Goal: Task Accomplishment & Management: Manage account settings

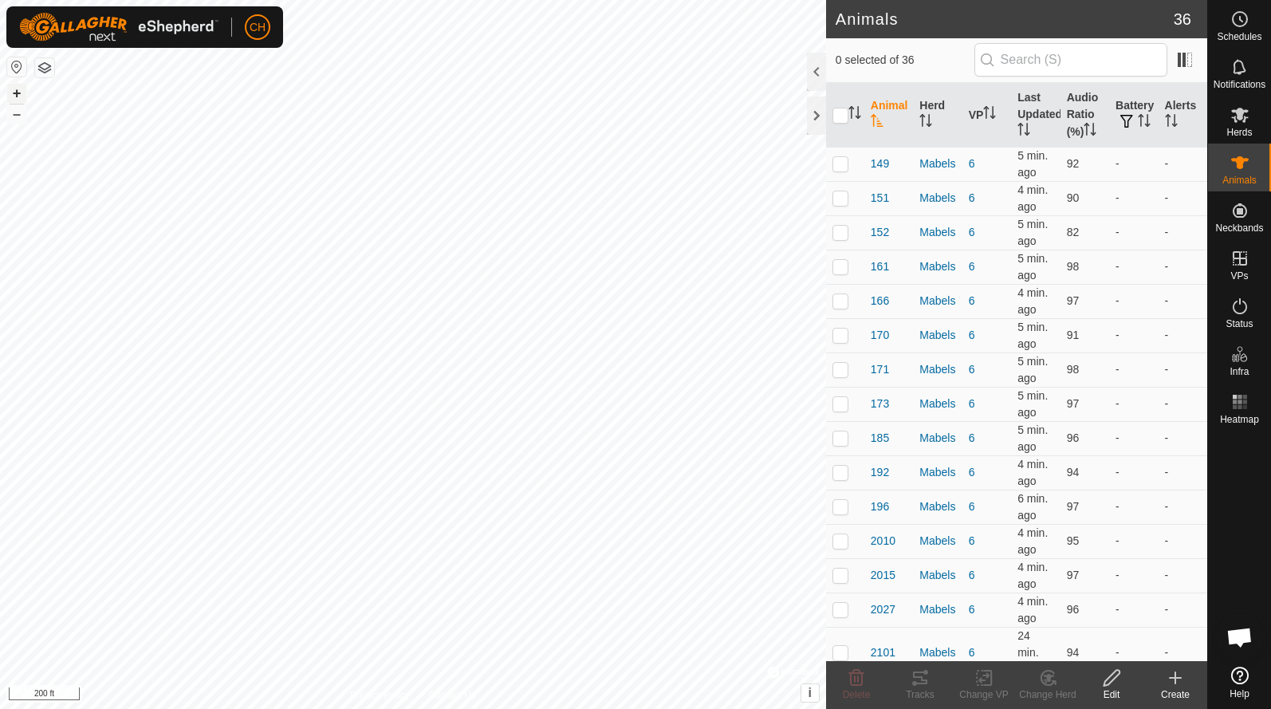
click at [14, 92] on button "+" at bounding box center [16, 93] width 19 height 19
click at [15, 89] on button "+" at bounding box center [16, 93] width 19 height 19
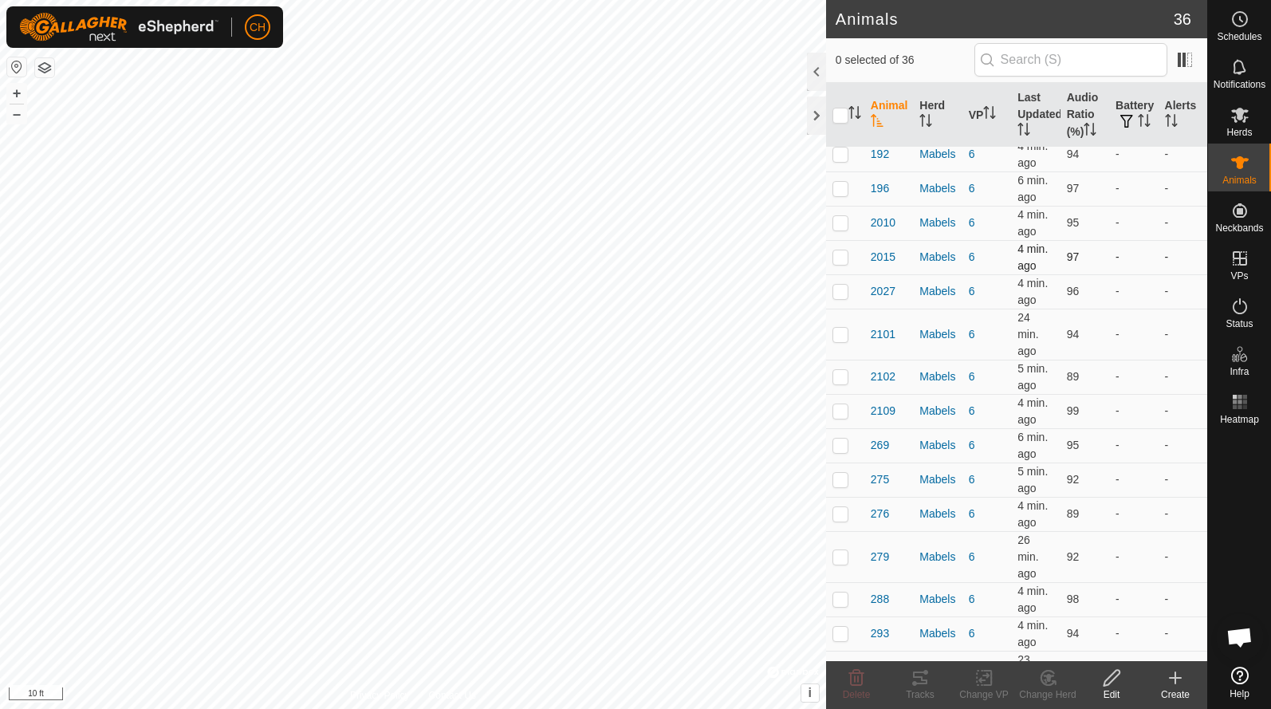
scroll to position [313, 0]
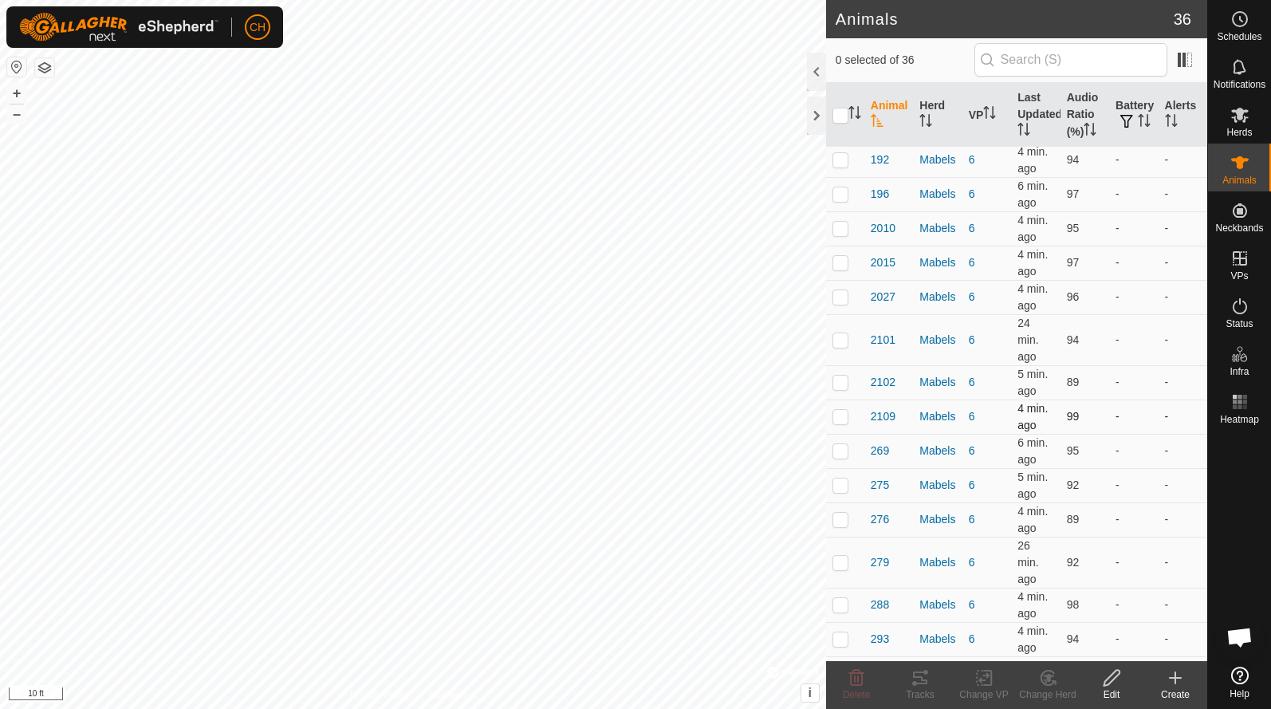
click at [844, 416] on p-checkbox at bounding box center [841, 416] width 16 height 13
click at [922, 683] on icon at bounding box center [920, 678] width 14 height 13
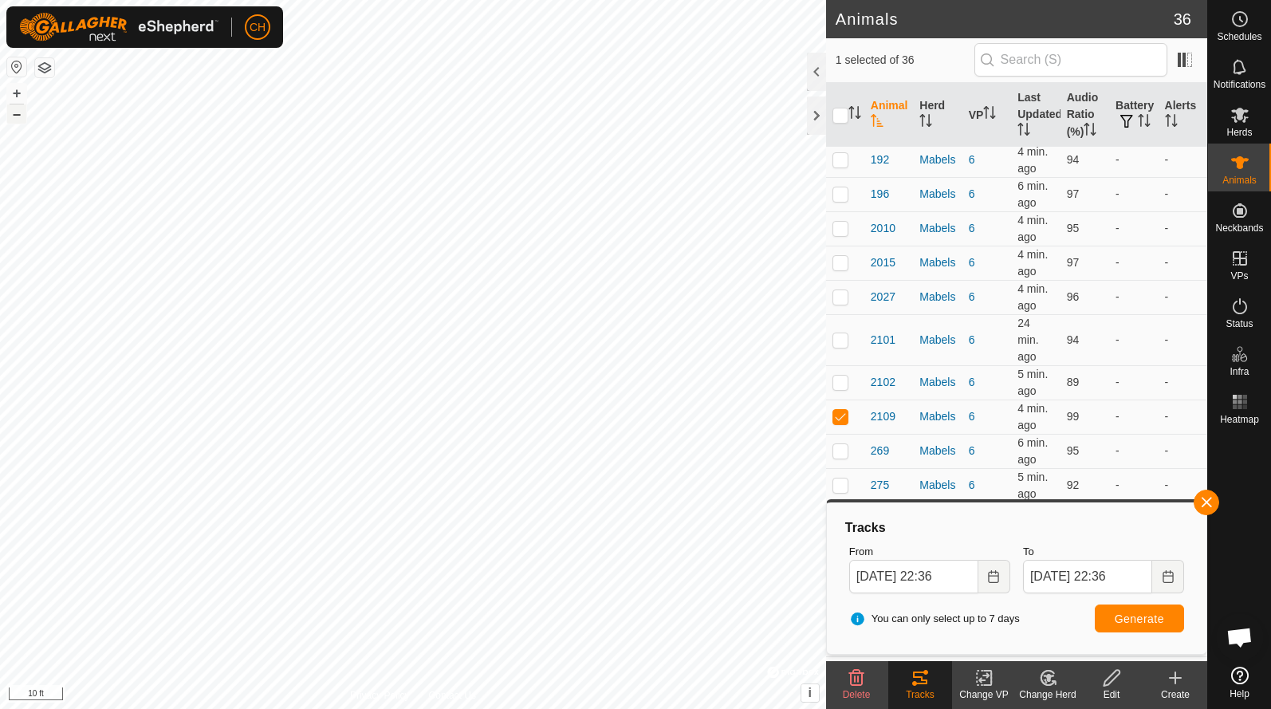
click at [19, 112] on button "–" at bounding box center [16, 113] width 19 height 19
click at [1215, 510] on button "button" at bounding box center [1207, 503] width 26 height 26
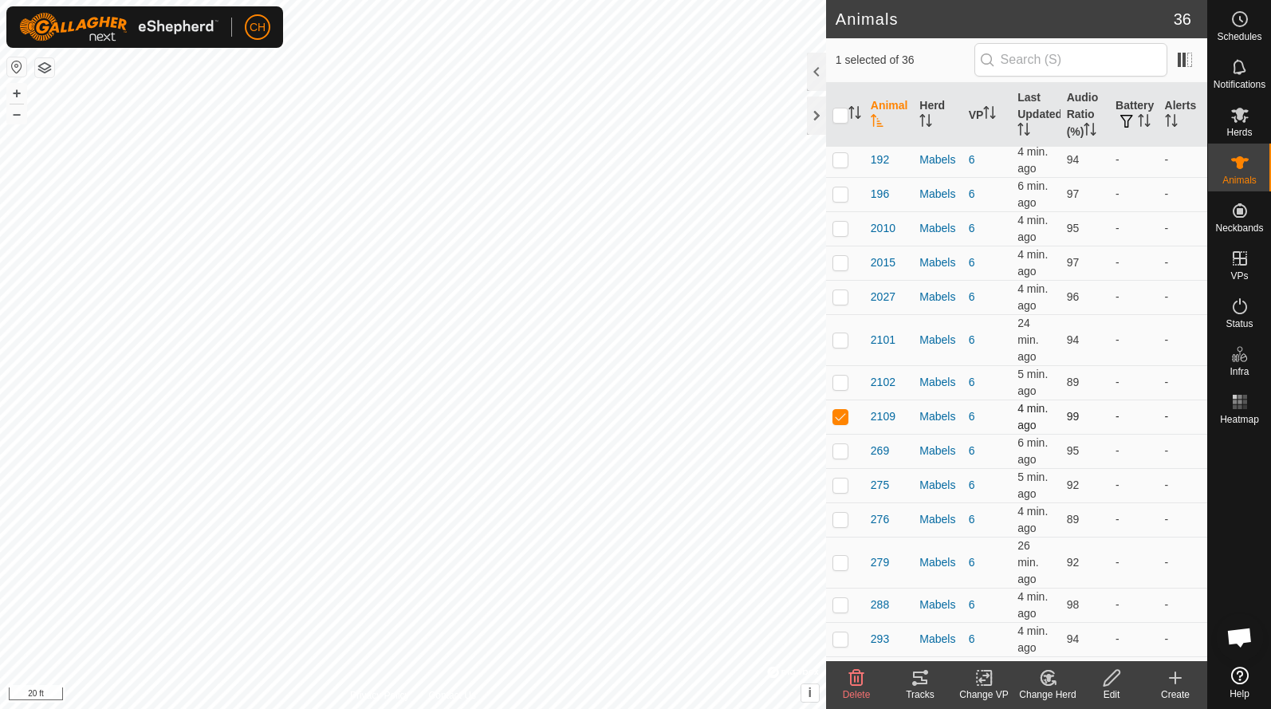
click at [840, 419] on p-checkbox at bounding box center [841, 416] width 16 height 13
checkbox input "false"
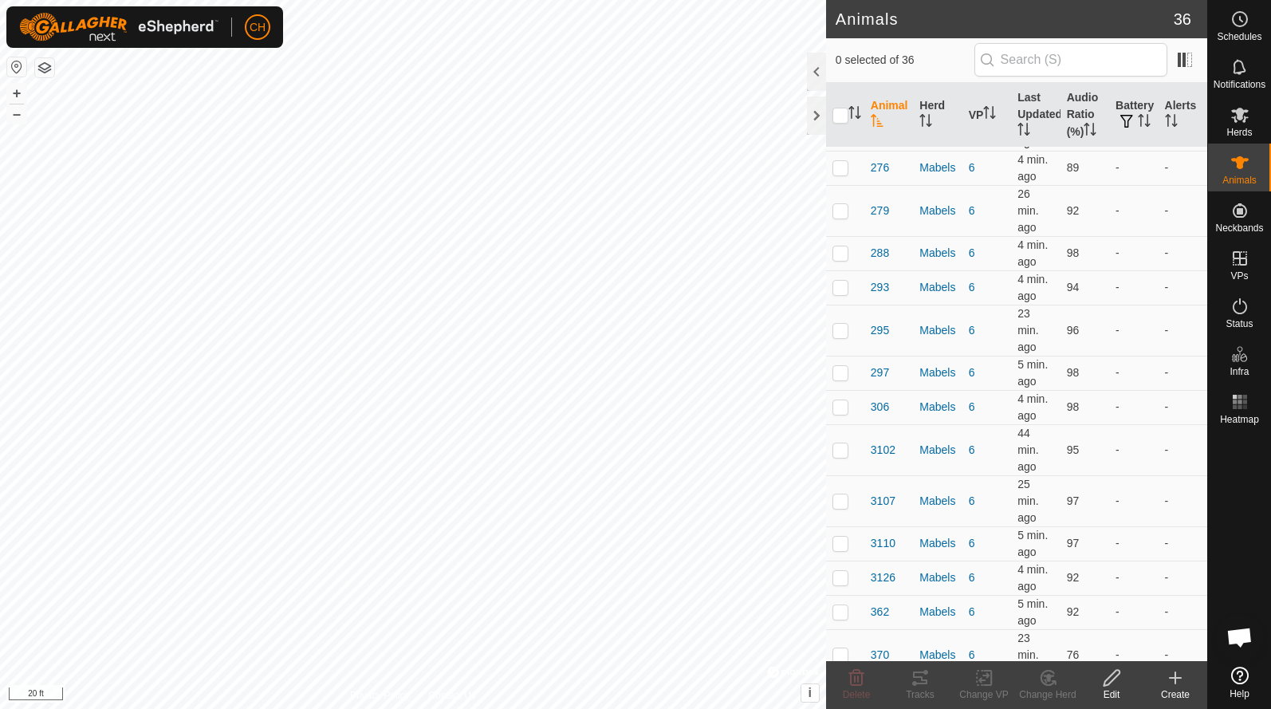
scroll to position [667, 0]
click at [841, 577] on p-checkbox at bounding box center [841, 575] width 16 height 13
checkbox input "true"
click at [928, 684] on icon at bounding box center [920, 677] width 19 height 19
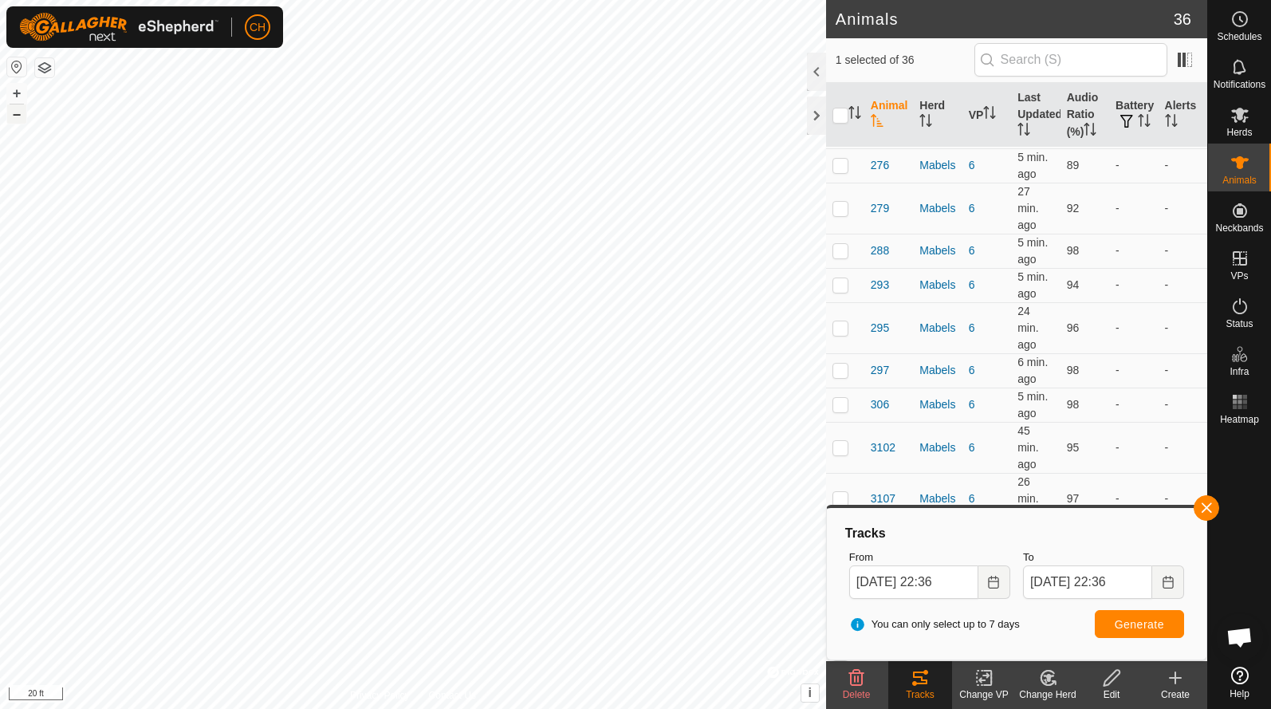
click at [18, 111] on button "–" at bounding box center [16, 113] width 19 height 19
click at [1074, 109] on th "Audio Ratio (%)" at bounding box center [1085, 115] width 49 height 65
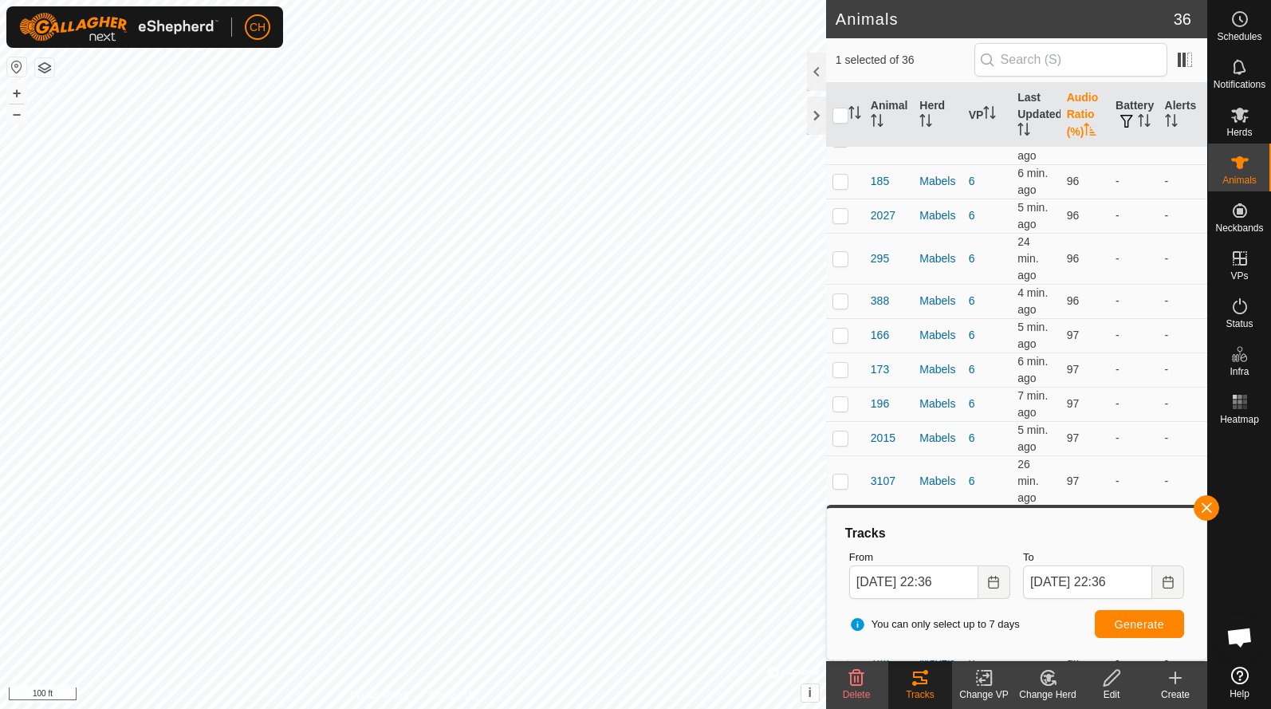
scroll to position [0, 0]
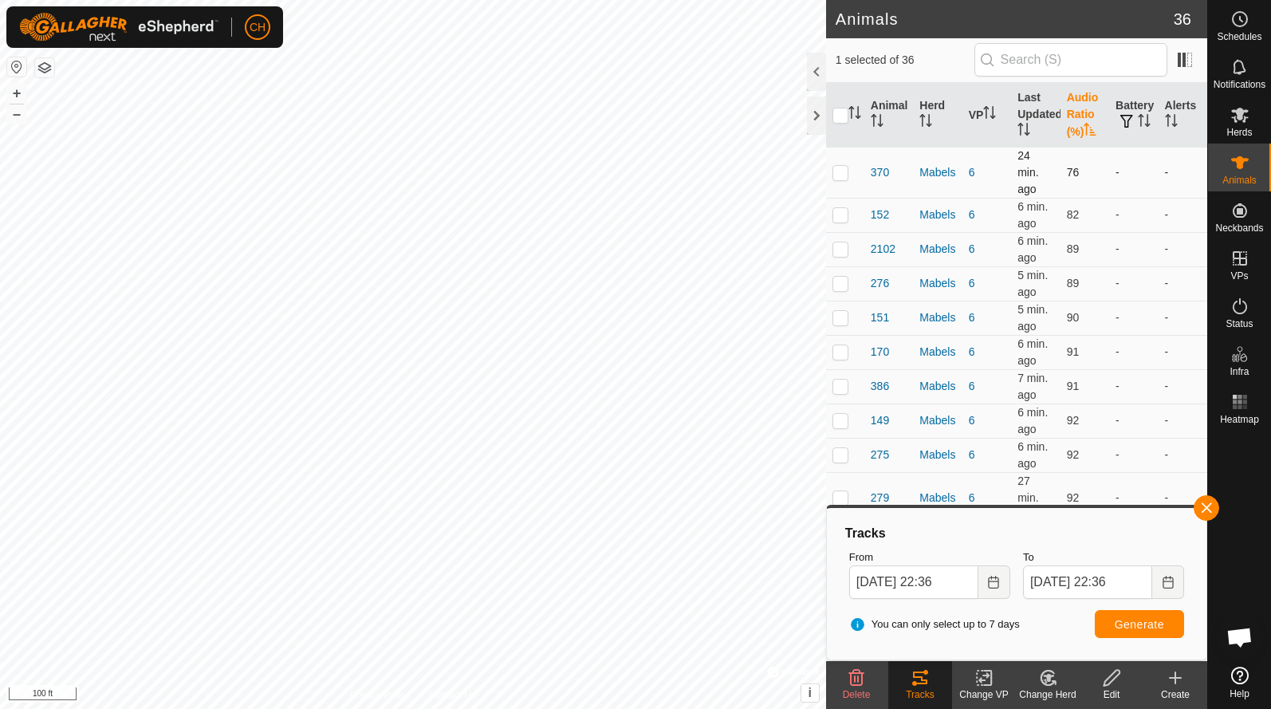
click at [836, 173] on p-checkbox at bounding box center [841, 172] width 16 height 13
checkbox input "true"
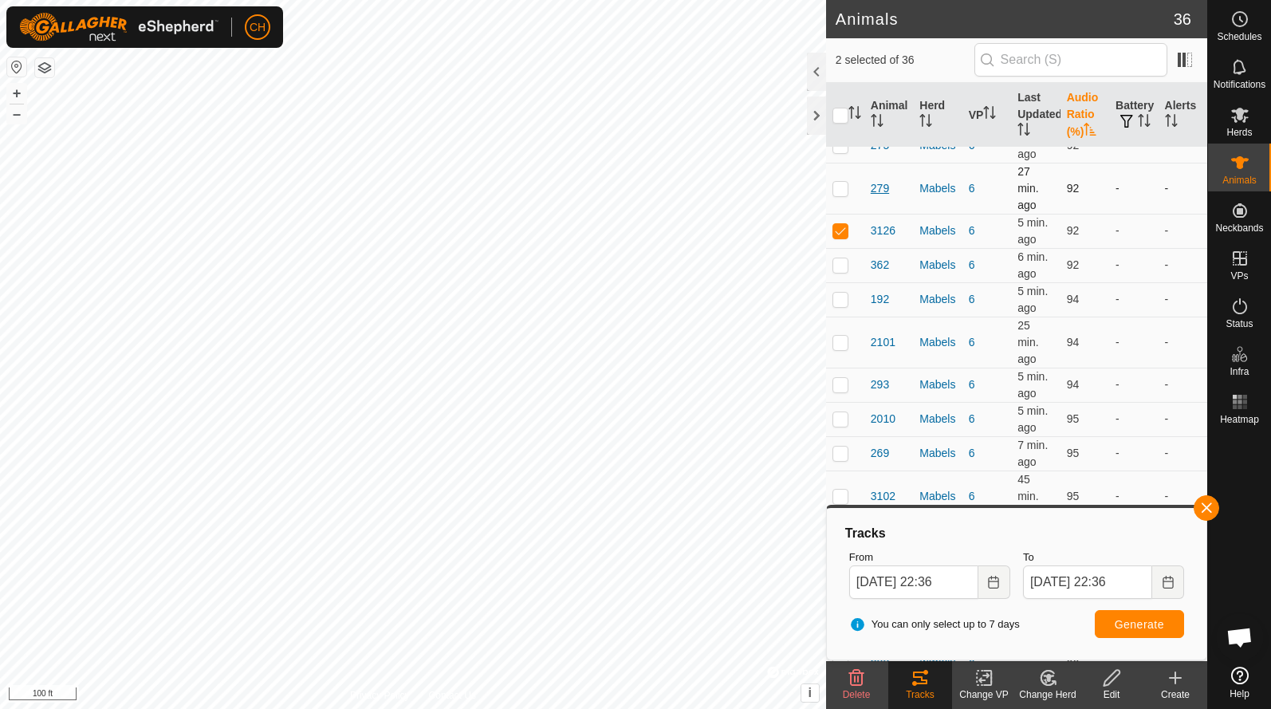
scroll to position [284, 0]
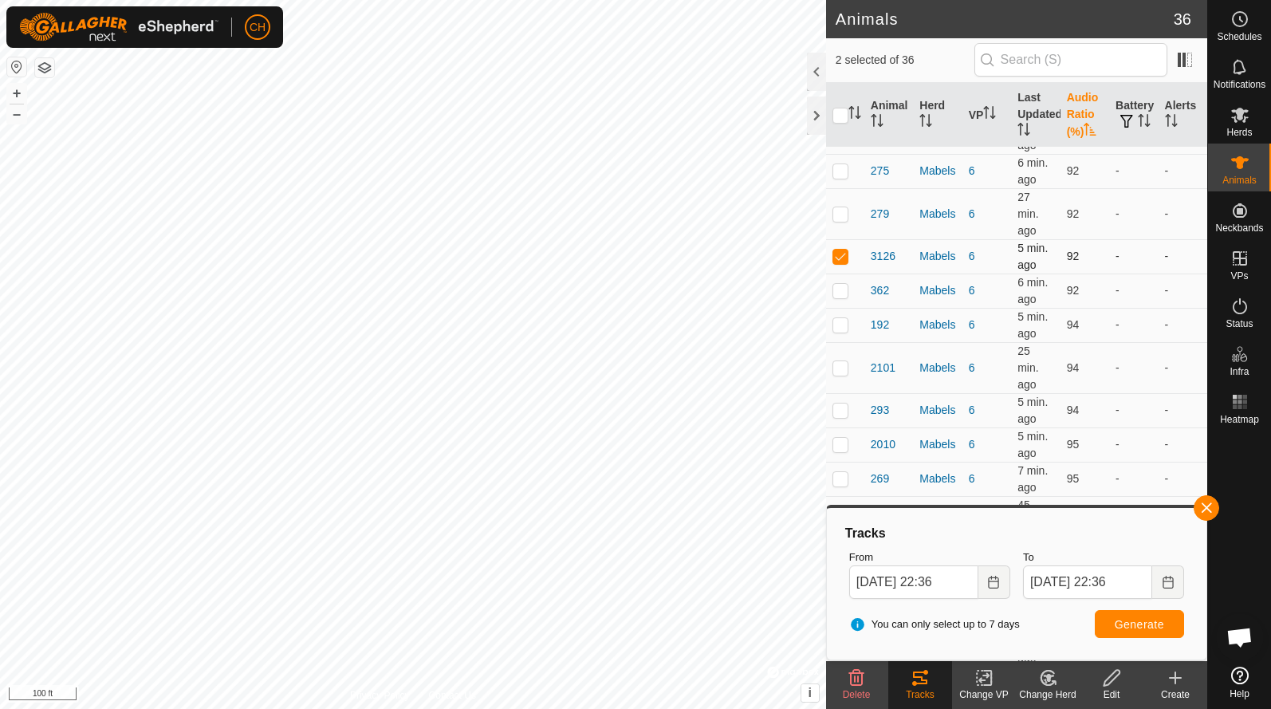
click at [841, 254] on p-checkbox at bounding box center [841, 256] width 16 height 13
checkbox input "false"
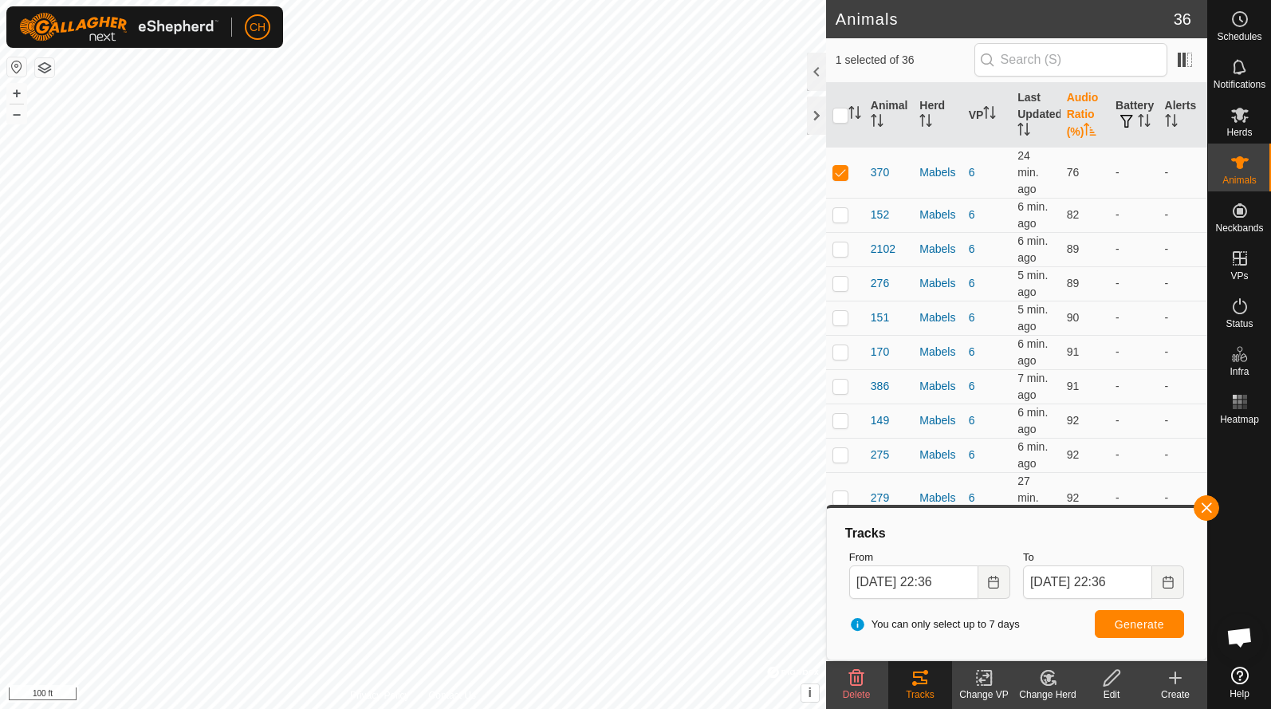
scroll to position [0, 0]
click at [842, 213] on p-checkbox at bounding box center [841, 214] width 16 height 13
click at [1141, 627] on span "Generate" at bounding box center [1139, 624] width 49 height 13
click at [18, 94] on button "+" at bounding box center [16, 93] width 19 height 19
click at [10, 90] on button "+" at bounding box center [16, 93] width 19 height 19
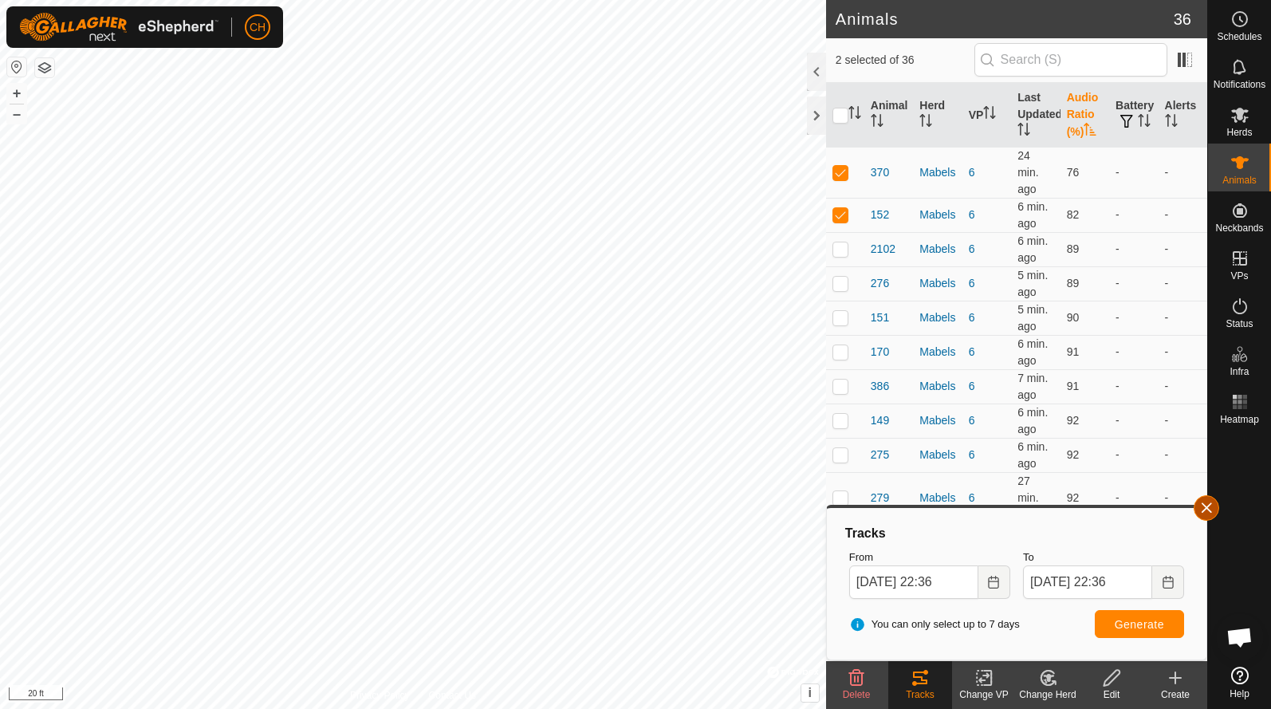
click at [1201, 506] on span "button" at bounding box center [1206, 508] width 13 height 13
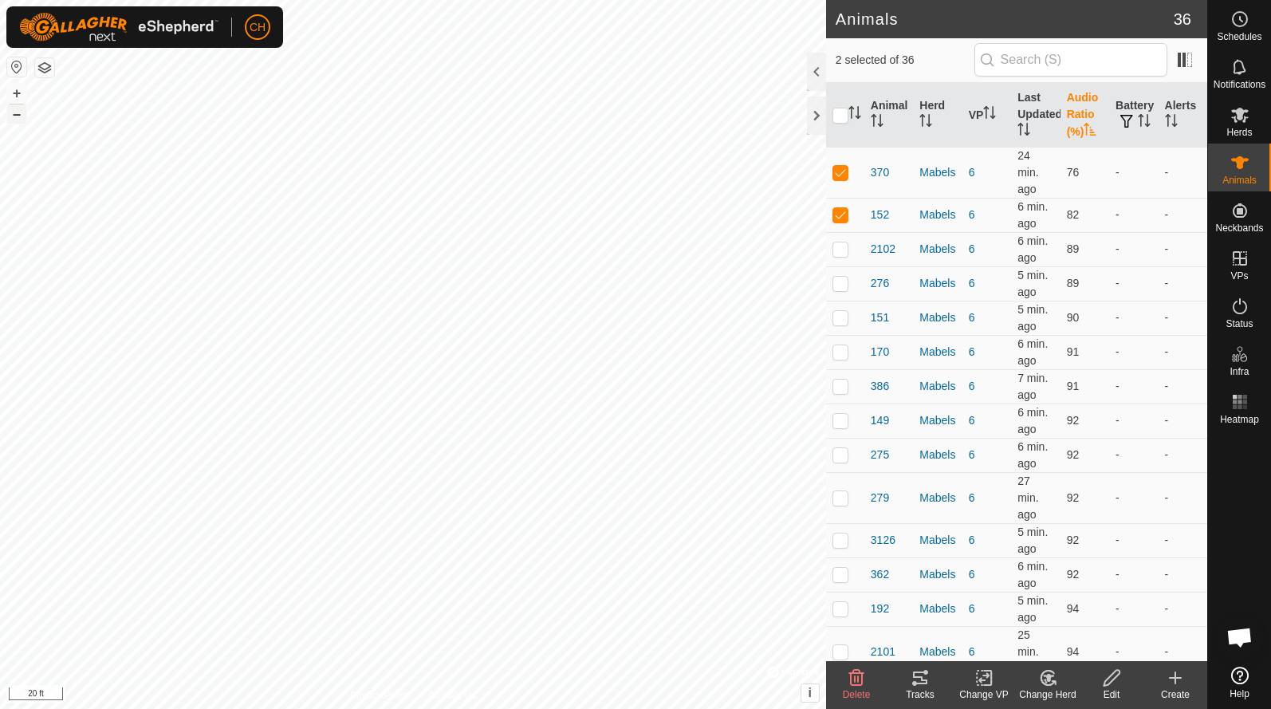
click at [18, 114] on button "–" at bounding box center [16, 113] width 19 height 19
click at [837, 215] on p-checkbox at bounding box center [841, 214] width 16 height 13
checkbox input "false"
click at [841, 175] on p-checkbox at bounding box center [841, 172] width 16 height 13
checkbox input "false"
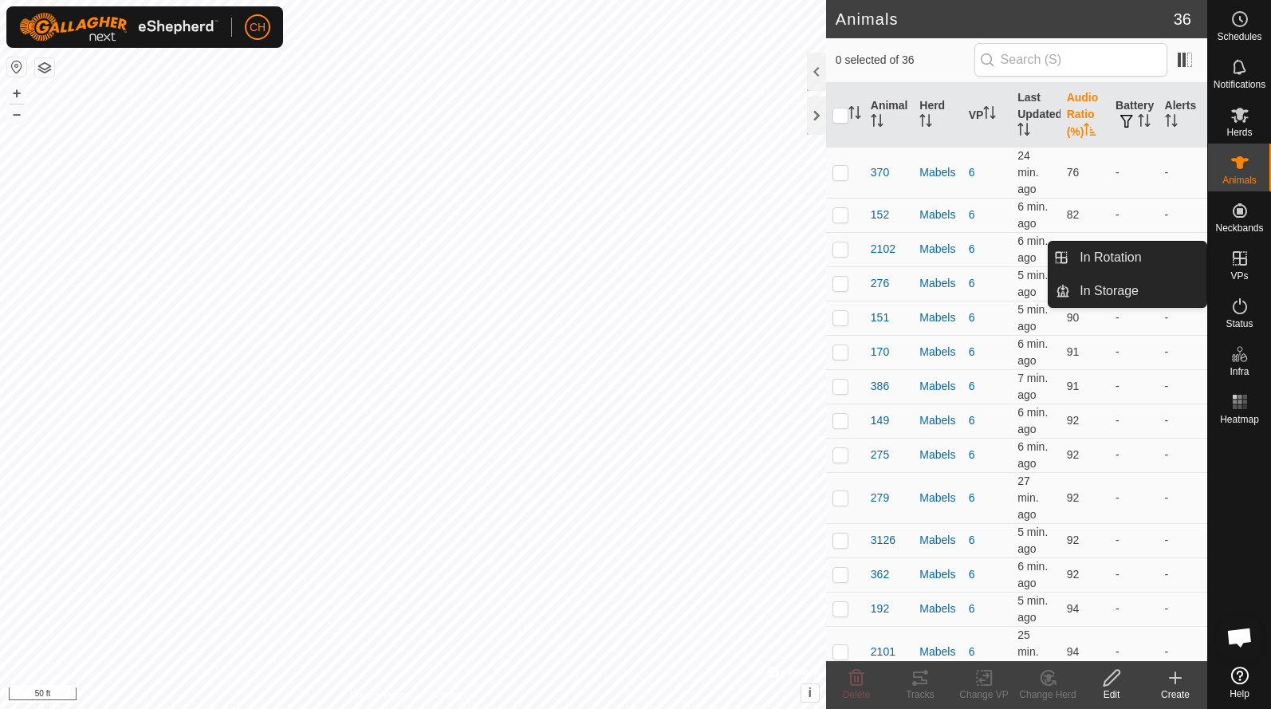
click at [1243, 258] on icon at bounding box center [1240, 258] width 14 height 14
click at [1166, 246] on link "In Rotation" at bounding box center [1138, 258] width 136 height 32
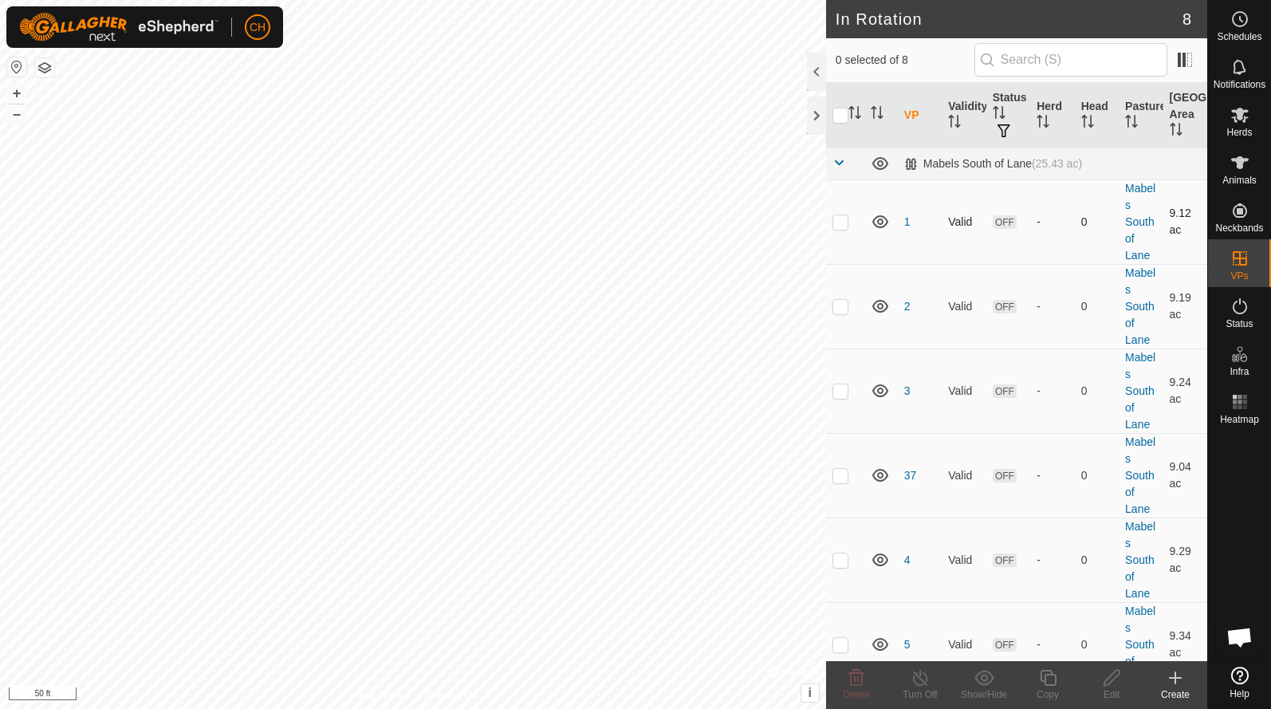
click at [844, 223] on p-checkbox at bounding box center [841, 221] width 16 height 13
checkbox input "true"
click at [838, 311] on p-checkbox at bounding box center [841, 306] width 16 height 13
checkbox input "true"
click at [843, 394] on p-checkbox at bounding box center [841, 390] width 16 height 13
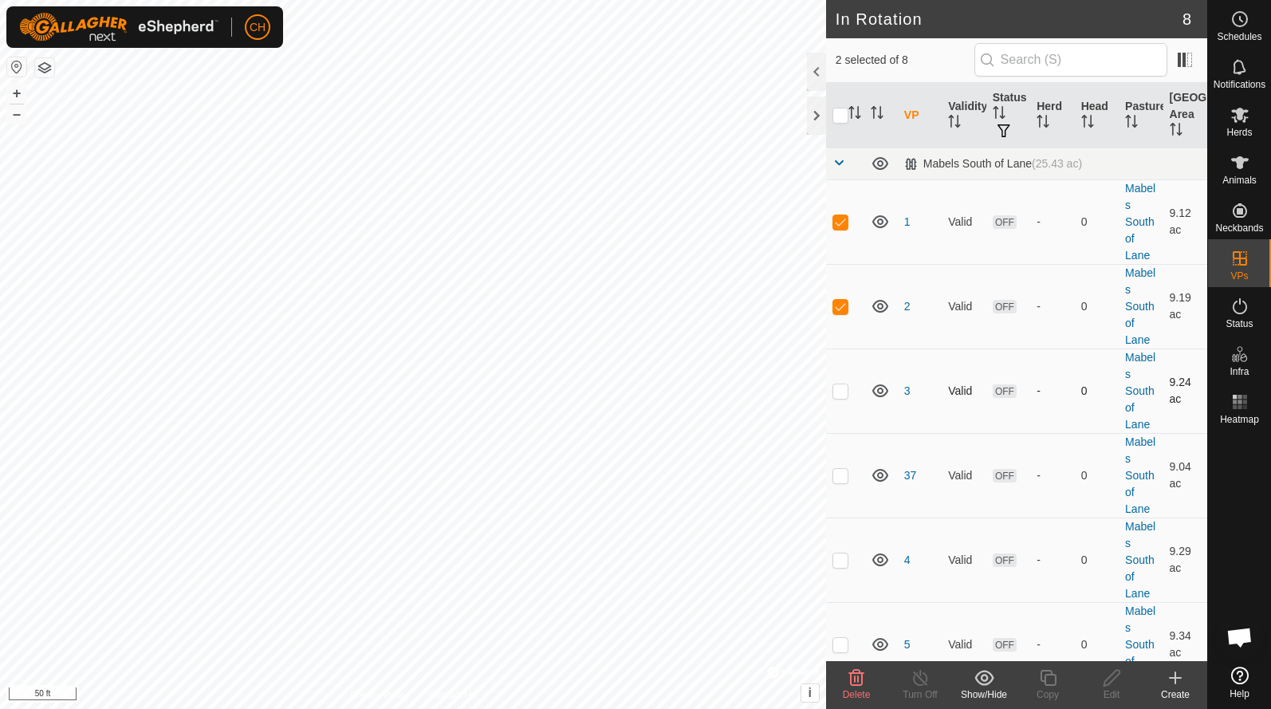
checkbox input "true"
click at [842, 476] on p-checkbox at bounding box center [841, 475] width 16 height 13
checkbox input "true"
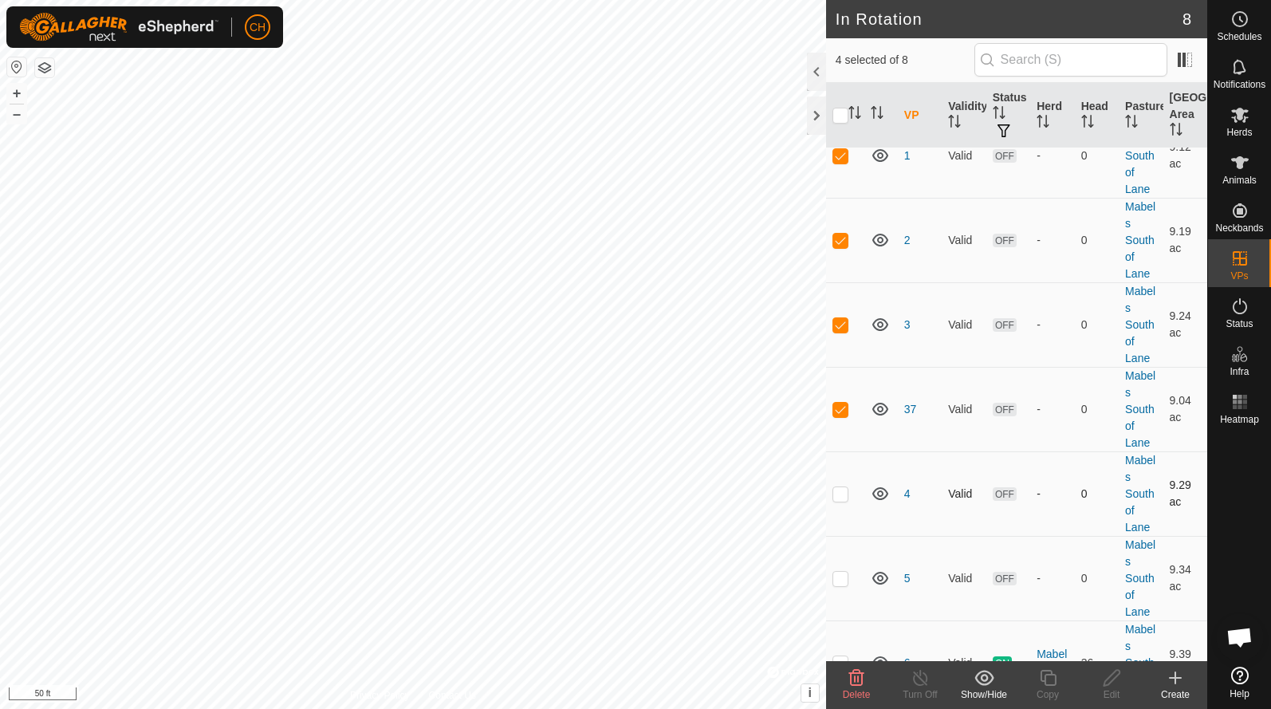
scroll to position [72, 0]
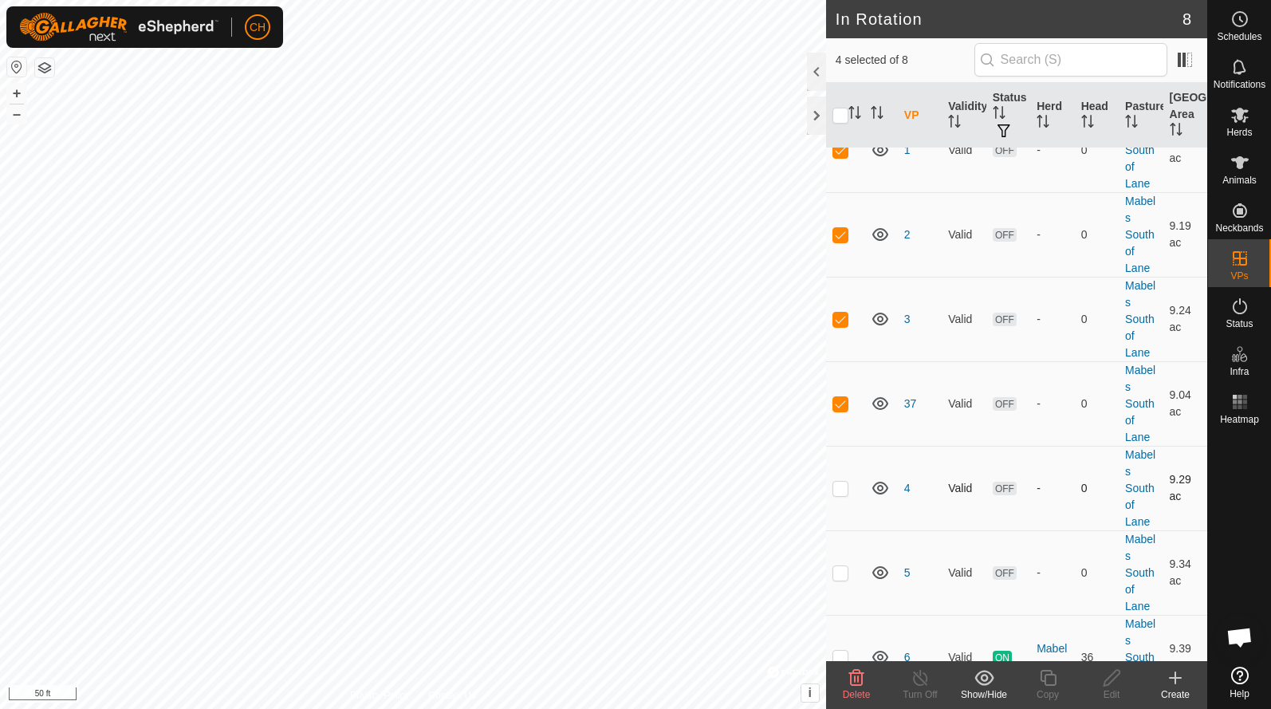
click at [839, 490] on p-checkbox at bounding box center [841, 488] width 16 height 13
checkbox input "true"
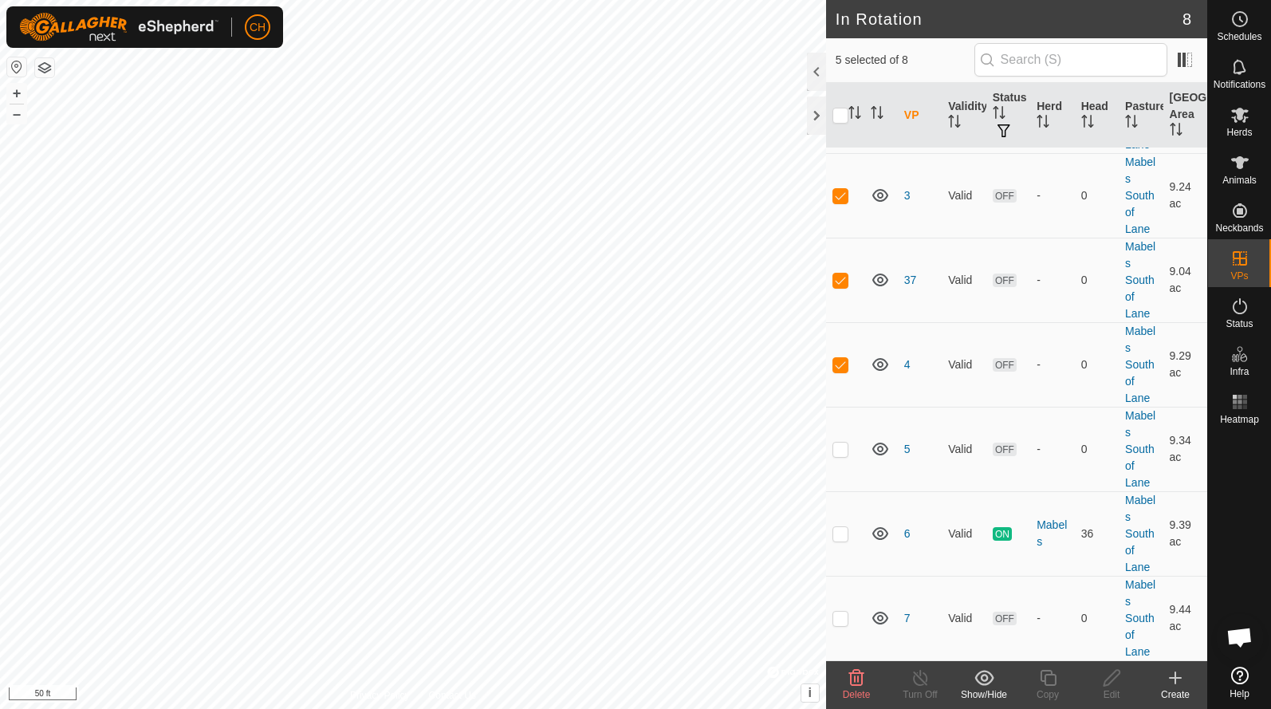
scroll to position [196, 0]
click at [852, 683] on icon at bounding box center [856, 678] width 15 height 16
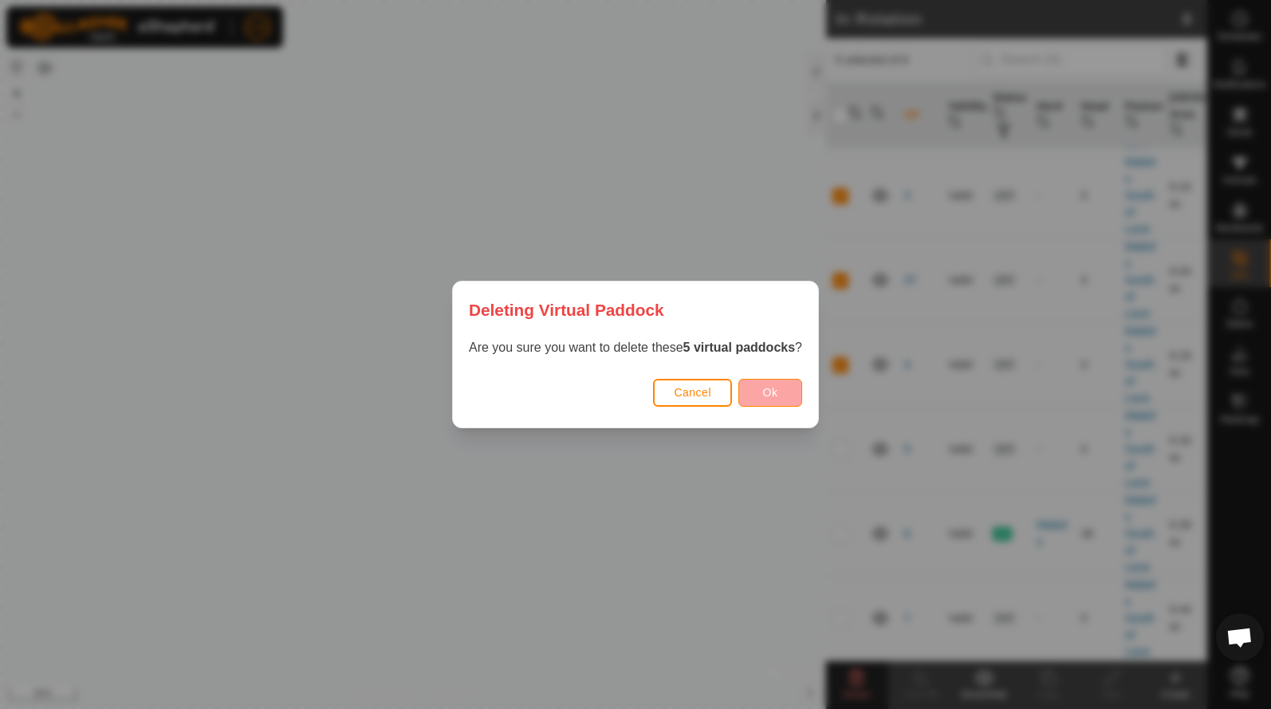
click at [775, 395] on span "Ok" at bounding box center [770, 392] width 15 height 13
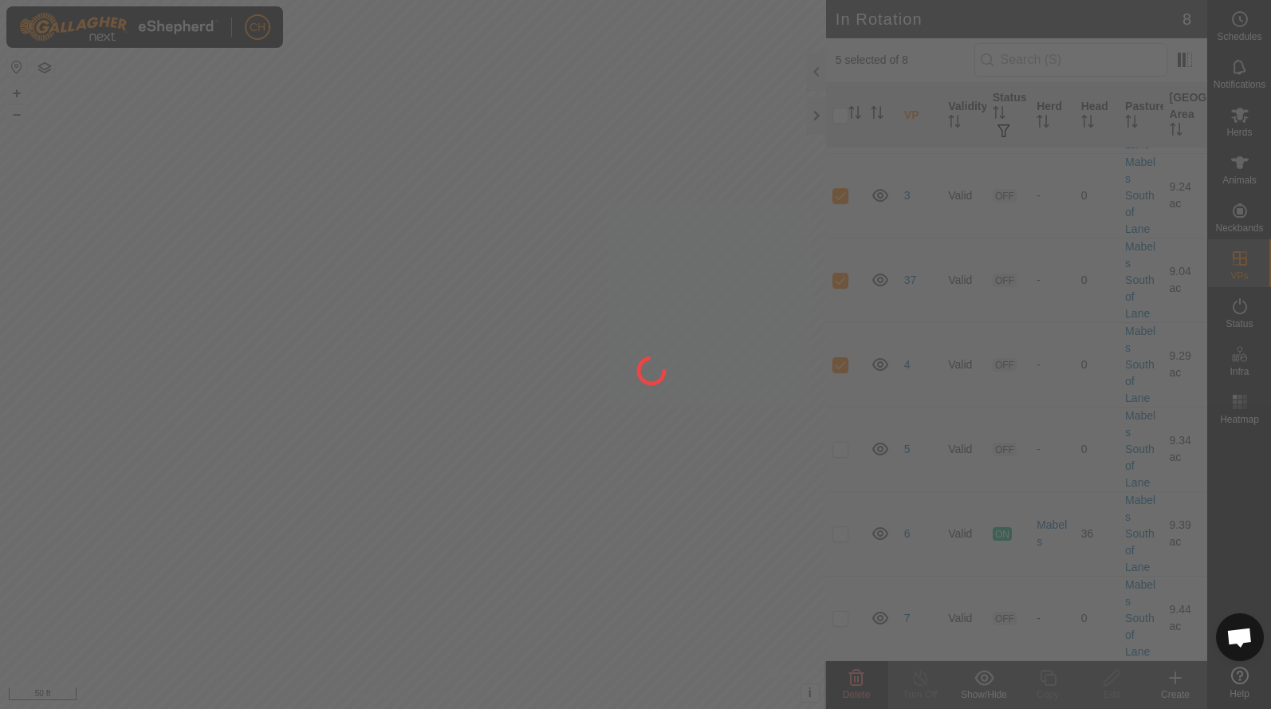
checkbox input "false"
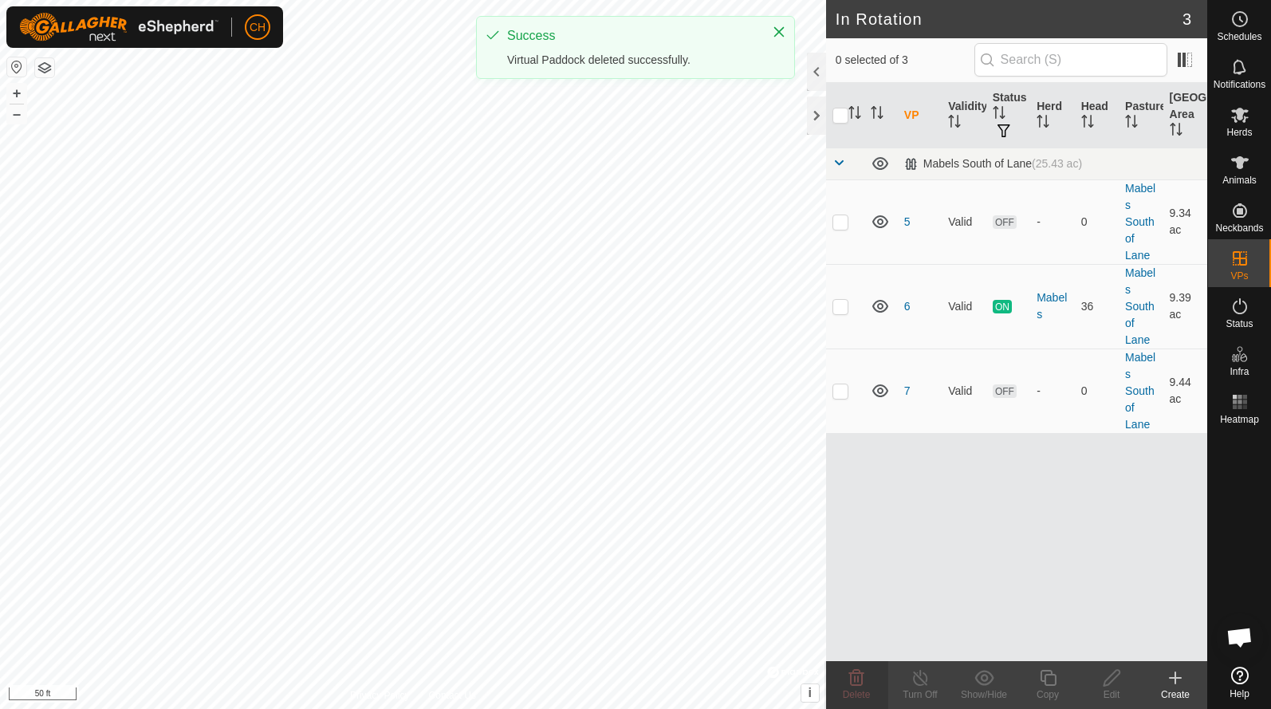
scroll to position [0, 0]
click at [14, 95] on button "+" at bounding box center [16, 93] width 19 height 19
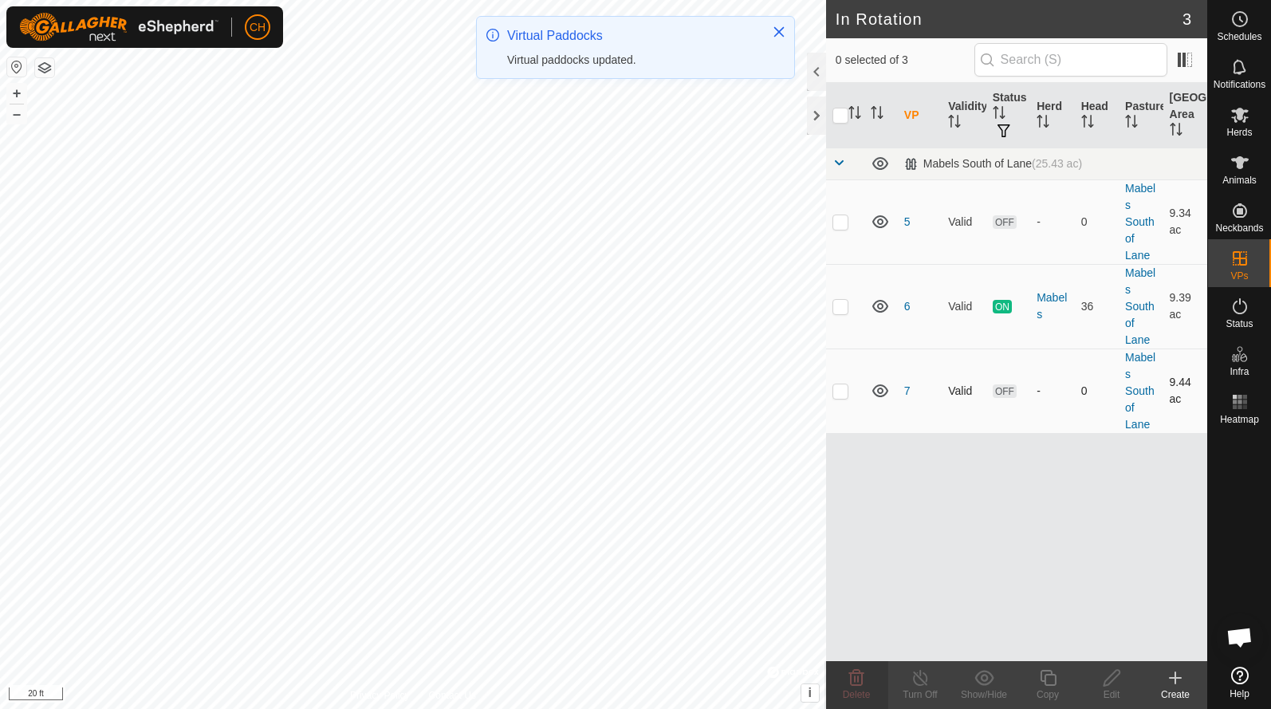
click at [847, 396] on p-checkbox at bounding box center [841, 390] width 16 height 13
checkbox input "true"
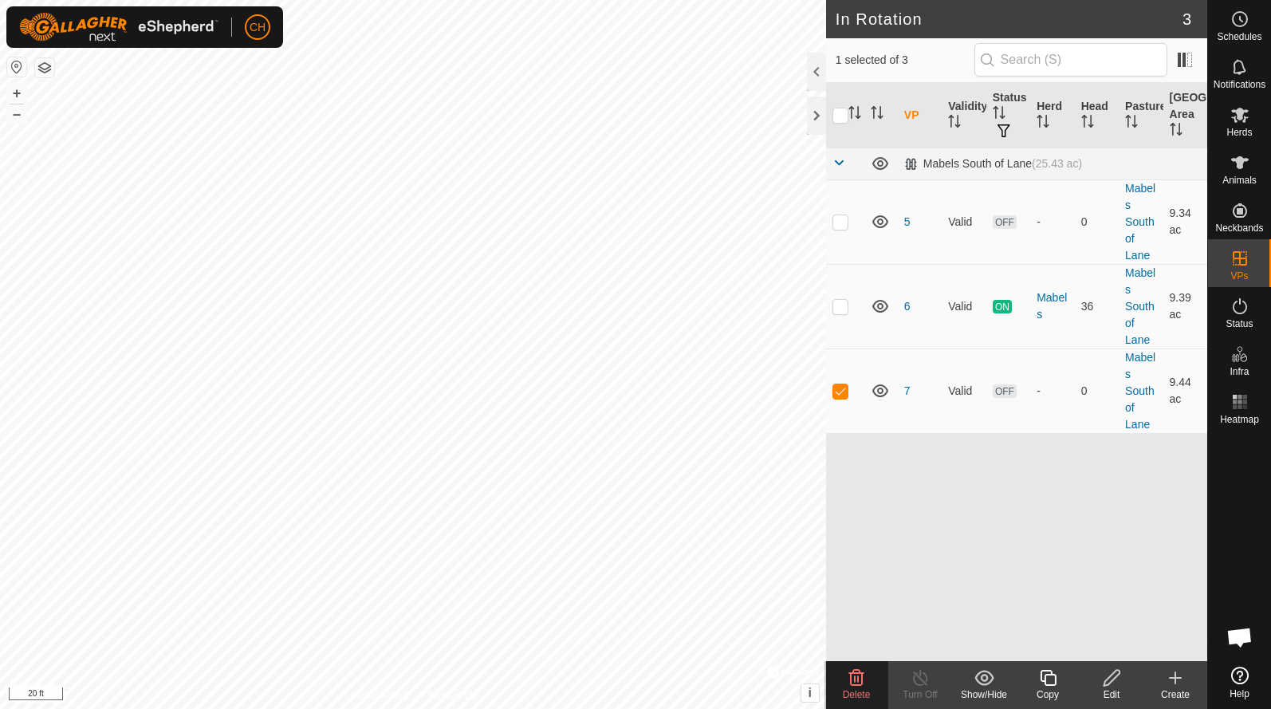
click at [1043, 683] on icon at bounding box center [1048, 677] width 20 height 19
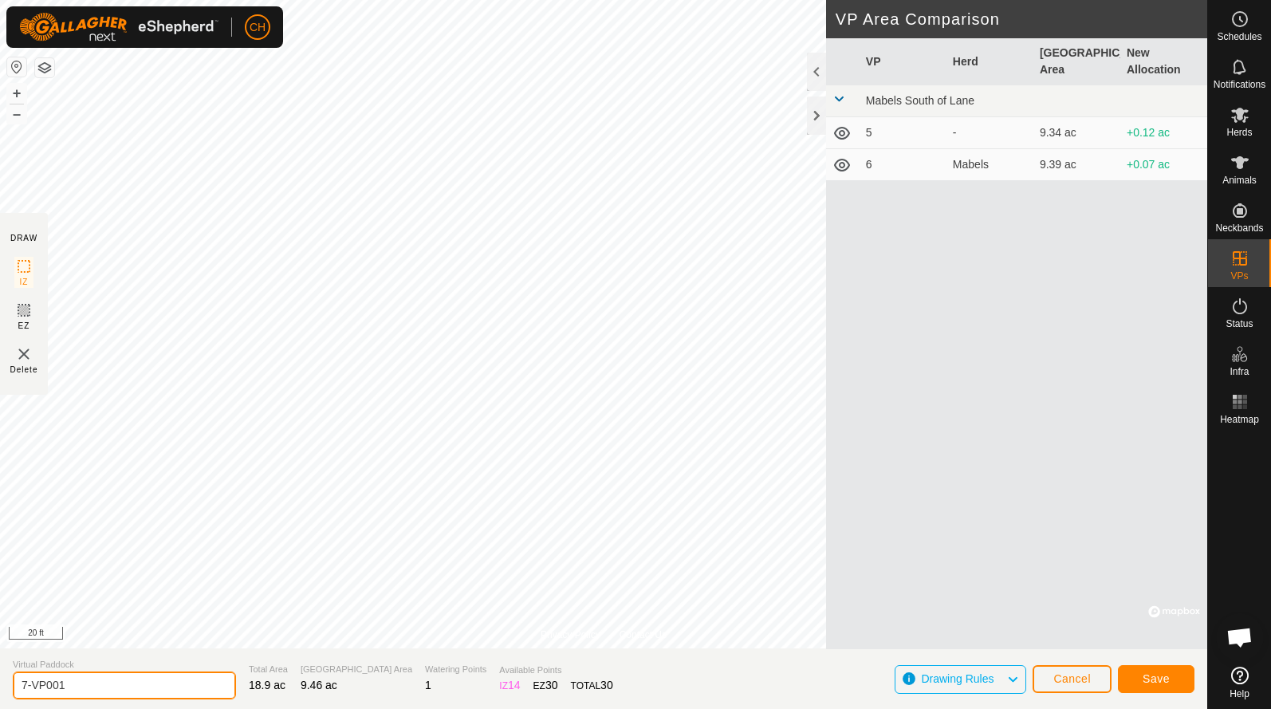
drag, startPoint x: 120, startPoint y: 687, endPoint x: -57, endPoint y: 688, distance: 177.1
click at [0, 688] on html "CH Schedules Notifications Herds Animals Neckbands VPs Status Infra Heatmap Hel…" at bounding box center [635, 354] width 1271 height 709
type input "8"
click at [1147, 687] on button "Save" at bounding box center [1156, 679] width 77 height 28
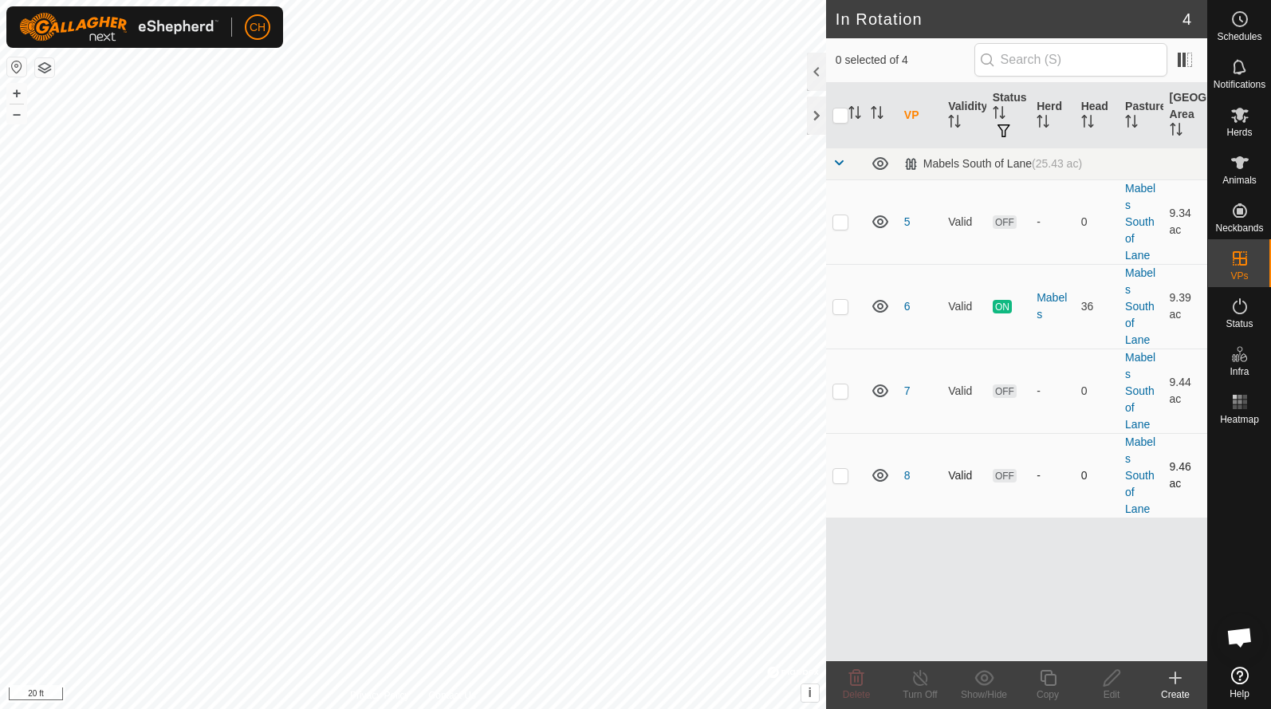
click at [836, 474] on p-checkbox at bounding box center [841, 475] width 16 height 13
checkbox input "true"
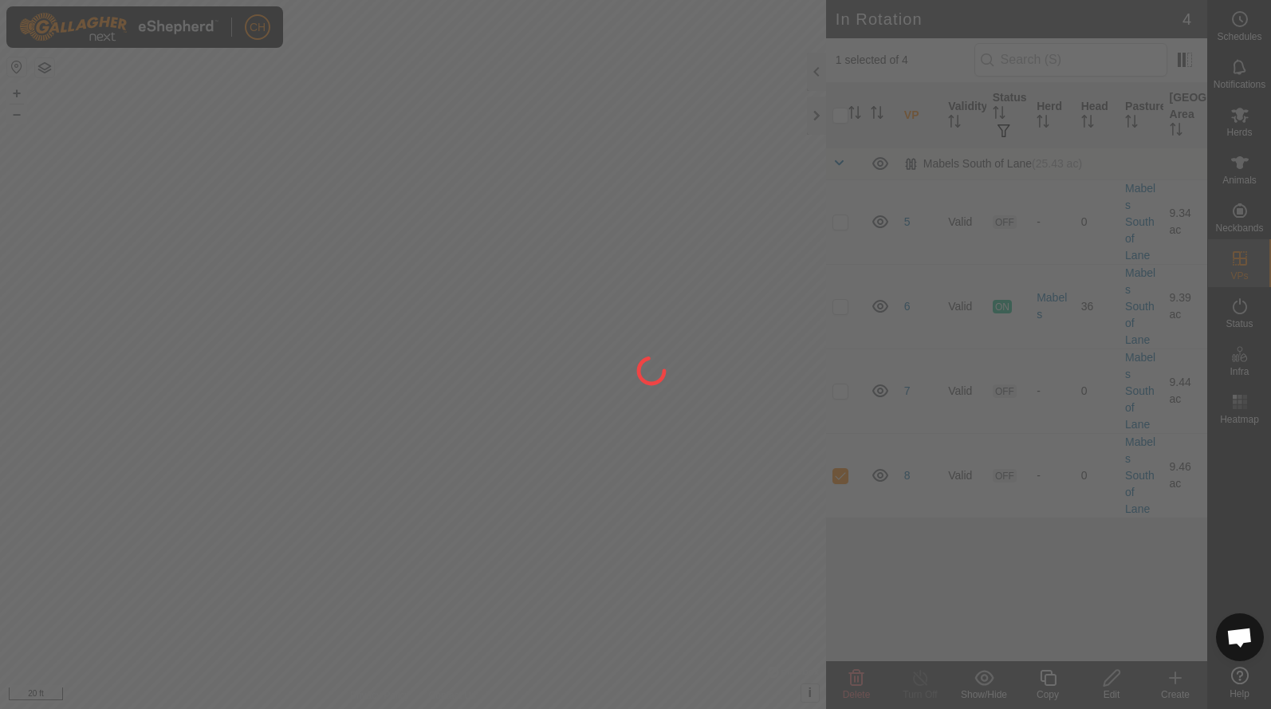
click at [1109, 677] on div at bounding box center [635, 354] width 1271 height 709
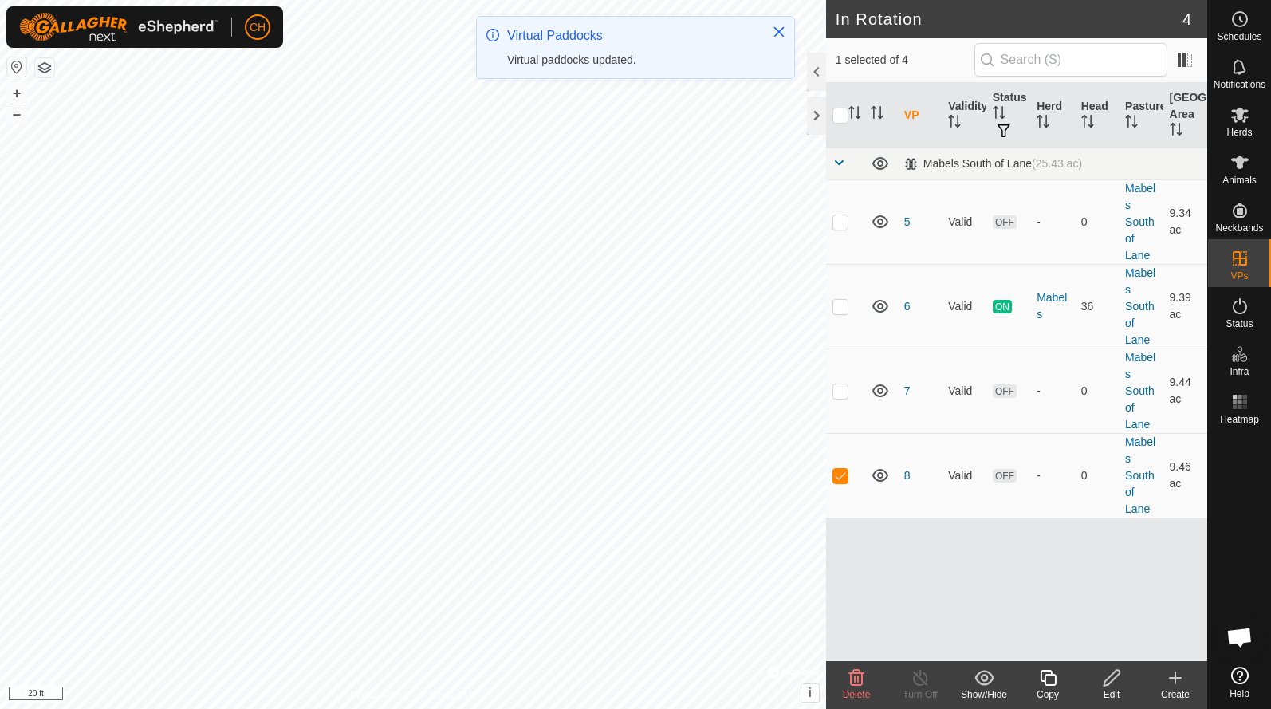
click at [1118, 686] on icon at bounding box center [1112, 677] width 20 height 19
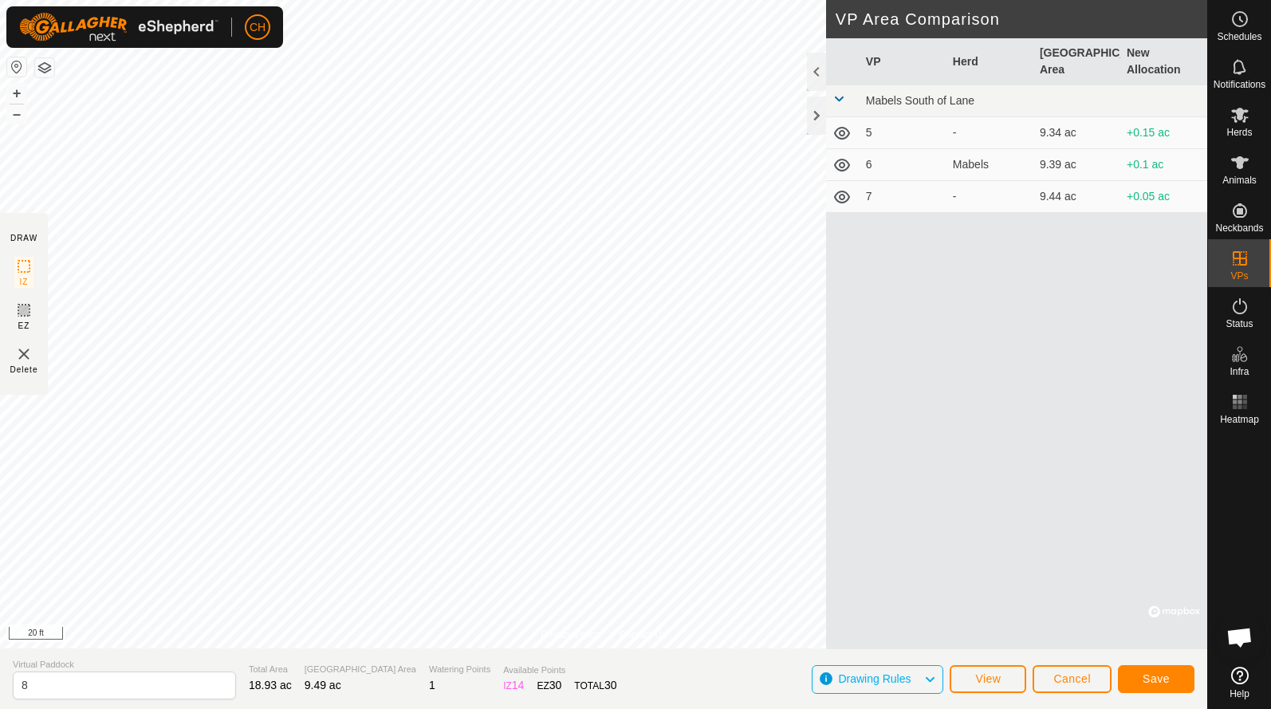
click at [1148, 675] on span "Save" at bounding box center [1156, 678] width 27 height 13
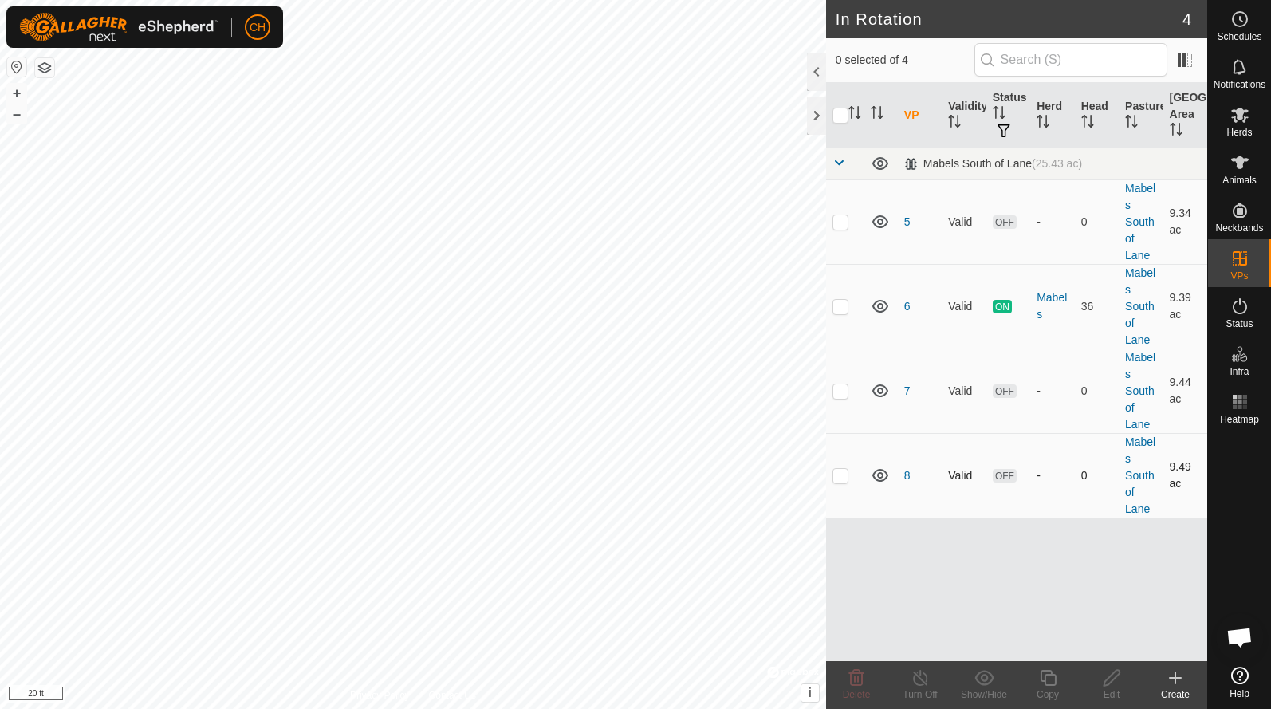
click at [838, 475] on p-checkbox at bounding box center [841, 475] width 16 height 13
checkbox input "true"
click at [1050, 679] on icon at bounding box center [1048, 677] width 20 height 19
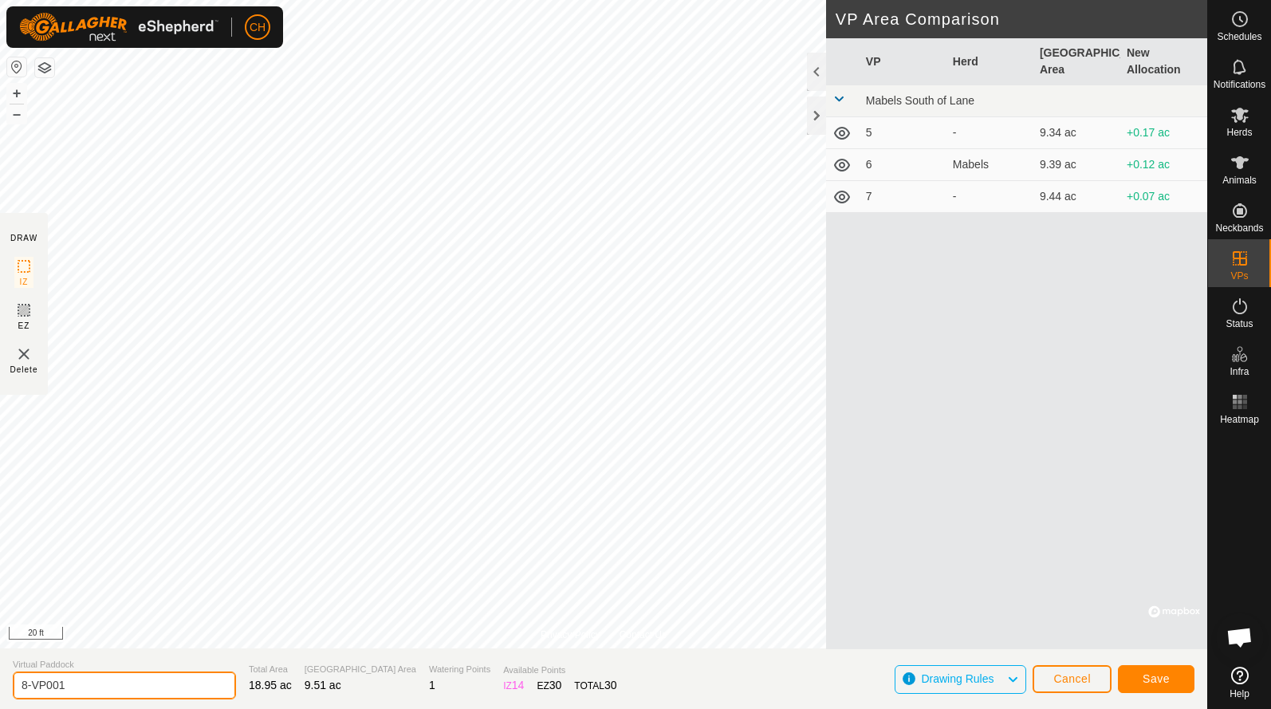
drag, startPoint x: 132, startPoint y: 674, endPoint x: -30, endPoint y: 685, distance: 163.1
click at [0, 685] on html "CH Schedules Notifications Herds Animals Neckbands VPs Status Infra Heatmap Hel…" at bounding box center [635, 354] width 1271 height 709
drag, startPoint x: 77, startPoint y: 689, endPoint x: -17, endPoint y: 687, distance: 93.3
click at [0, 687] on html "CH Schedules Notifications Herds Animals Neckbands VPs Status Infra Heatmap Hel…" at bounding box center [635, 354] width 1271 height 709
type input "9"
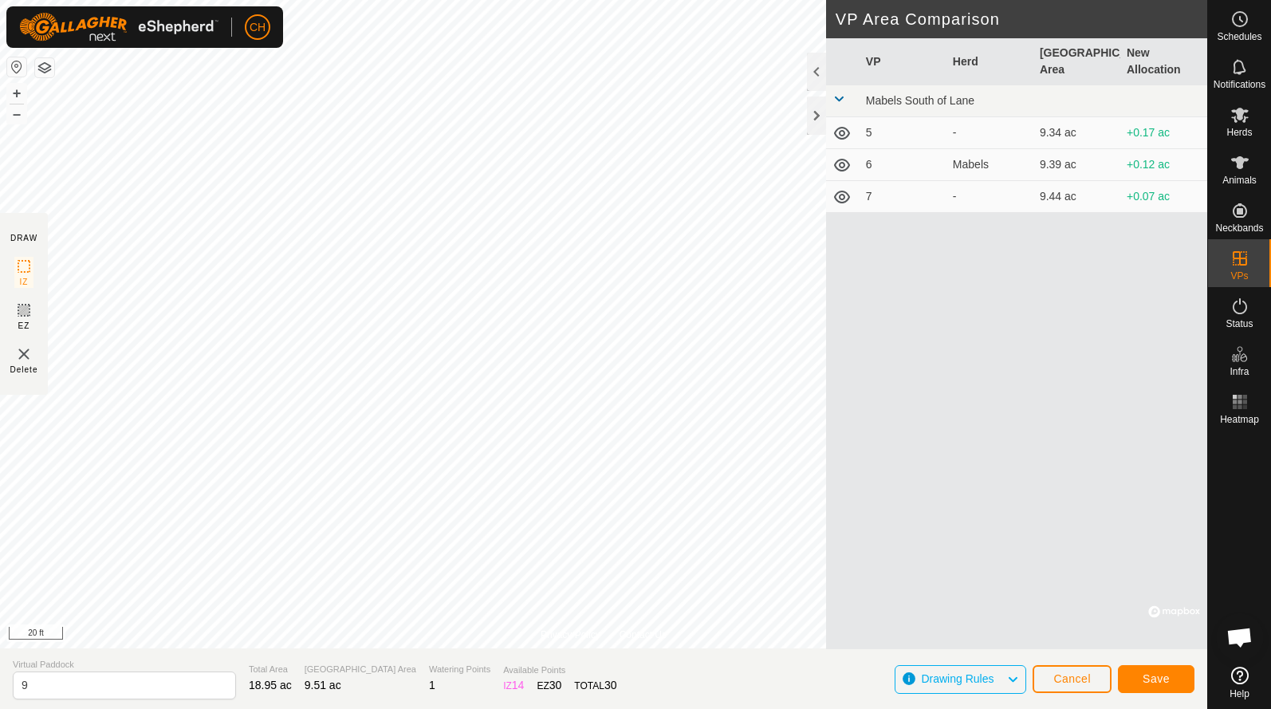
click at [1181, 682] on button "Save" at bounding box center [1156, 679] width 77 height 28
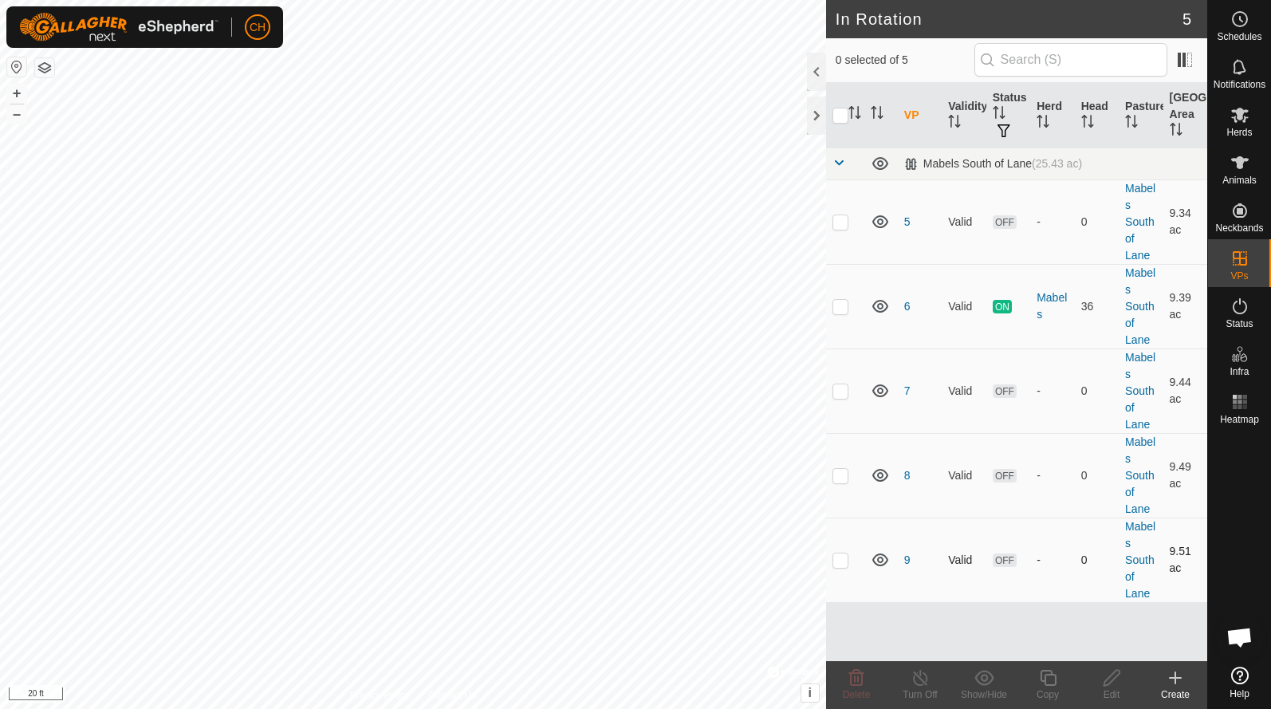
click at [840, 557] on p-checkbox at bounding box center [841, 559] width 16 height 13
checkbox input "true"
click at [1114, 675] on icon at bounding box center [1112, 677] width 20 height 19
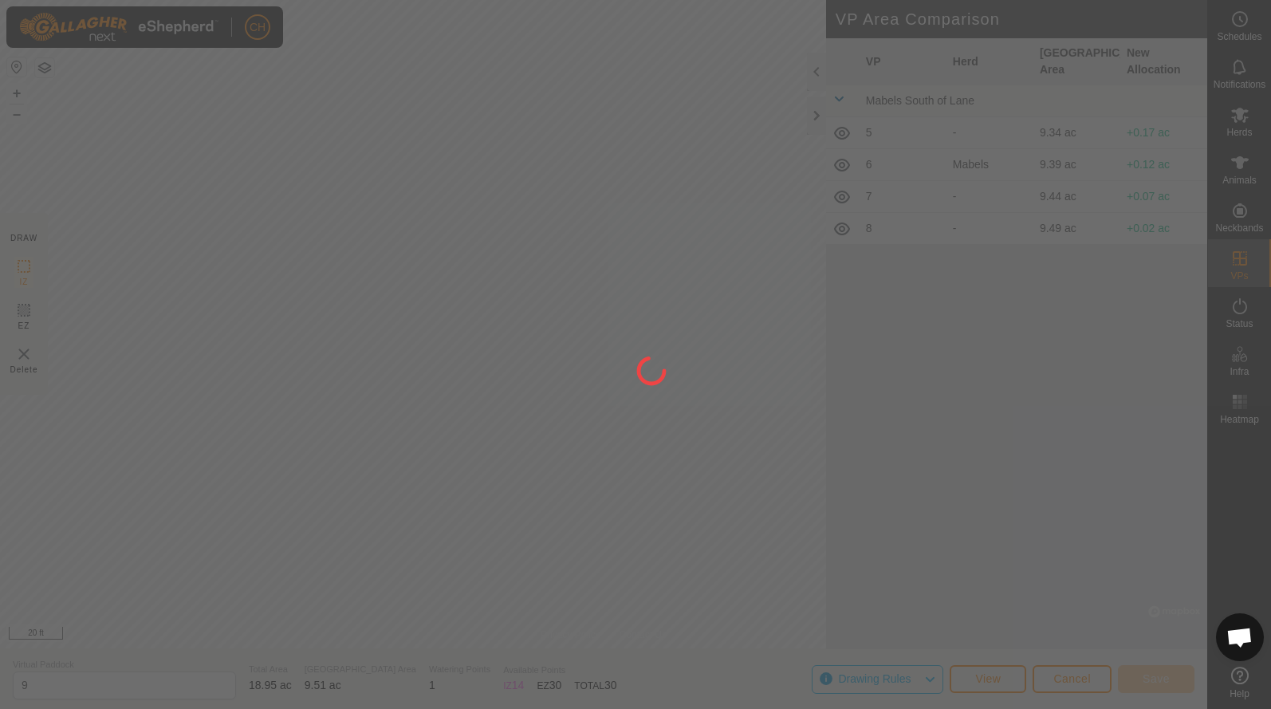
click at [405, 301] on div "CH Schedules Notifications Herds Animals Neckbands VPs Status Infra Heatmap Hel…" at bounding box center [635, 354] width 1271 height 709
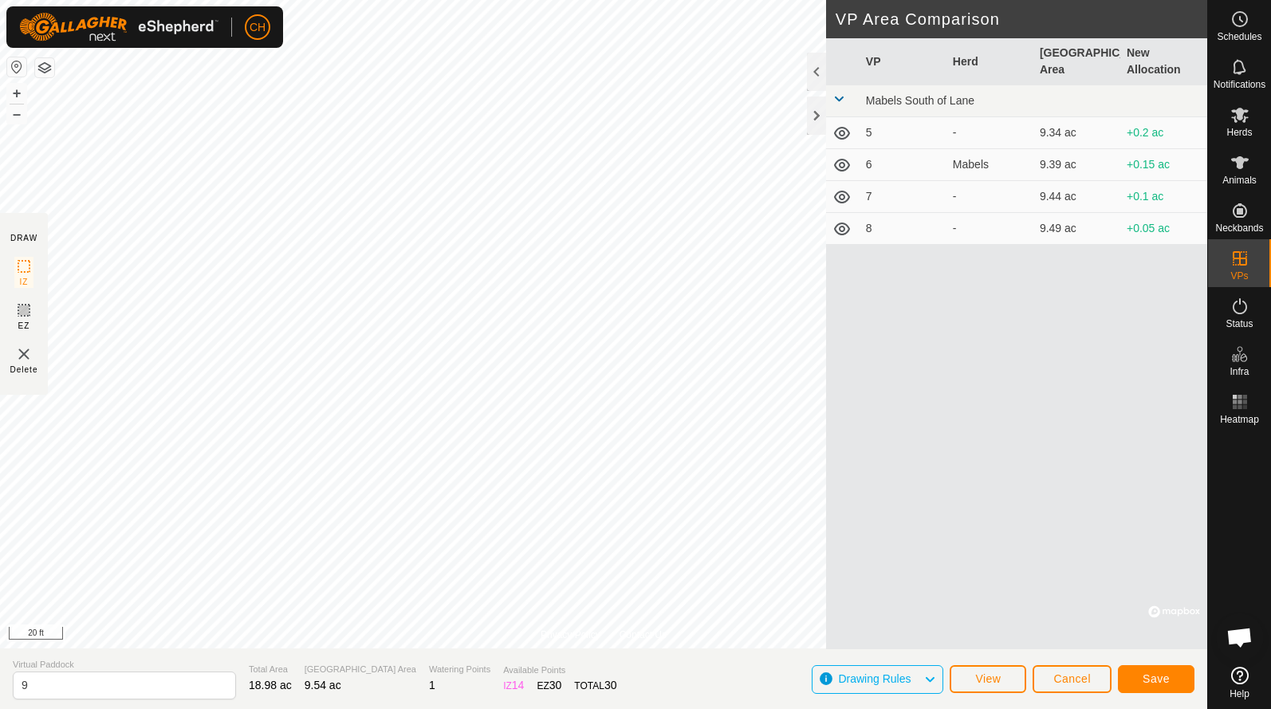
click at [1154, 691] on button "Save" at bounding box center [1156, 679] width 77 height 28
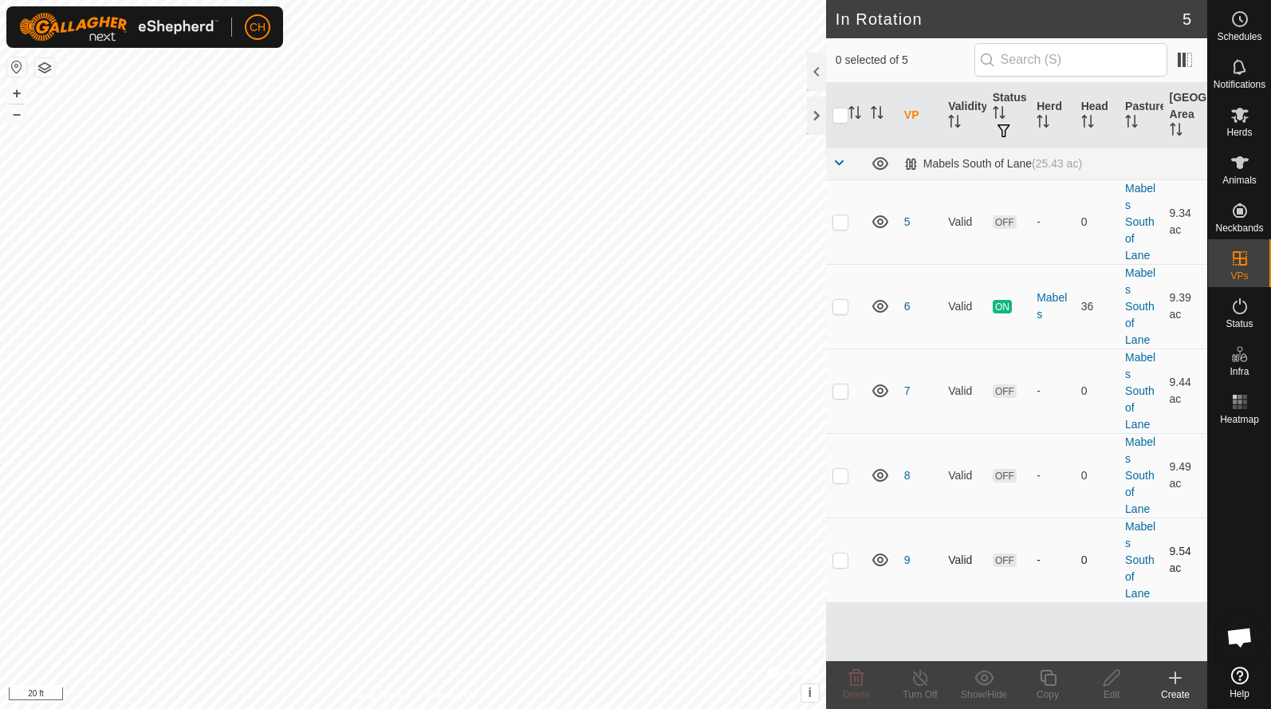
click at [844, 564] on p-checkbox at bounding box center [841, 559] width 16 height 13
checkbox input "true"
click at [1109, 688] on div "Edit" at bounding box center [1112, 694] width 64 height 14
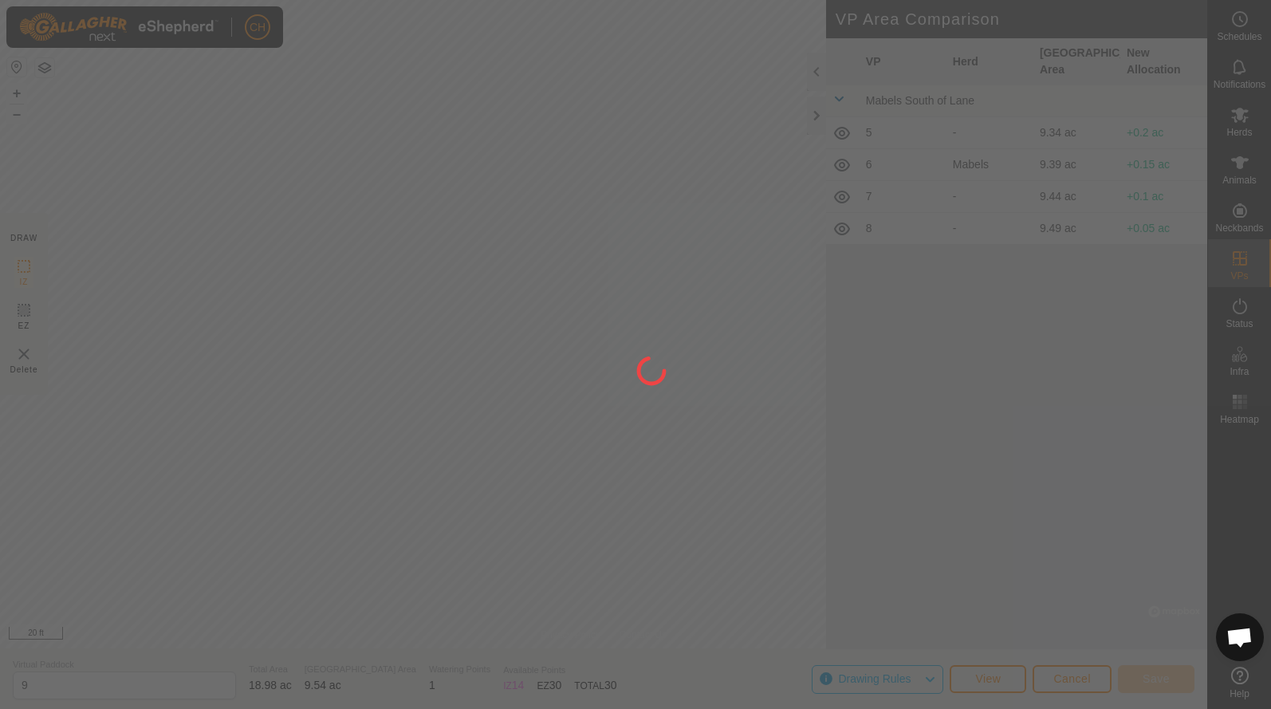
click at [486, 449] on div "CH Schedules Notifications Herds Animals Neckbands VPs Status Infra Heatmap Hel…" at bounding box center [635, 354] width 1271 height 709
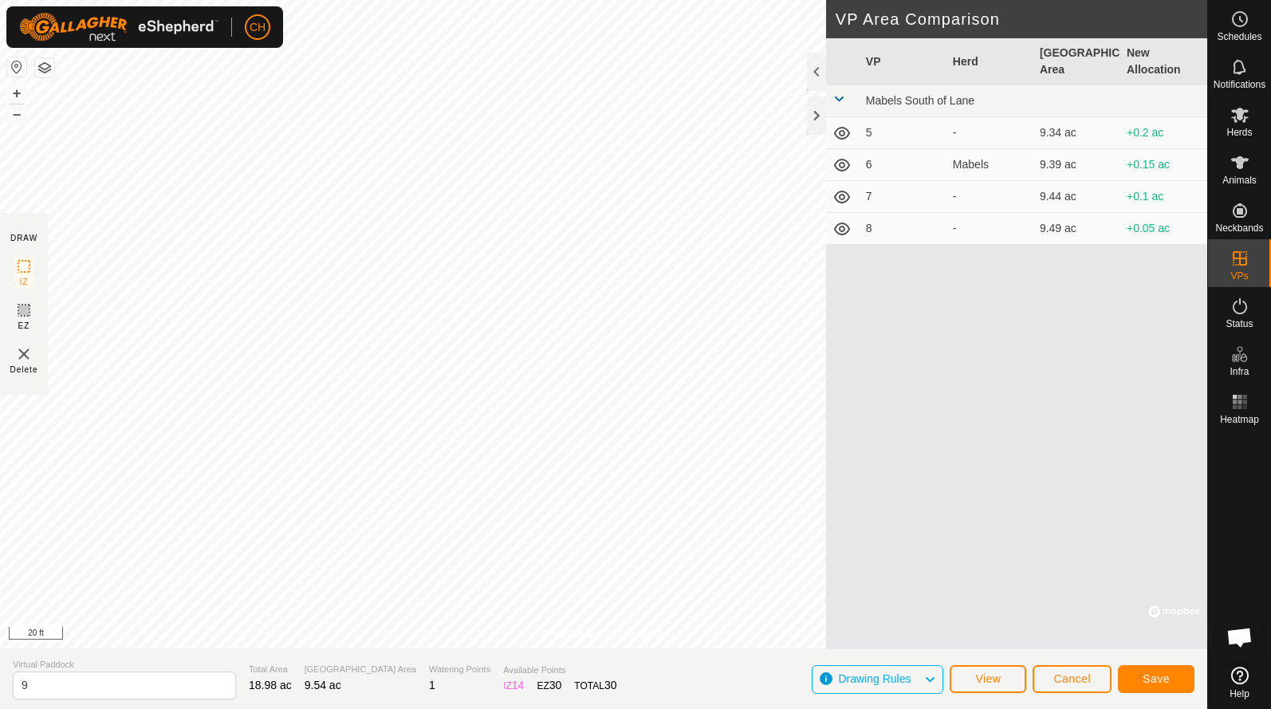
click at [1140, 672] on button "Save" at bounding box center [1156, 679] width 77 height 28
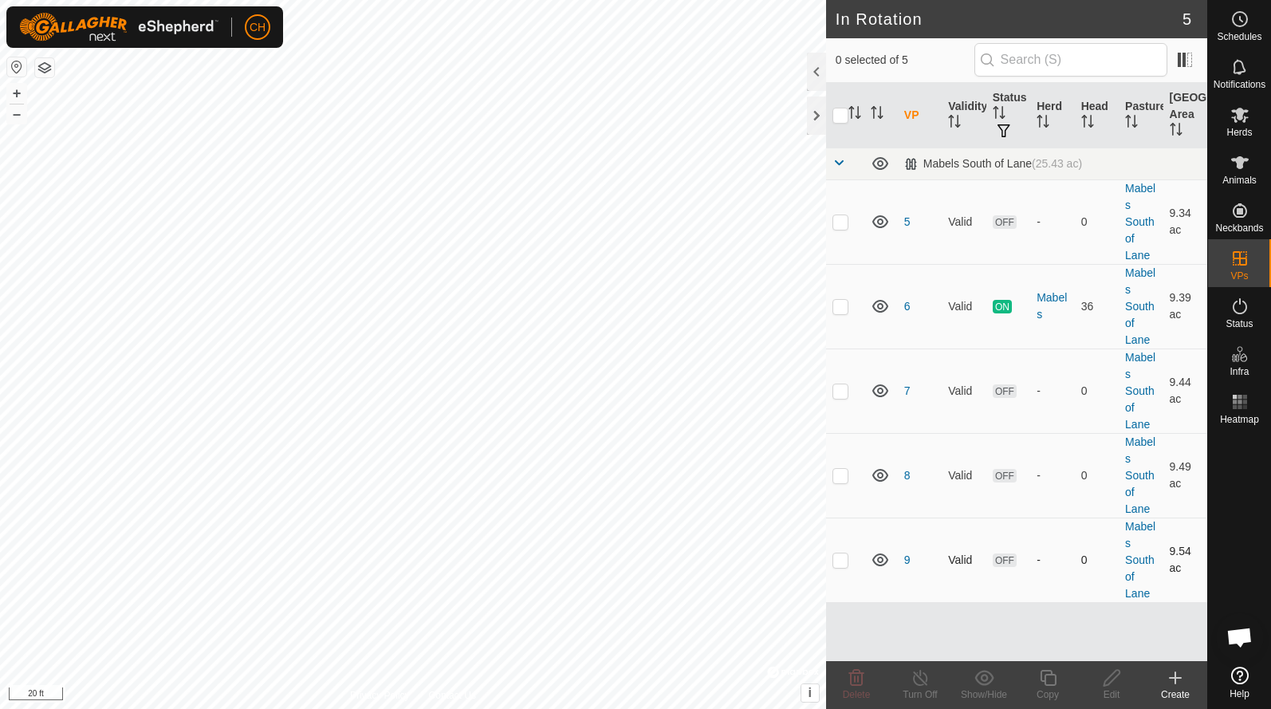
click at [847, 561] on p-checkbox at bounding box center [841, 559] width 16 height 13
checkbox input "true"
click at [1049, 676] on icon at bounding box center [1048, 677] width 20 height 19
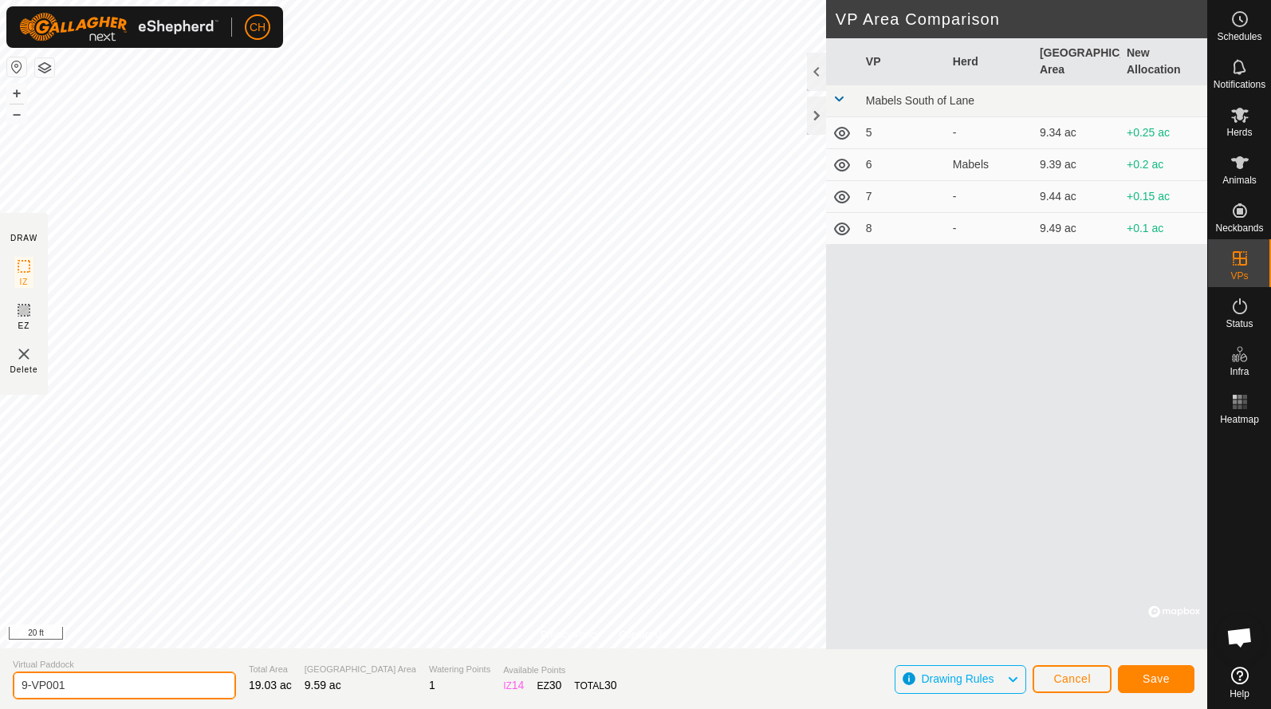
drag, startPoint x: 80, startPoint y: 693, endPoint x: -45, endPoint y: 662, distance: 129.0
click at [0, 662] on html "CH Schedules Notifications Herds Animals Neckbands VPs Status Infra Heatmap Hel…" at bounding box center [635, 354] width 1271 height 709
type input "10"
click at [1143, 683] on span "Save" at bounding box center [1156, 678] width 27 height 13
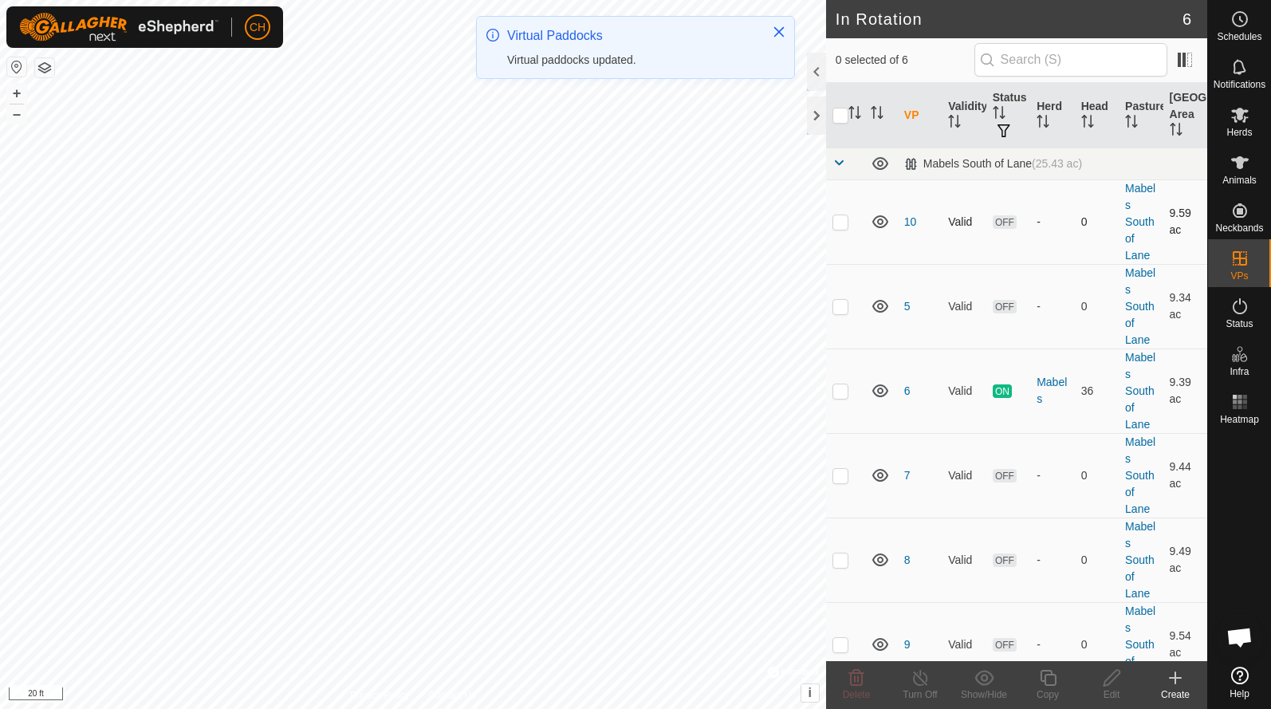
click at [839, 226] on p-checkbox at bounding box center [841, 221] width 16 height 13
checkbox input "true"
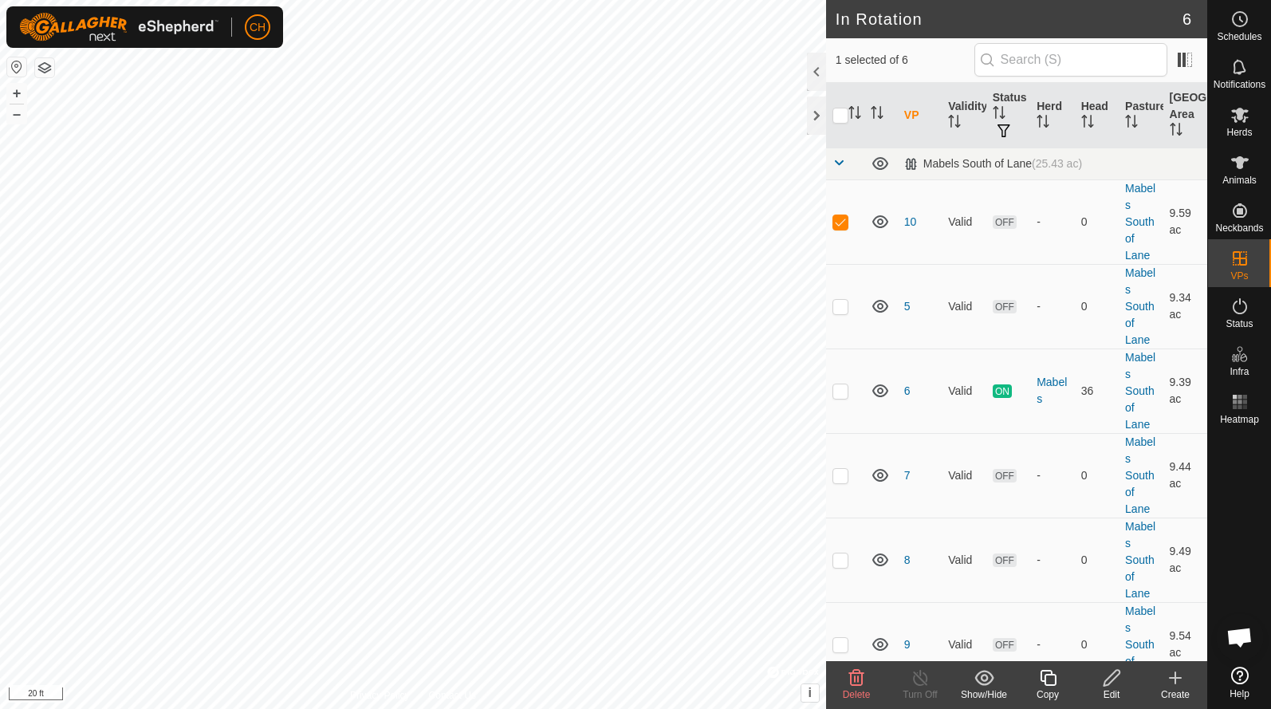
click at [1119, 687] on div "Edit" at bounding box center [1112, 694] width 64 height 14
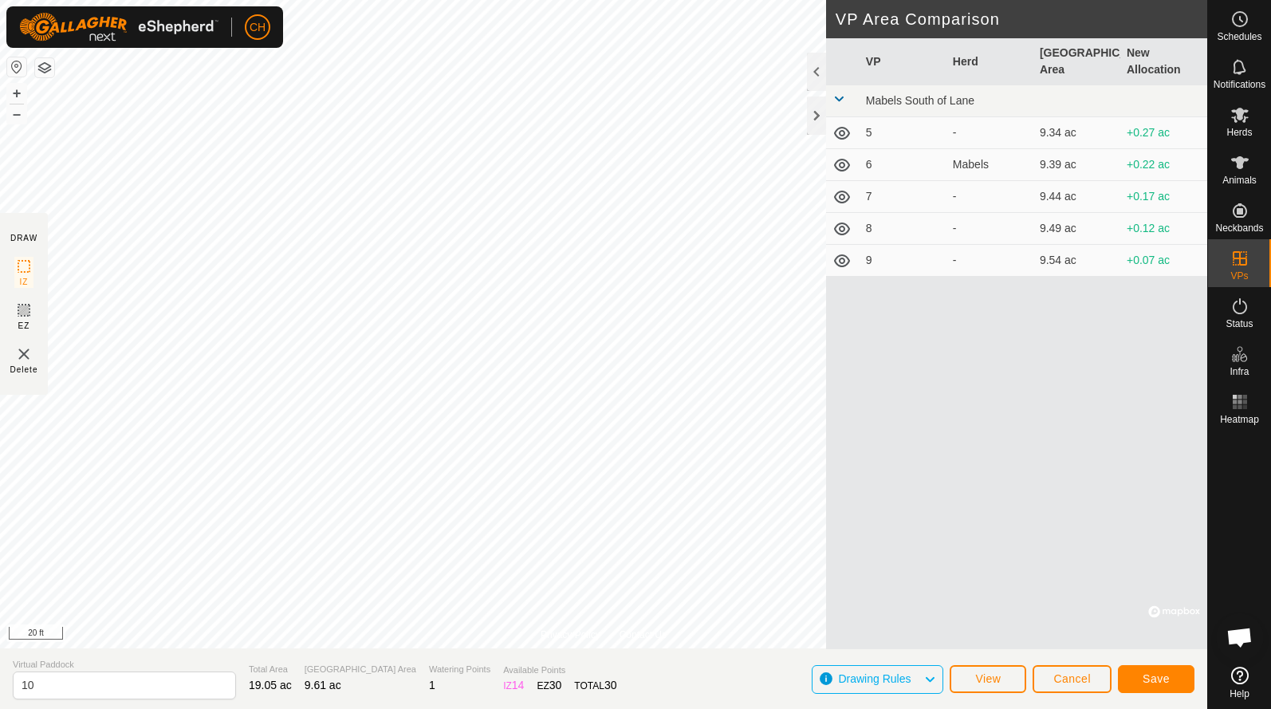
click at [1163, 676] on span "Save" at bounding box center [1156, 678] width 27 height 13
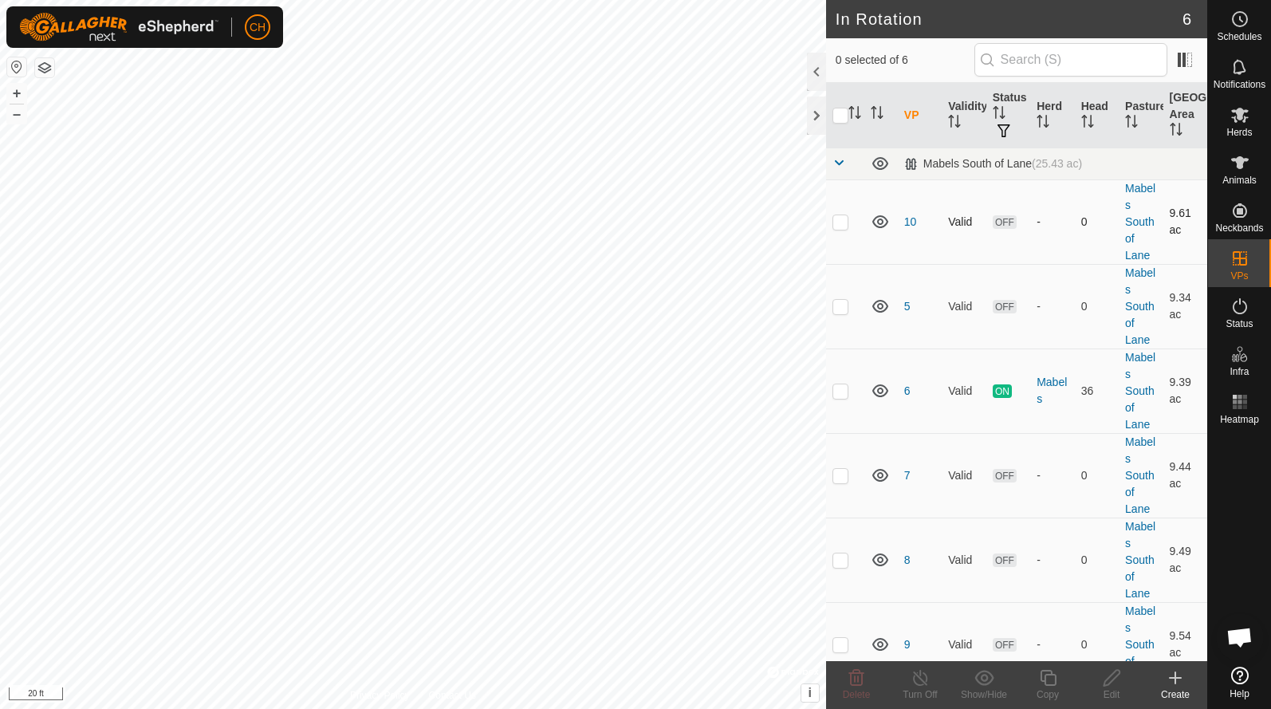
click at [842, 225] on p-checkbox at bounding box center [841, 221] width 16 height 13
checkbox input "true"
click at [1050, 682] on icon at bounding box center [1048, 677] width 20 height 19
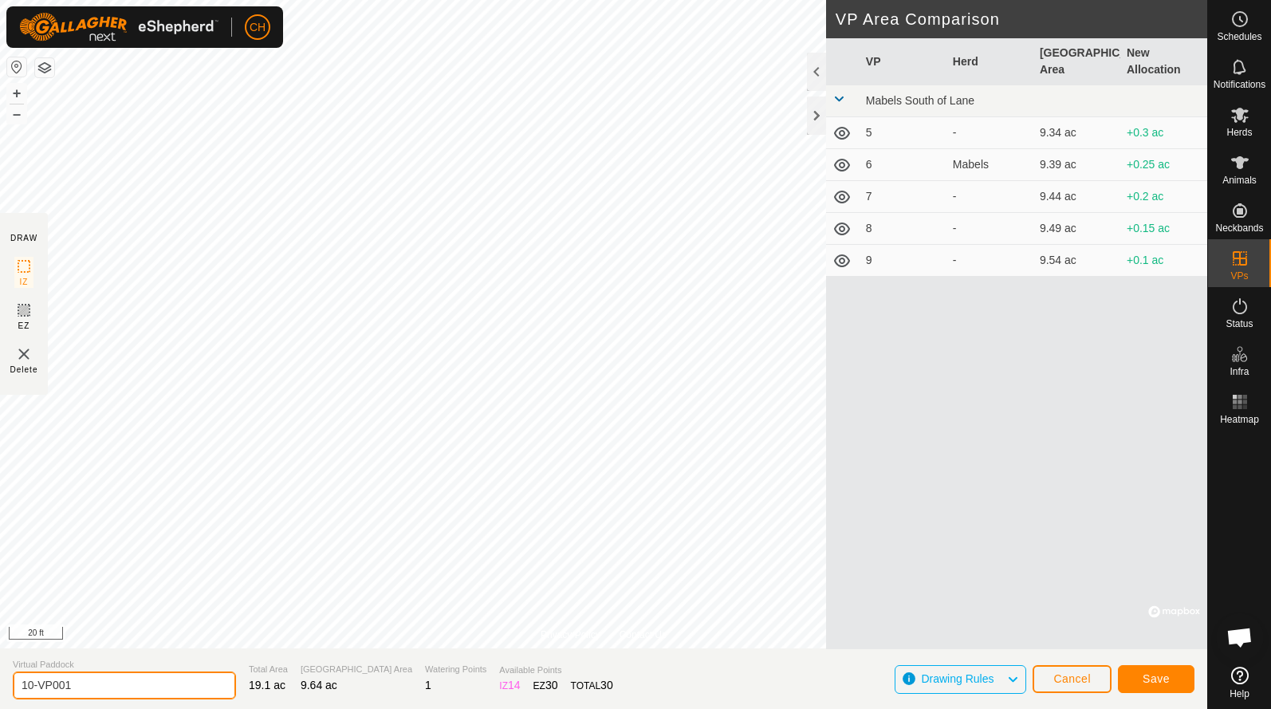
drag, startPoint x: 88, startPoint y: 683, endPoint x: -55, endPoint y: 676, distance: 142.9
click at [0, 676] on html "CH Schedules Notifications Herds Animals Neckbands VPs Status Infra Heatmap Hel…" at bounding box center [635, 354] width 1271 height 709
type input "11"
click at [1164, 679] on span "Save" at bounding box center [1156, 678] width 27 height 13
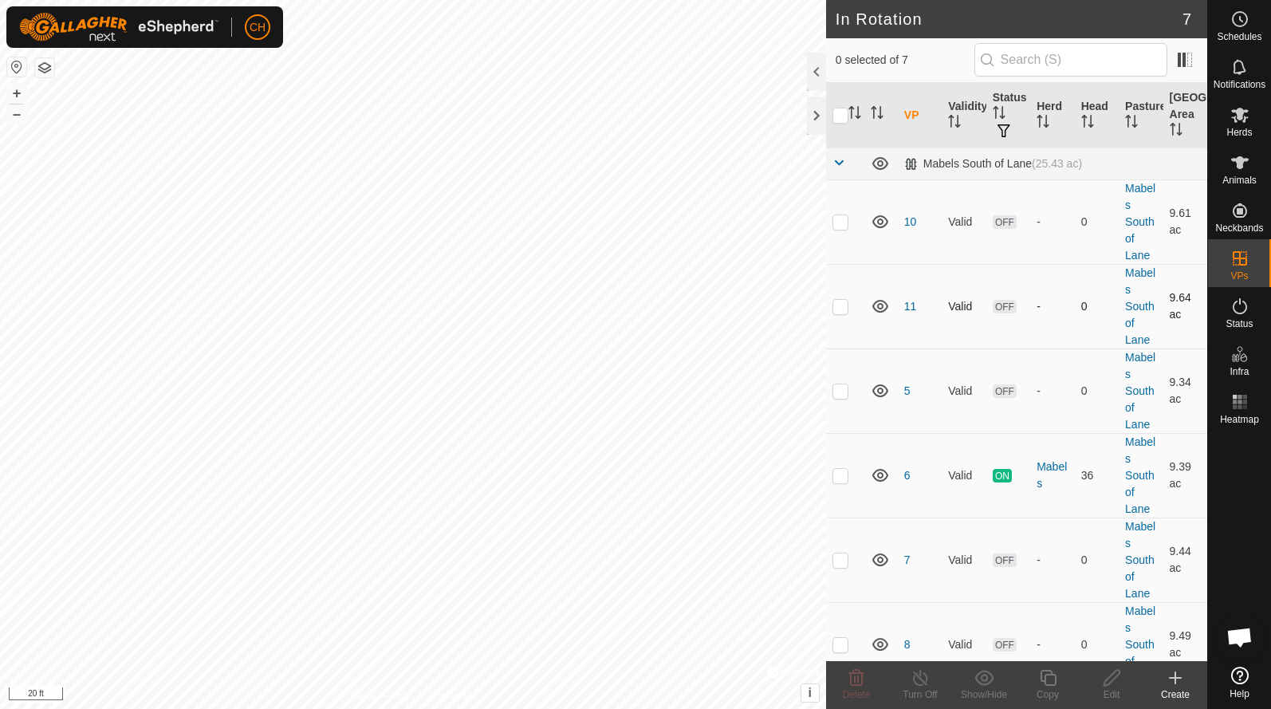
click at [840, 309] on p-checkbox at bounding box center [841, 306] width 16 height 13
checkbox input "true"
click at [1112, 687] on icon at bounding box center [1112, 677] width 20 height 19
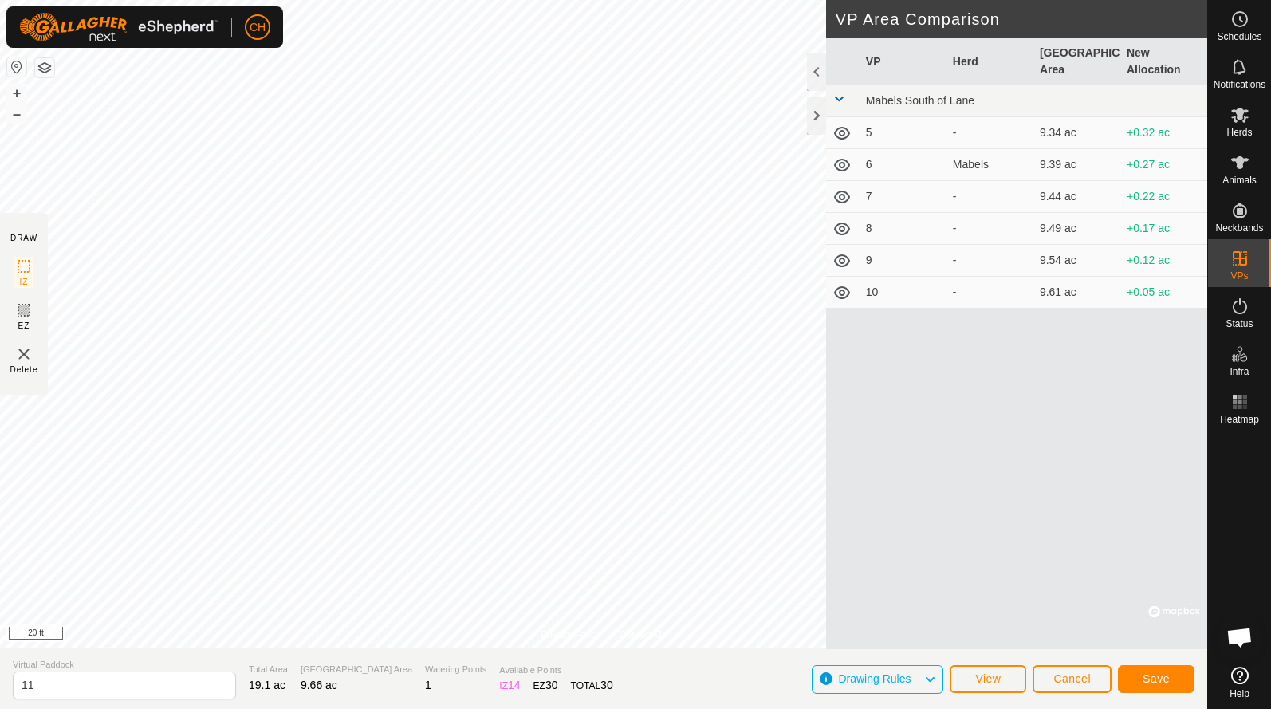
click at [1162, 679] on span "Save" at bounding box center [1156, 678] width 27 height 13
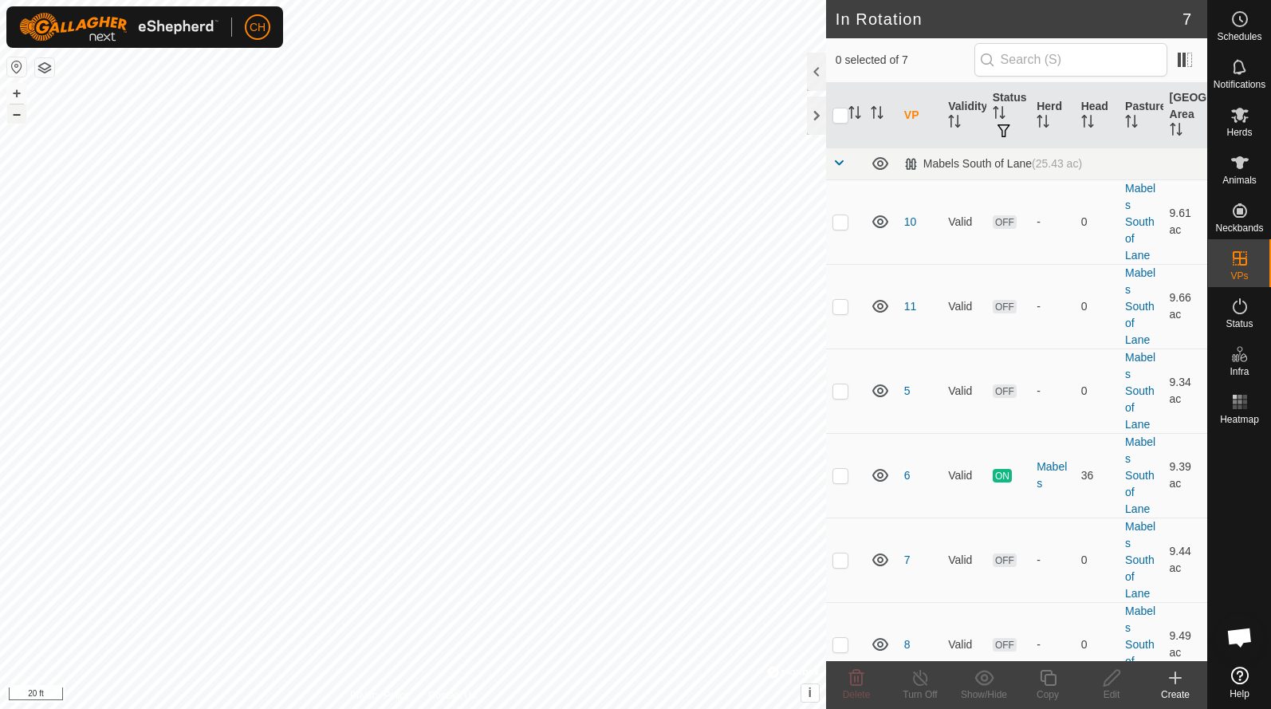
click at [19, 116] on button "–" at bounding box center [16, 113] width 19 height 19
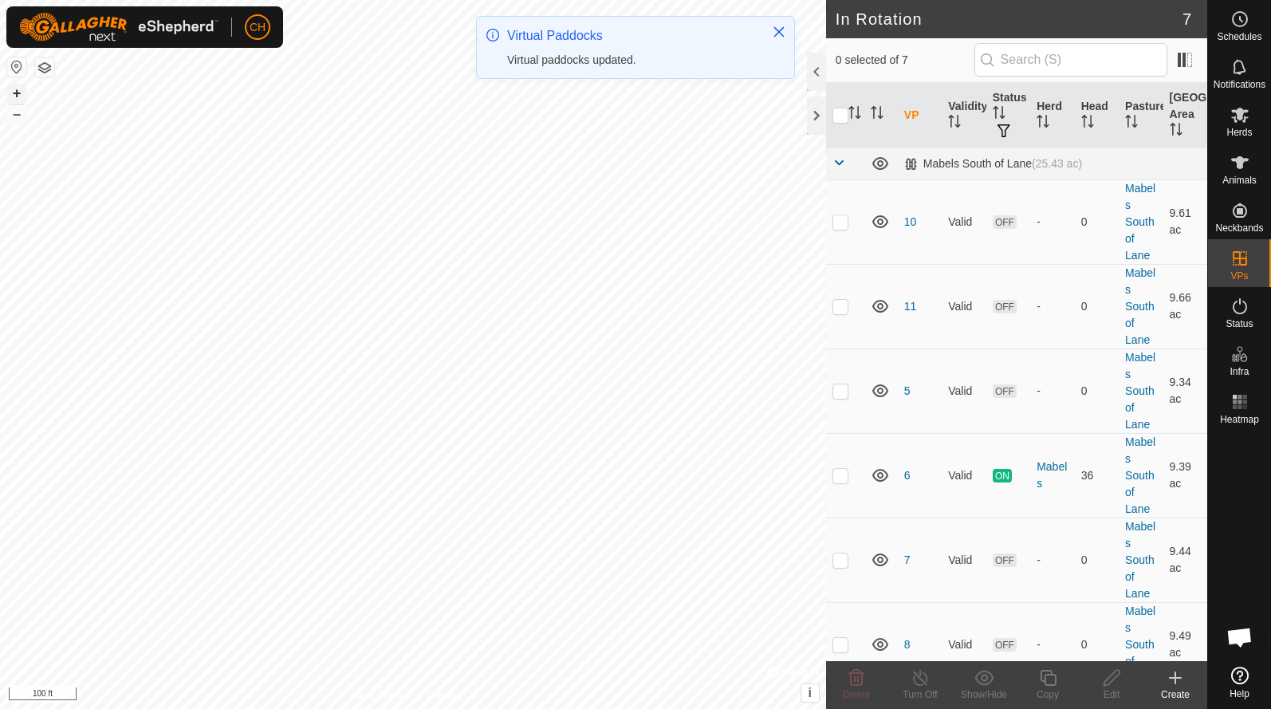
click at [17, 94] on button "+" at bounding box center [16, 93] width 19 height 19
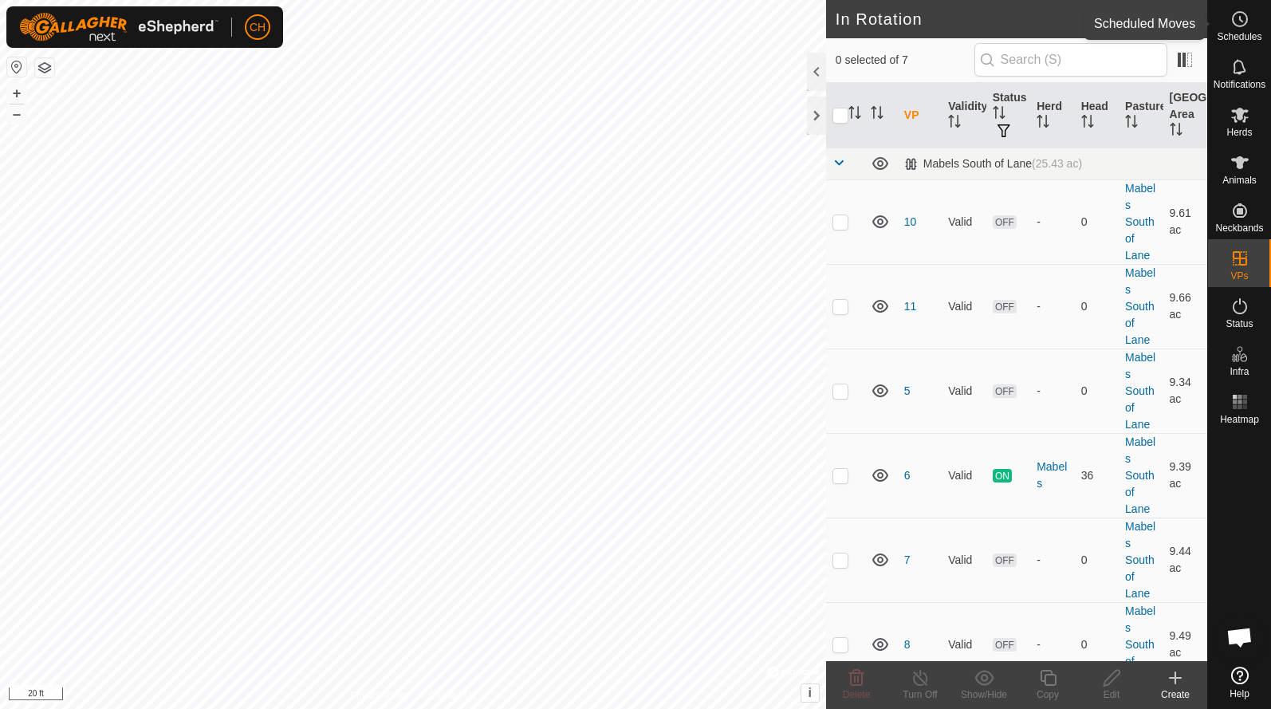
click at [1238, 29] on es-schedule-vp-svg-icon at bounding box center [1240, 19] width 29 height 26
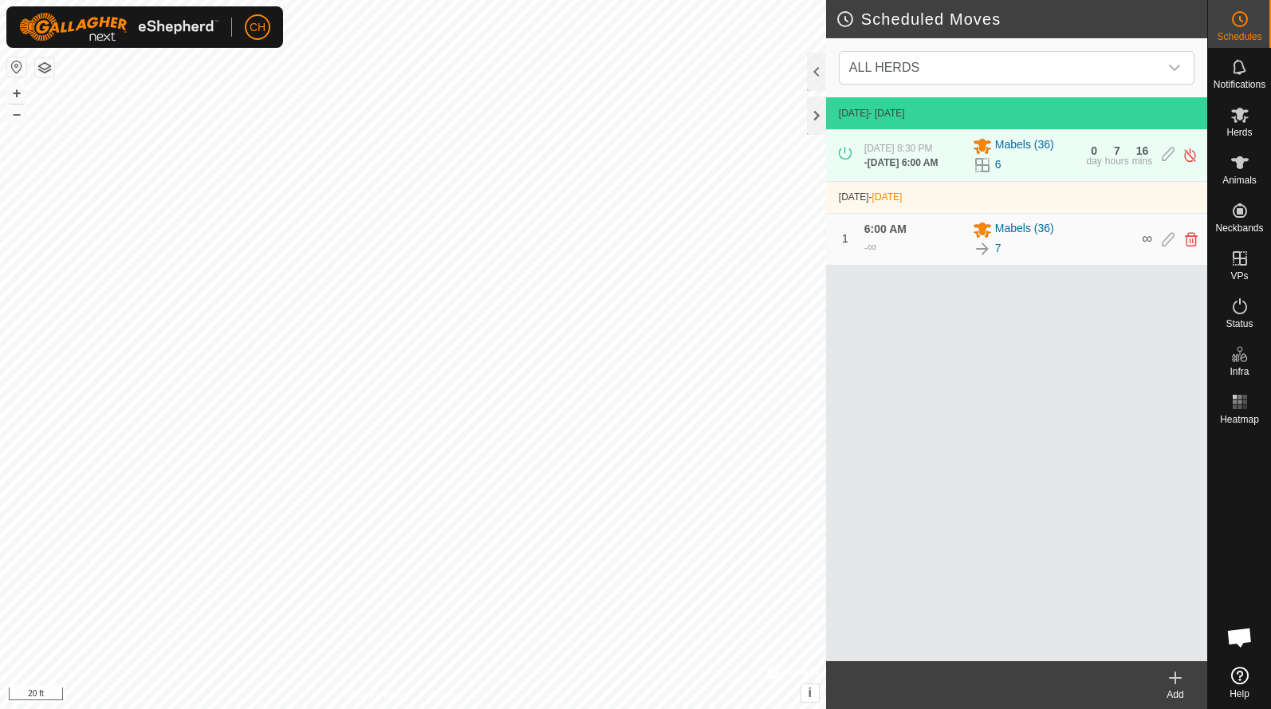
click at [1174, 675] on icon at bounding box center [1175, 677] width 19 height 19
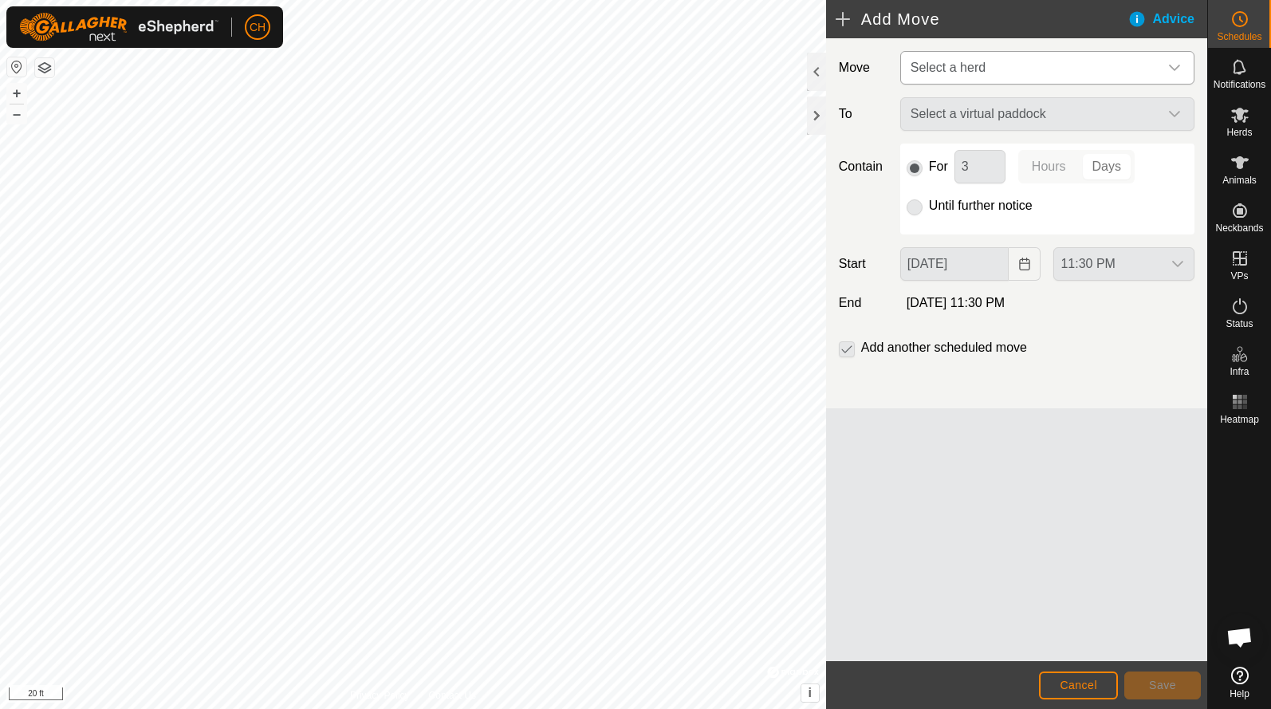
click at [961, 79] on span "Select a herd" at bounding box center [1031, 68] width 254 height 32
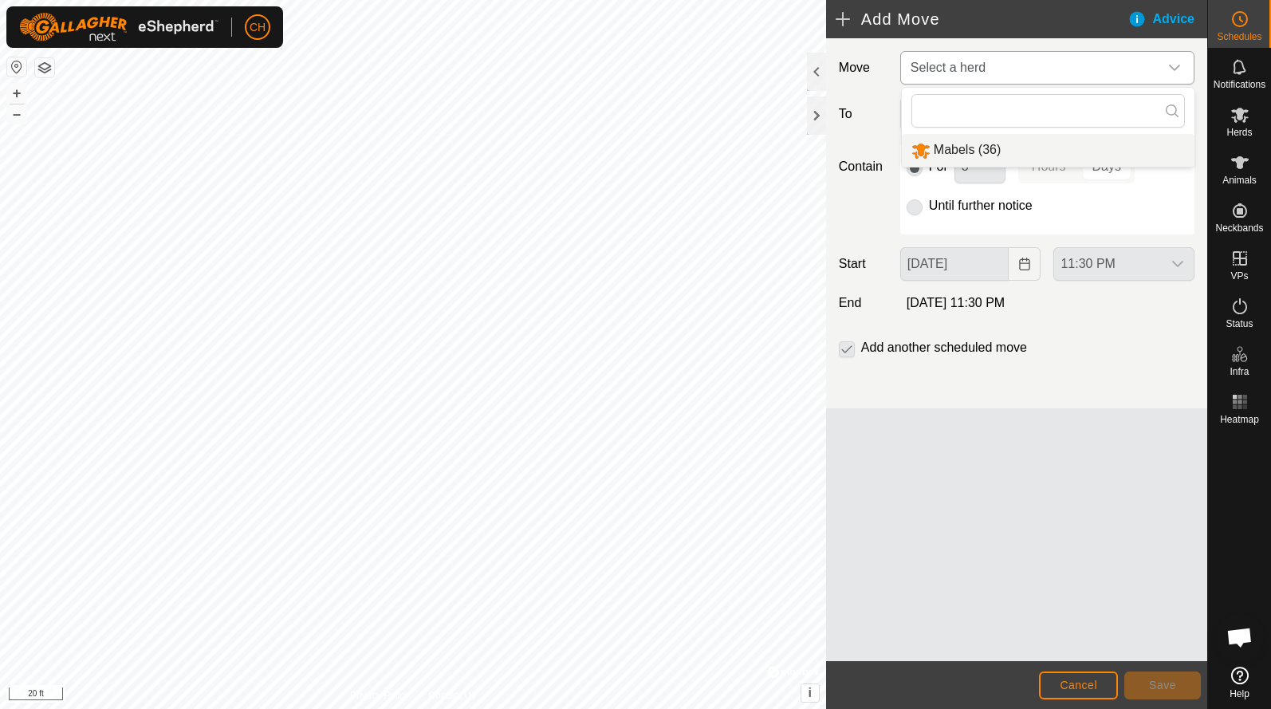
click at [953, 154] on li "Mabels (36)" at bounding box center [1048, 150] width 293 height 33
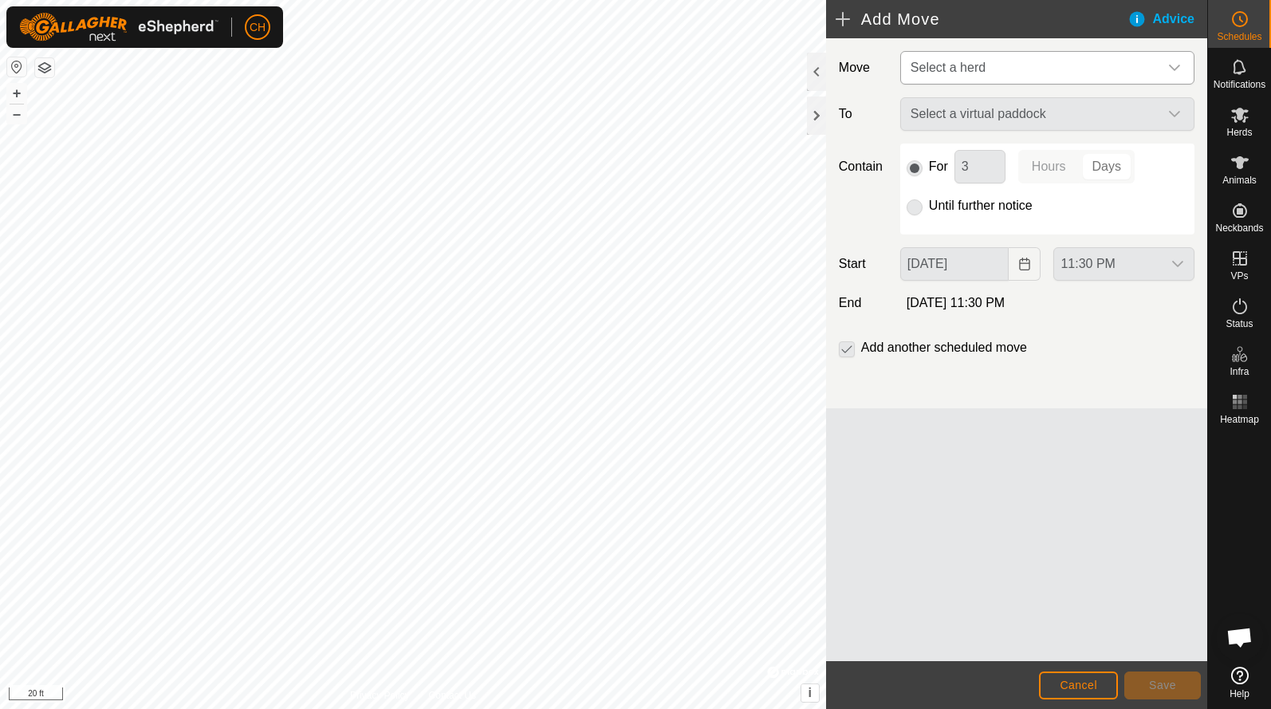
type input "[DATE]"
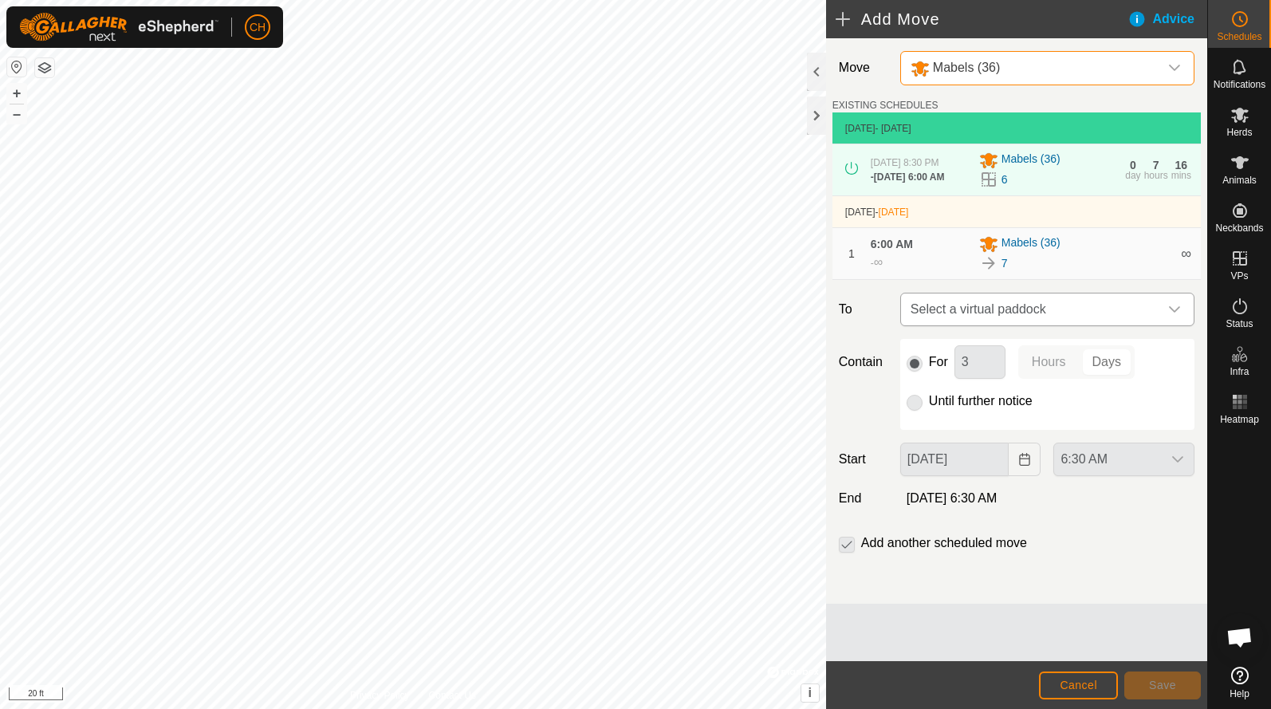
click at [979, 321] on span "Select a virtual paddock" at bounding box center [1031, 309] width 254 height 32
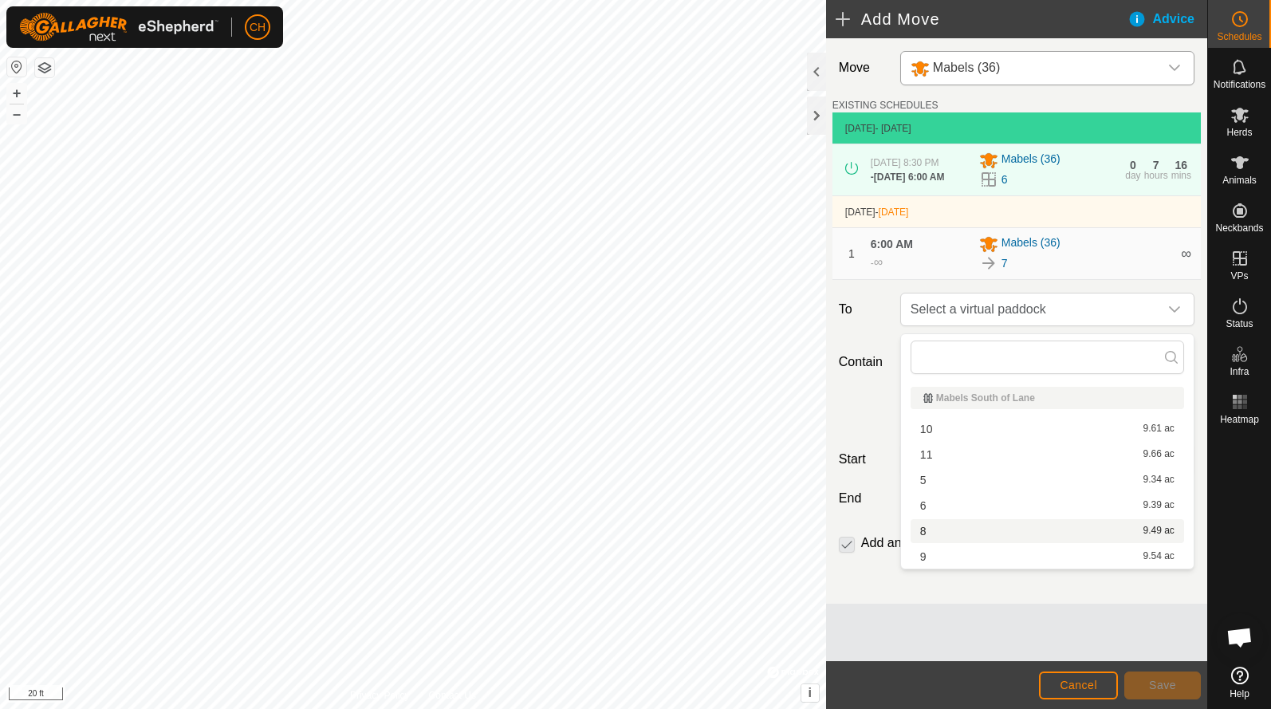
click at [935, 536] on li "8 9.49 ac" at bounding box center [1048, 531] width 274 height 24
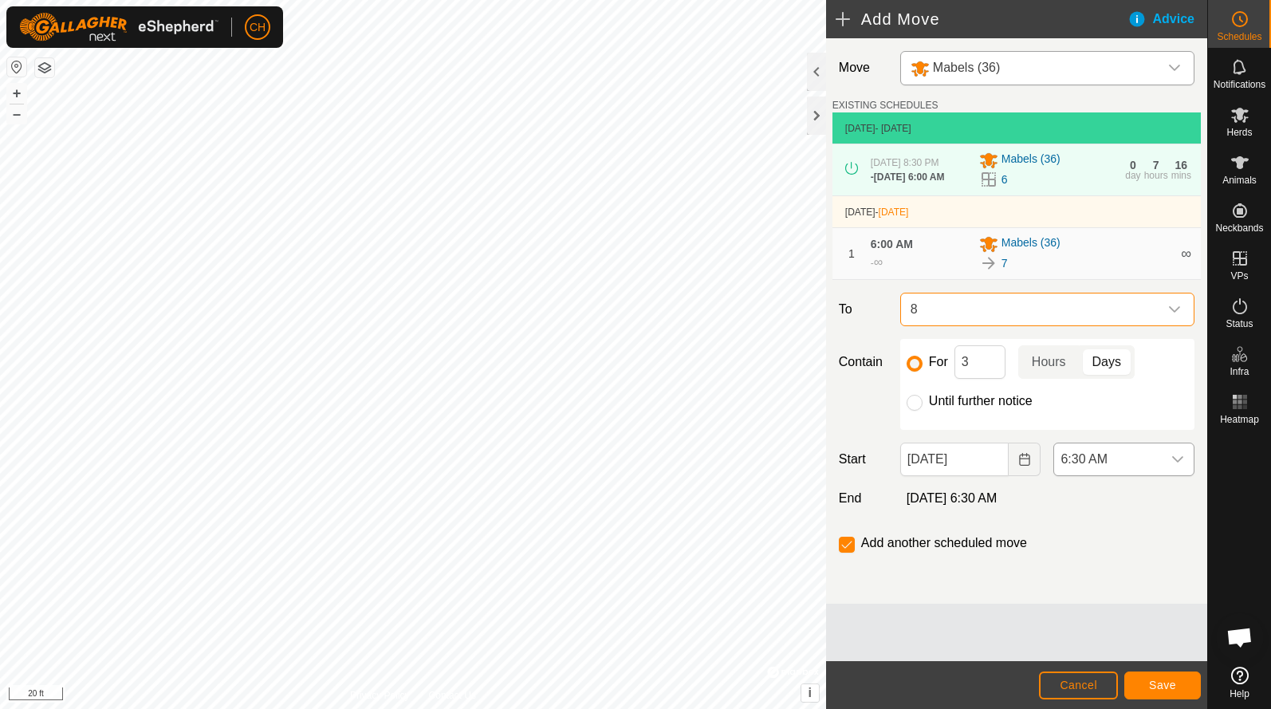
click at [1105, 467] on span "6:30 AM" at bounding box center [1108, 459] width 108 height 32
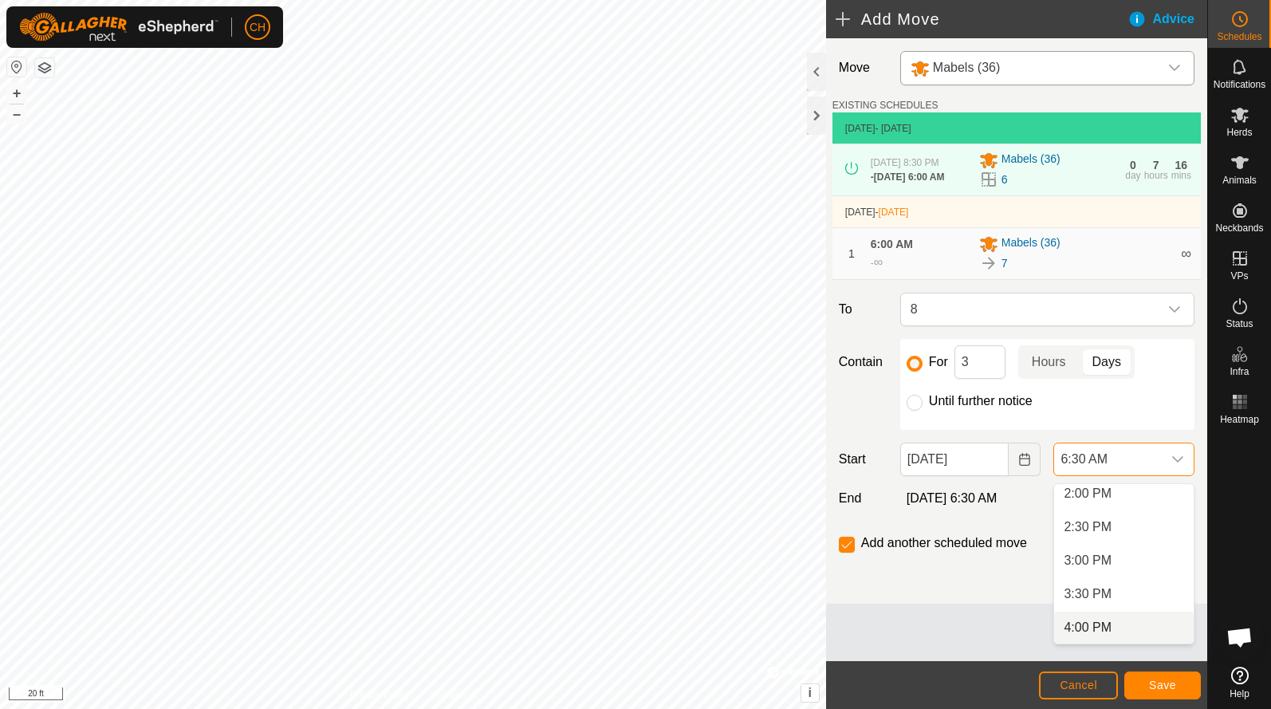
click at [1095, 626] on li "4:00 PM" at bounding box center [1124, 628] width 140 height 32
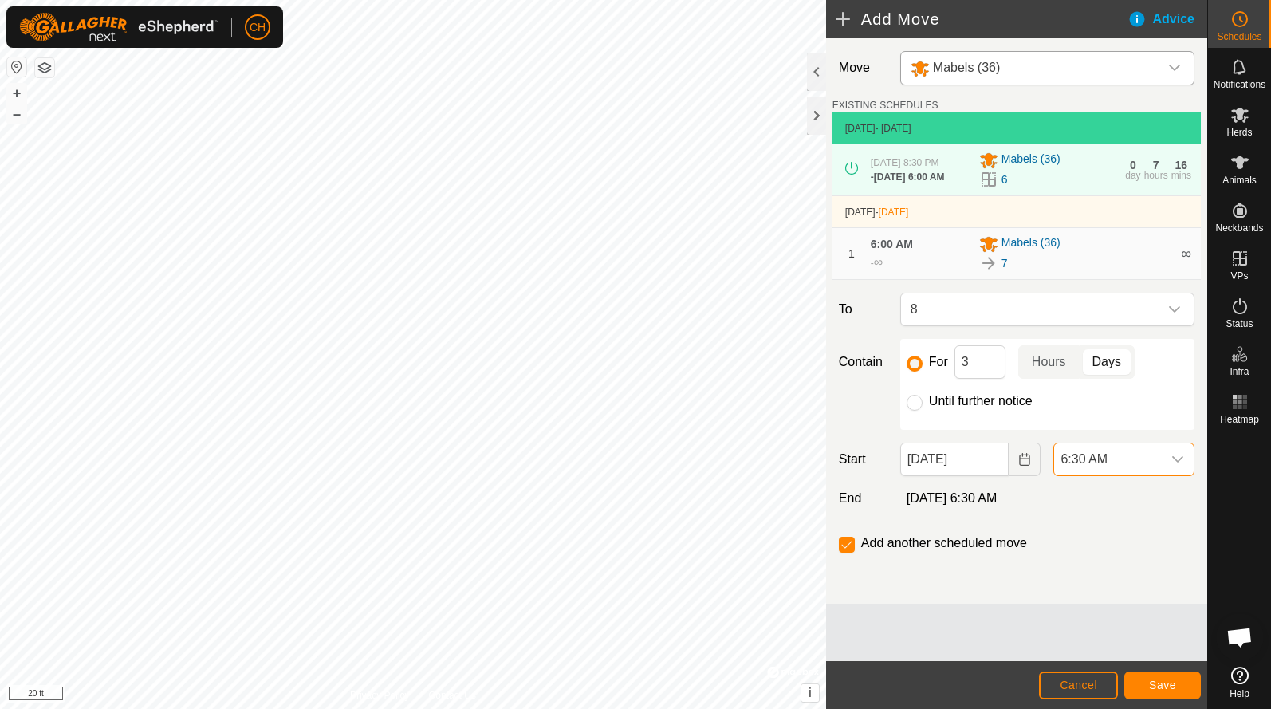
scroll to position [435, 0]
click at [1162, 685] on span "Save" at bounding box center [1162, 685] width 27 height 13
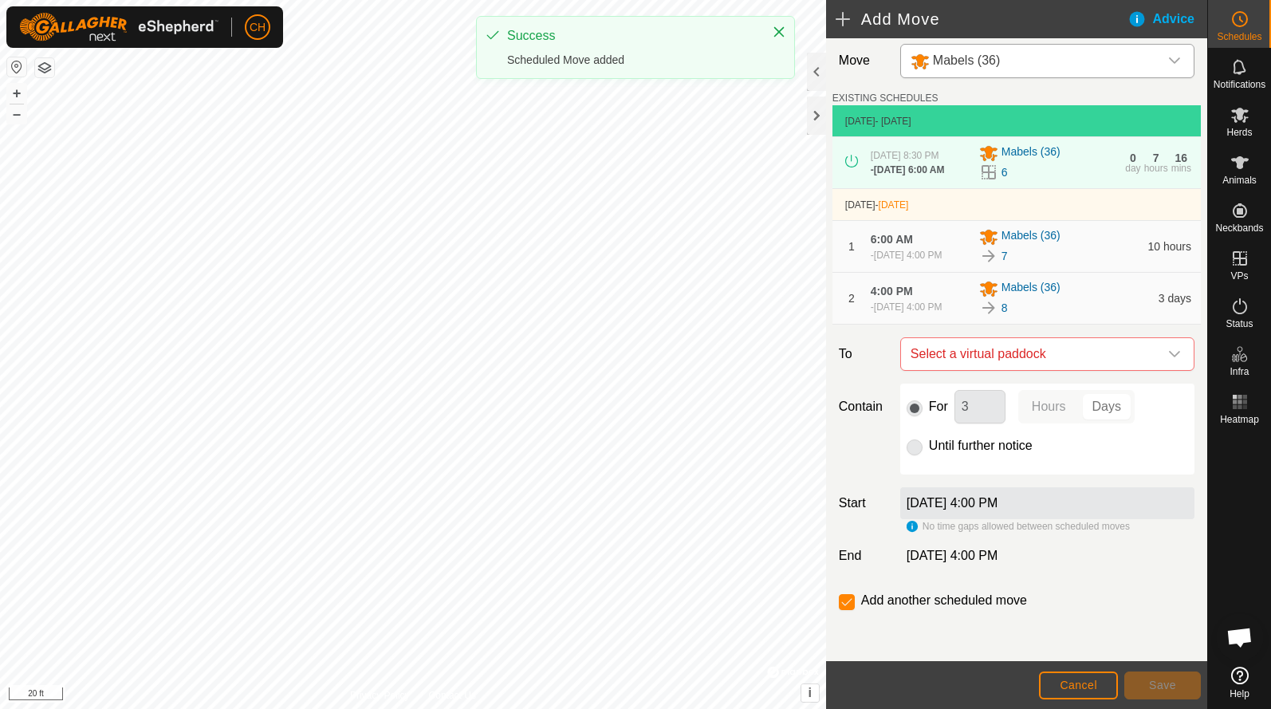
scroll to position [26, 0]
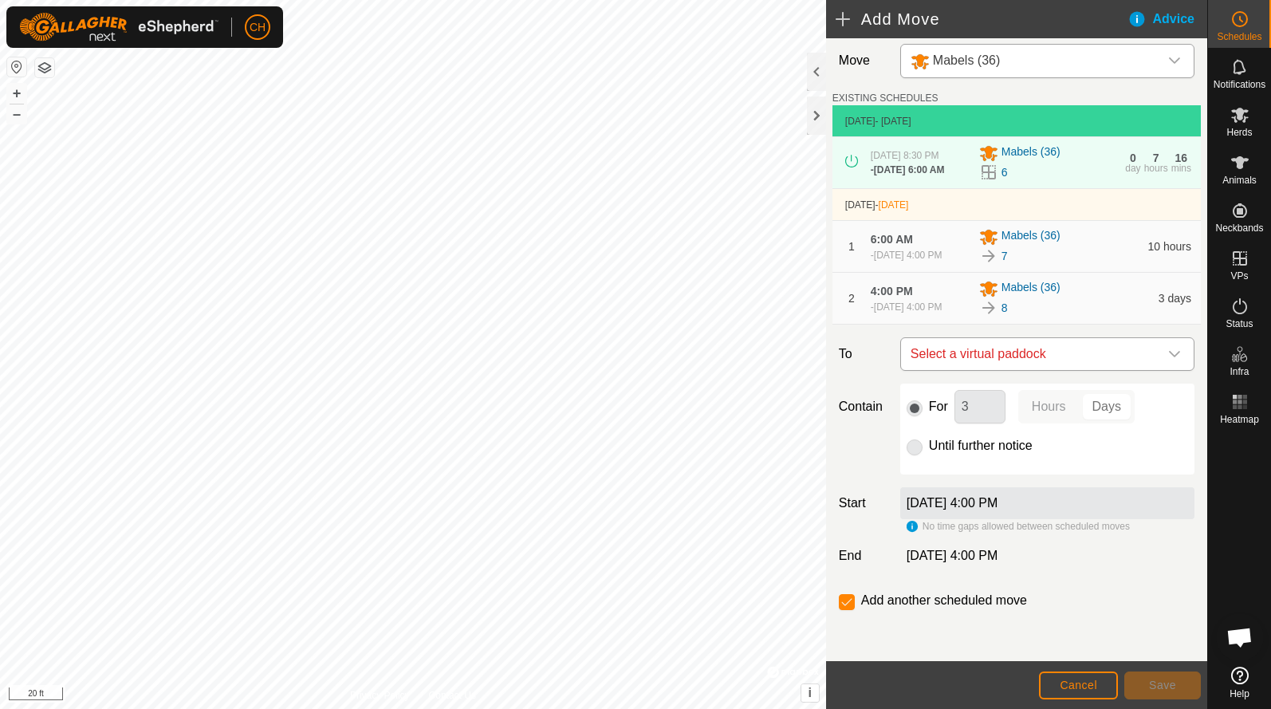
click at [957, 354] on span "Select a virtual paddock" at bounding box center [1031, 354] width 254 height 32
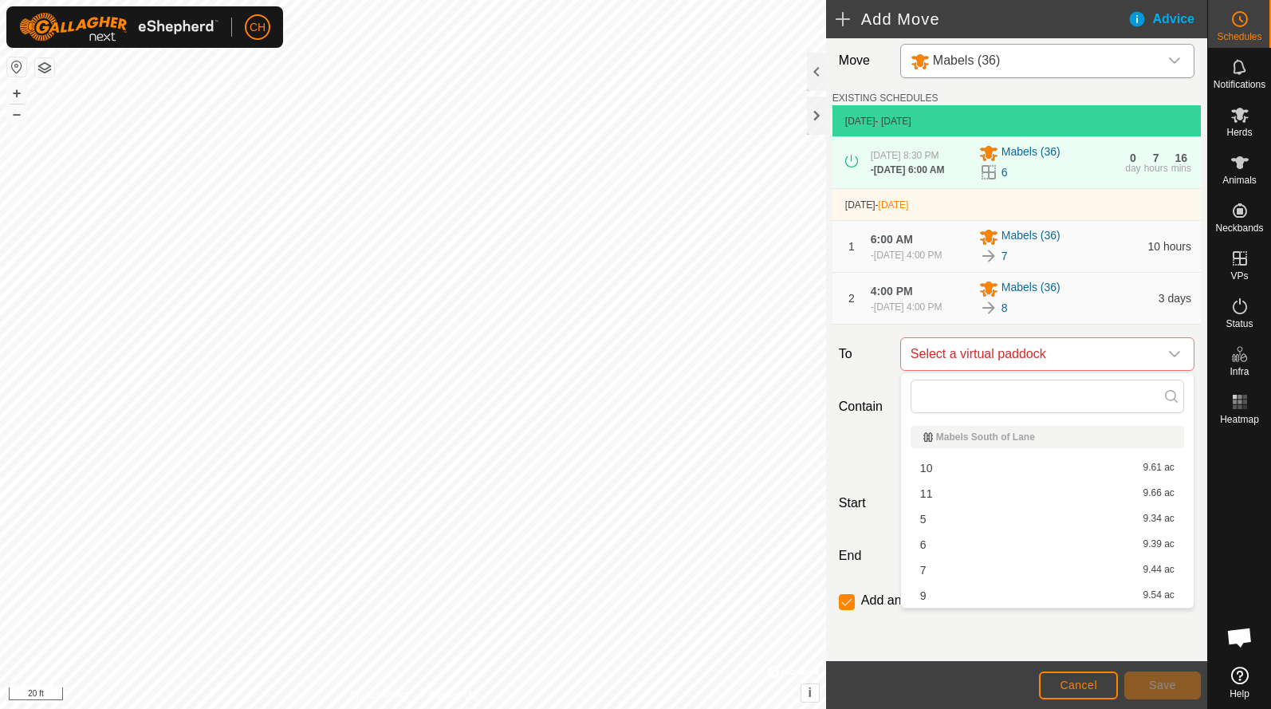
click at [932, 594] on li "9 9.54 ac" at bounding box center [1048, 596] width 274 height 24
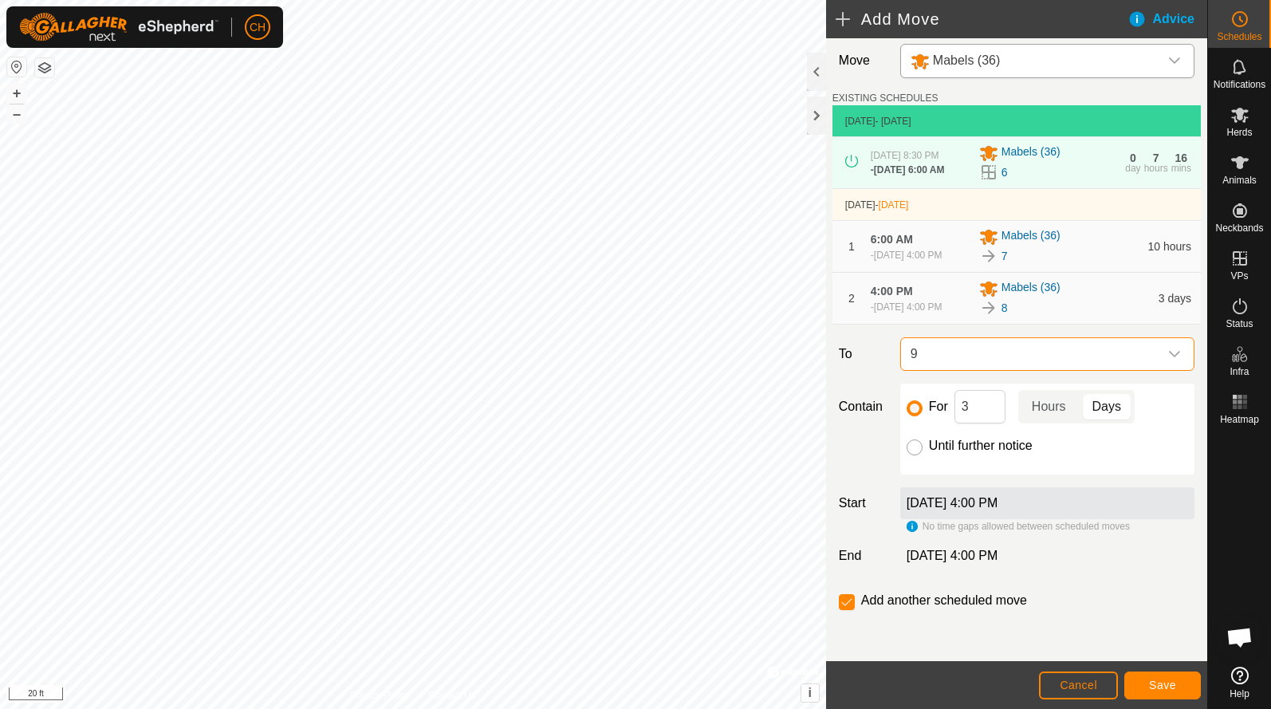
click at [913, 450] on input "Until further notice" at bounding box center [915, 447] width 16 height 16
radio input "true"
click at [916, 450] on input "Until further notice" at bounding box center [915, 447] width 16 height 16
click at [843, 604] on input "checkbox" at bounding box center [847, 602] width 16 height 16
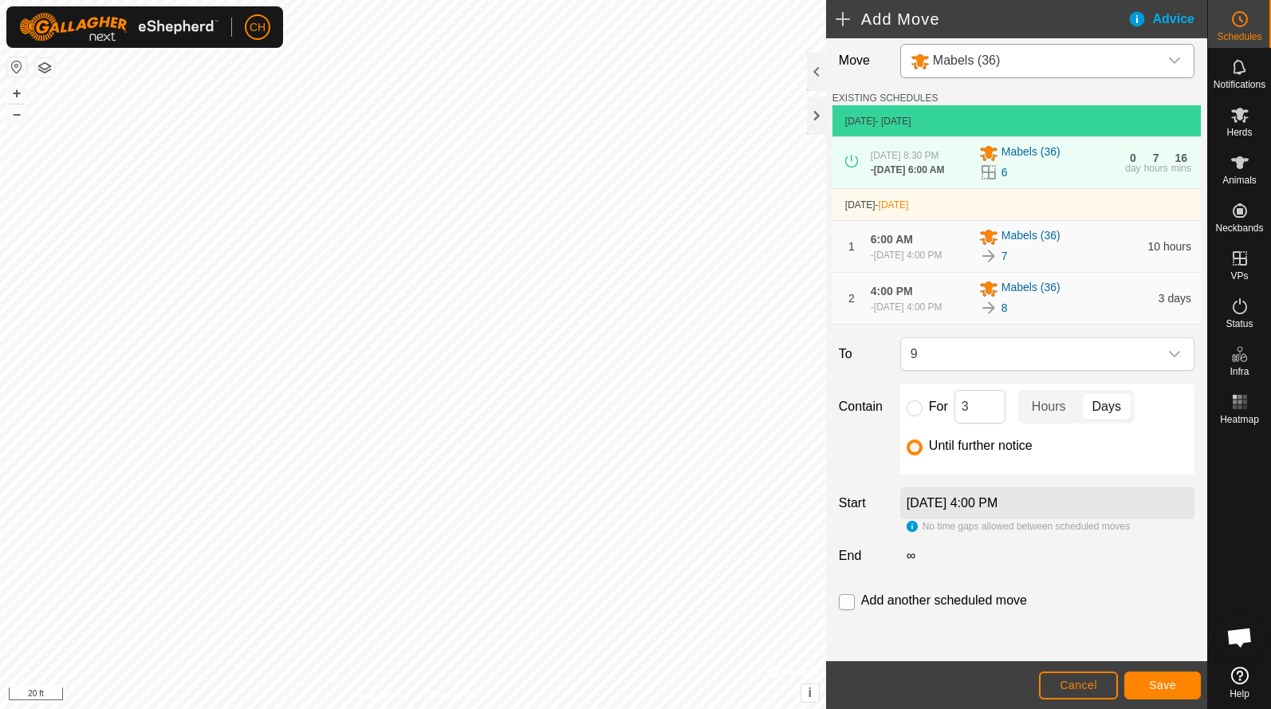
checkbox input "true"
click at [1068, 682] on span "Cancel" at bounding box center [1078, 685] width 37 height 13
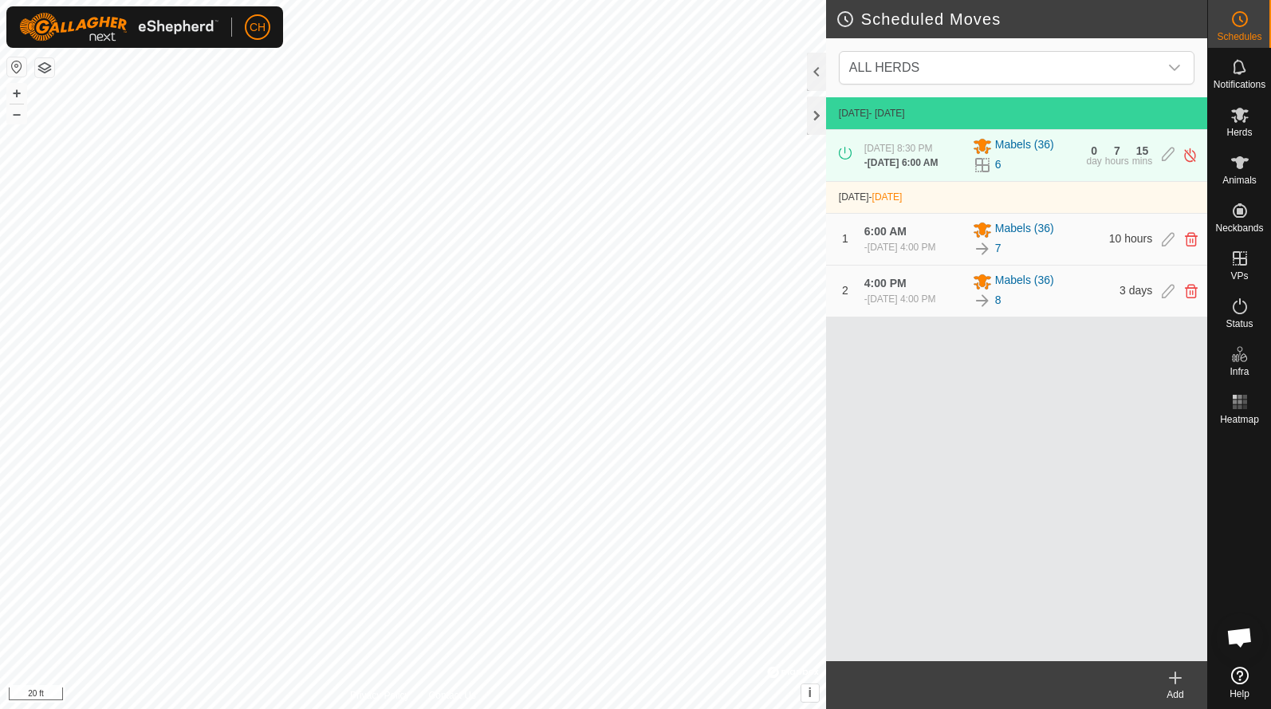
click at [1177, 676] on icon at bounding box center [1175, 677] width 19 height 19
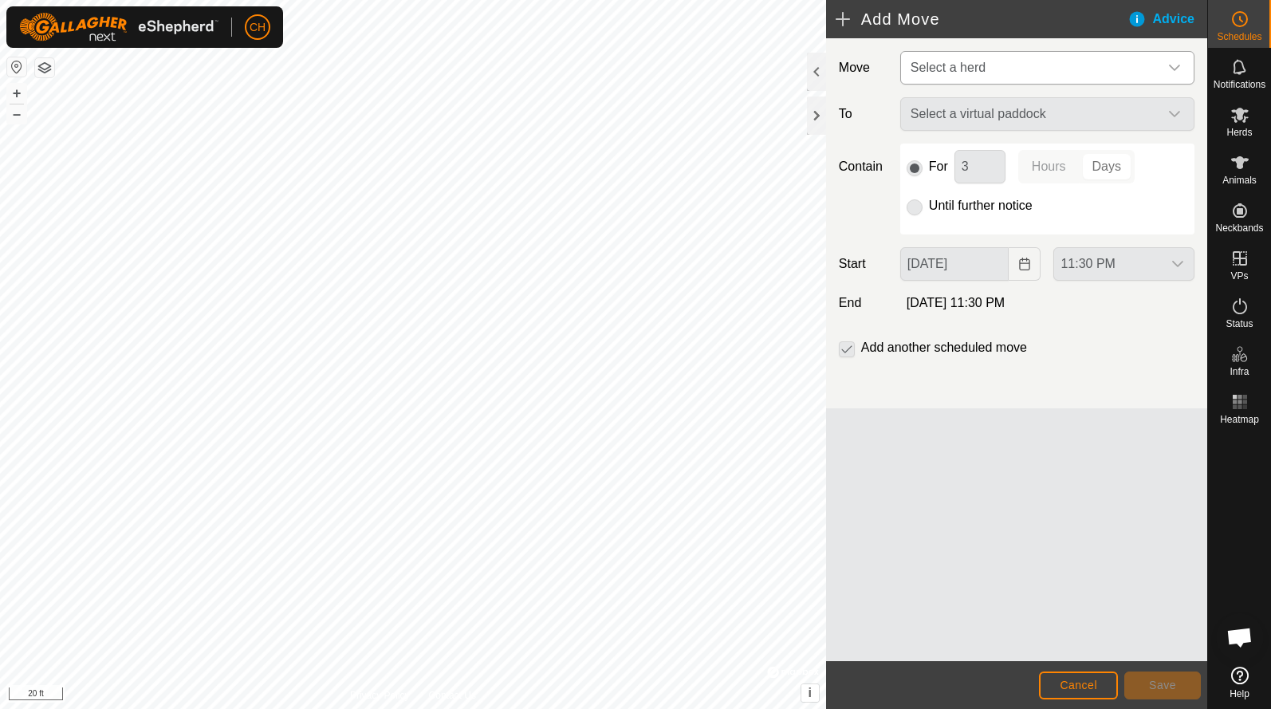
click at [1005, 58] on span "Select a herd" at bounding box center [1031, 68] width 254 height 32
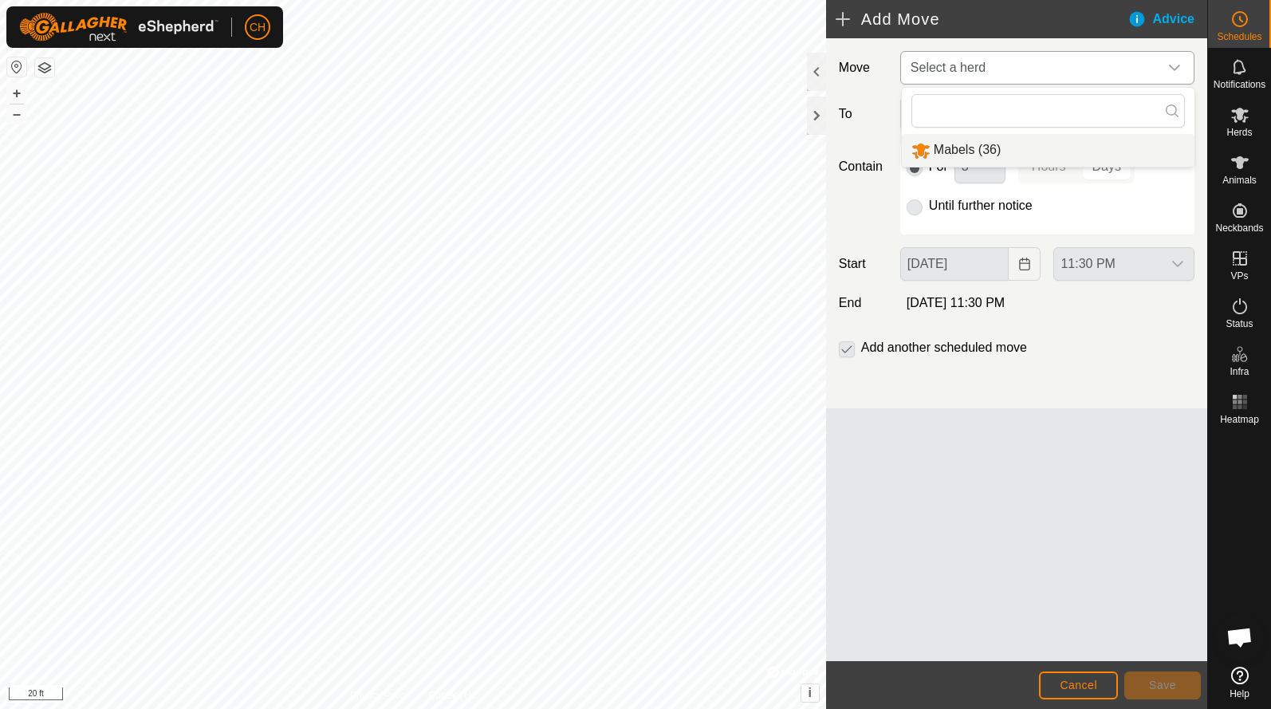
click at [989, 150] on li "Mabels (36)" at bounding box center [1048, 150] width 293 height 33
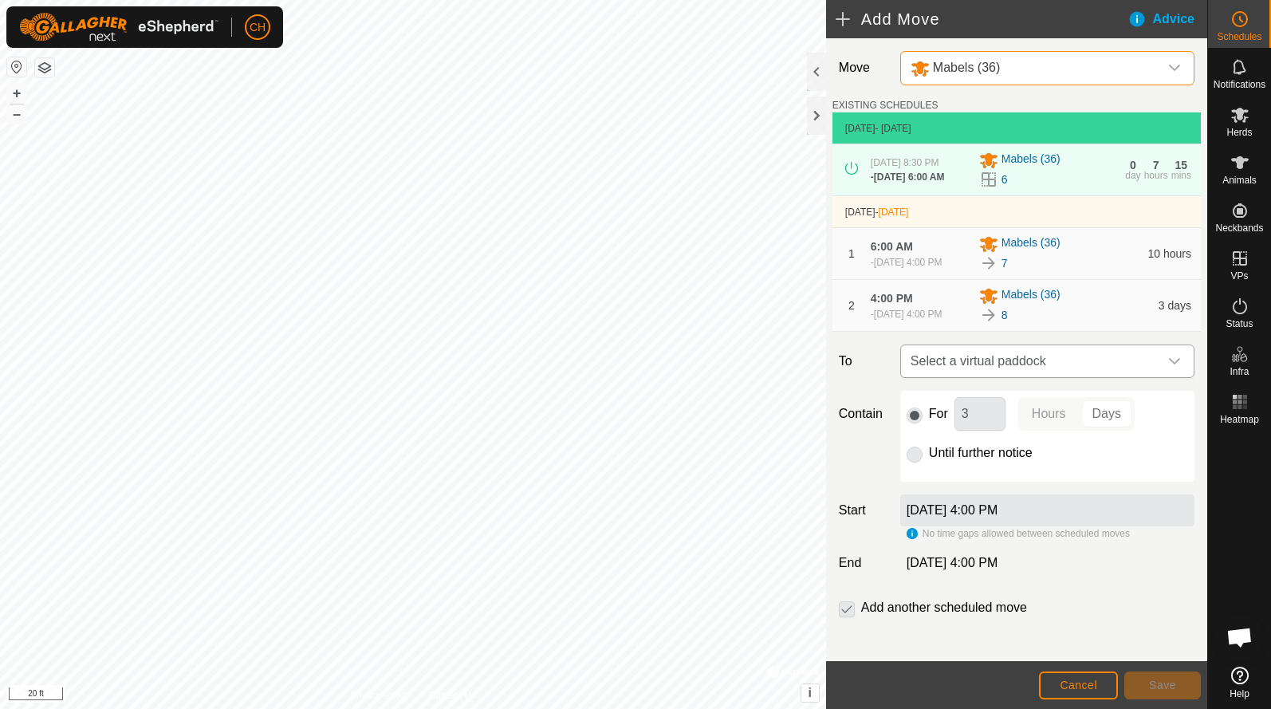
click at [962, 377] on span "Select a virtual paddock" at bounding box center [1031, 361] width 254 height 32
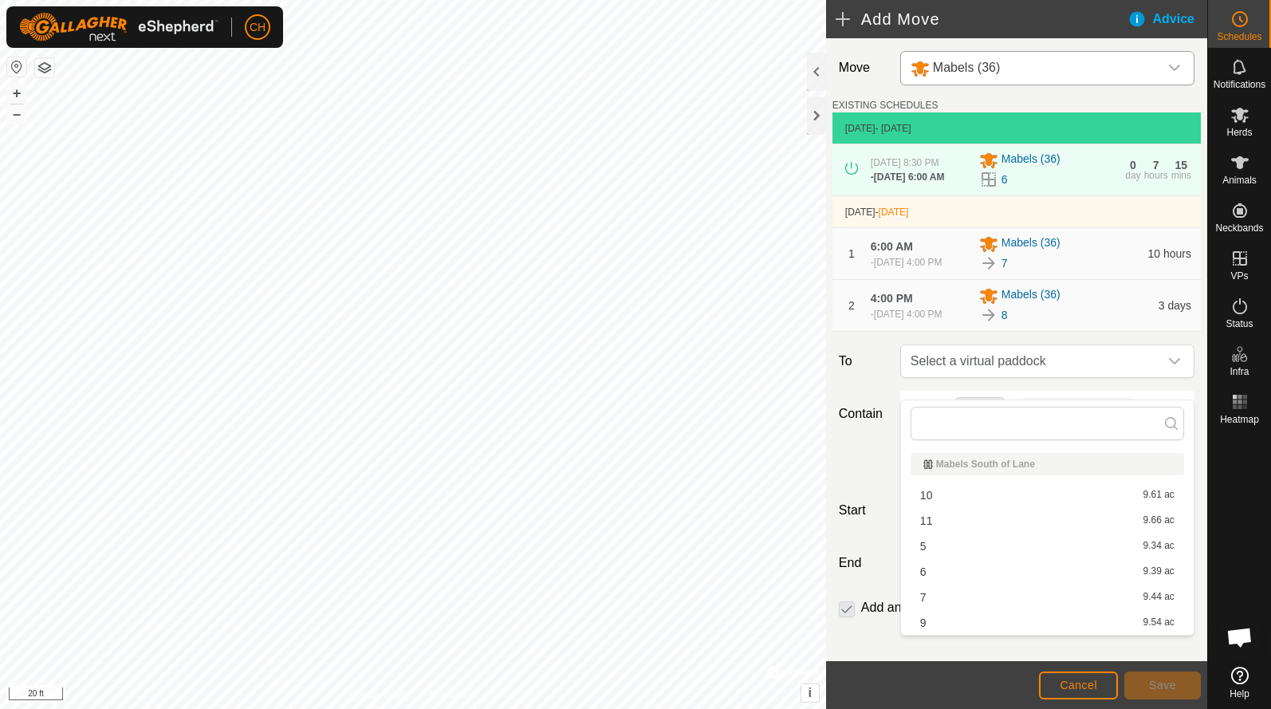
click at [935, 615] on li "9 9.54 ac" at bounding box center [1048, 623] width 274 height 24
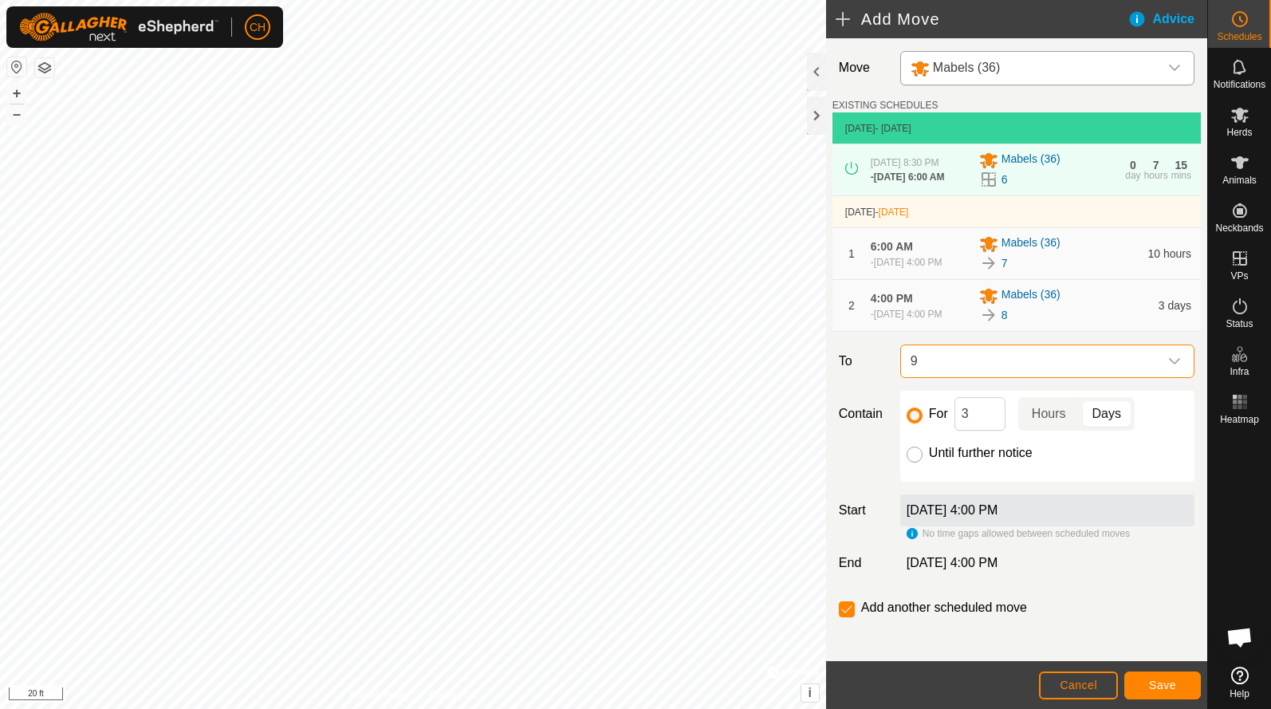
click at [915, 463] on input "Until further notice" at bounding box center [915, 455] width 16 height 16
radio input "true"
checkbox input "false"
click at [1062, 680] on span "Cancel" at bounding box center [1078, 685] width 37 height 13
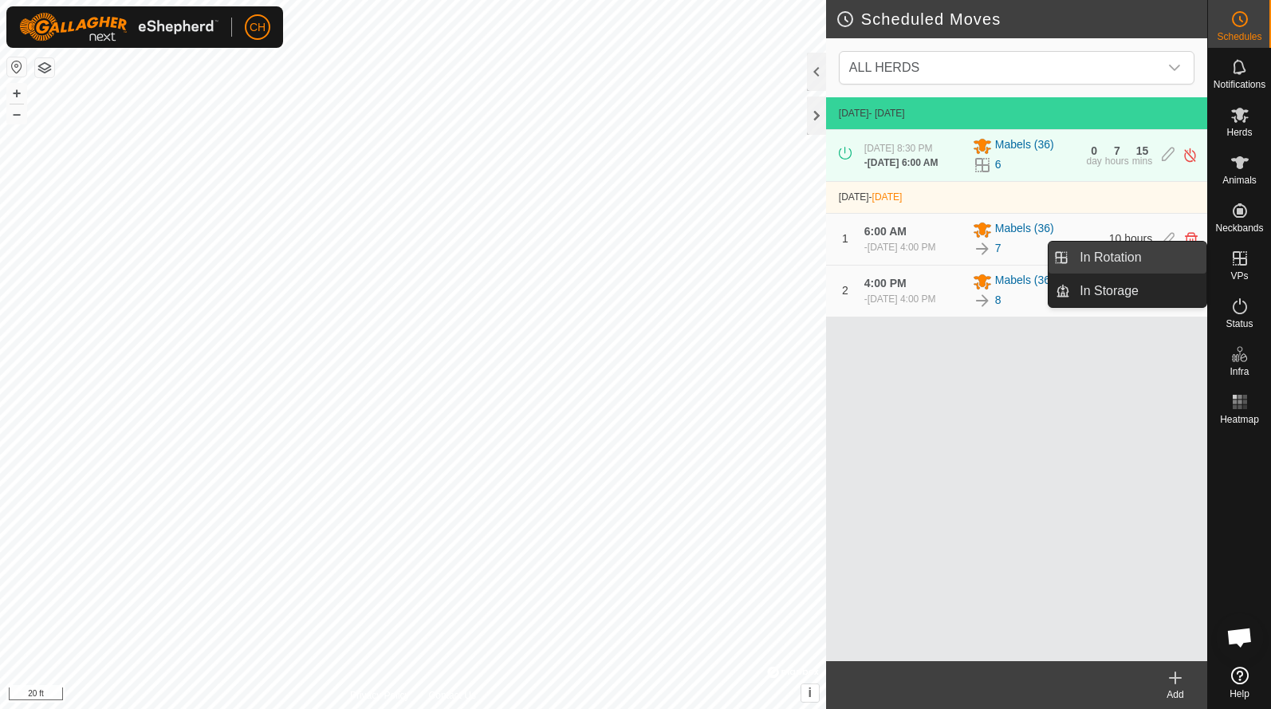
click at [1158, 258] on link "In Rotation" at bounding box center [1138, 258] width 136 height 32
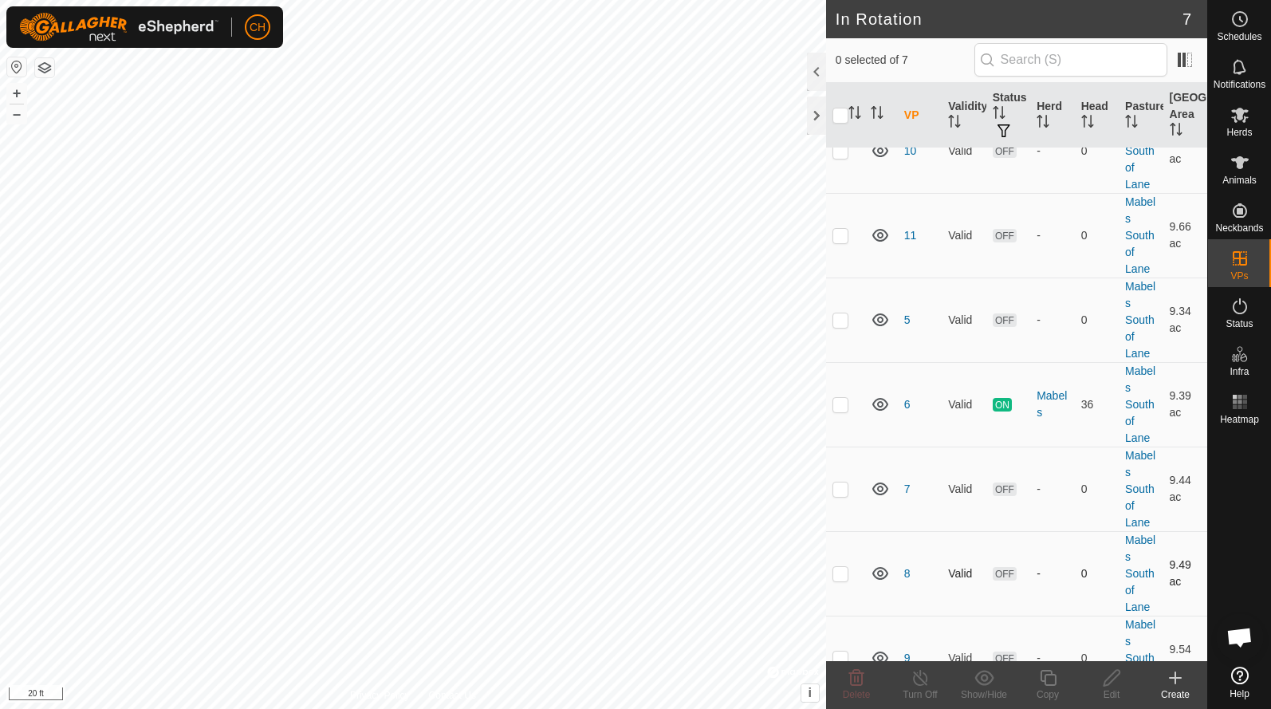
scroll to position [77, 0]
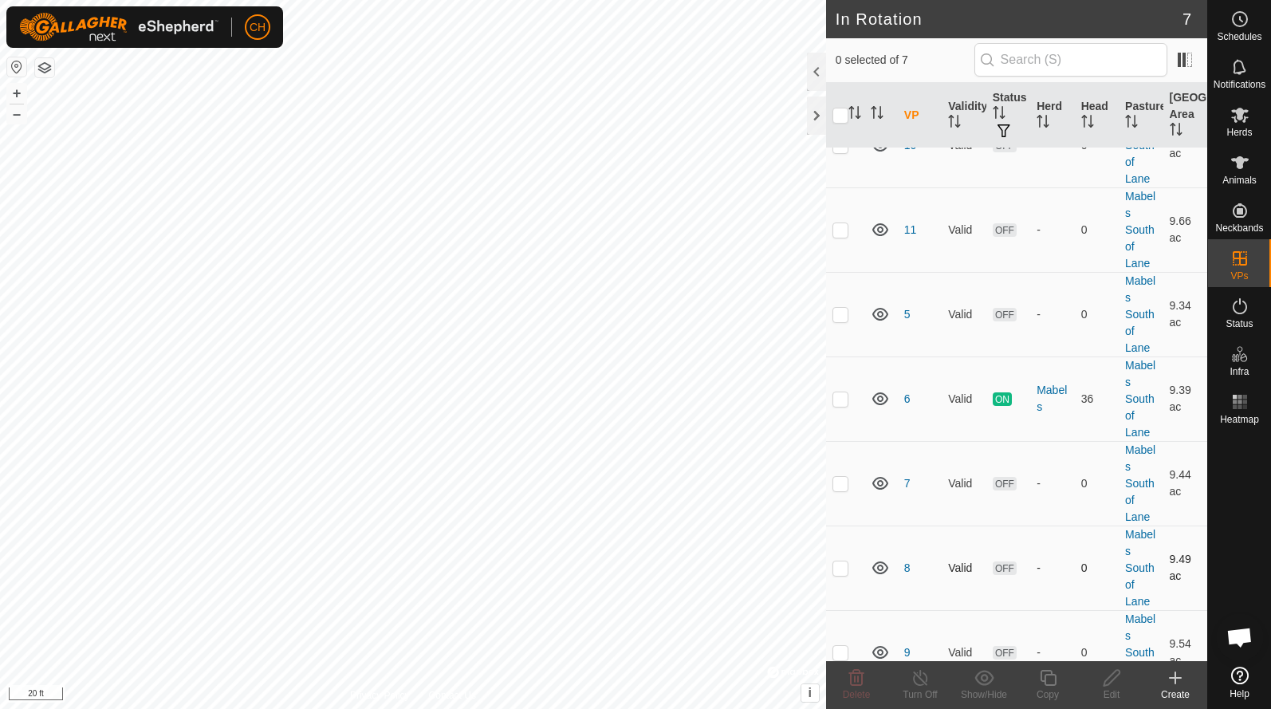
click at [841, 573] on p-checkbox at bounding box center [841, 567] width 16 height 13
click at [845, 565] on p-checkbox at bounding box center [841, 567] width 16 height 13
checkbox input "false"
click at [842, 651] on p-checkbox at bounding box center [841, 652] width 16 height 13
checkbox input "true"
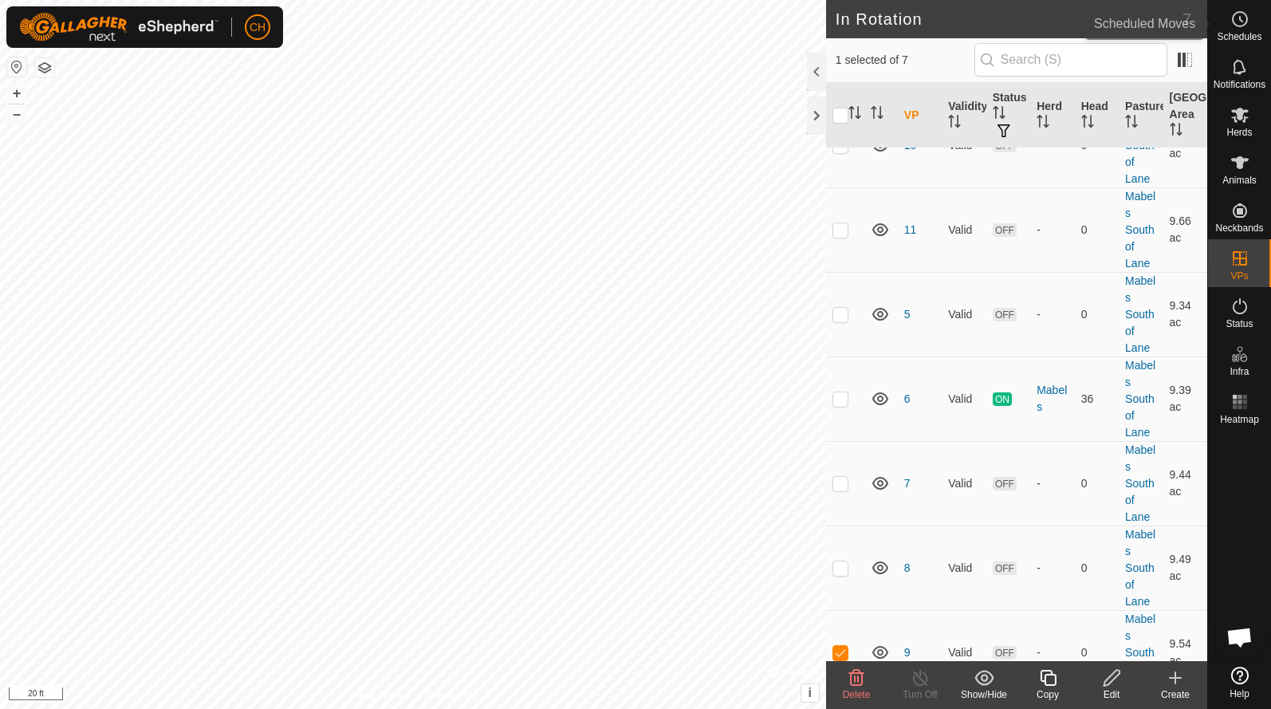
click at [1242, 28] on icon at bounding box center [1240, 19] width 19 height 19
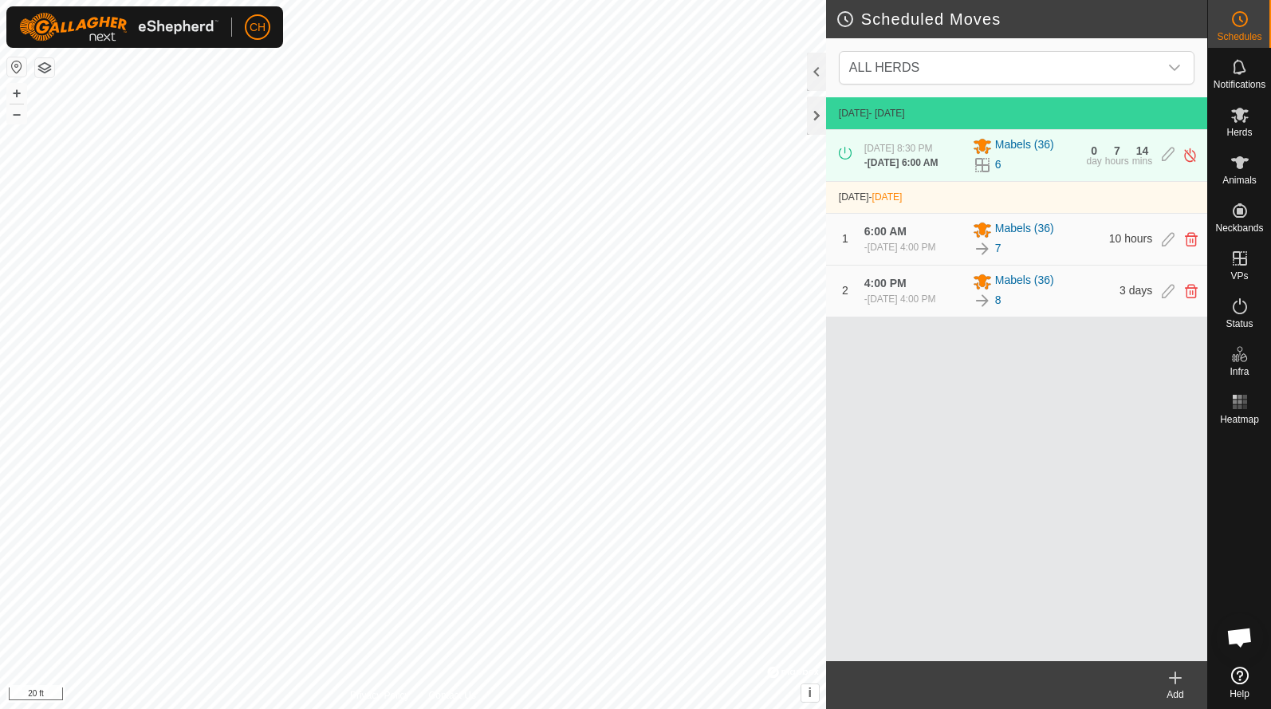
click at [1182, 680] on icon at bounding box center [1175, 677] width 19 height 19
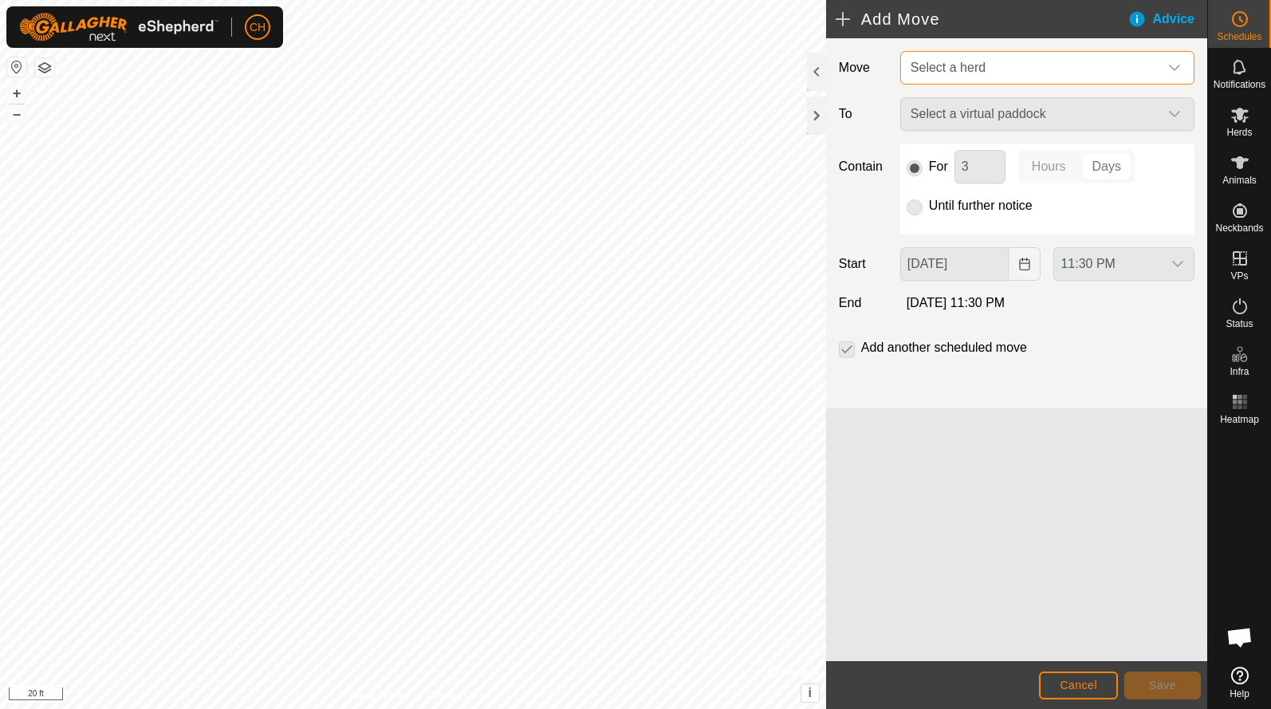
click at [965, 76] on span "Select a herd" at bounding box center [1031, 68] width 254 height 32
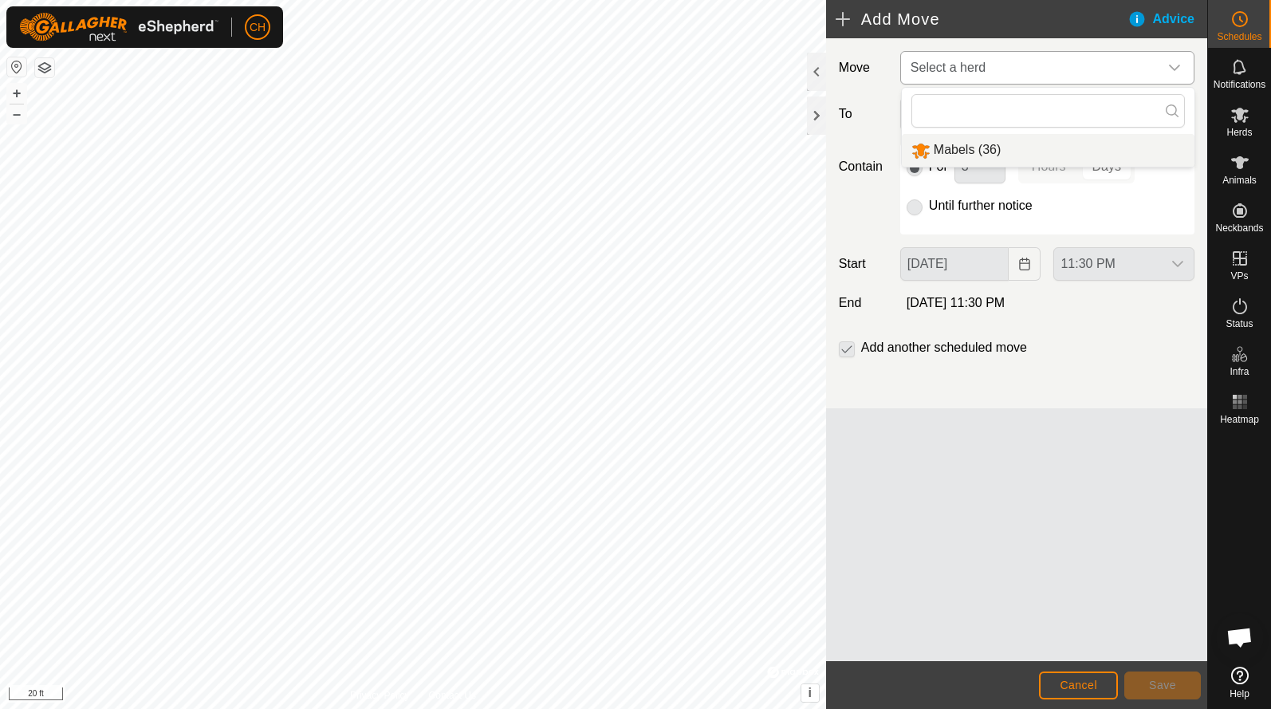
click at [960, 152] on li "Mabels (36)" at bounding box center [1048, 150] width 293 height 33
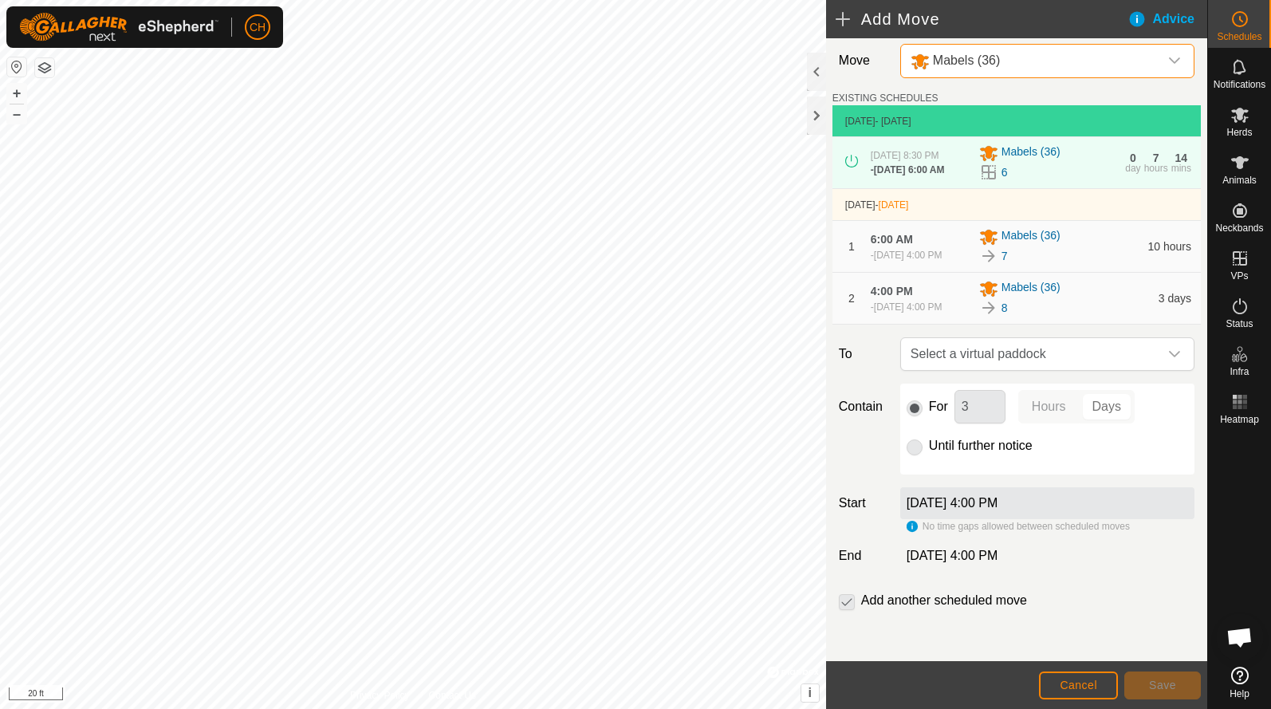
scroll to position [27, 0]
click at [994, 358] on span "Select a virtual paddock" at bounding box center [1031, 354] width 254 height 32
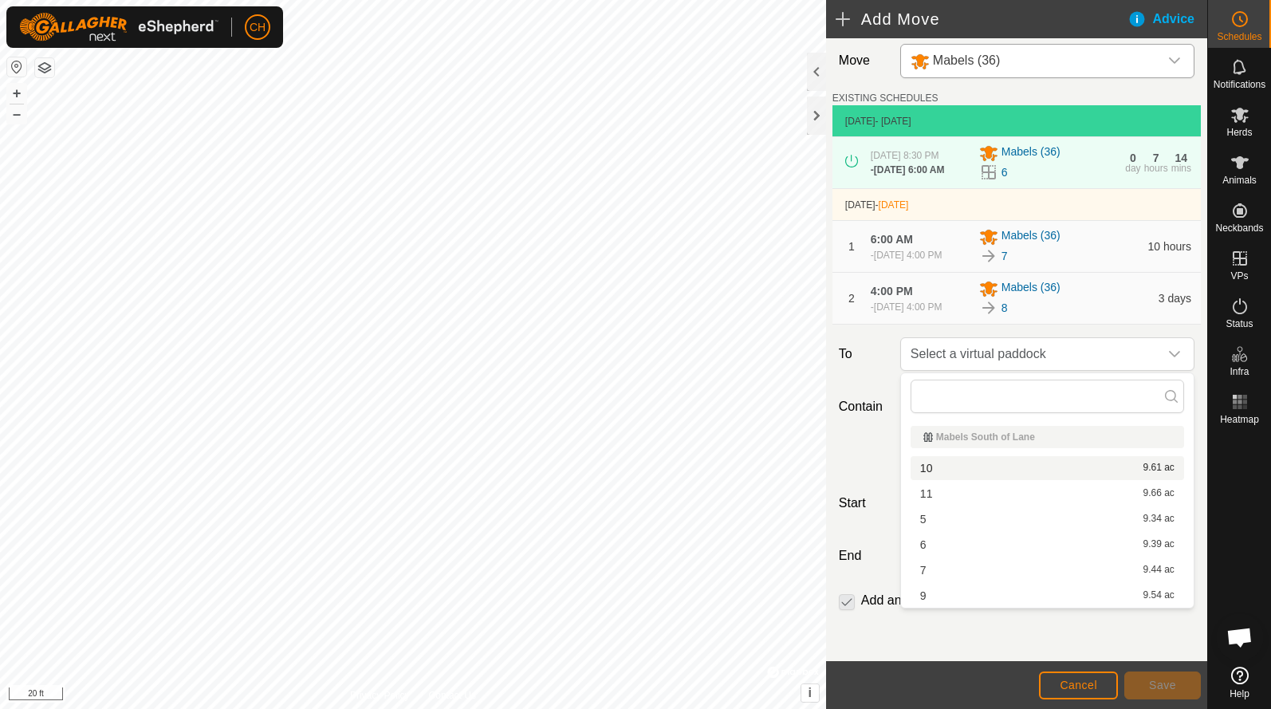
click at [955, 467] on li "10 9.61 ac" at bounding box center [1048, 468] width 274 height 24
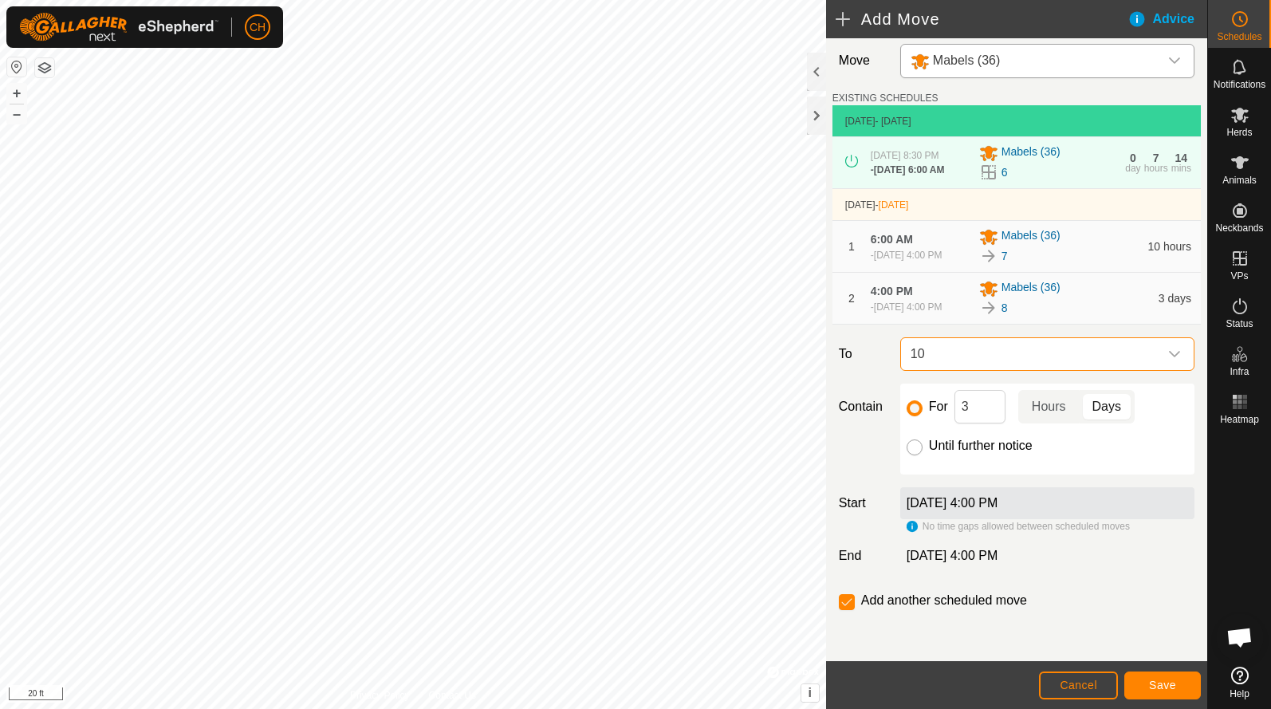
click at [910, 452] on input "Until further notice" at bounding box center [915, 447] width 16 height 16
radio input "true"
click at [911, 524] on div "No time gaps allowed between scheduled moves" at bounding box center [1018, 526] width 223 height 14
drag, startPoint x: 991, startPoint y: 500, endPoint x: 1075, endPoint y: 526, distance: 88.3
click at [1077, 526] on div "Oct 8, 2025 at 4:00 PM No time gaps allowed between scheduled moves" at bounding box center [1047, 510] width 307 height 46
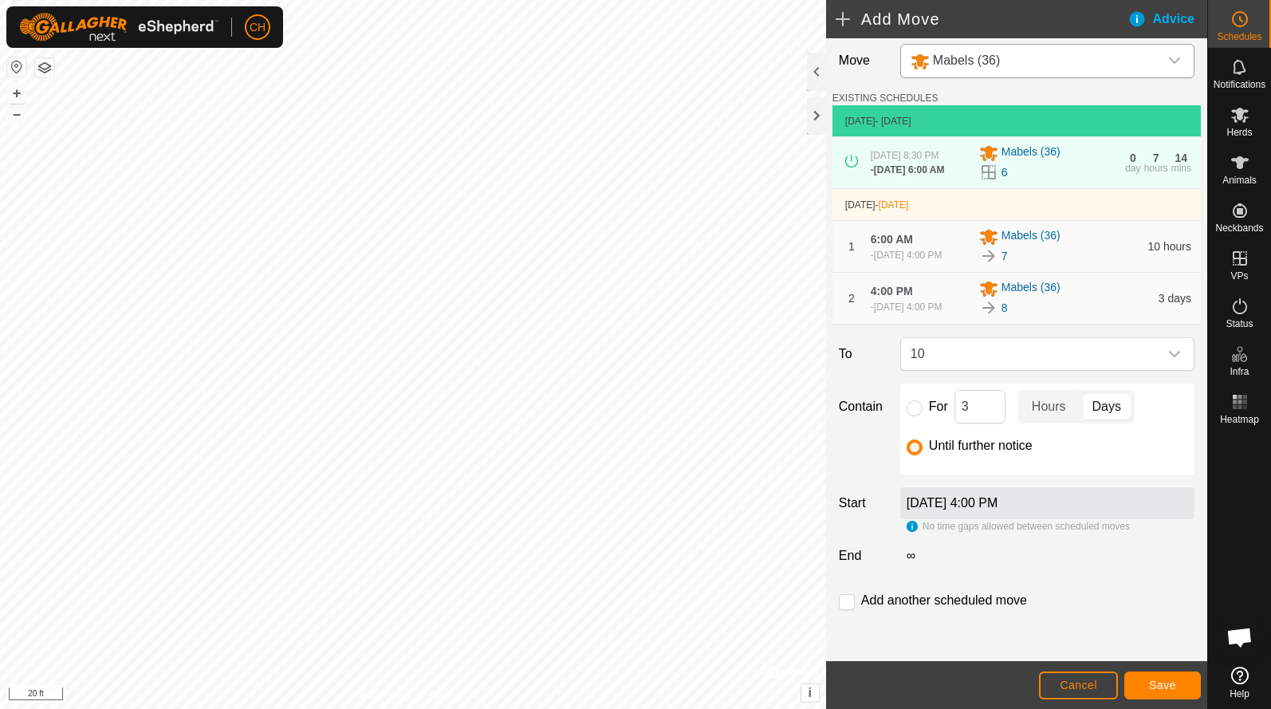
click at [1038, 581] on div "Move Mabels (36) EXISTING SCHEDULES Oct 4, 2025 - Today Oct 4, 2025 at 8:30 PM …" at bounding box center [1016, 346] width 381 height 630
click at [847, 599] on input "checkbox" at bounding box center [847, 602] width 16 height 16
checkbox input "true"
click at [1070, 680] on span "Cancel" at bounding box center [1078, 685] width 37 height 13
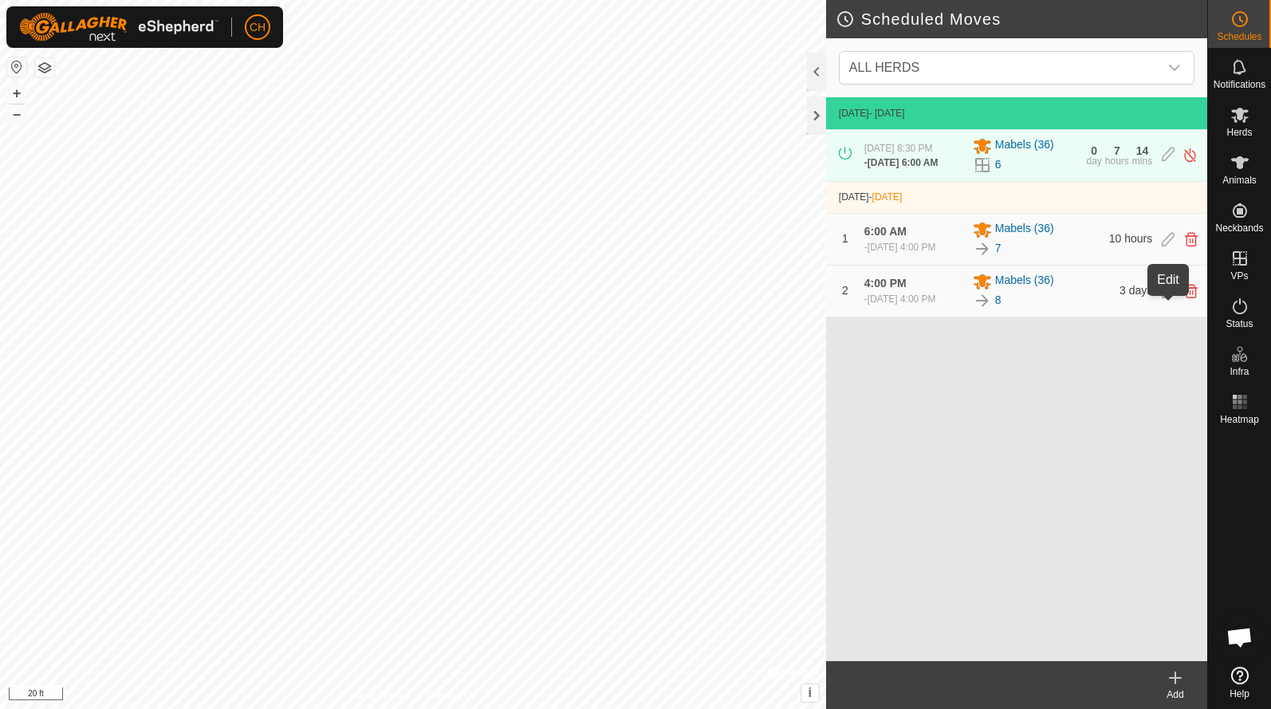
click at [1171, 298] on icon at bounding box center [1168, 291] width 13 height 14
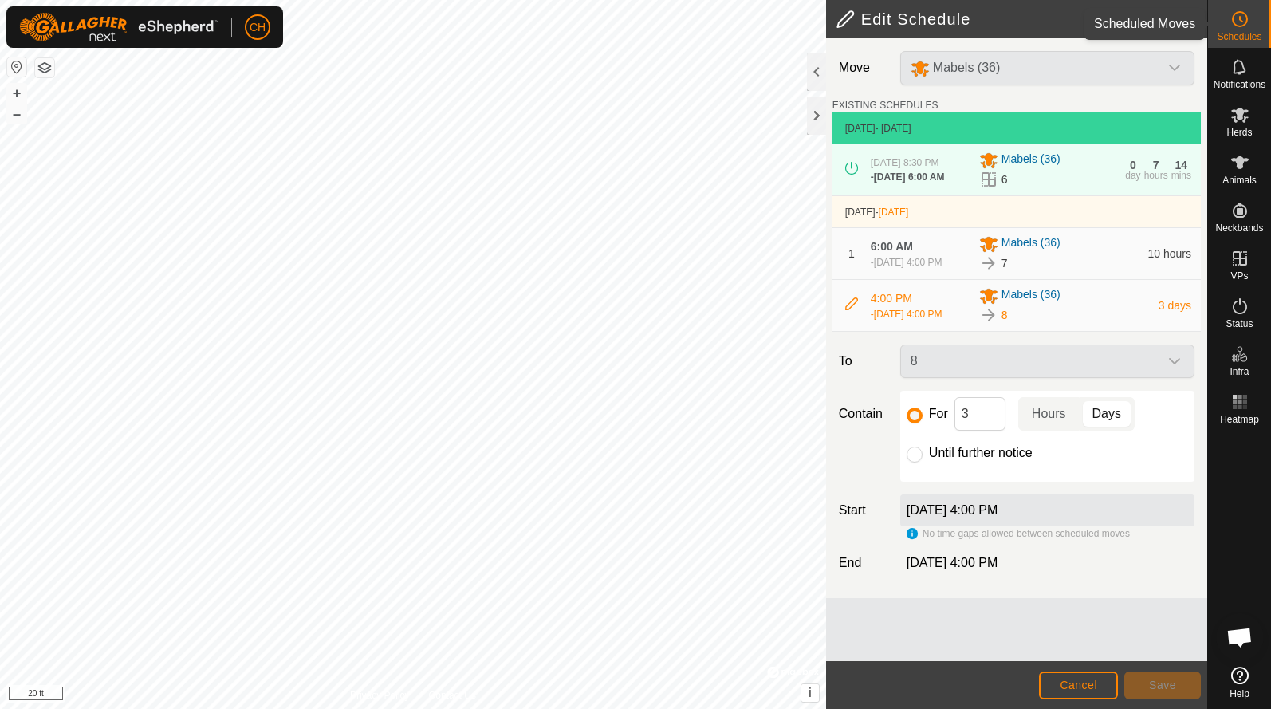
click at [1233, 30] on es-schedule-vp-svg-icon at bounding box center [1240, 19] width 29 height 26
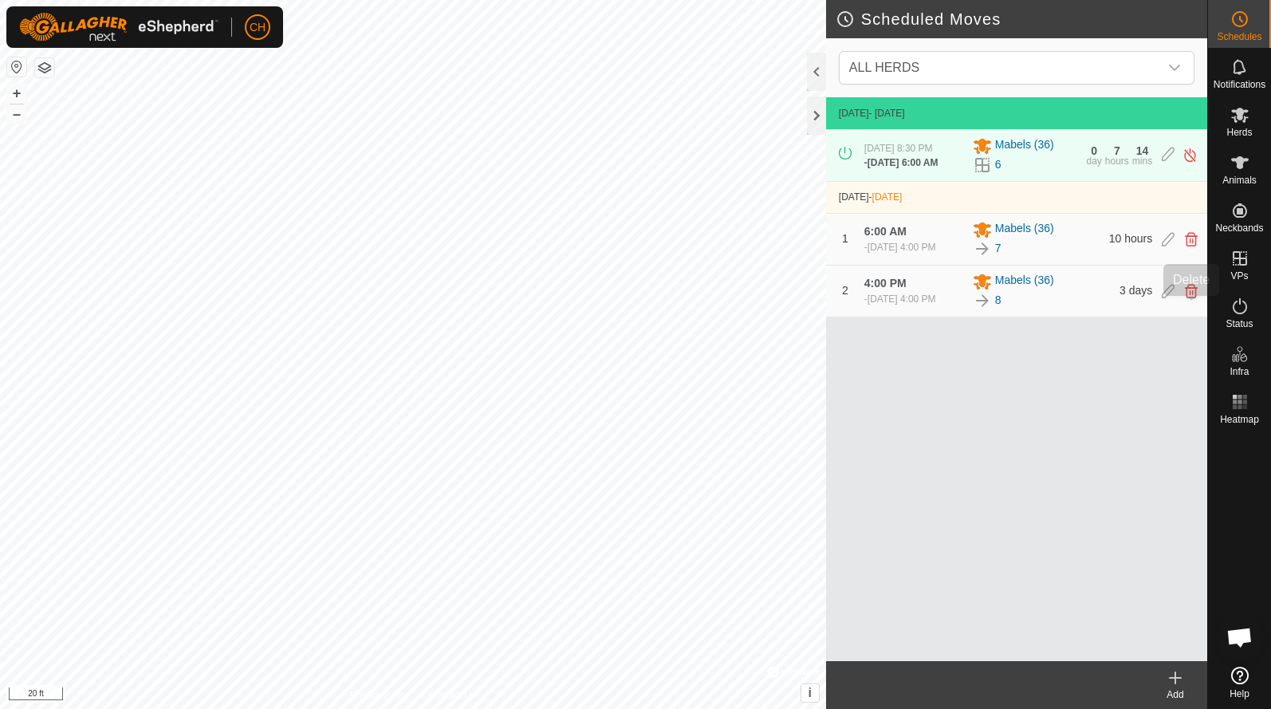
click at [1191, 298] on icon at bounding box center [1191, 291] width 13 height 14
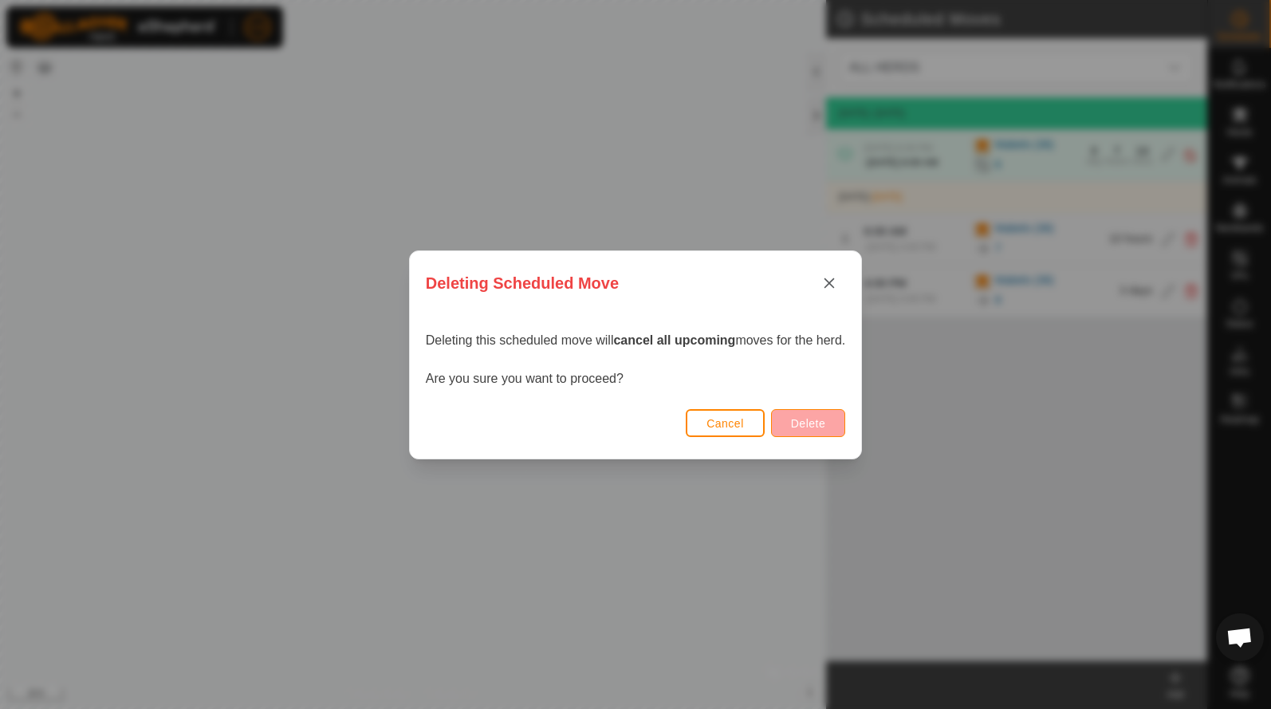
click at [825, 425] on span "Delete" at bounding box center [808, 423] width 34 height 13
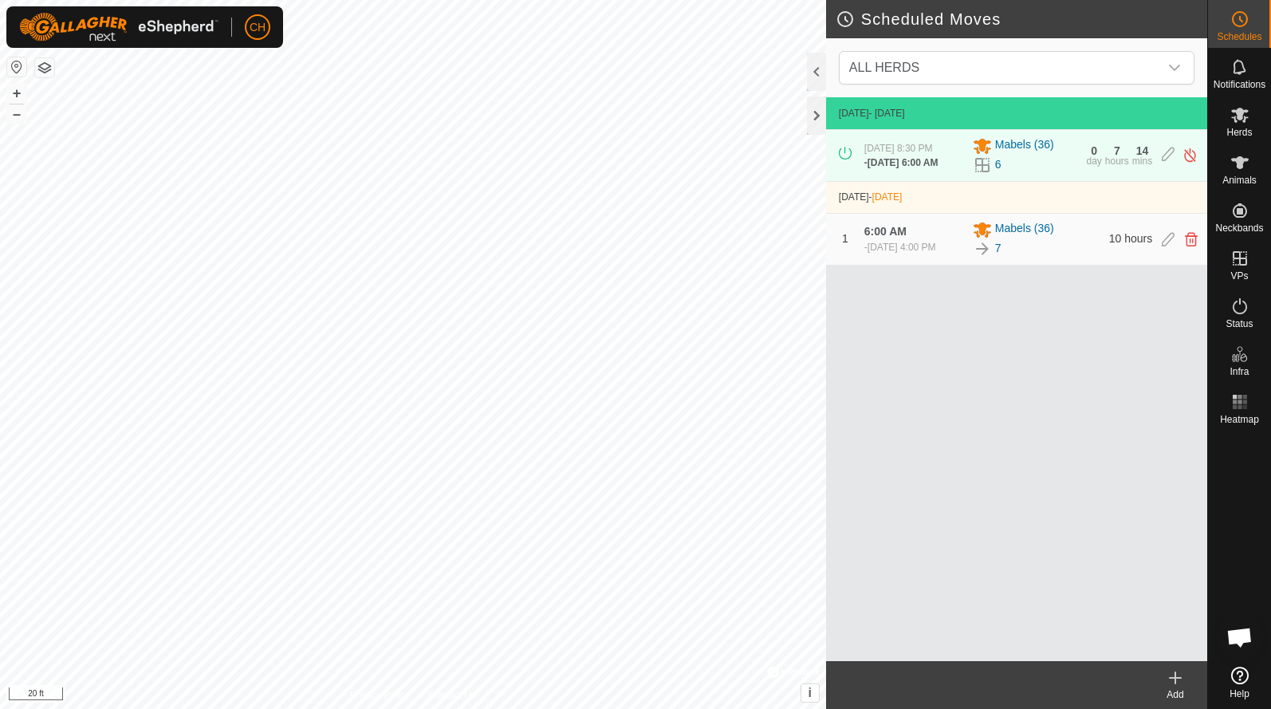
click at [1186, 674] on create-svg-icon at bounding box center [1176, 677] width 64 height 19
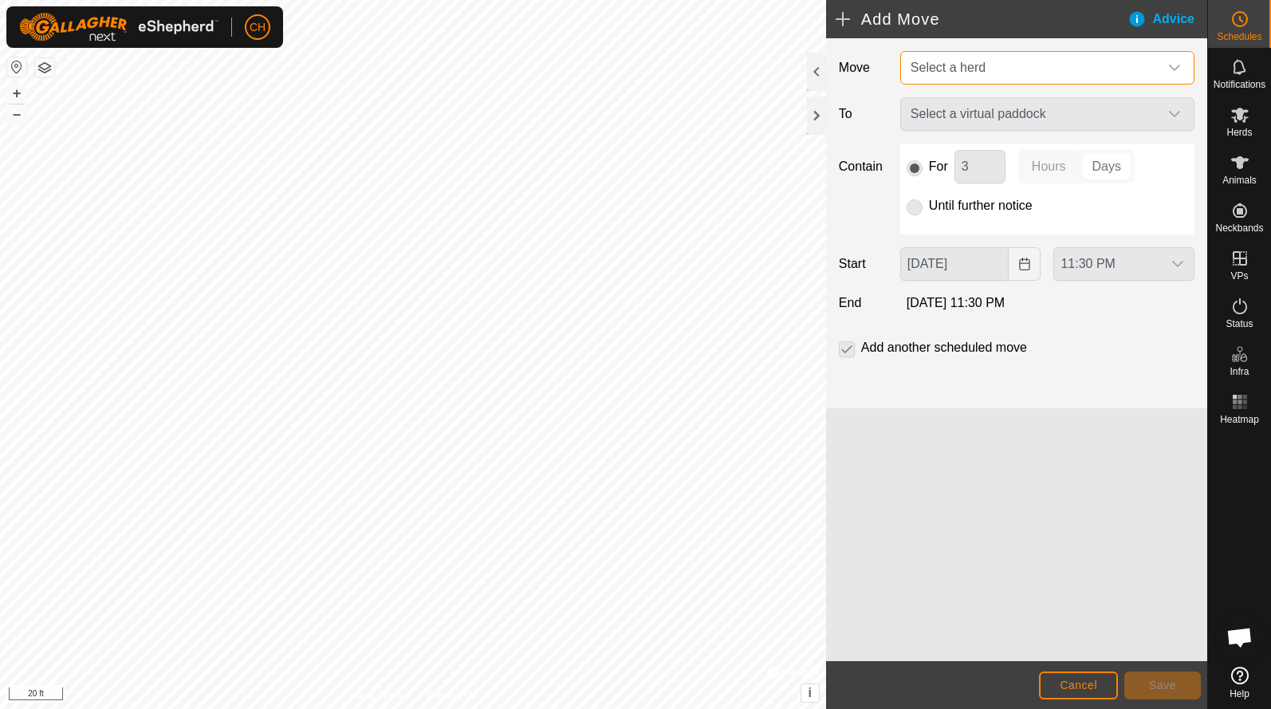
click at [970, 68] on span "Select a herd" at bounding box center [948, 68] width 75 height 14
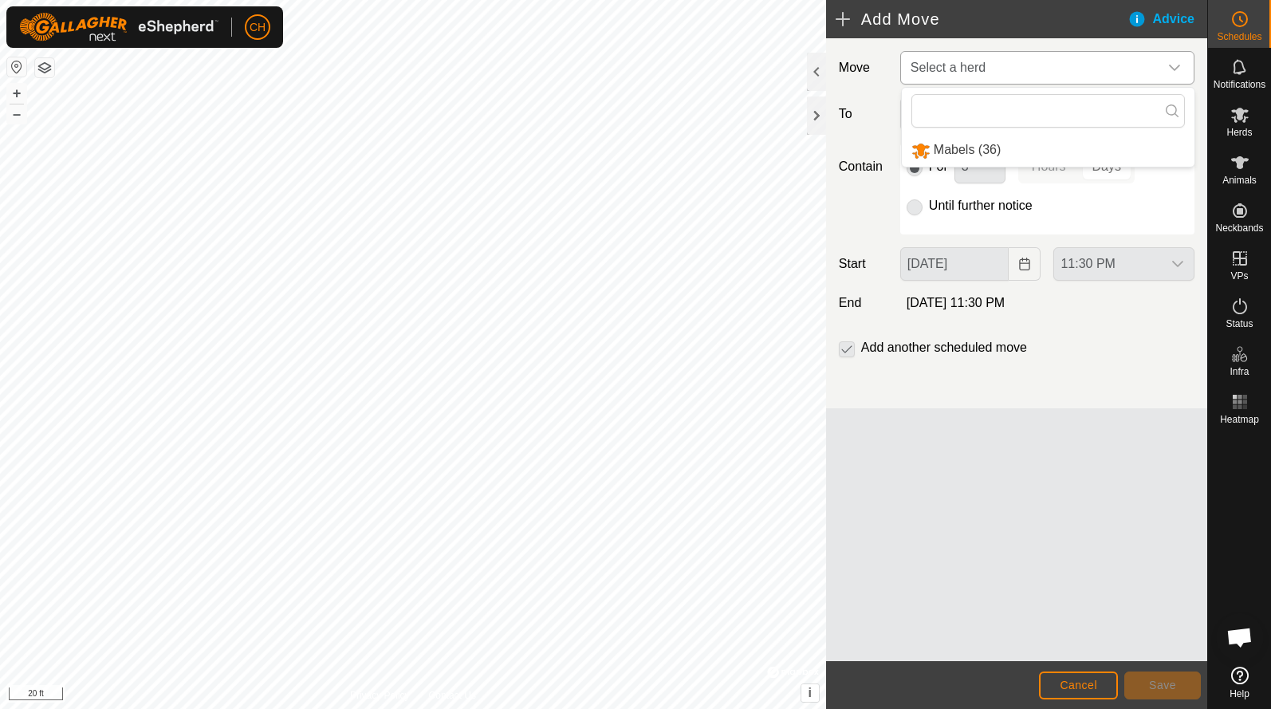
click at [963, 148] on li "Mabels (36)" at bounding box center [1048, 150] width 293 height 33
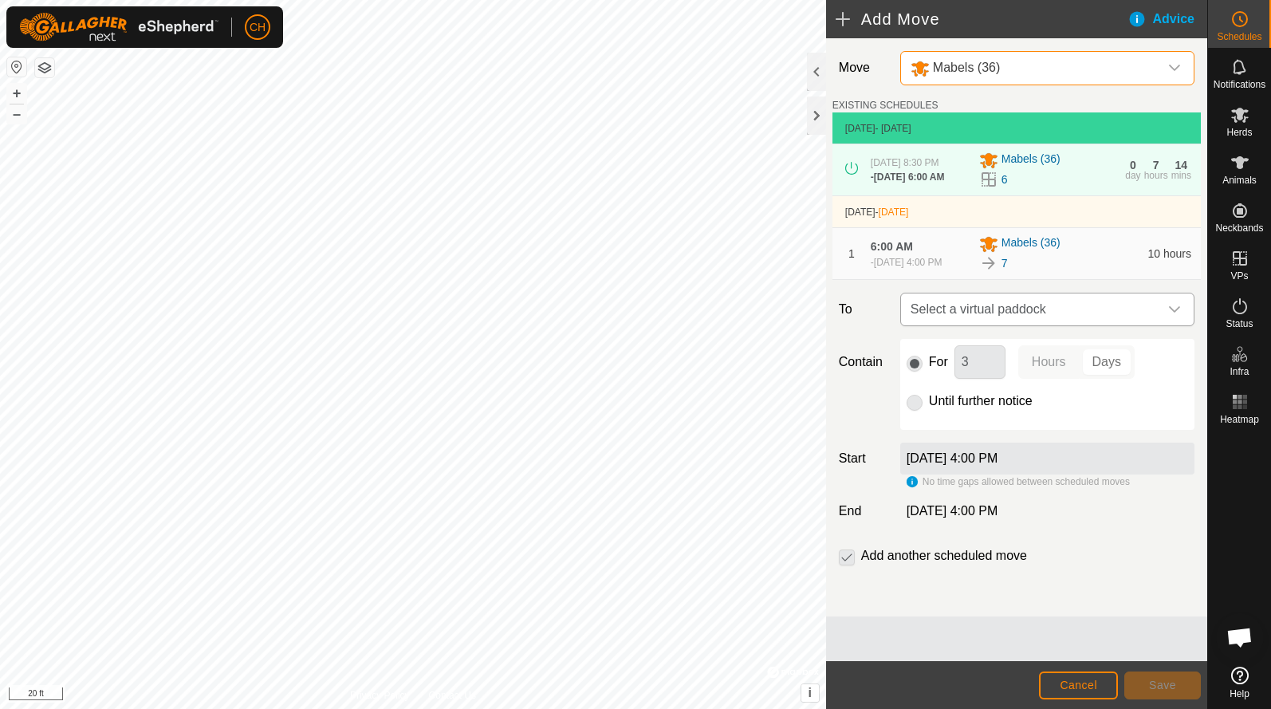
click at [979, 325] on span "Select a virtual paddock" at bounding box center [1031, 309] width 254 height 32
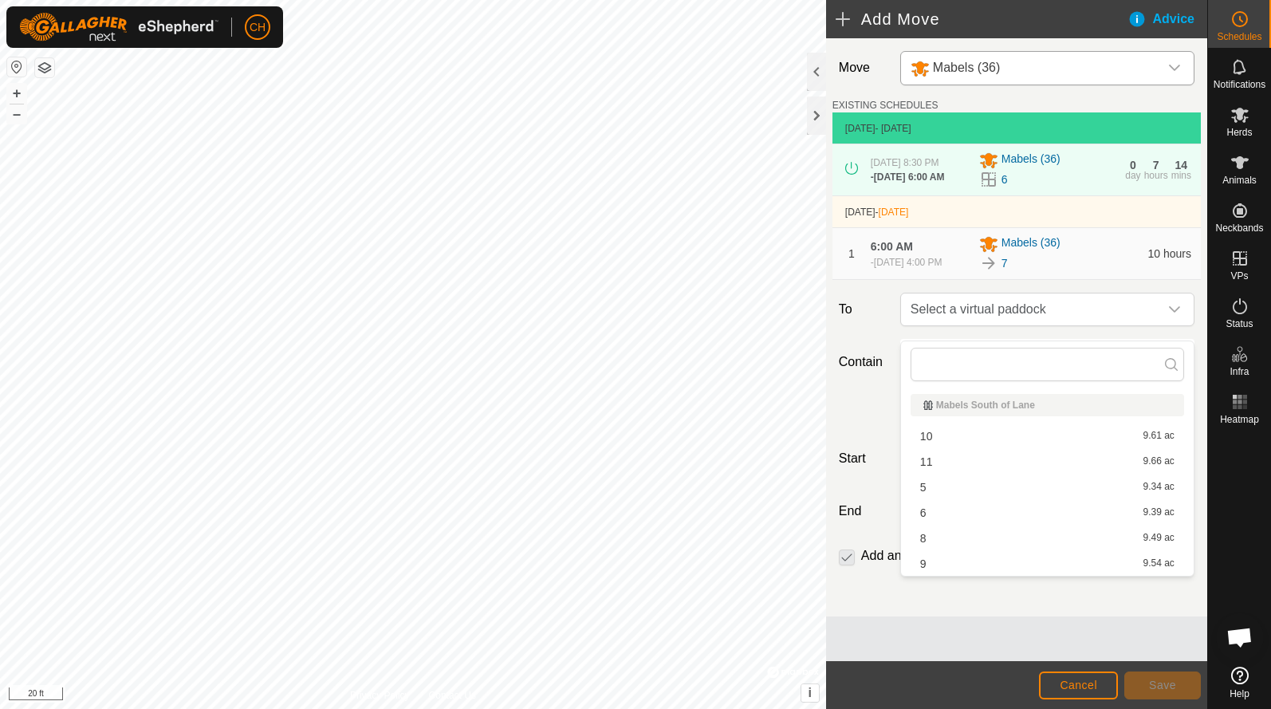
click at [950, 539] on li "8 9.49 ac" at bounding box center [1048, 538] width 274 height 24
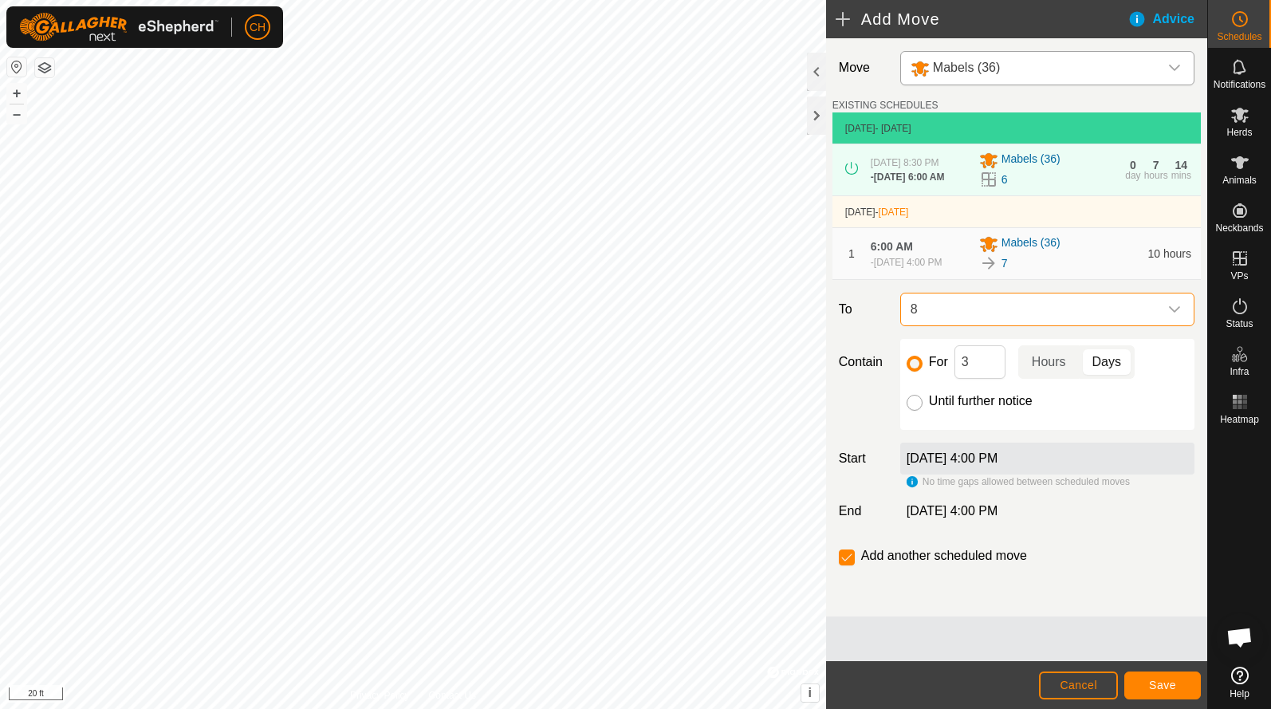
click at [916, 411] on input "Until further notice" at bounding box center [915, 403] width 16 height 16
radio input "true"
checkbox input "false"
click at [921, 518] on label "∞" at bounding box center [911, 511] width 22 height 14
click at [915, 518] on label "∞" at bounding box center [911, 511] width 22 height 14
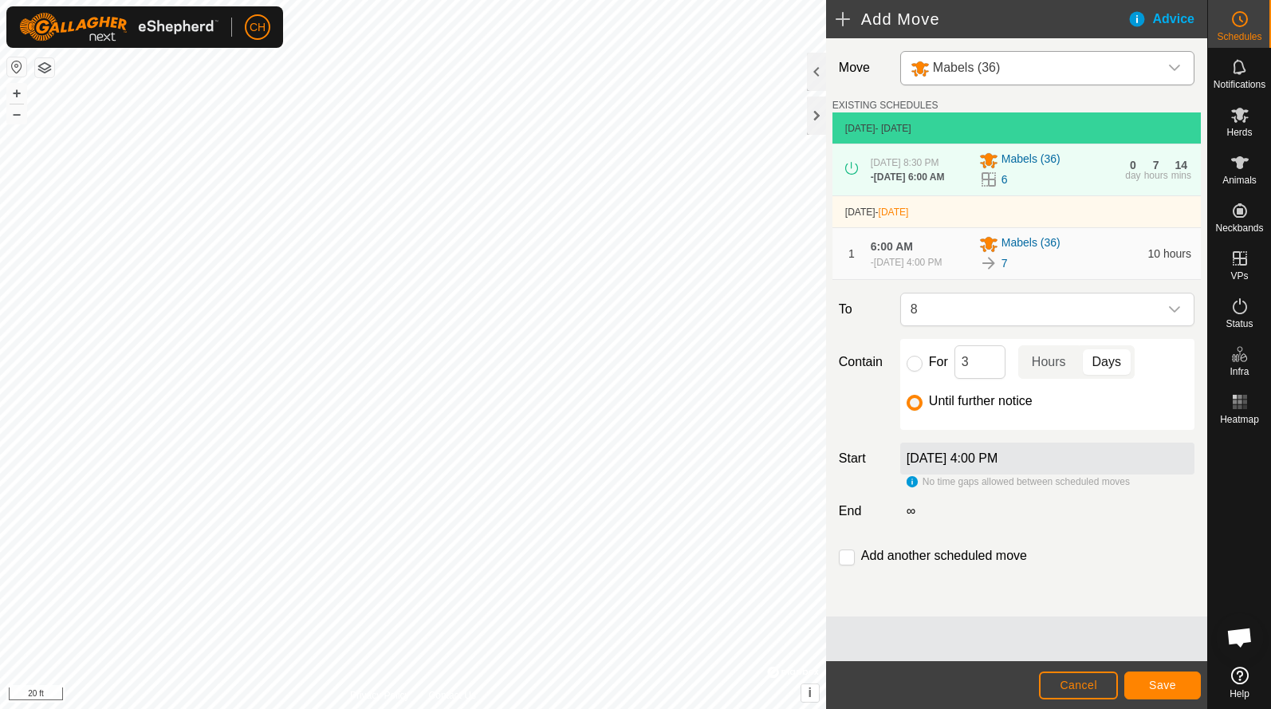
click at [915, 489] on div "No time gaps allowed between scheduled moves" at bounding box center [1018, 482] width 223 height 14
click at [914, 489] on div "No time gaps allowed between scheduled moves" at bounding box center [1018, 482] width 223 height 14
click at [1073, 680] on span "Cancel" at bounding box center [1078, 685] width 37 height 13
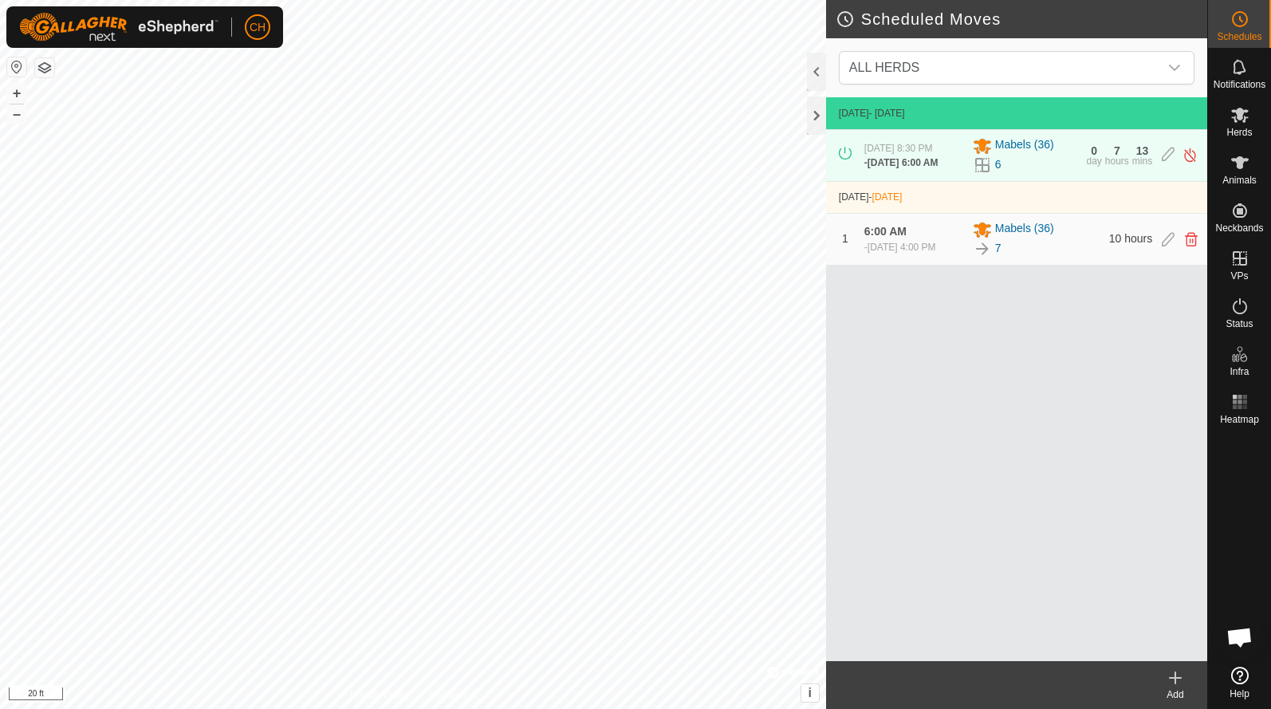
click at [1172, 692] on div "Add" at bounding box center [1176, 694] width 64 height 14
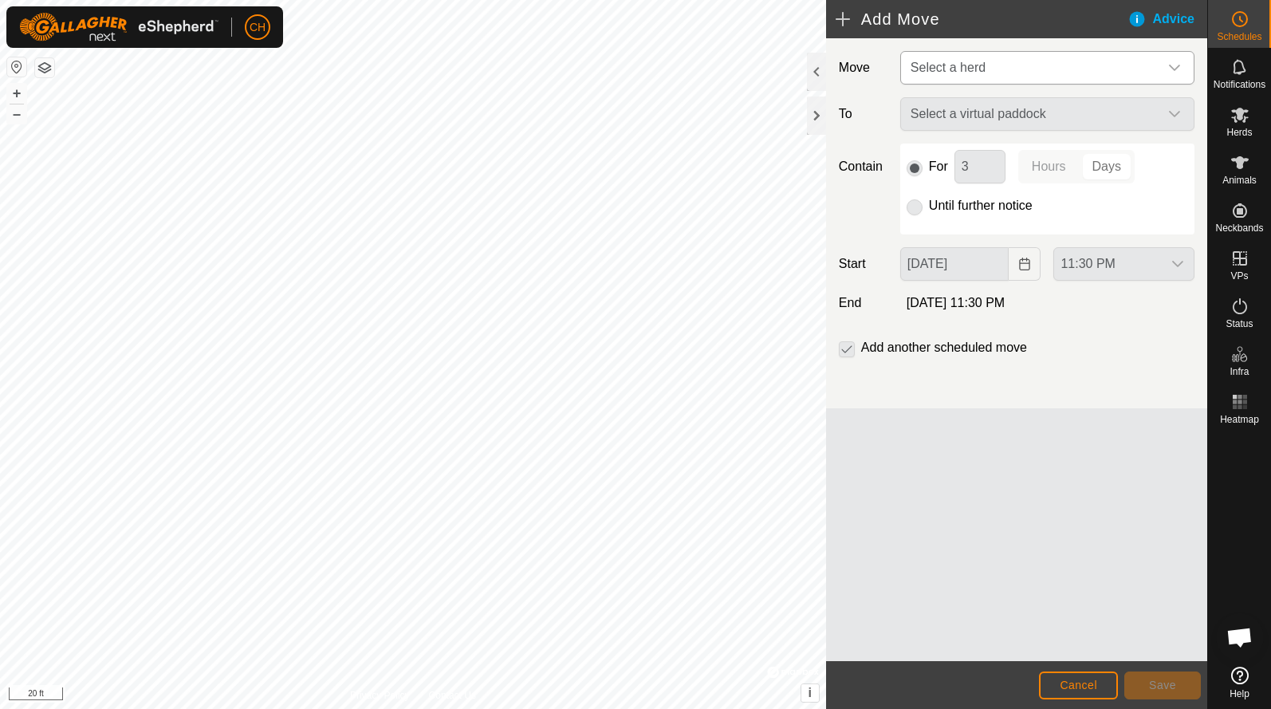
click at [947, 57] on span "Select a herd" at bounding box center [1031, 68] width 254 height 32
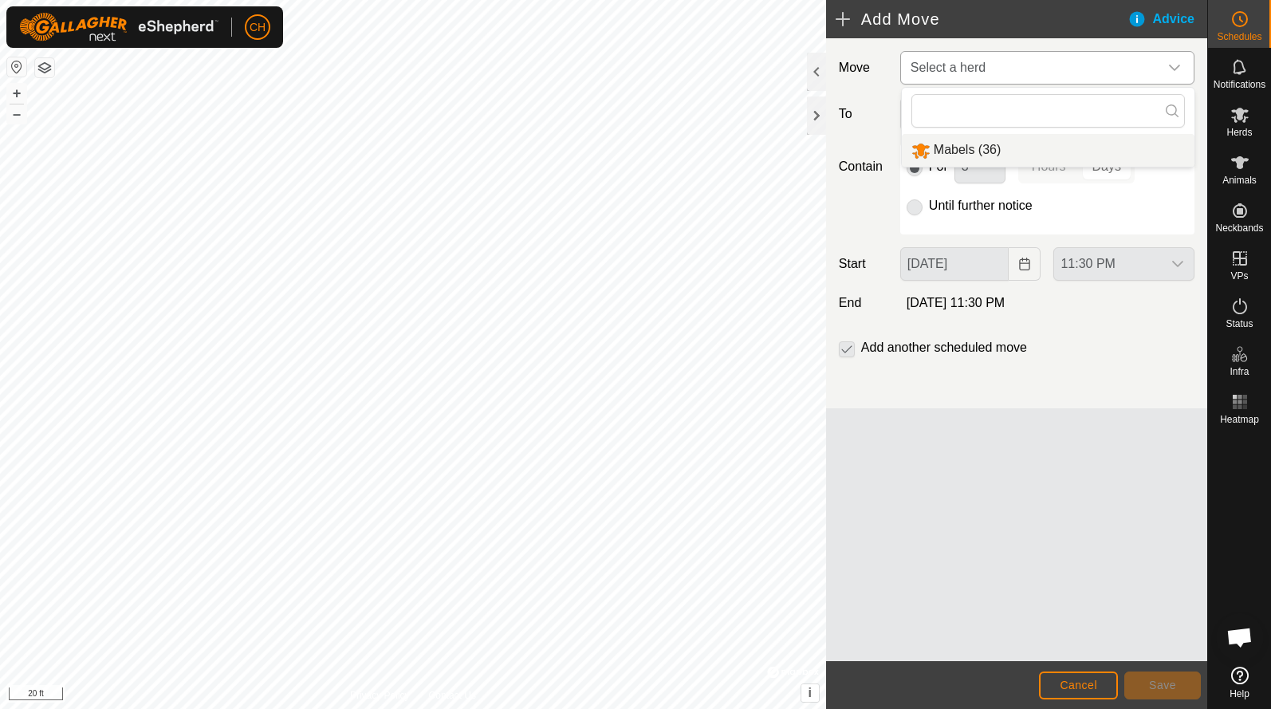
click at [943, 148] on li "Mabels (36)" at bounding box center [1048, 150] width 293 height 33
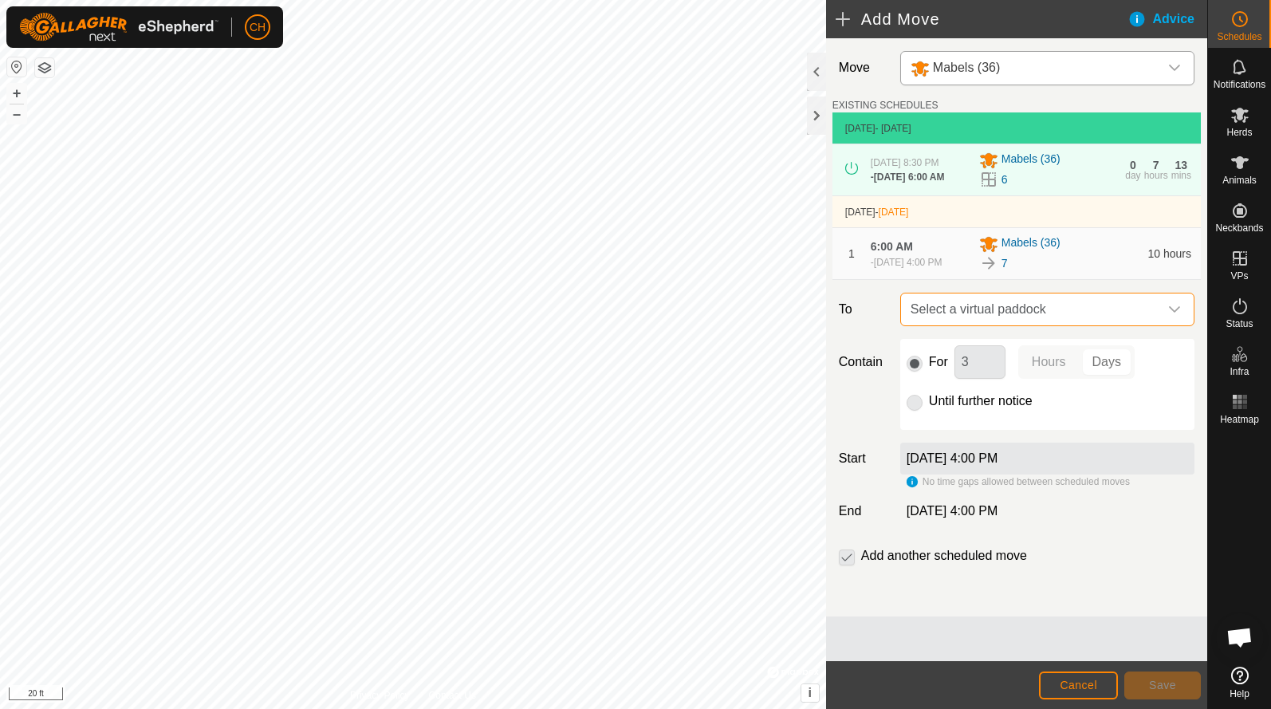
click at [965, 309] on span "Select a virtual paddock" at bounding box center [1031, 309] width 254 height 32
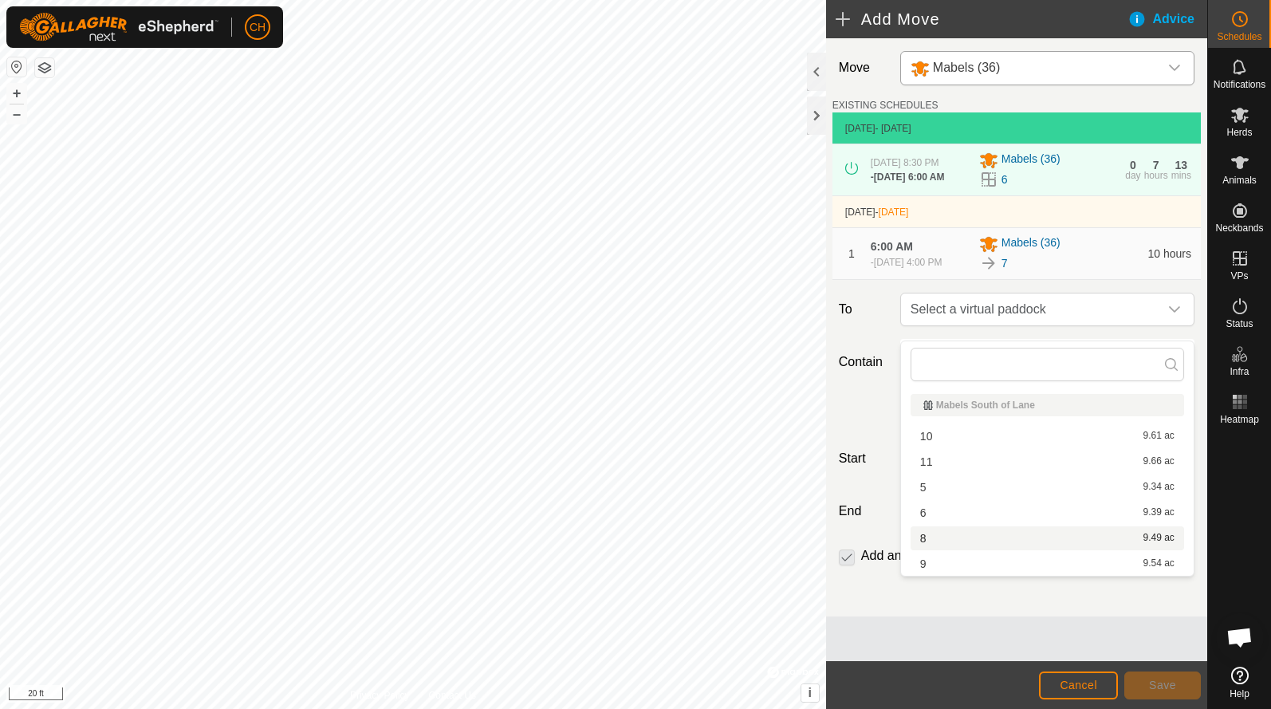
click at [946, 543] on li "8 9.49 ac" at bounding box center [1048, 538] width 274 height 24
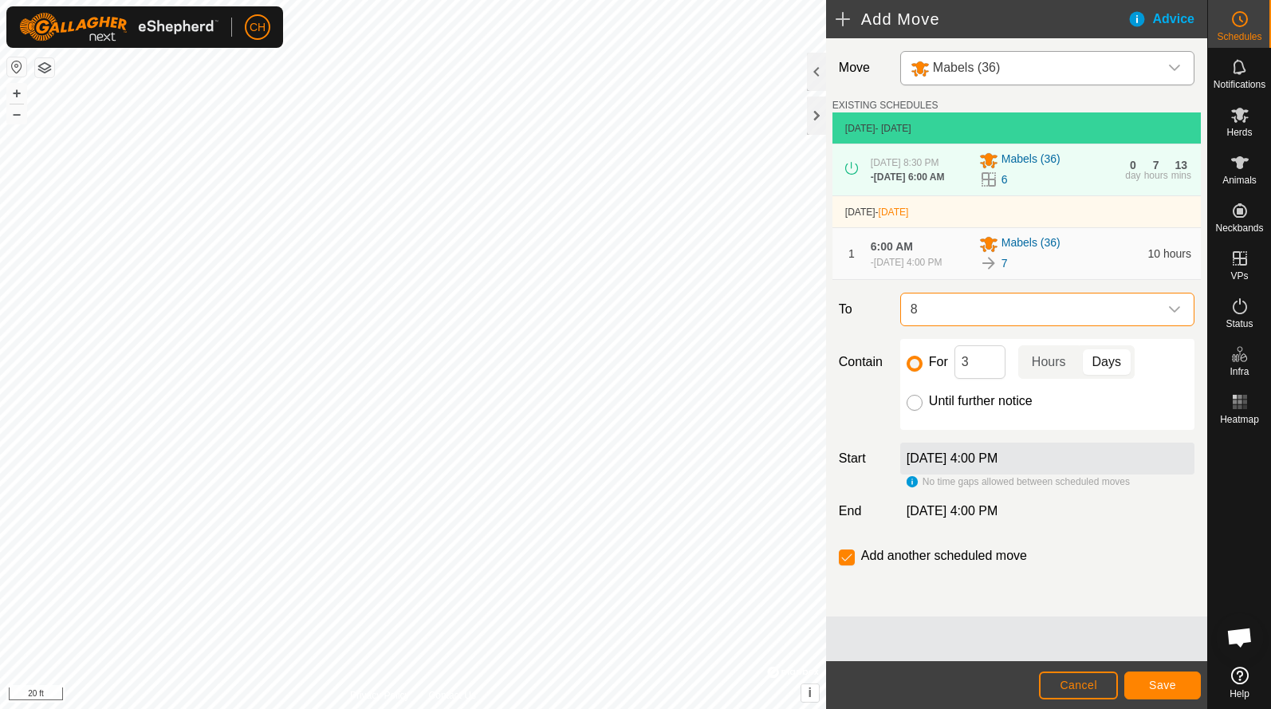
click at [917, 408] on input "Until further notice" at bounding box center [915, 403] width 16 height 16
radio input "true"
checkbox input "false"
click at [1075, 683] on span "Cancel" at bounding box center [1078, 685] width 37 height 13
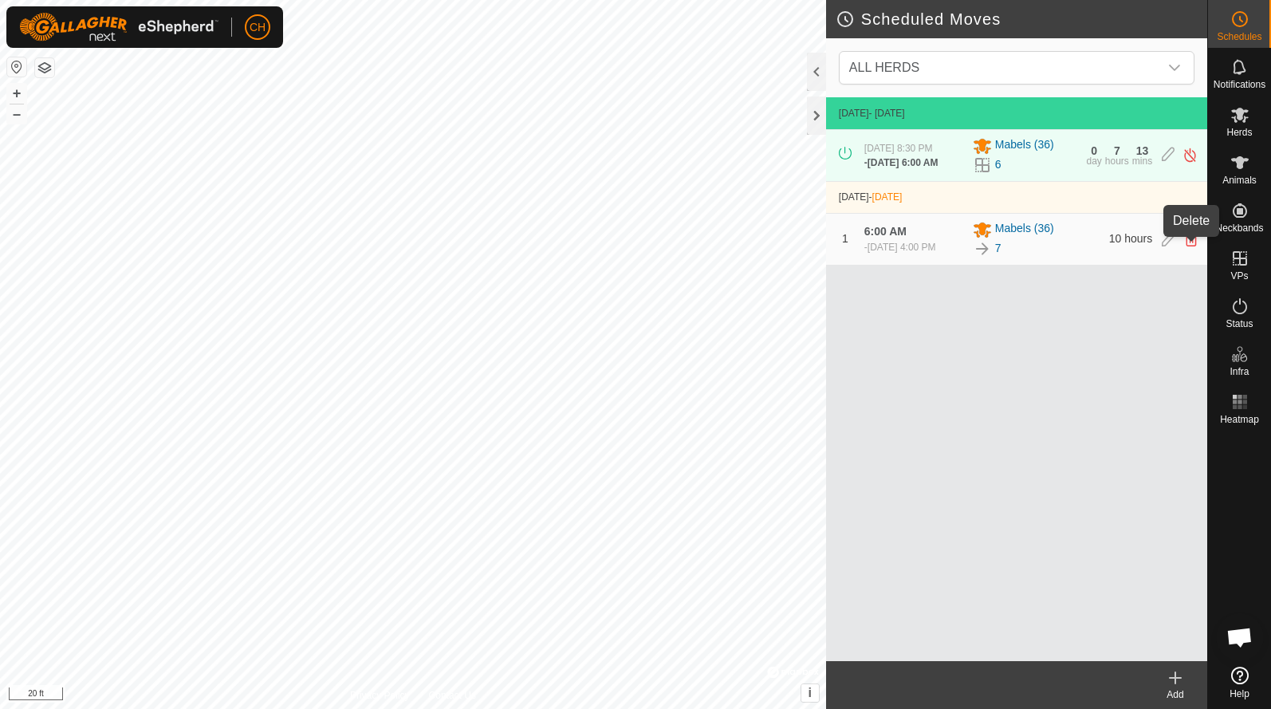
click at [1195, 246] on icon at bounding box center [1191, 239] width 13 height 14
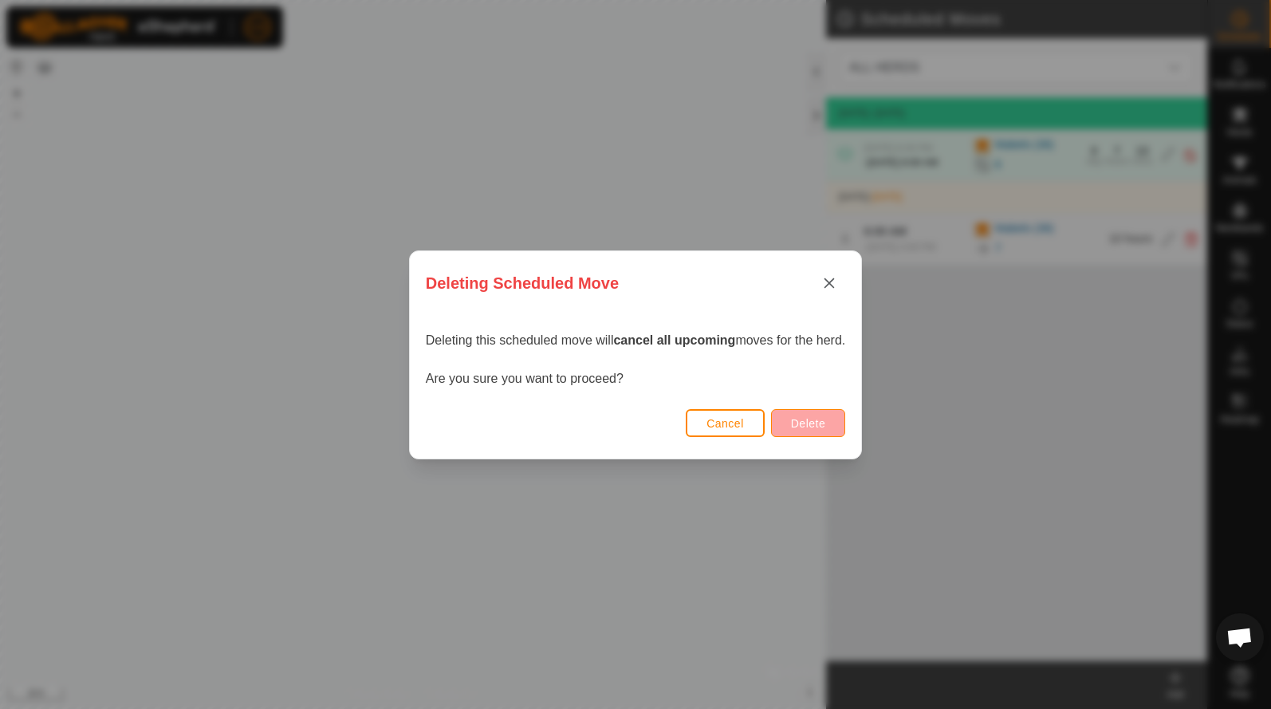
click at [821, 416] on button "Delete" at bounding box center [808, 423] width 74 height 28
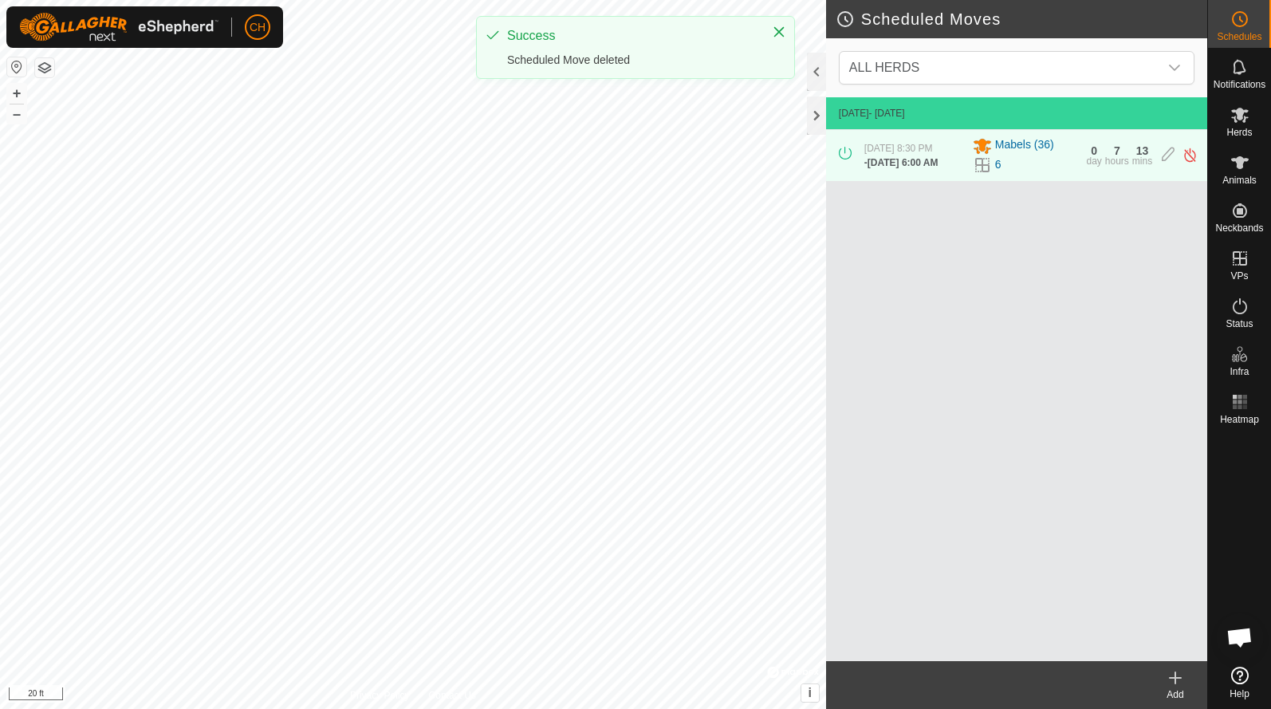
click at [1180, 670] on icon at bounding box center [1175, 677] width 19 height 19
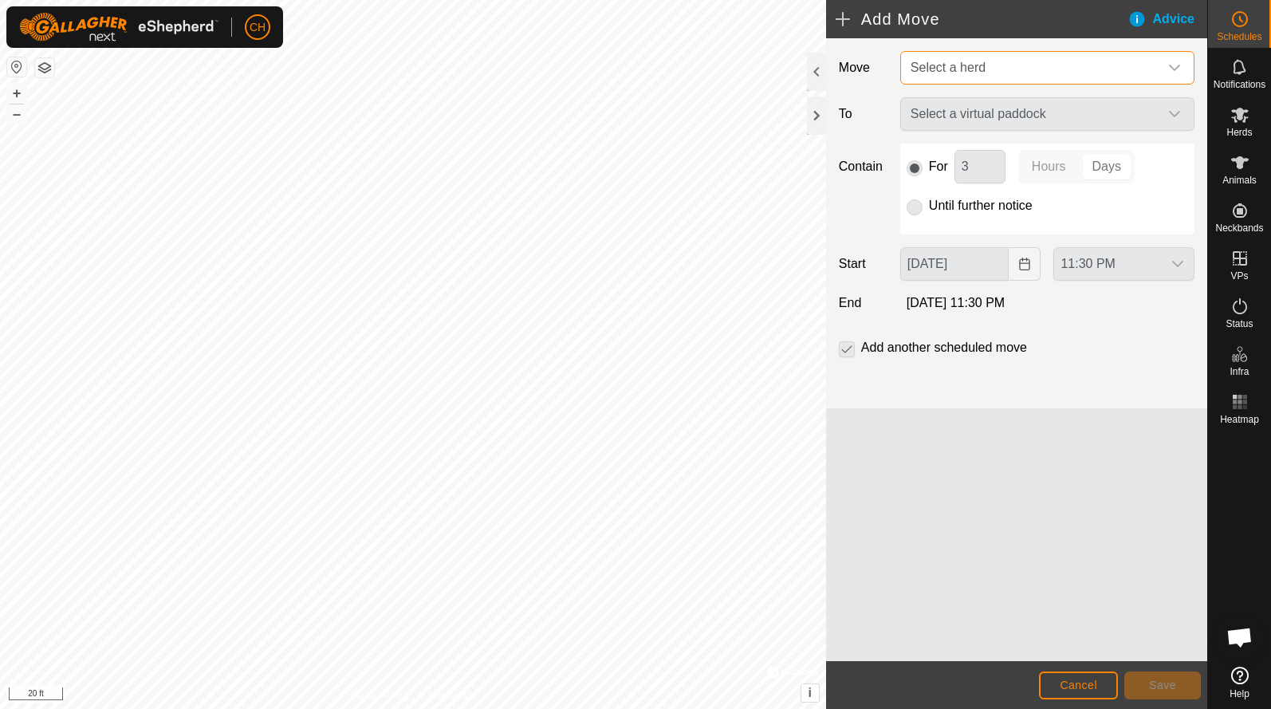
click at [967, 68] on span "Select a herd" at bounding box center [948, 68] width 75 height 14
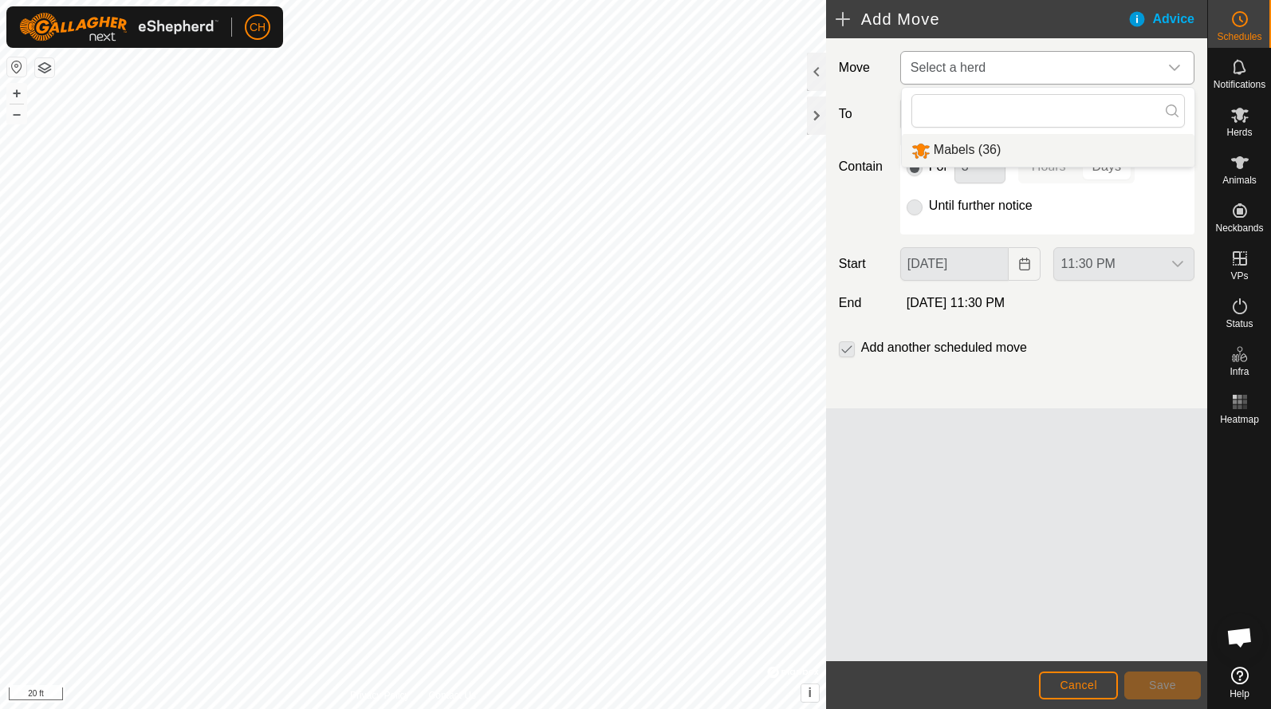
click at [958, 147] on li "Mabels (36)" at bounding box center [1048, 150] width 293 height 33
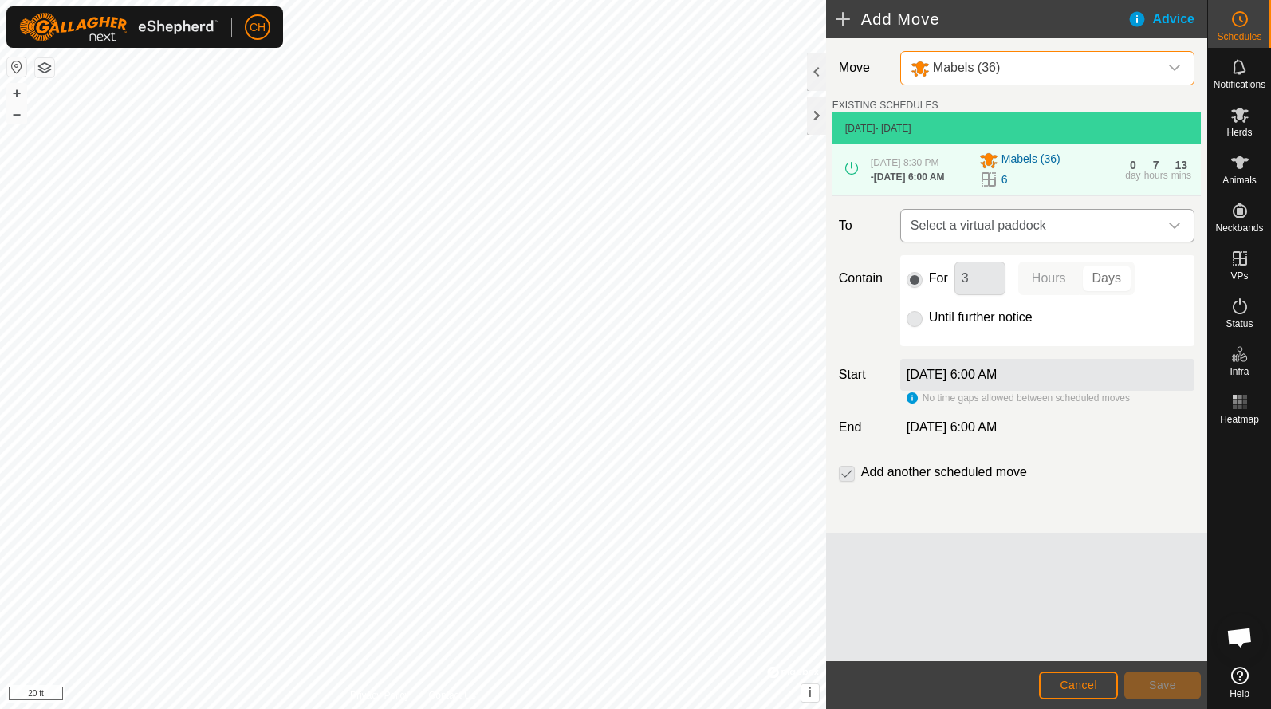
click at [987, 242] on span "Select a virtual paddock" at bounding box center [1031, 226] width 254 height 32
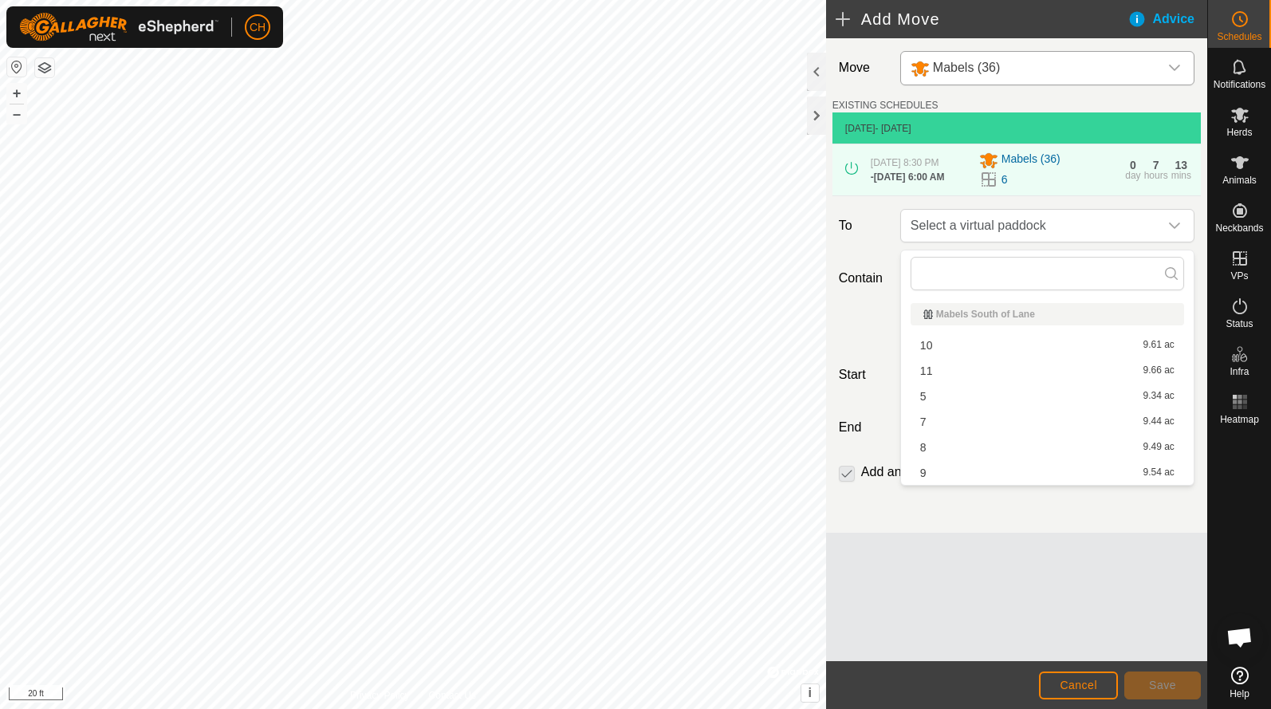
click at [953, 419] on li "7 9.44 ac" at bounding box center [1048, 422] width 274 height 24
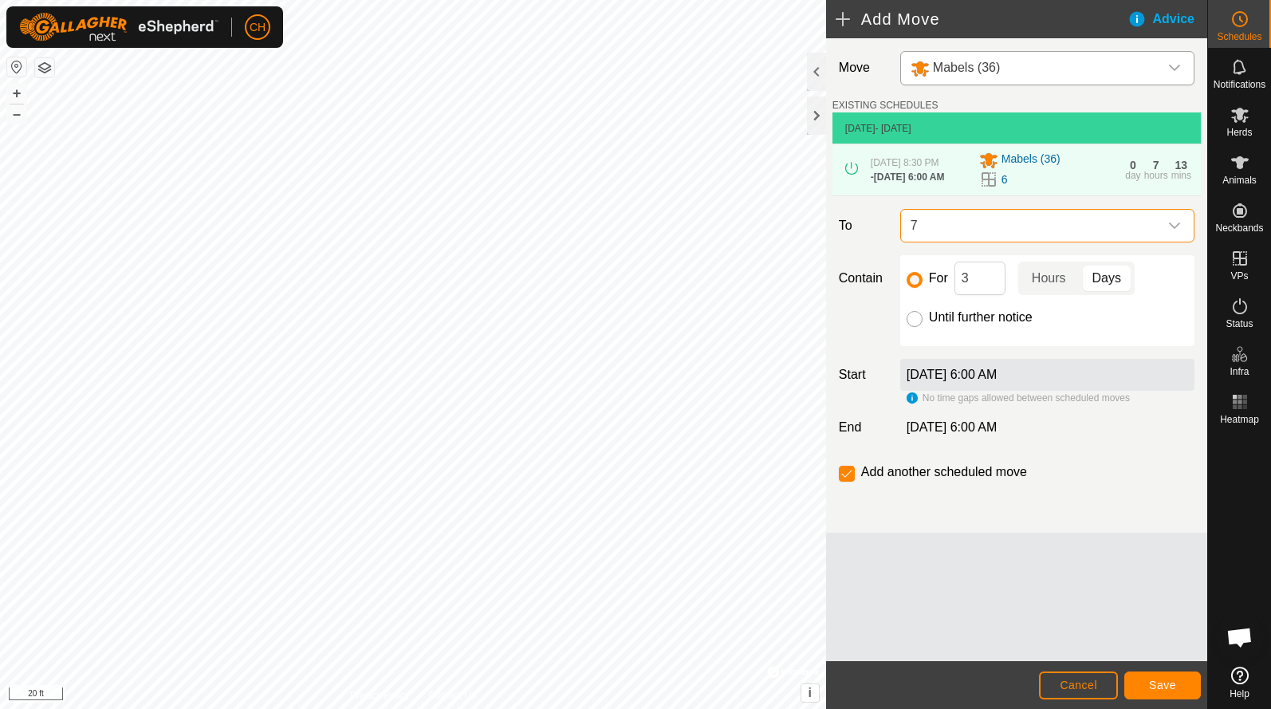
click at [920, 321] on input "Until further notice" at bounding box center [915, 319] width 16 height 16
radio input "true"
checkbox input "false"
click at [910, 404] on div "No time gaps allowed between scheduled moves" at bounding box center [1018, 398] width 223 height 14
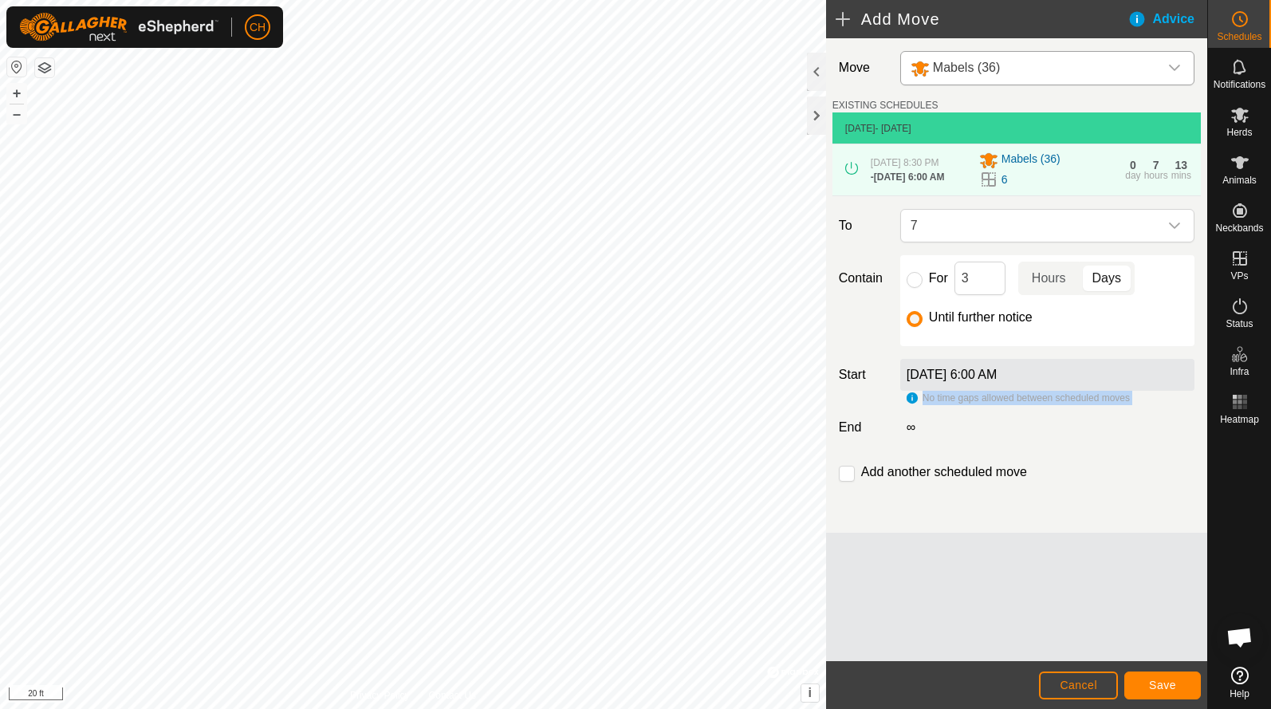
click at [910, 404] on div "No time gaps allowed between scheduled moves" at bounding box center [1018, 398] width 223 height 14
click at [1084, 685] on span "Cancel" at bounding box center [1078, 685] width 37 height 13
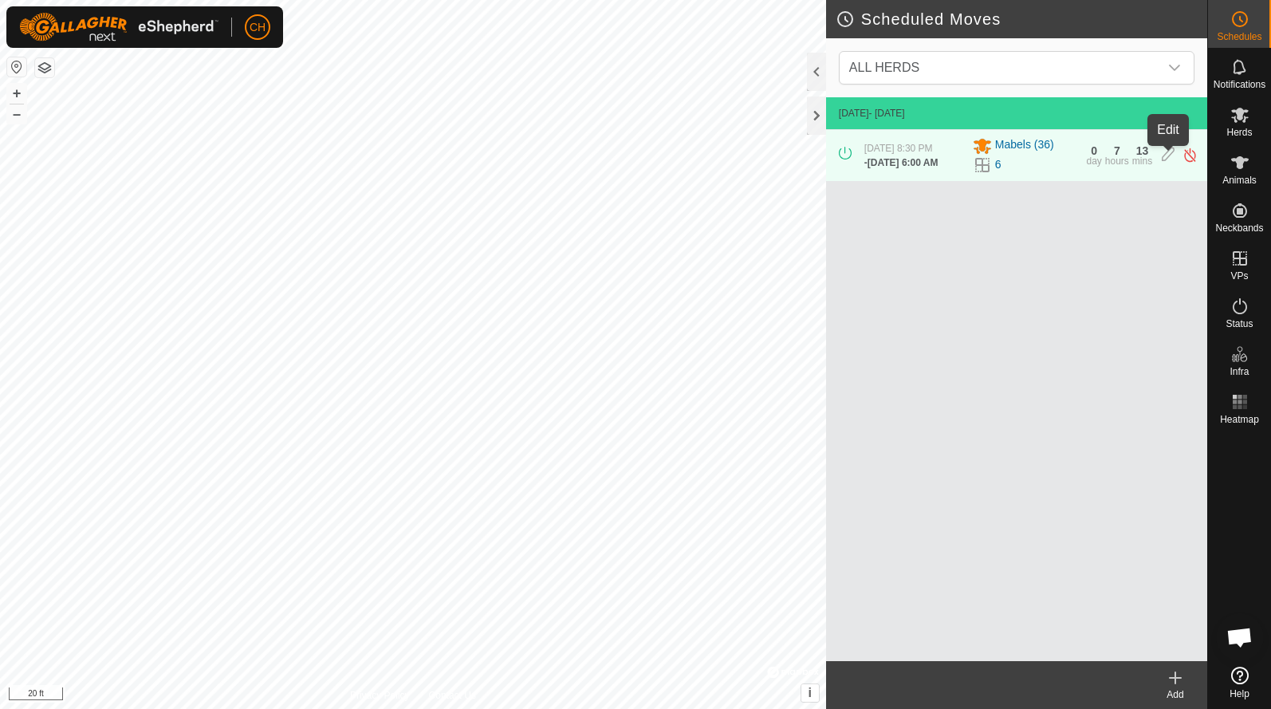
click at [1167, 158] on icon at bounding box center [1168, 155] width 13 height 17
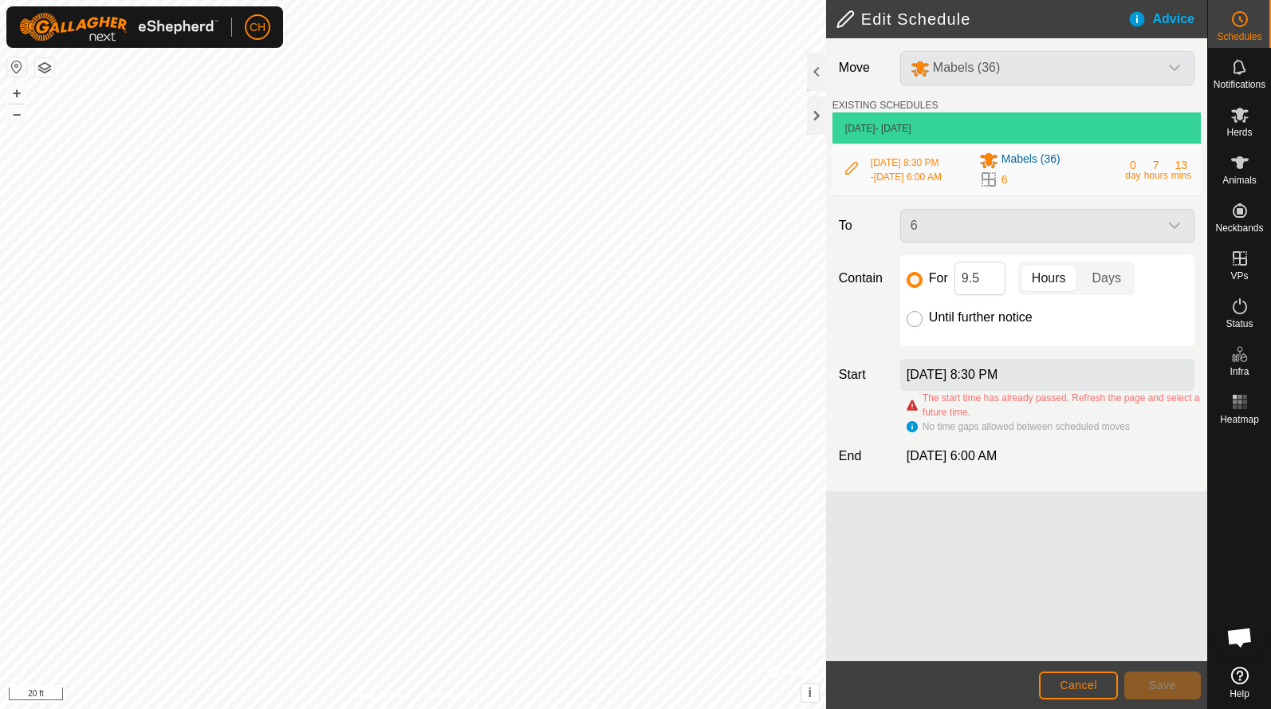
click at [916, 326] on input "Until further notice" at bounding box center [915, 319] width 16 height 16
radio input "true"
click at [1152, 683] on span "Save" at bounding box center [1162, 685] width 27 height 13
click at [1084, 683] on span "Cancel" at bounding box center [1078, 685] width 37 height 13
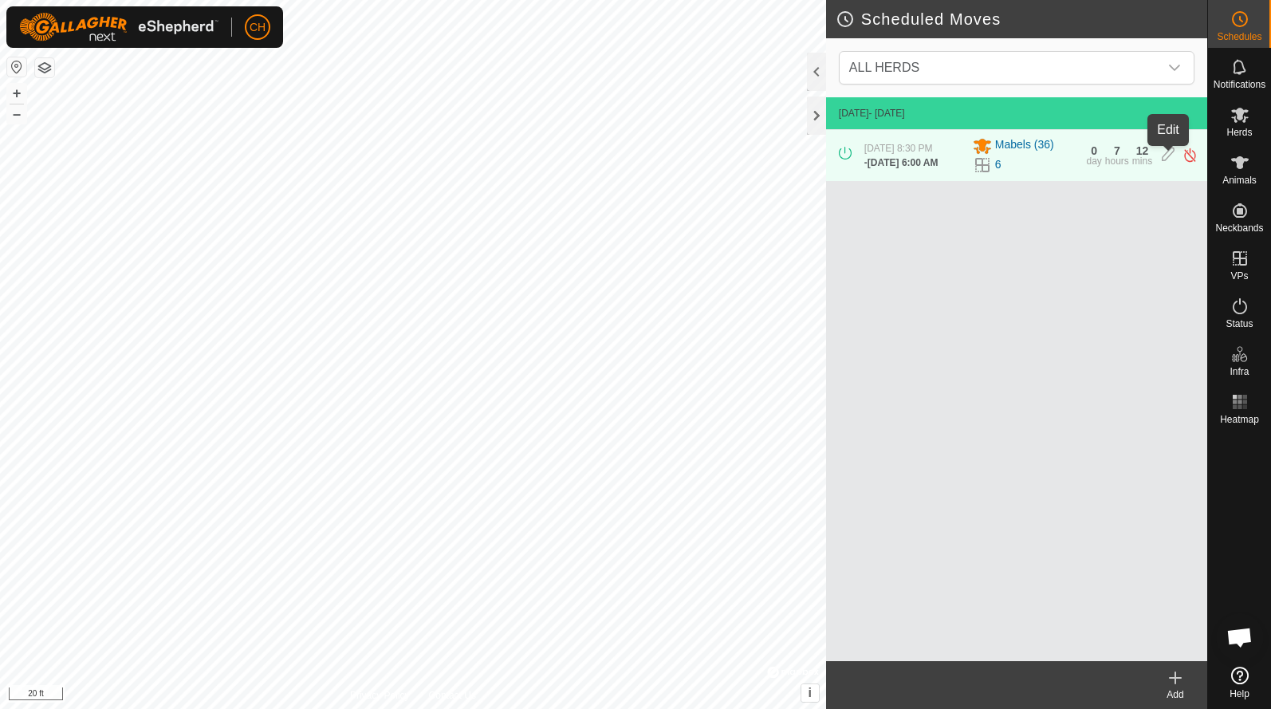
click at [1171, 162] on icon at bounding box center [1168, 155] width 13 height 17
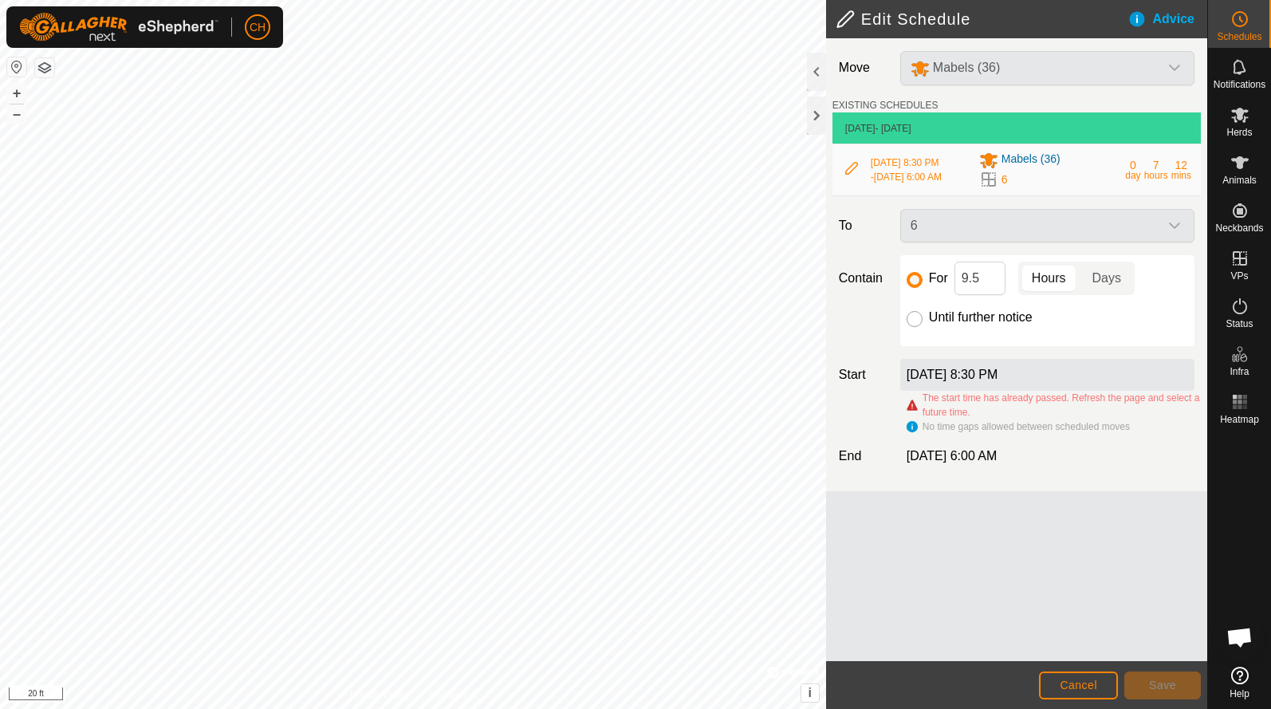
click at [919, 324] on input "Until further notice" at bounding box center [915, 319] width 16 height 16
radio input "true"
click at [1177, 683] on button "Save" at bounding box center [1162, 686] width 77 height 28
click at [1079, 683] on span "Cancel" at bounding box center [1078, 685] width 37 height 13
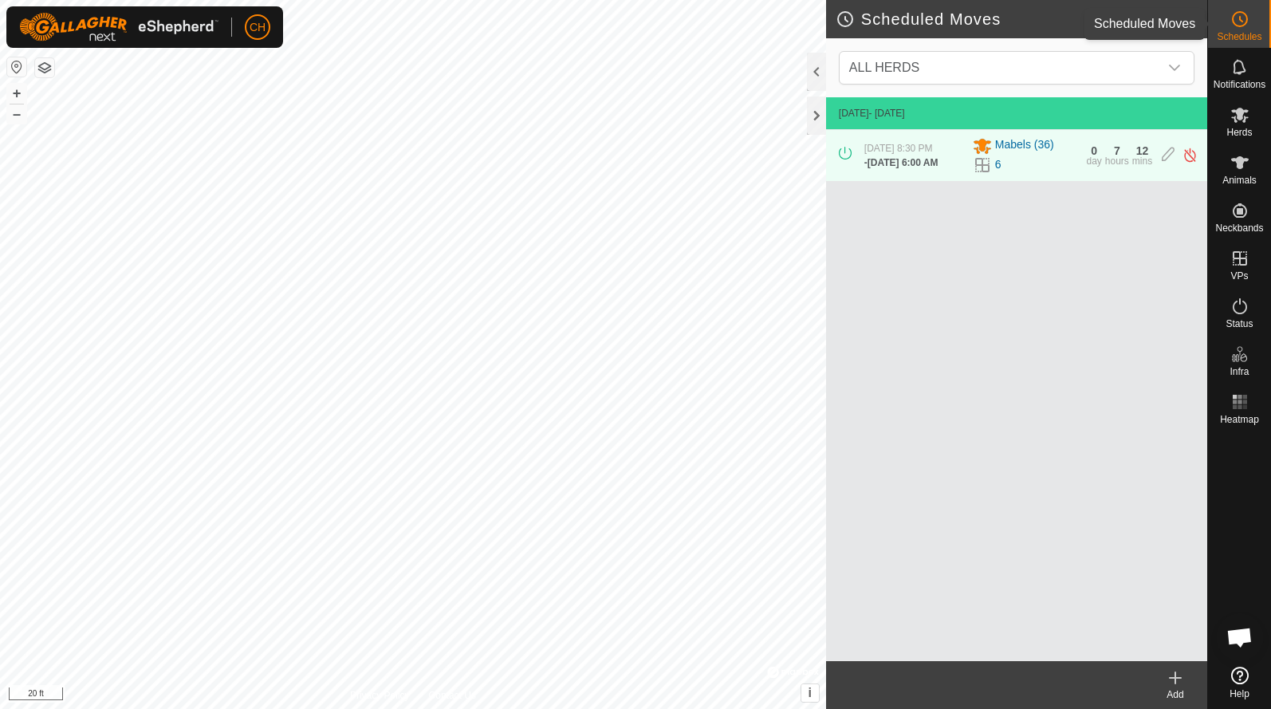
click at [1248, 37] on span "Schedules" at bounding box center [1239, 37] width 45 height 10
click at [1183, 676] on icon at bounding box center [1175, 677] width 19 height 19
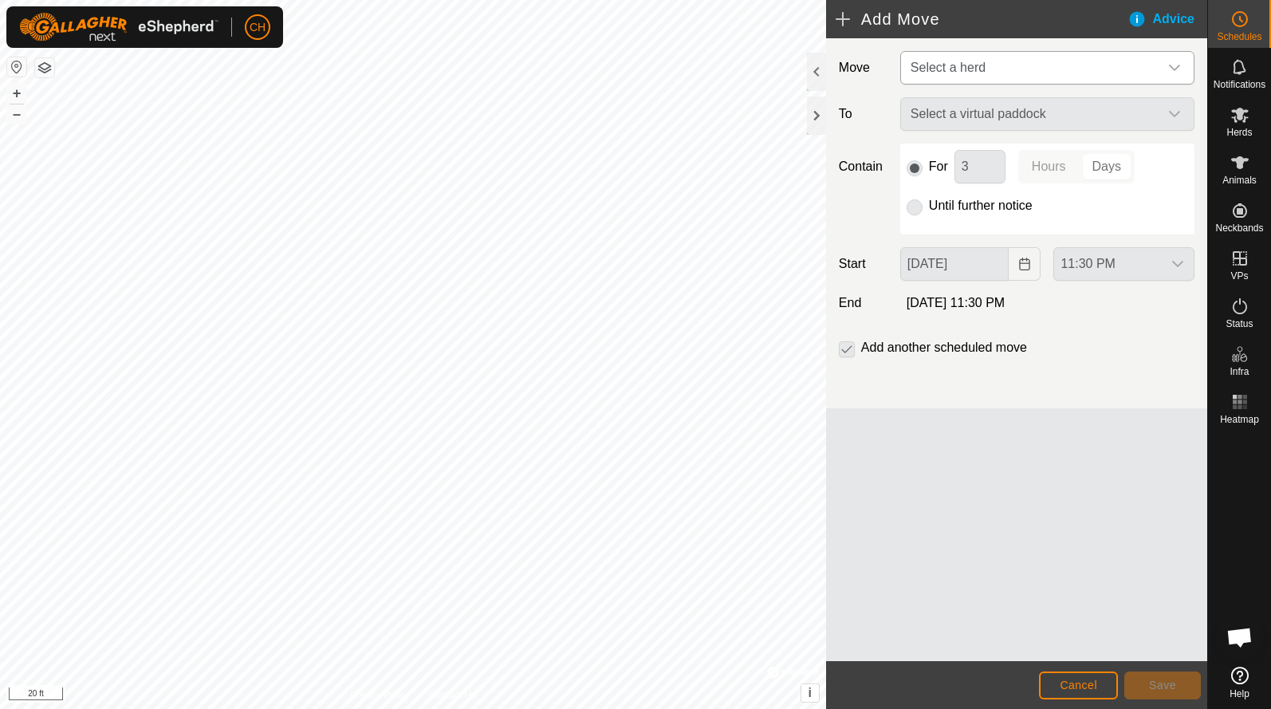
click at [947, 73] on span "Select a herd" at bounding box center [948, 68] width 75 height 14
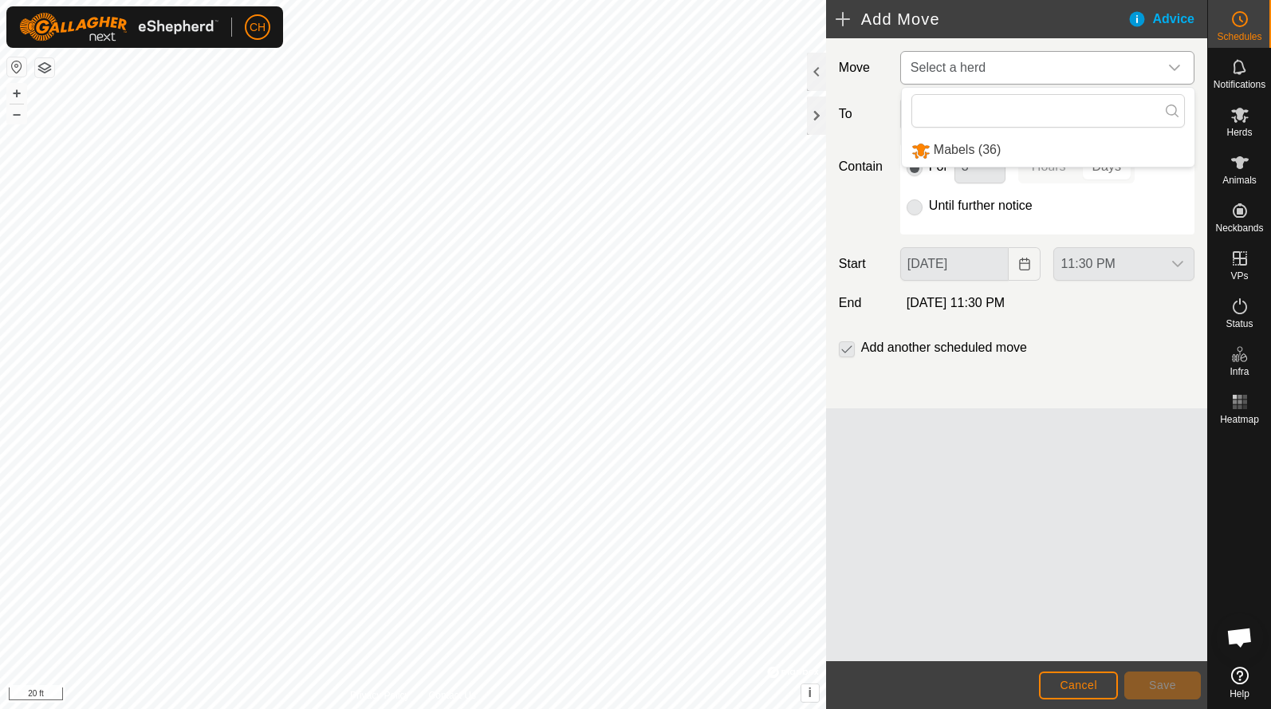
click at [946, 149] on li "Mabels (36)" at bounding box center [1048, 150] width 293 height 33
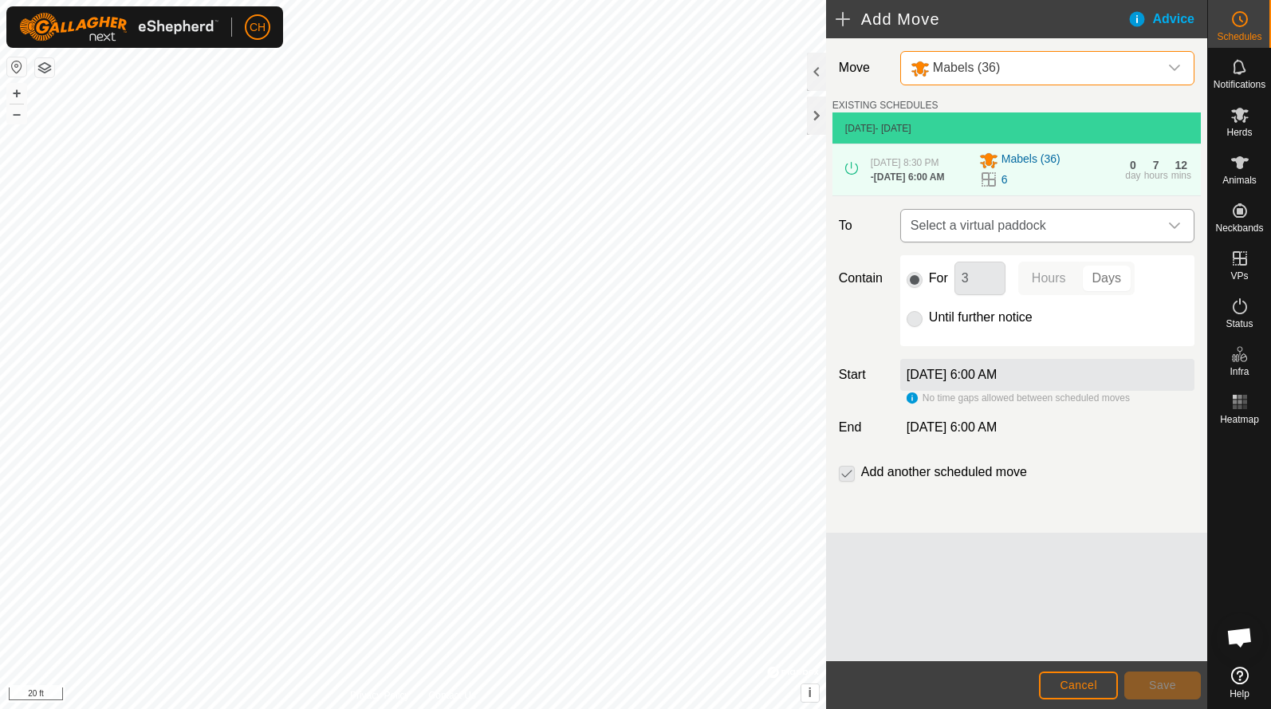
click at [969, 223] on span "Select a virtual paddock" at bounding box center [1031, 226] width 254 height 32
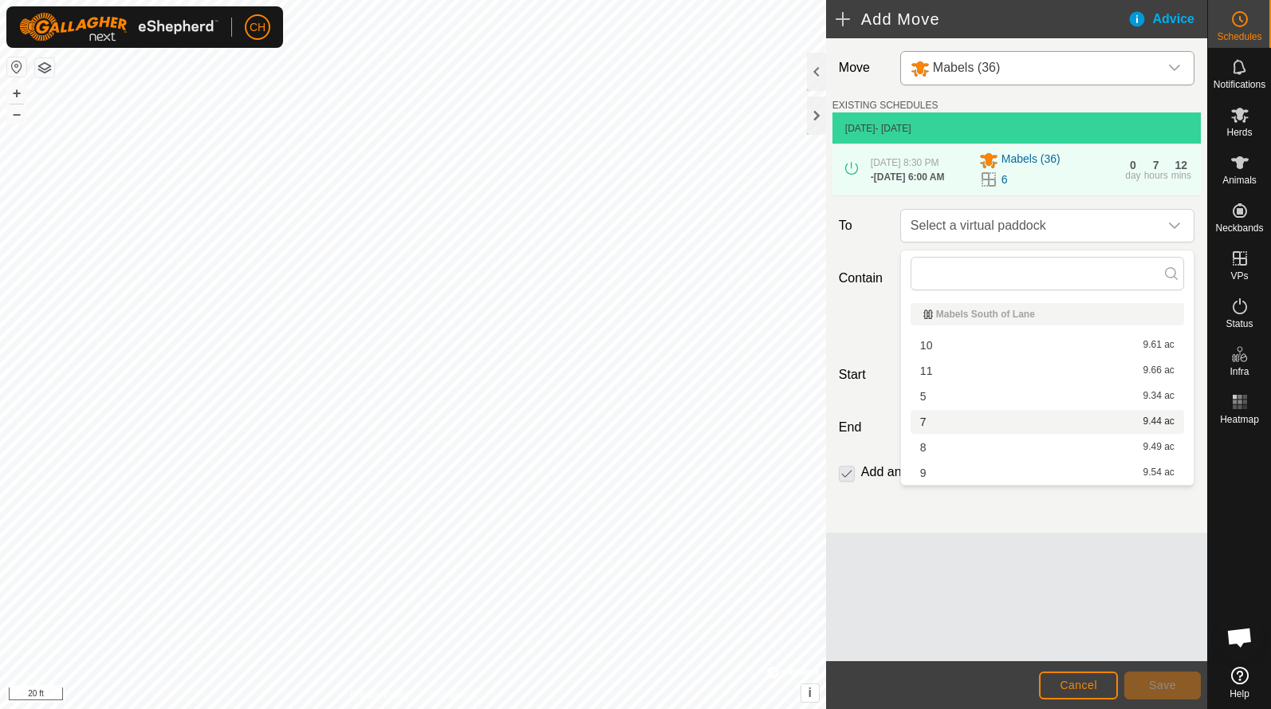
click at [951, 430] on li "7 9.44 ac" at bounding box center [1048, 422] width 274 height 24
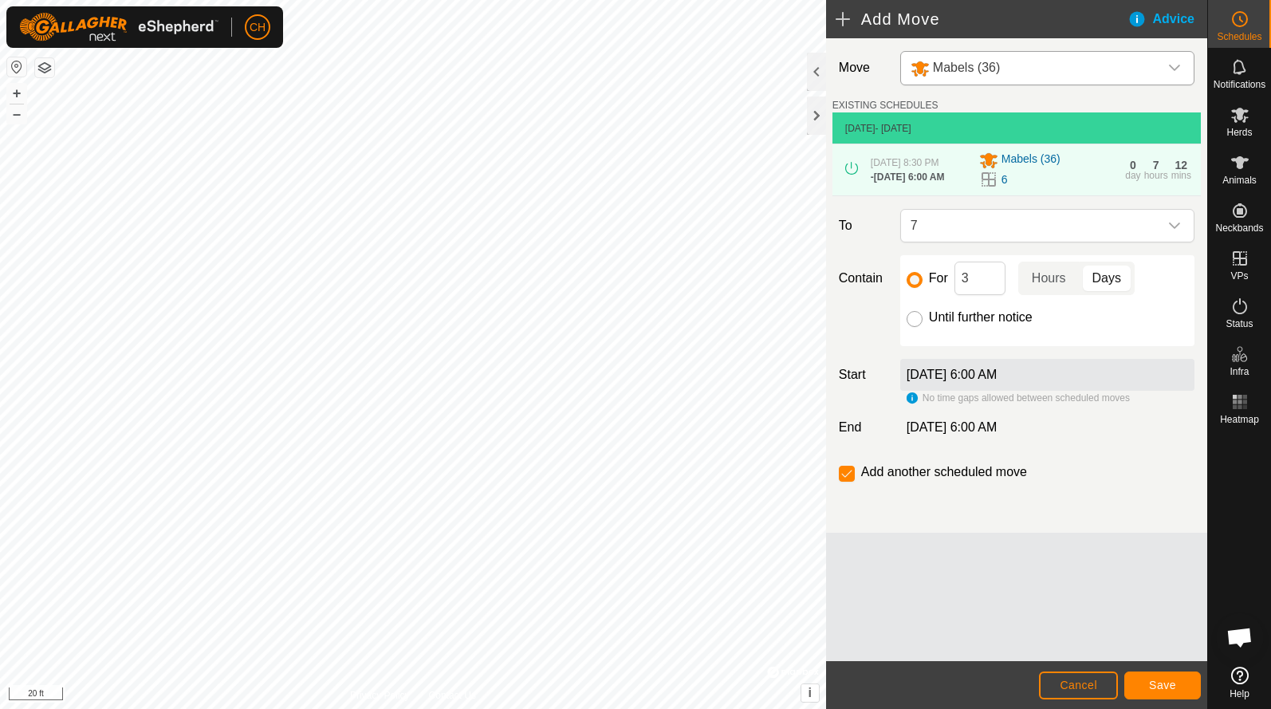
click at [912, 321] on input "Until further notice" at bounding box center [915, 319] width 16 height 16
radio input "true"
checkbox input "false"
click at [917, 286] on input "For" at bounding box center [915, 280] width 16 height 16
radio input "true"
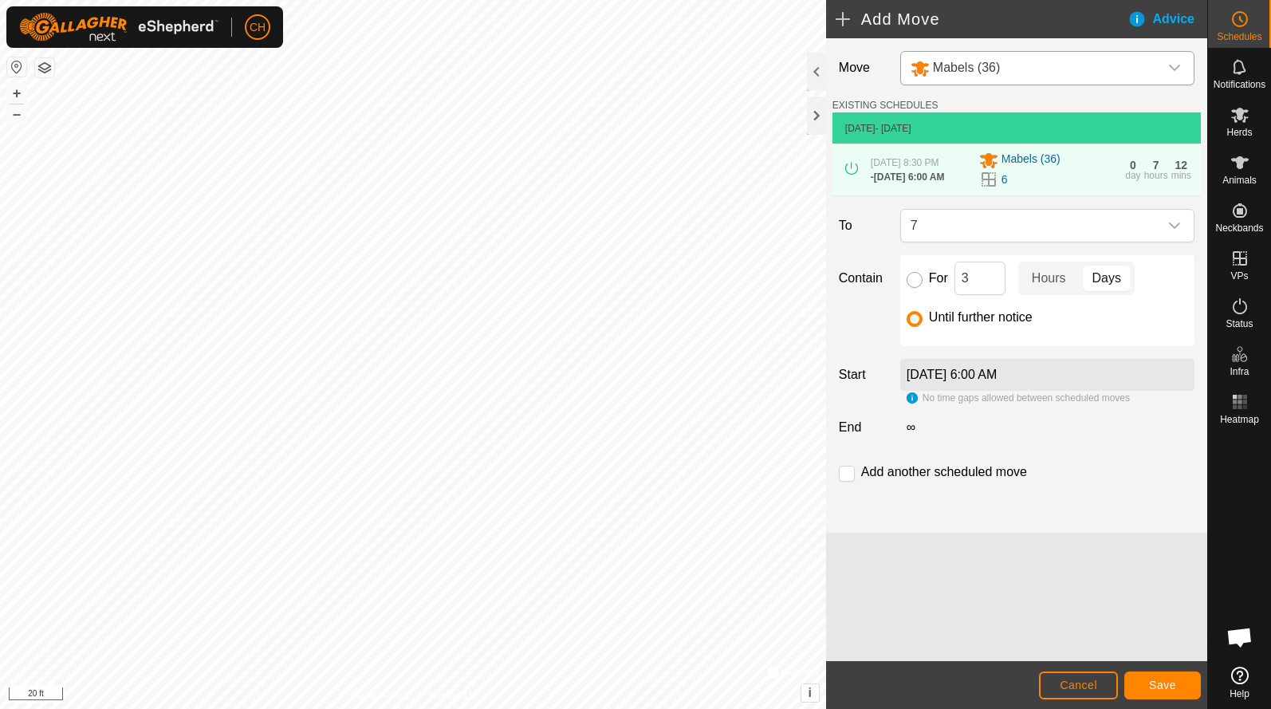
checkbox input "true"
drag, startPoint x: 993, startPoint y: 289, endPoint x: 922, endPoint y: 285, distance: 71.1
click at [924, 285] on div "For 3 Hours Days" at bounding box center [1048, 278] width 282 height 33
click at [1050, 284] on p-togglebutton "Hours" at bounding box center [1048, 278] width 61 height 33
drag, startPoint x: 977, startPoint y: 287, endPoint x: 922, endPoint y: 277, distance: 56.0
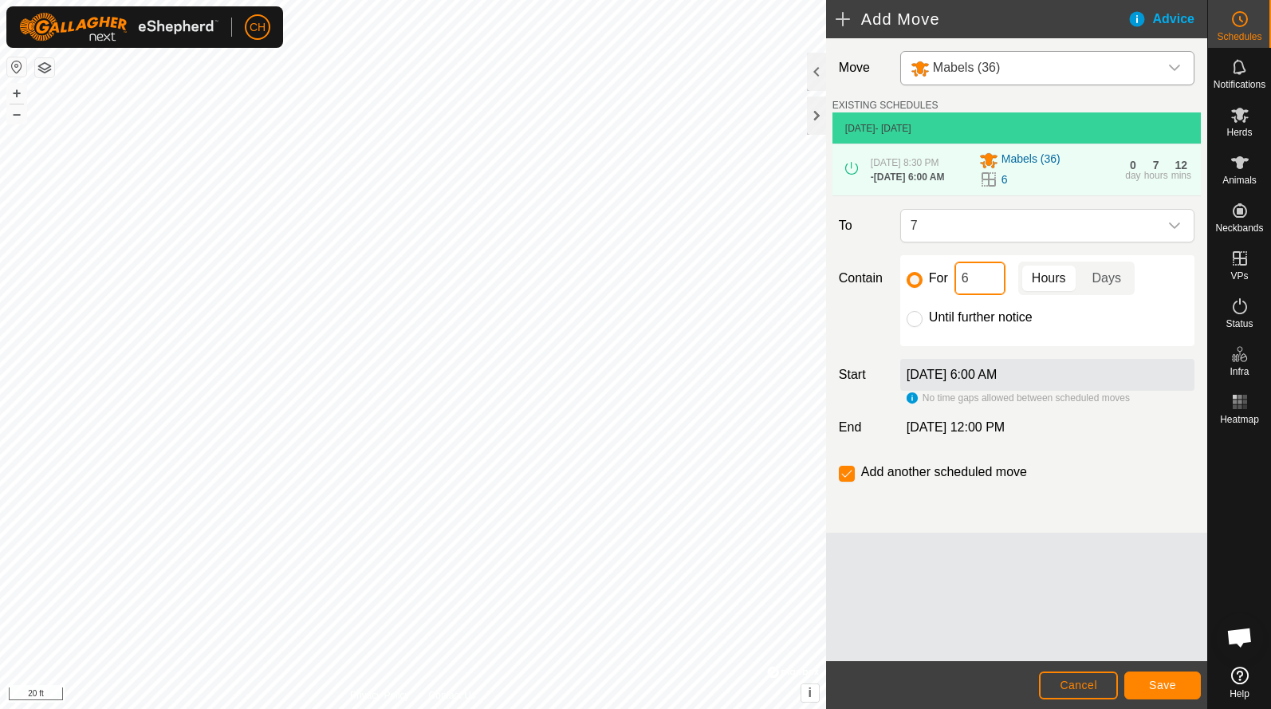
click at [922, 277] on div "For 6 Hours Days" at bounding box center [1048, 278] width 282 height 33
type input "10"
click at [1122, 509] on div "Move Mabels (36) EXISTING SCHEDULES [DATE] - [DATE] [DATE] 8:30 PM - [DATE] 6:0…" at bounding box center [1016, 285] width 381 height 494
click at [1153, 685] on span "Save" at bounding box center [1162, 685] width 27 height 13
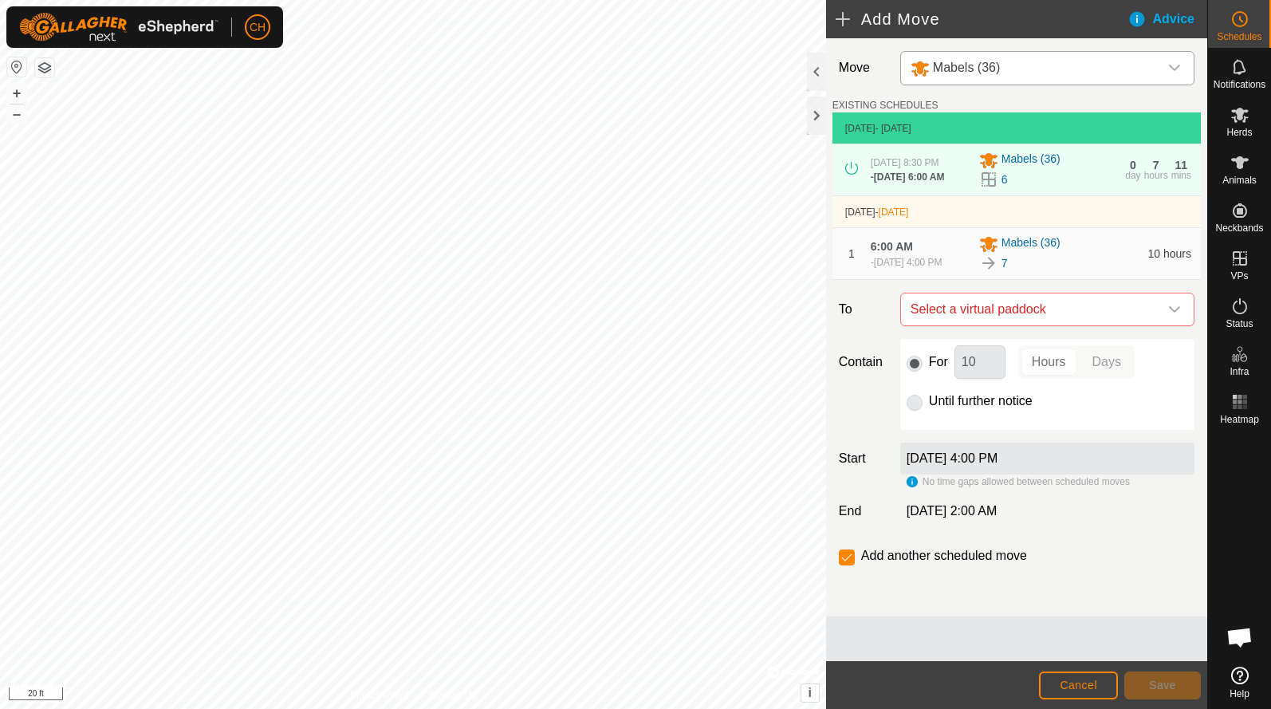
click at [917, 411] on p-radiobutton at bounding box center [915, 401] width 16 height 19
click at [952, 324] on span "Select a virtual paddock" at bounding box center [1031, 309] width 254 height 32
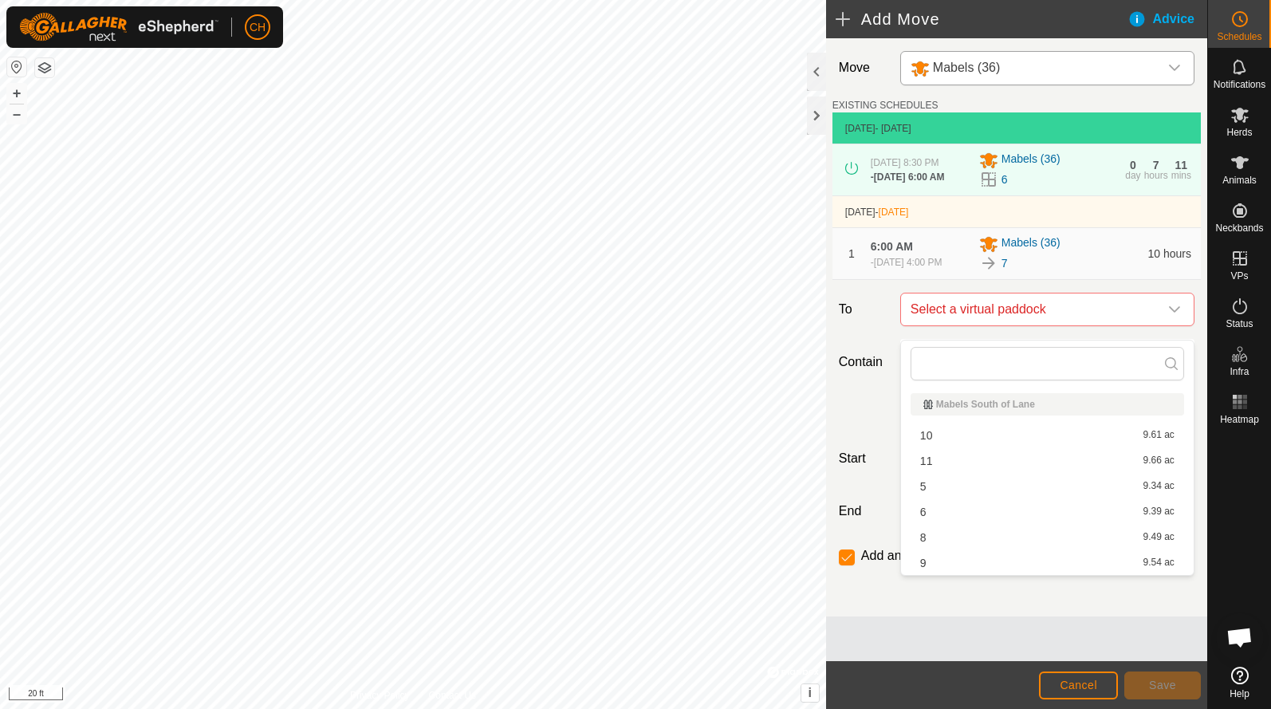
click at [943, 538] on li "8 9.49 ac" at bounding box center [1048, 538] width 274 height 24
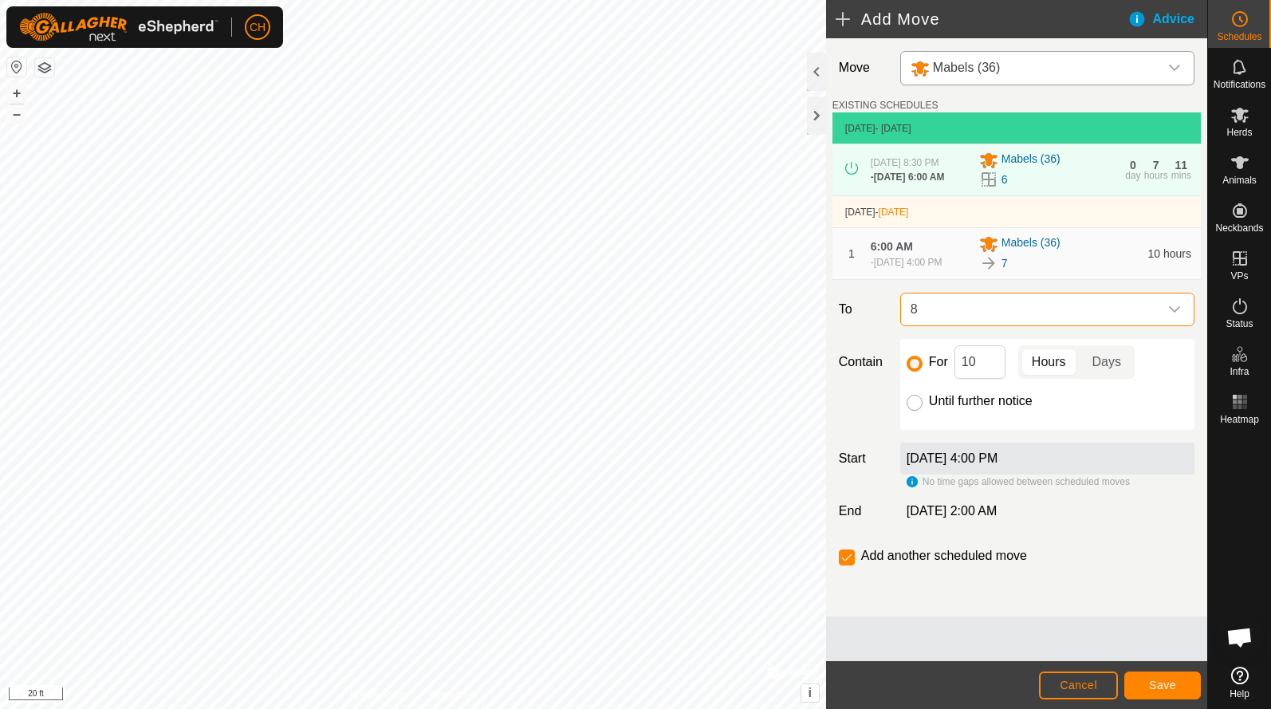
click at [914, 411] on input "Until further notice" at bounding box center [915, 403] width 16 height 16
radio input "true"
checkbox input "false"
click at [917, 372] on input "For" at bounding box center [915, 364] width 16 height 16
radio input "true"
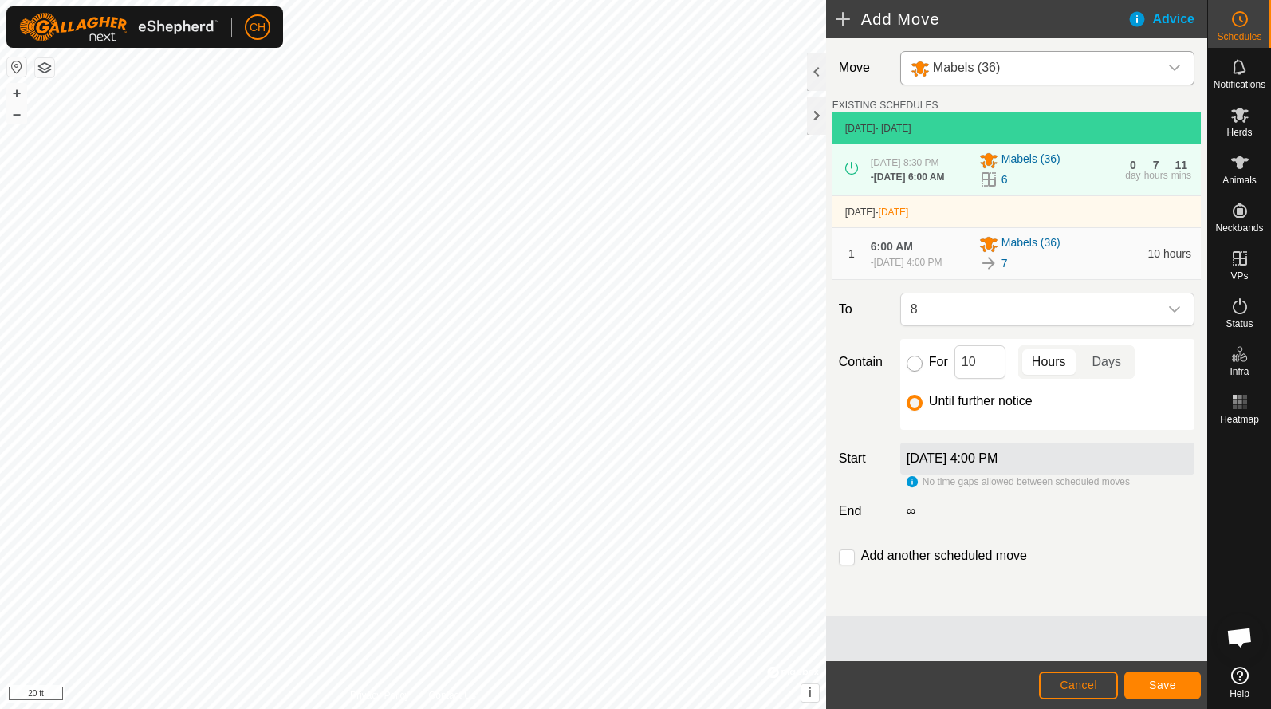
checkbox input "true"
drag, startPoint x: 981, startPoint y: 376, endPoint x: 917, endPoint y: 375, distance: 63.8
click at [917, 375] on div "For 10 Hours Days" at bounding box center [1048, 361] width 282 height 33
click at [1076, 411] on div "Until further notice" at bounding box center [1048, 401] width 282 height 19
click at [1168, 679] on span "Save" at bounding box center [1162, 685] width 27 height 13
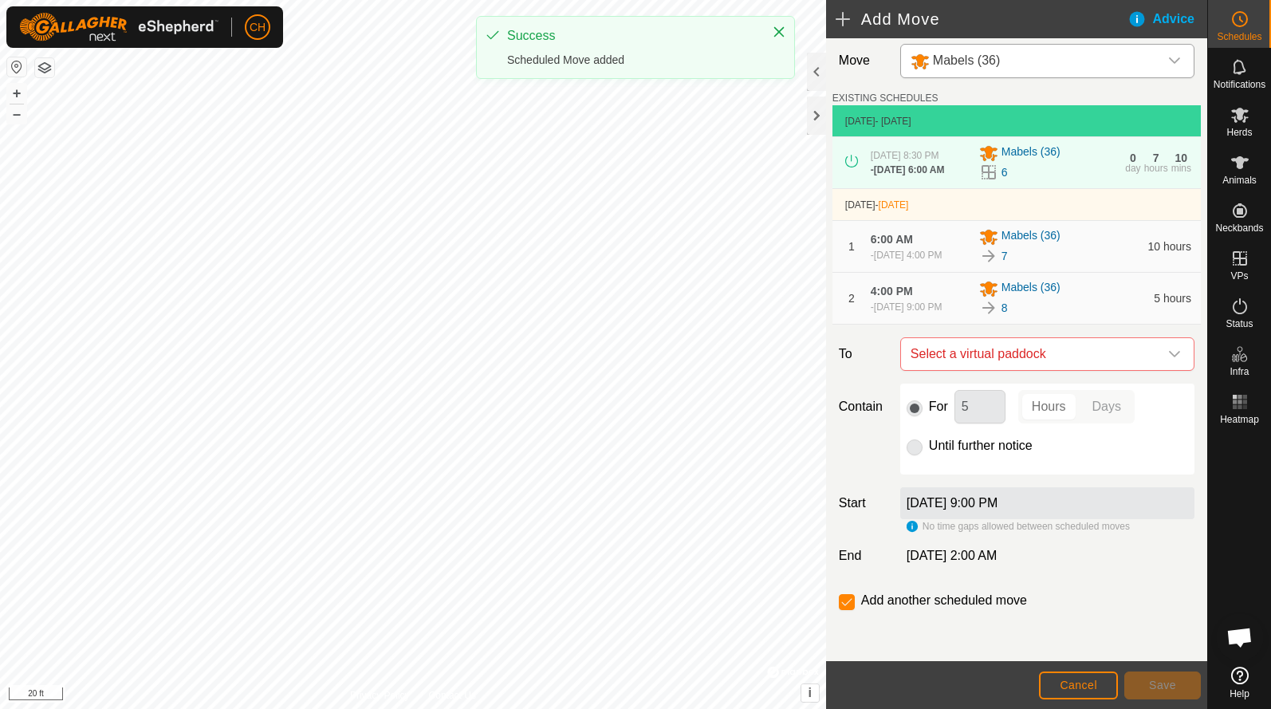
scroll to position [26, 0]
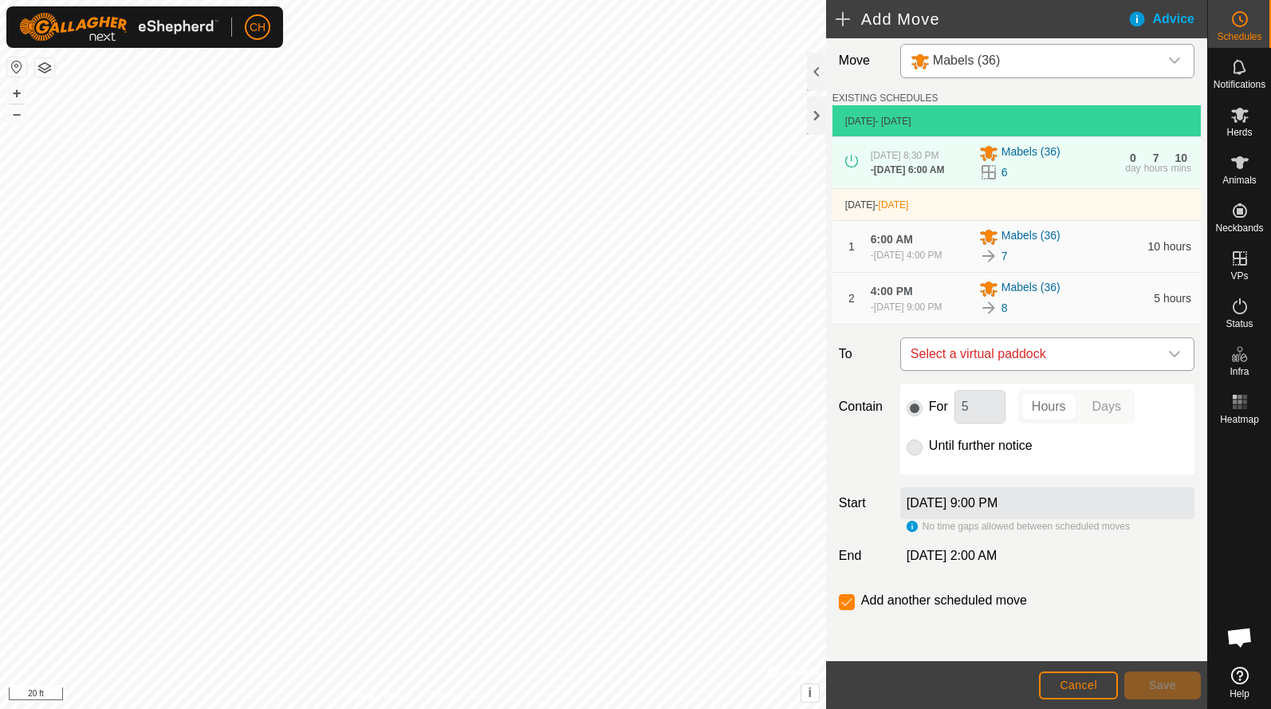
click at [1019, 354] on span "Select a virtual paddock" at bounding box center [1031, 354] width 254 height 32
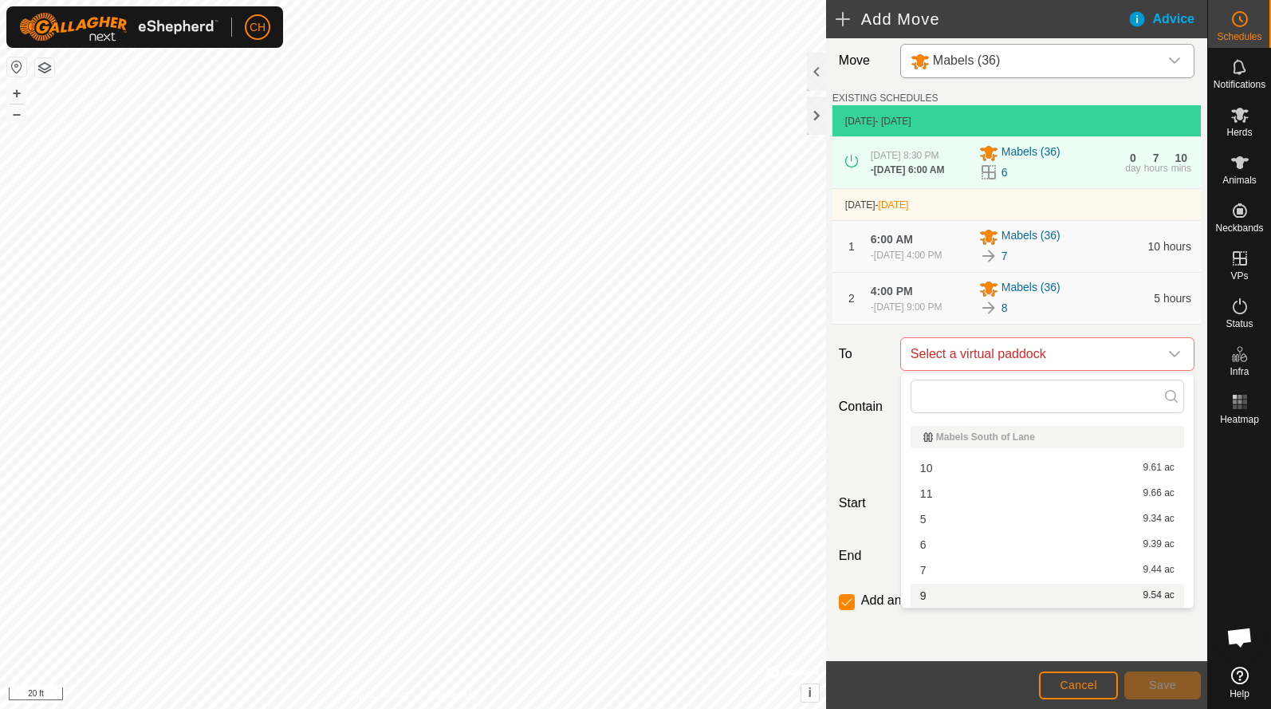
click at [969, 598] on li "9 9.54 ac" at bounding box center [1048, 596] width 274 height 24
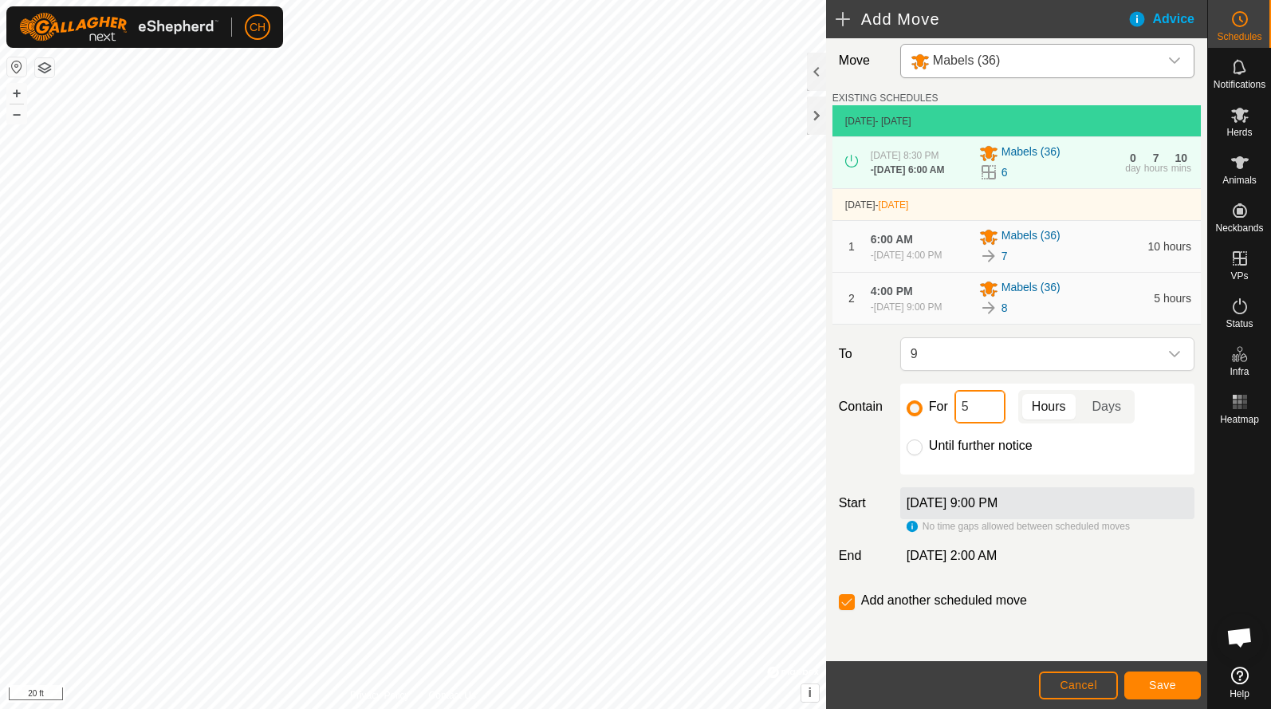
drag, startPoint x: 980, startPoint y: 408, endPoint x: 892, endPoint y: 396, distance: 89.3
click at [892, 396] on div "Contain For 5 Hours Days Until further notice" at bounding box center [1017, 429] width 368 height 91
drag, startPoint x: 980, startPoint y: 409, endPoint x: 920, endPoint y: 406, distance: 59.9
click at [920, 406] on div "For 11 Hours Days" at bounding box center [1048, 406] width 282 height 33
click at [1118, 439] on div "Until further notice" at bounding box center [1048, 445] width 282 height 19
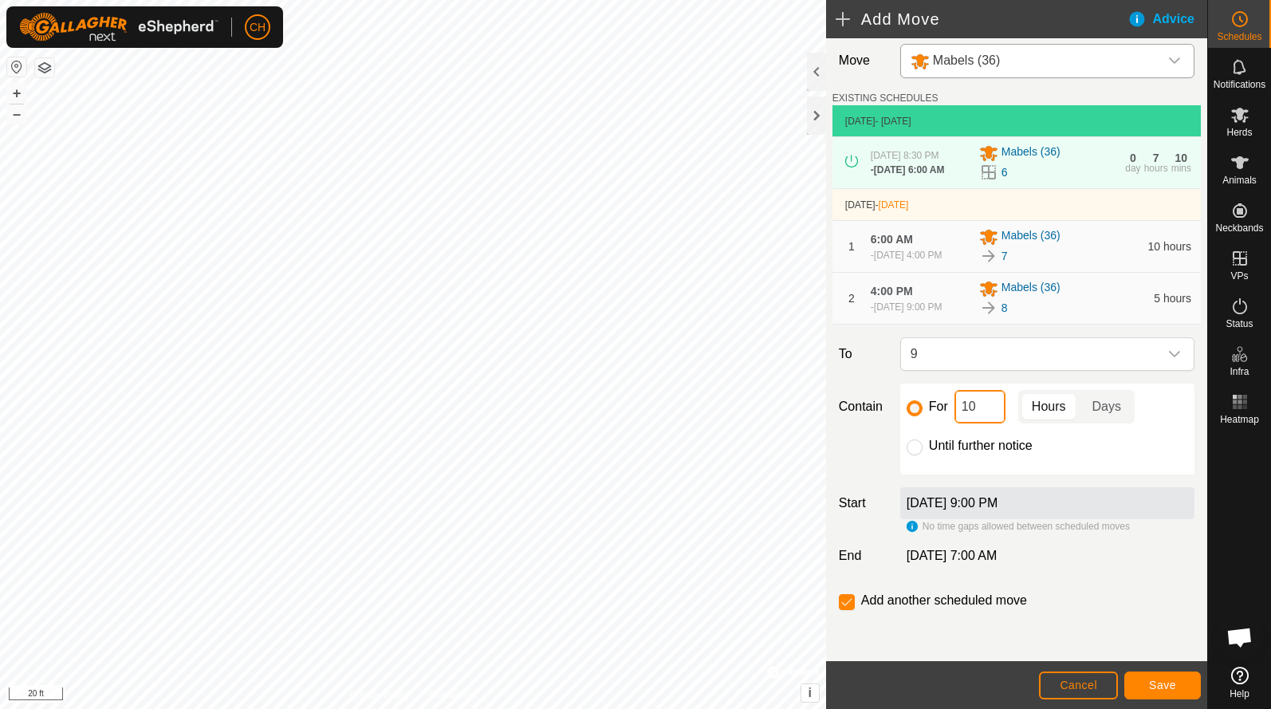
drag, startPoint x: 985, startPoint y: 409, endPoint x: 926, endPoint y: 400, distance: 59.8
click at [926, 401] on div "For 10 Hours Days" at bounding box center [1048, 406] width 282 height 33
click at [1068, 447] on div "Until further notice" at bounding box center [1048, 445] width 282 height 19
click at [1167, 683] on span "Save" at bounding box center [1162, 685] width 27 height 13
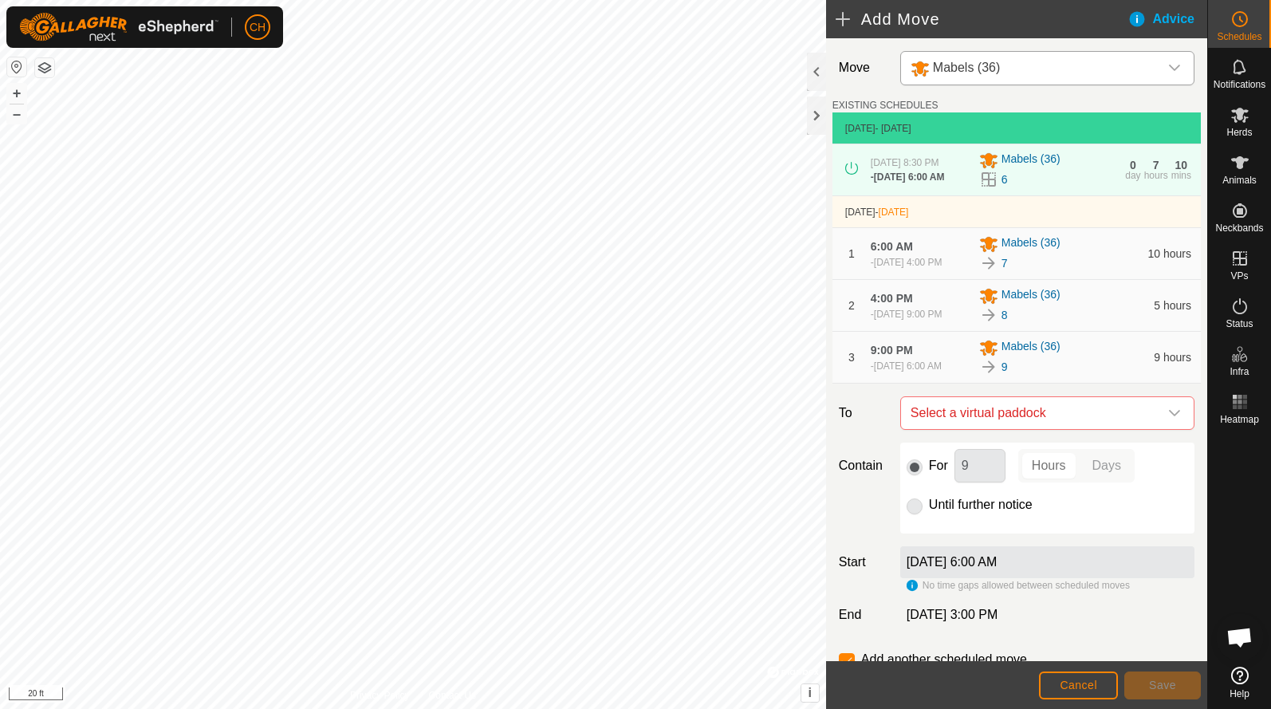
scroll to position [0, 0]
click at [991, 429] on span "Select a virtual paddock" at bounding box center [1031, 413] width 254 height 32
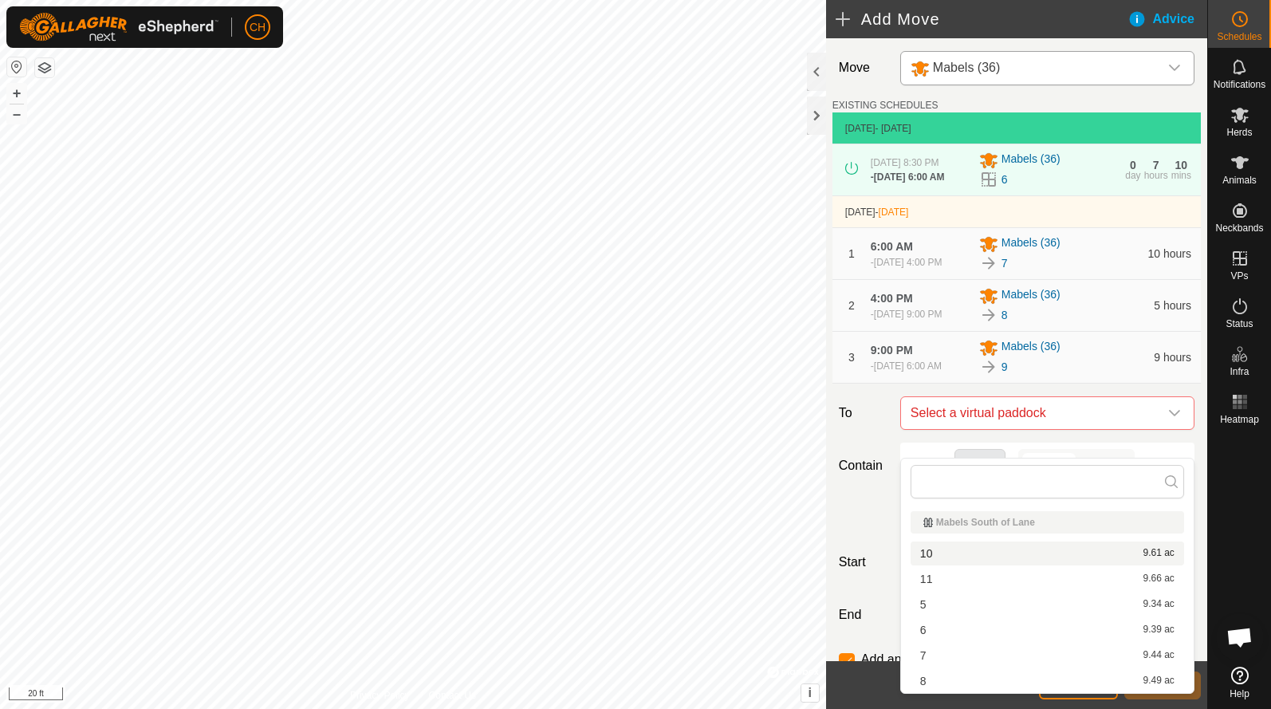
click at [948, 552] on li "10 9.61 ac" at bounding box center [1048, 554] width 274 height 24
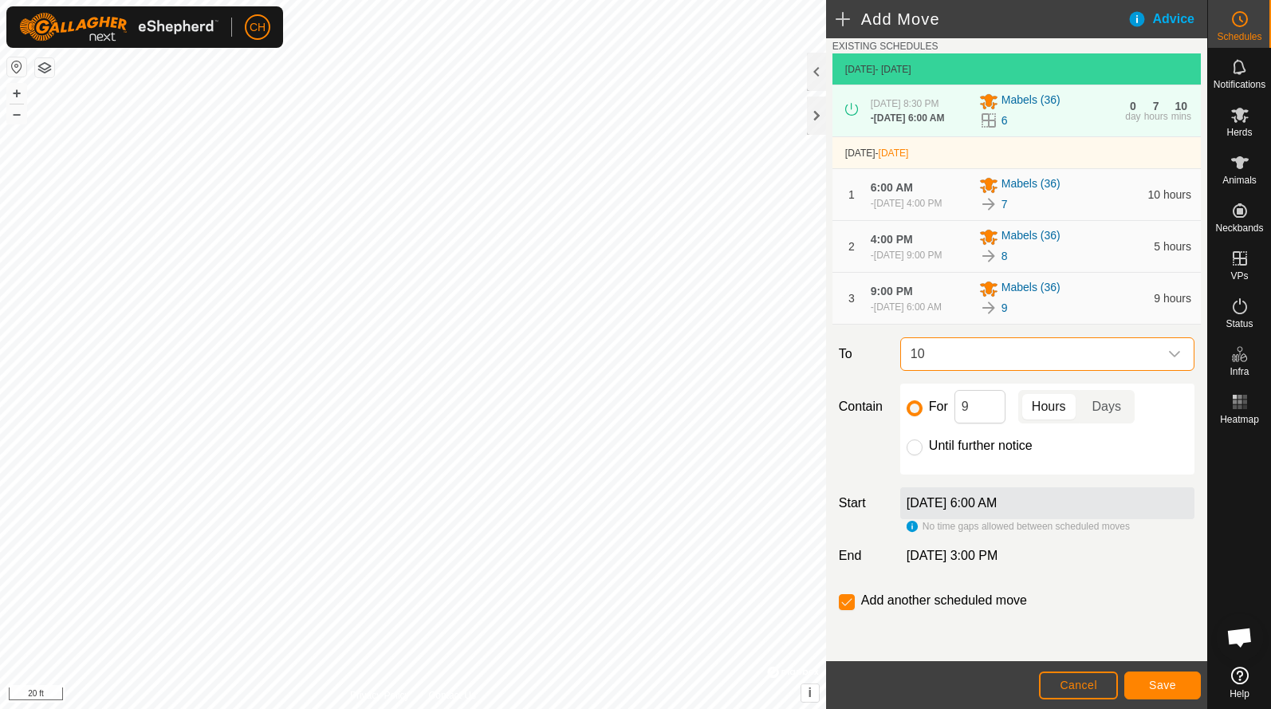
scroll to position [79, 0]
drag, startPoint x: 978, startPoint y: 415, endPoint x: 919, endPoint y: 411, distance: 59.2
click at [919, 411] on div "For 9 Hours Days" at bounding box center [1048, 406] width 282 height 33
type input "8"
click at [1061, 455] on div "Until further notice" at bounding box center [1048, 445] width 282 height 19
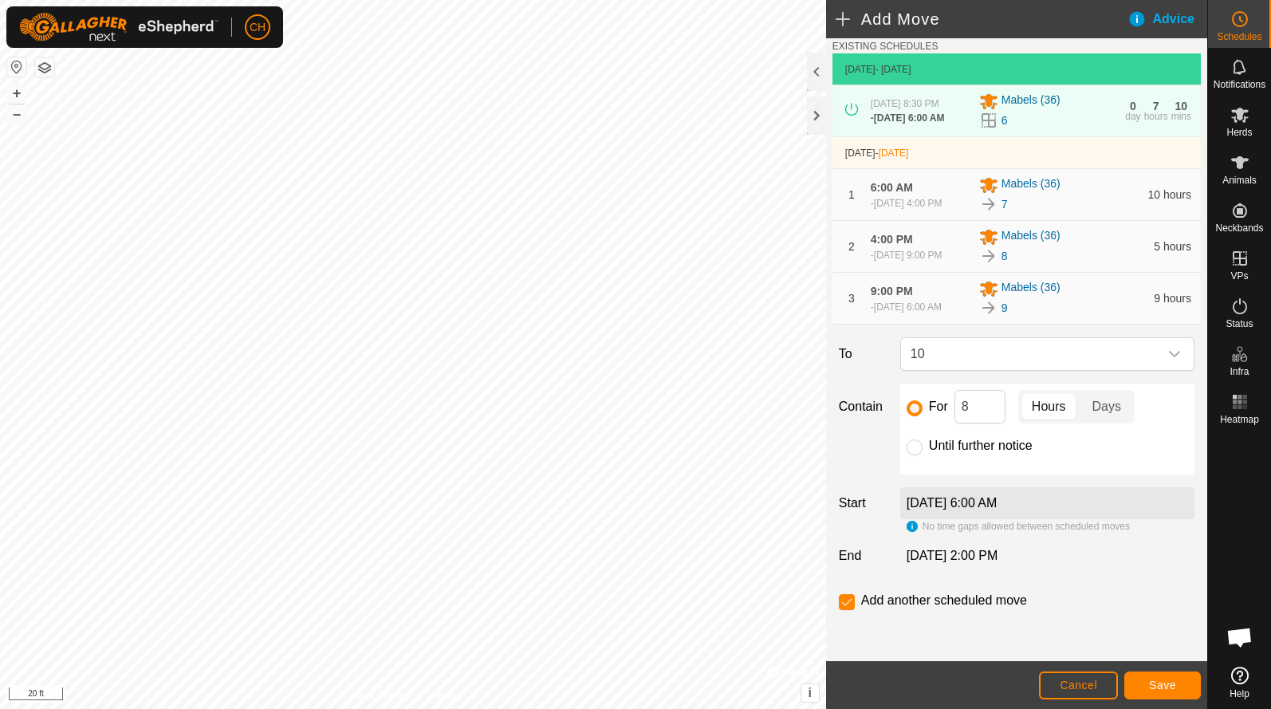
click at [1153, 678] on button "Save" at bounding box center [1162, 686] width 77 height 28
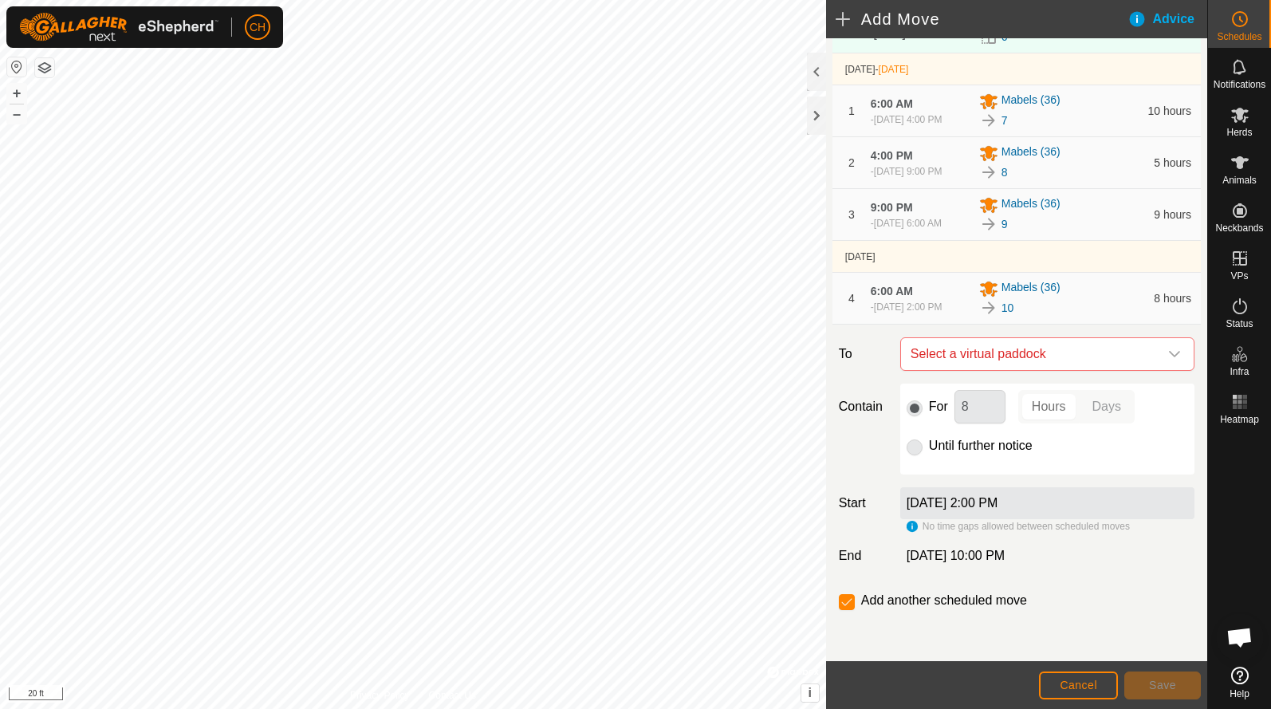
scroll to position [157, 0]
click at [979, 370] on span "Select a virtual paddock" at bounding box center [1031, 354] width 254 height 32
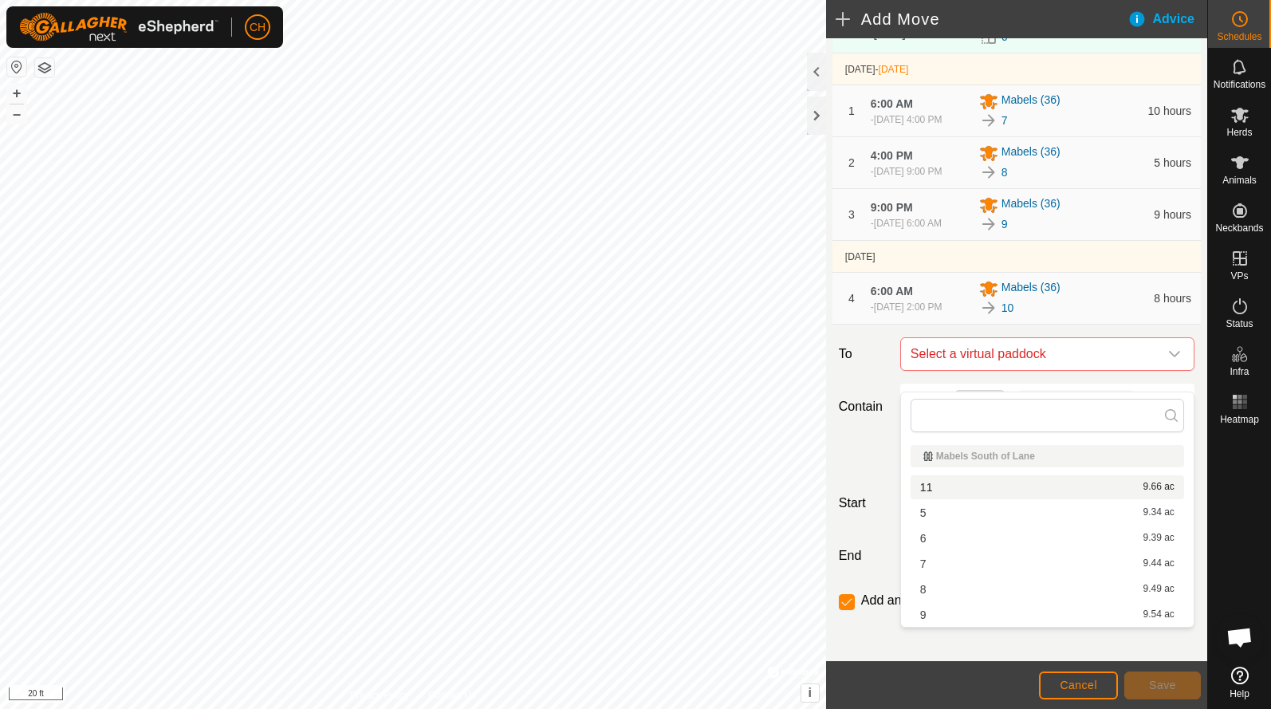
click at [947, 490] on li "11 9.66 ac" at bounding box center [1048, 487] width 274 height 24
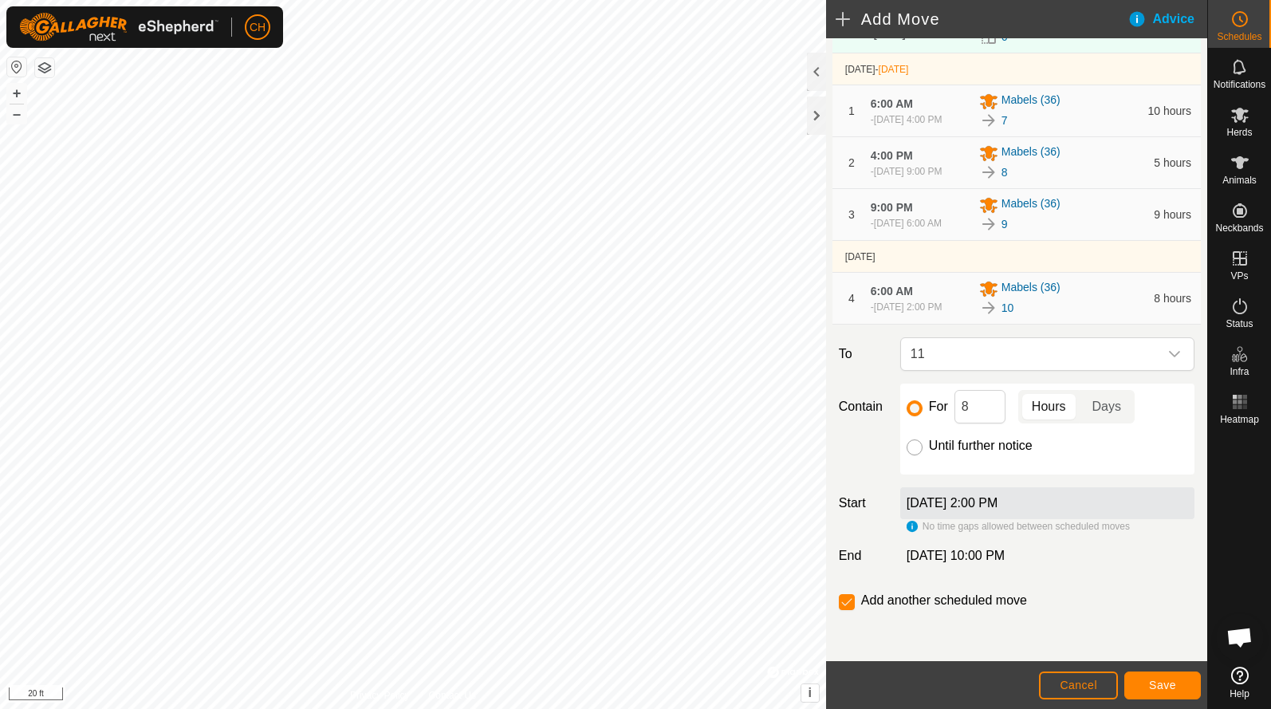
click at [910, 455] on input "Until further notice" at bounding box center [915, 447] width 16 height 16
radio input "true"
click at [850, 610] on input "checkbox" at bounding box center [847, 602] width 16 height 16
checkbox input "false"
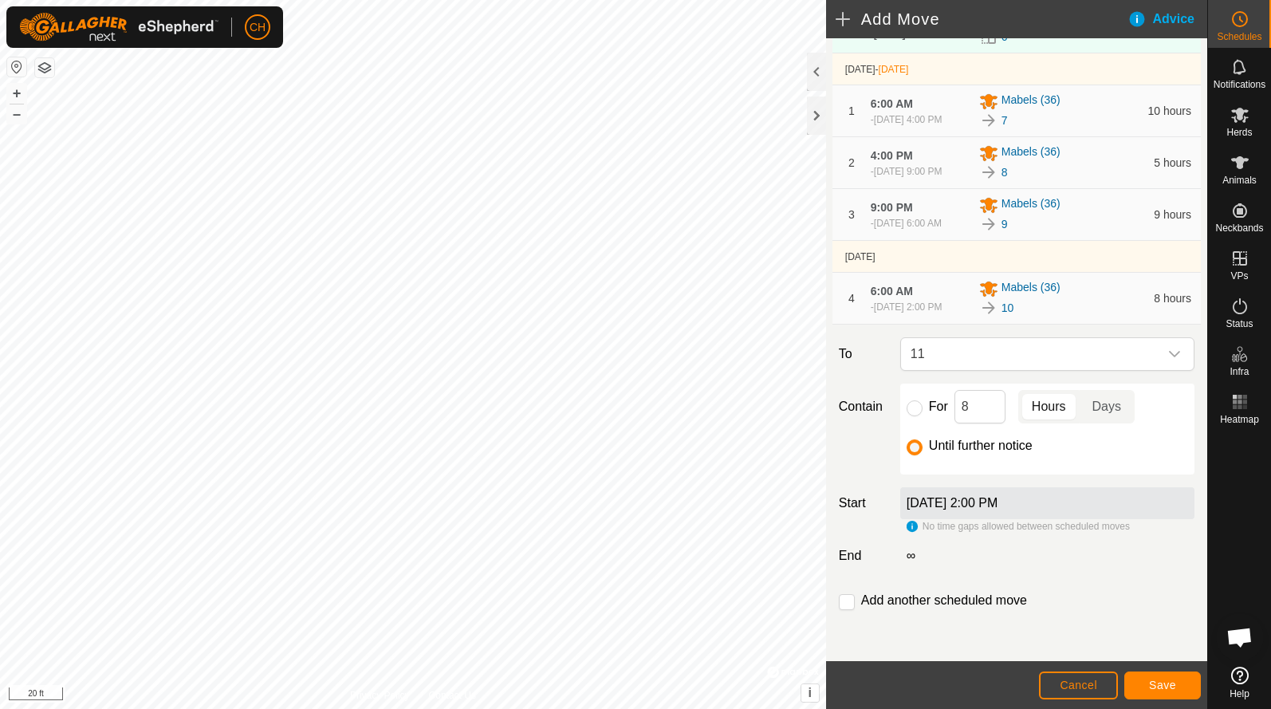
click at [1182, 683] on button "Save" at bounding box center [1162, 686] width 77 height 28
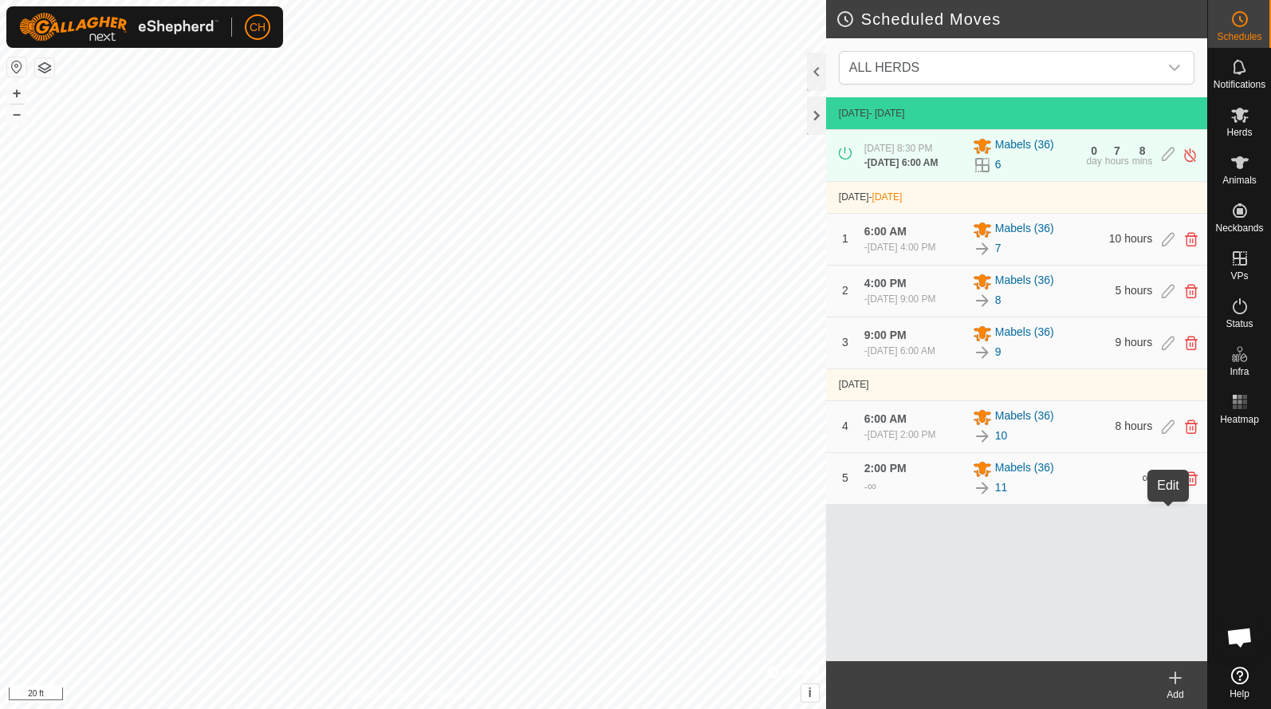
click at [1170, 486] on icon at bounding box center [1168, 478] width 13 height 14
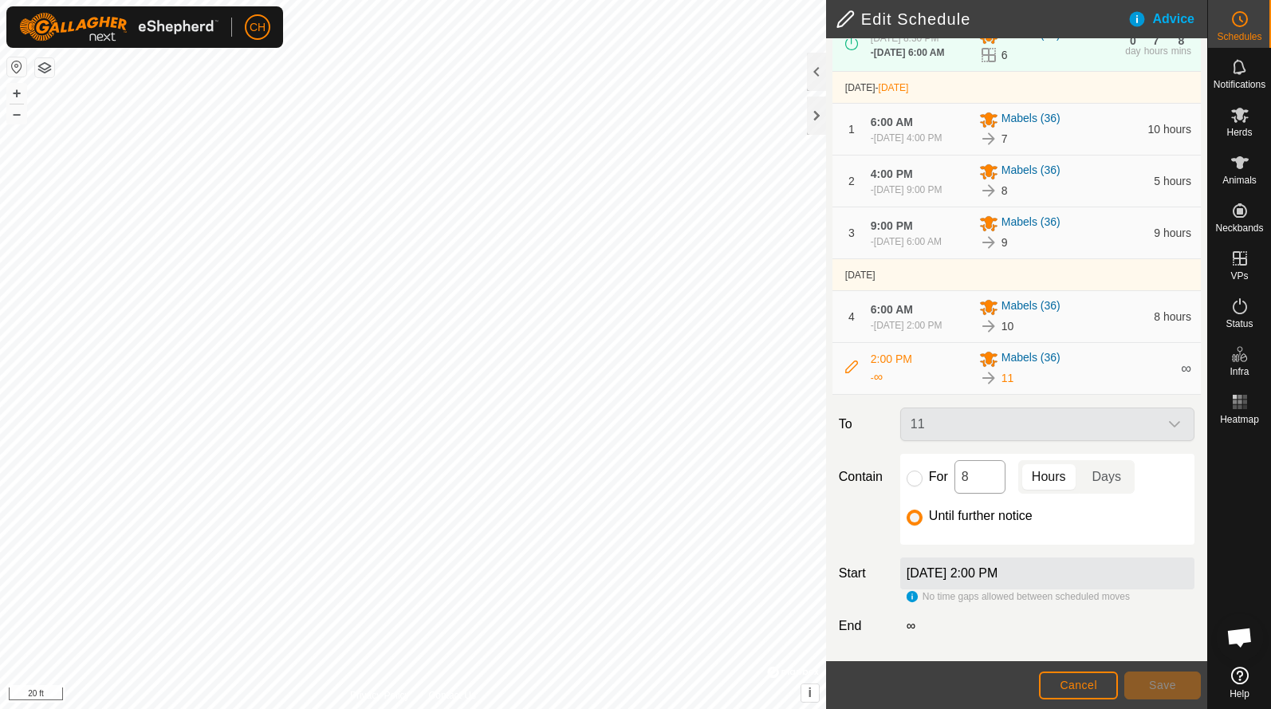
scroll to position [158, 0]
drag, startPoint x: 980, startPoint y: 481, endPoint x: 937, endPoint y: 477, distance: 43.2
click at [937, 477] on div "For 8 Hours Days" at bounding box center [1048, 476] width 282 height 33
type input "9"
click at [1060, 525] on div "Until further notice" at bounding box center [1048, 515] width 282 height 19
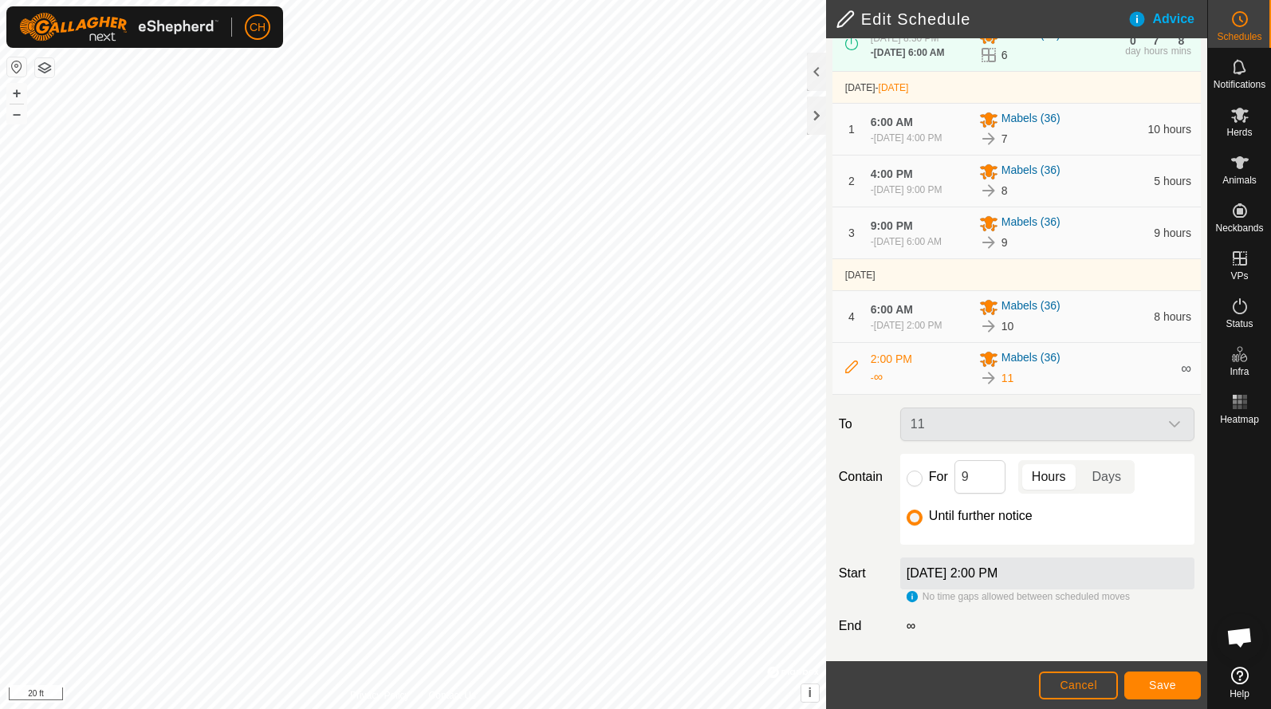
click at [1154, 682] on span "Save" at bounding box center [1162, 685] width 27 height 13
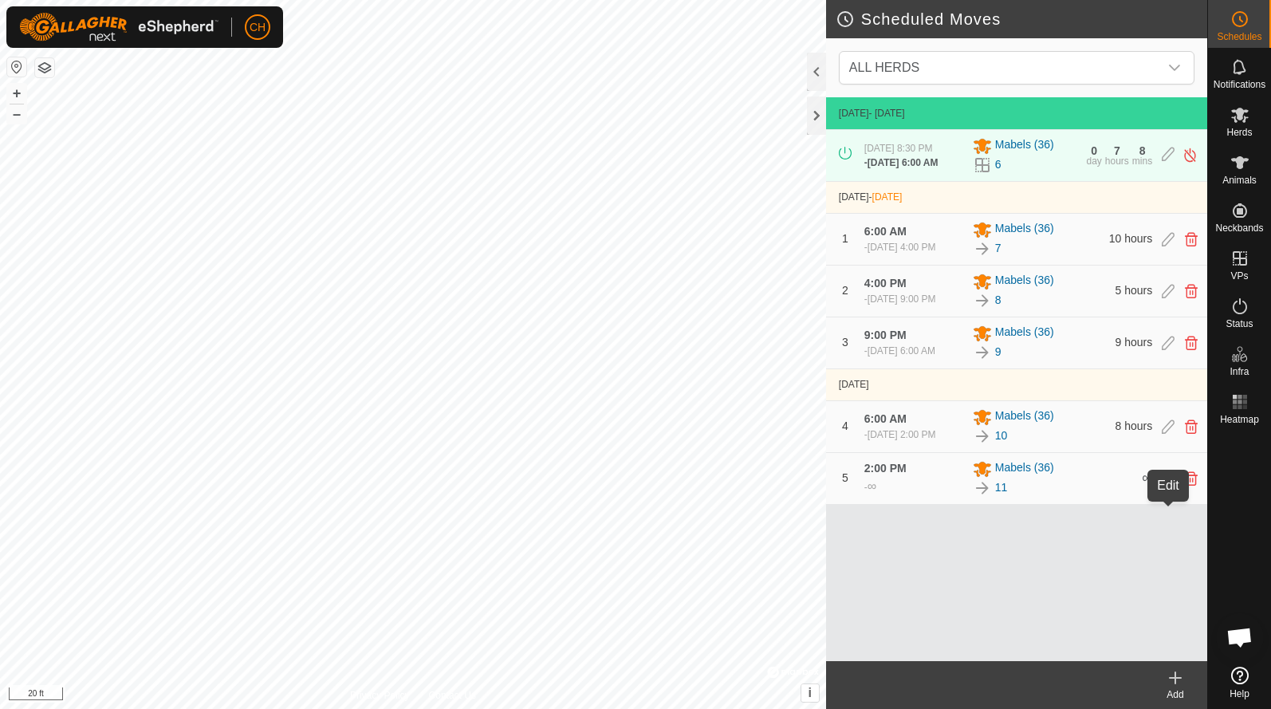
click at [1170, 486] on icon at bounding box center [1168, 478] width 13 height 14
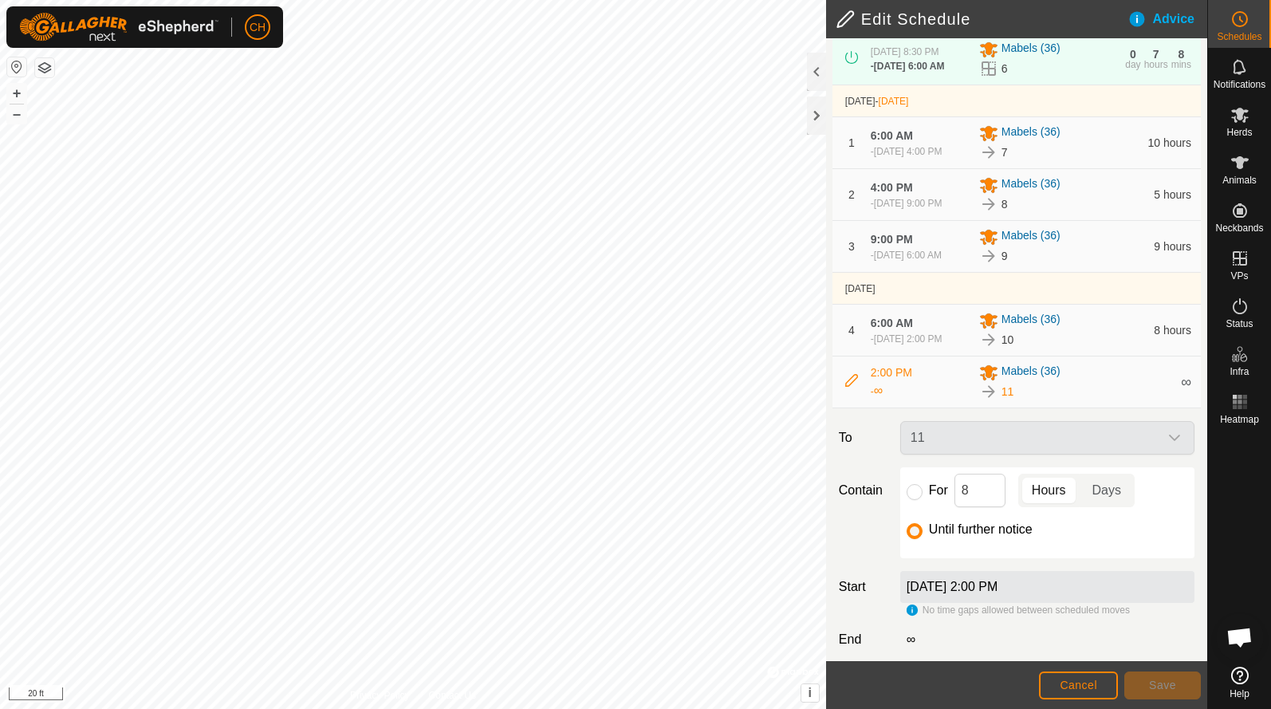
scroll to position [112, 0]
drag, startPoint x: 983, startPoint y: 530, endPoint x: 913, endPoint y: 505, distance: 74.4
click at [914, 506] on div "For 8 Hours Days" at bounding box center [1048, 488] width 282 height 33
type input "9"
click at [1076, 538] on div "Until further notice" at bounding box center [1048, 527] width 282 height 19
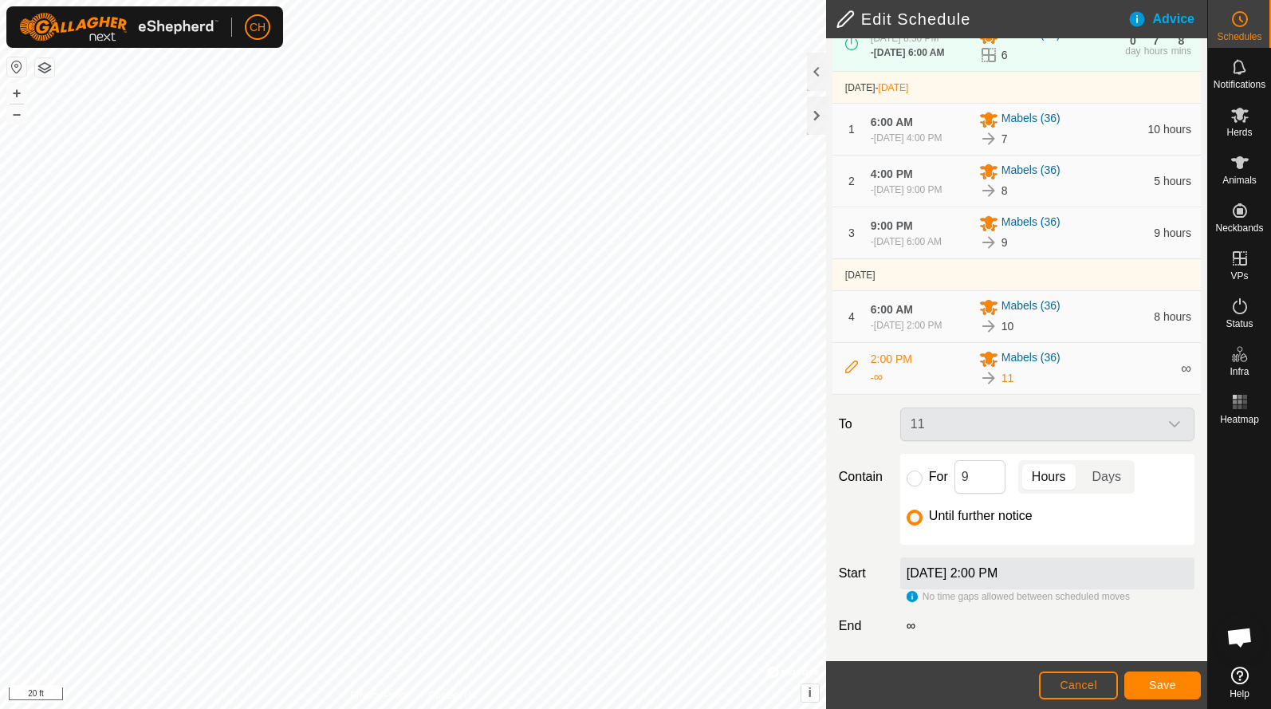
scroll to position [158, 0]
click at [1159, 686] on span "Save" at bounding box center [1162, 685] width 27 height 13
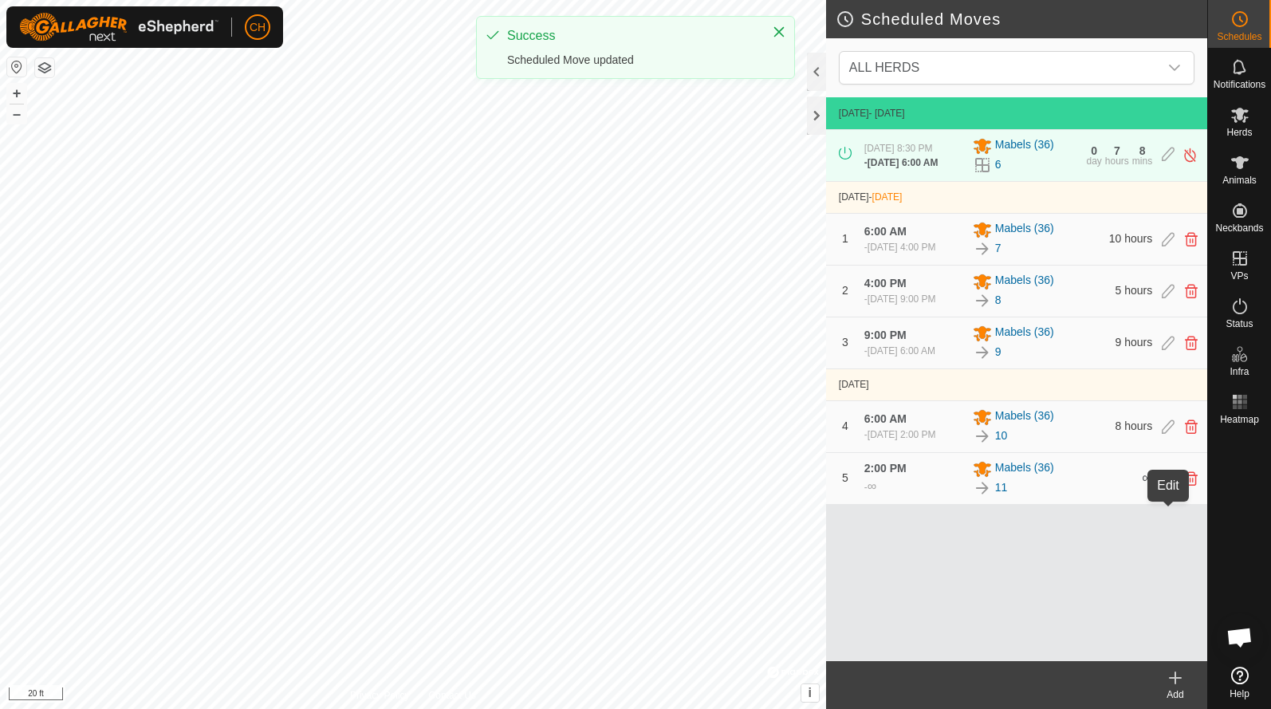
click at [1169, 486] on icon at bounding box center [1168, 478] width 13 height 14
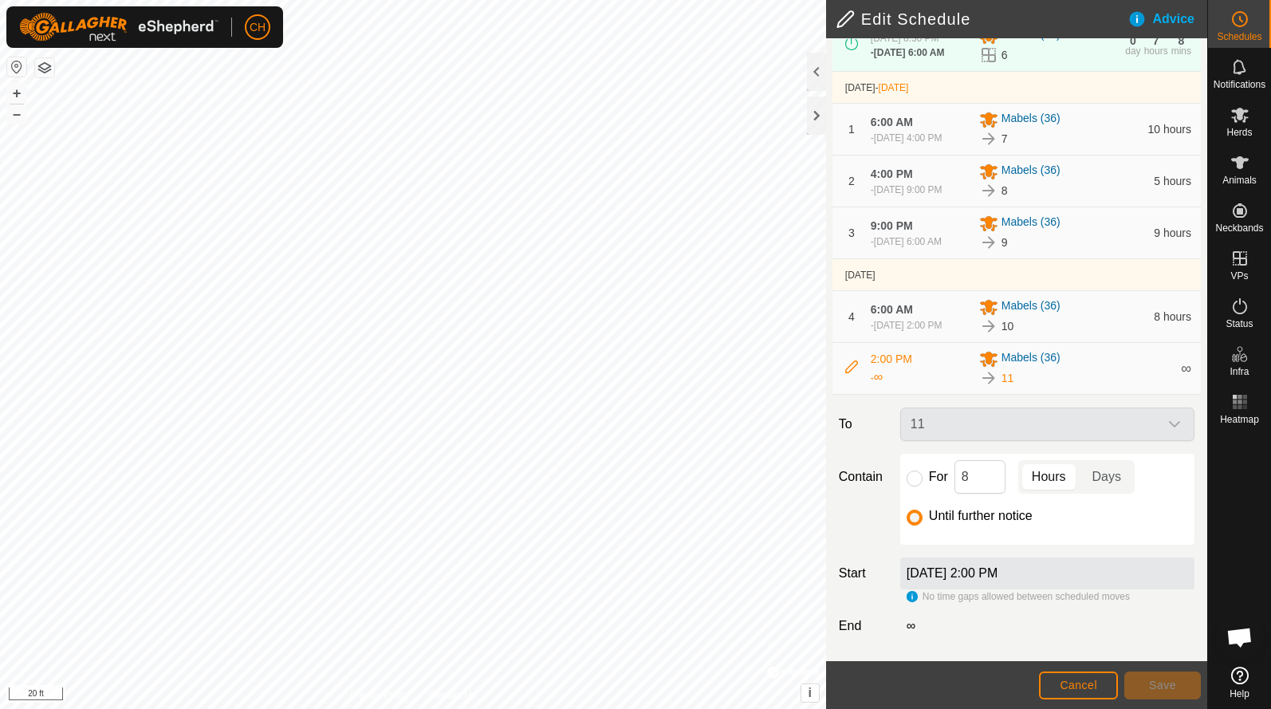
scroll to position [158, 0]
drag, startPoint x: 994, startPoint y: 490, endPoint x: 947, endPoint y: 483, distance: 46.7
click at [948, 485] on div "For 8 Hours Days" at bounding box center [1048, 476] width 282 height 33
click at [1070, 688] on span "Cancel" at bounding box center [1078, 685] width 37 height 13
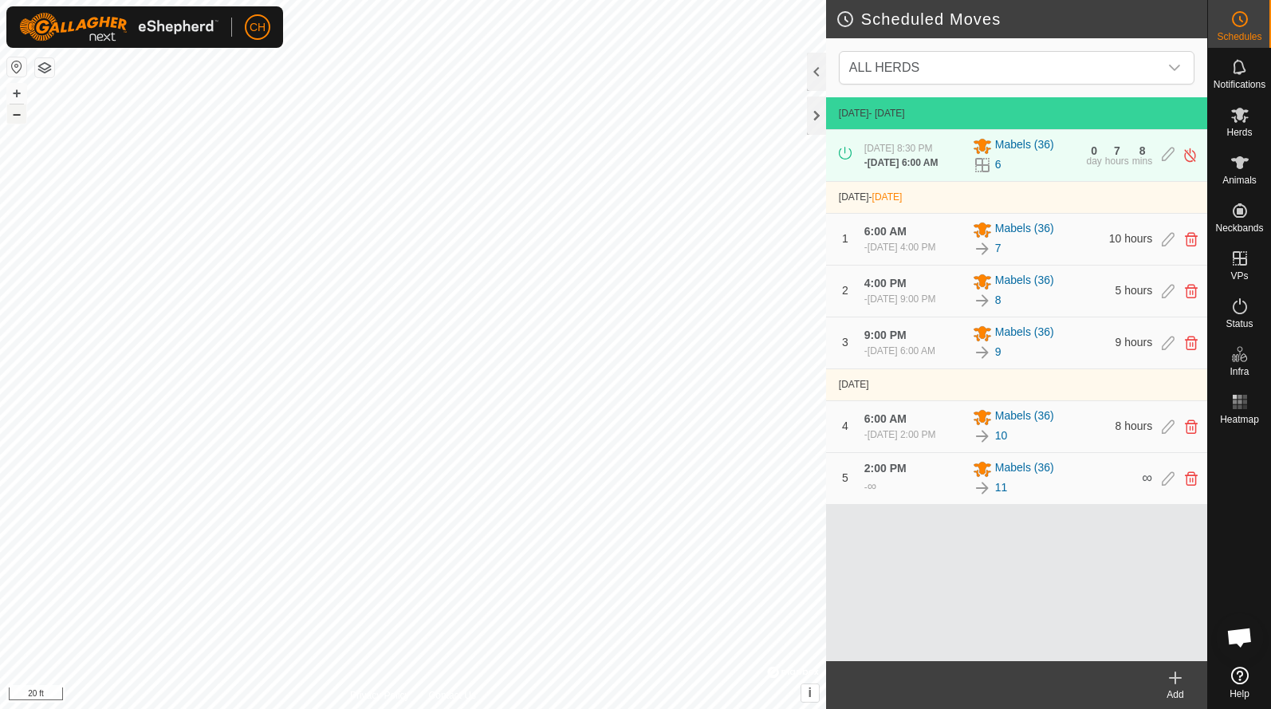
click at [20, 117] on button "–" at bounding box center [16, 113] width 19 height 19
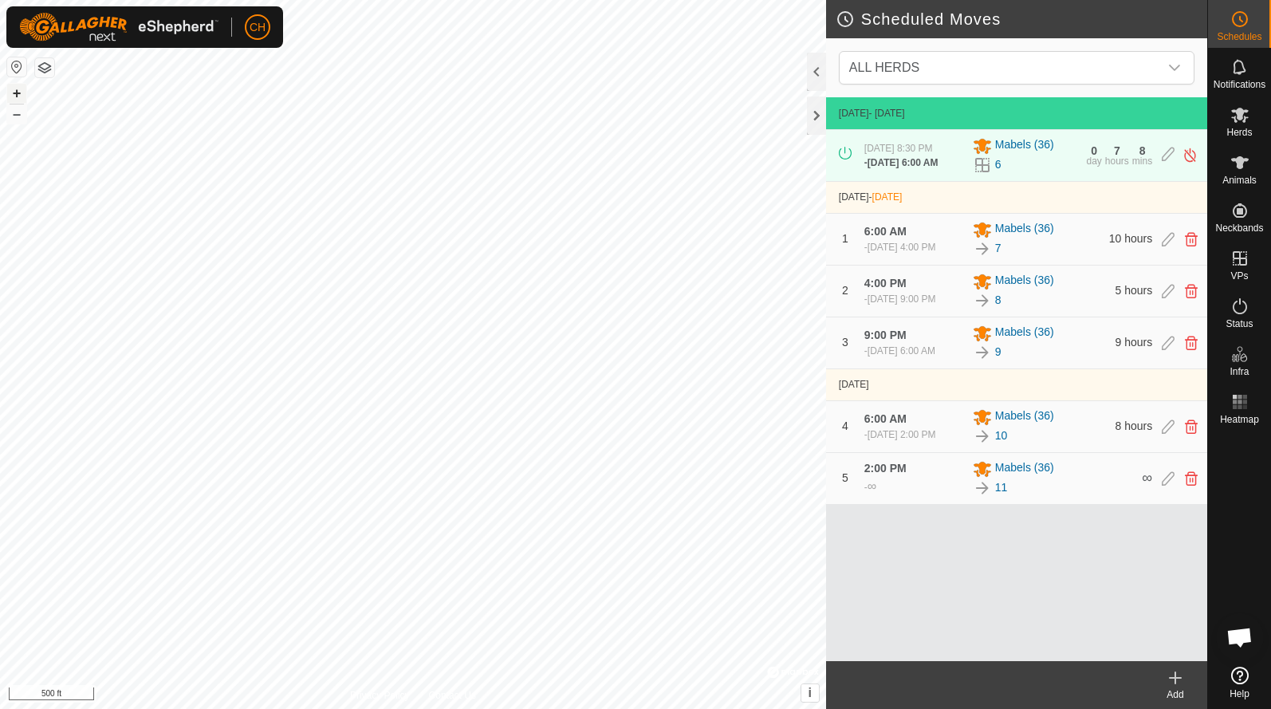
click at [17, 92] on button "+" at bounding box center [16, 93] width 19 height 19
click at [25, 118] on button "–" at bounding box center [16, 113] width 19 height 19
click at [17, 93] on button "+" at bounding box center [16, 93] width 19 height 19
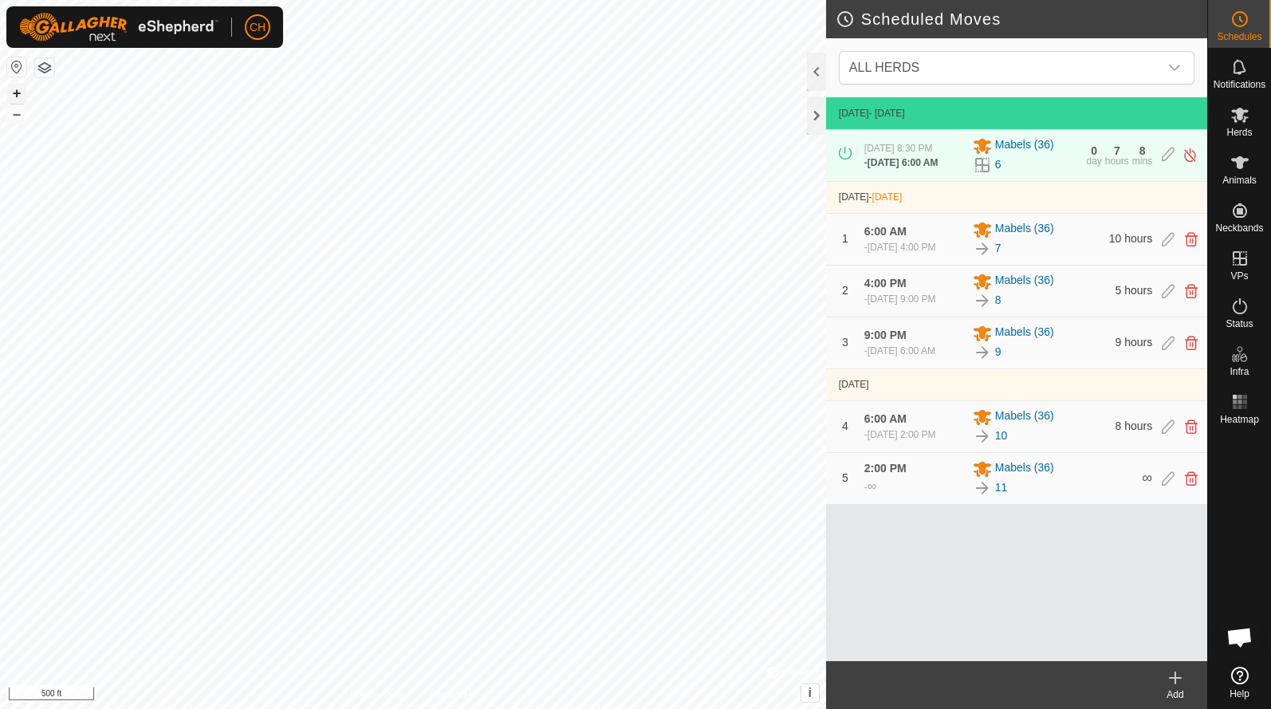
click at [17, 93] on button "+" at bounding box center [16, 93] width 19 height 19
click at [15, 88] on button "+" at bounding box center [16, 93] width 19 height 19
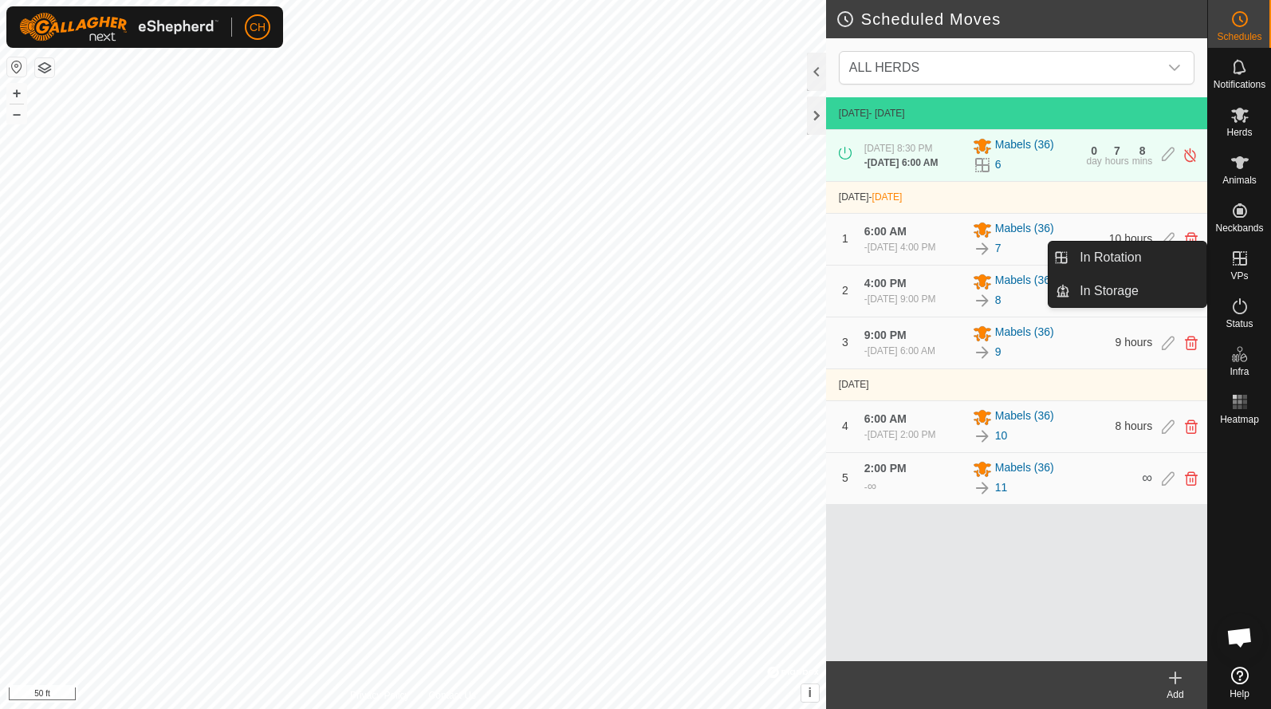
click at [1240, 261] on icon at bounding box center [1240, 258] width 14 height 14
click at [1144, 258] on link "In Rotation" at bounding box center [1138, 258] width 136 height 32
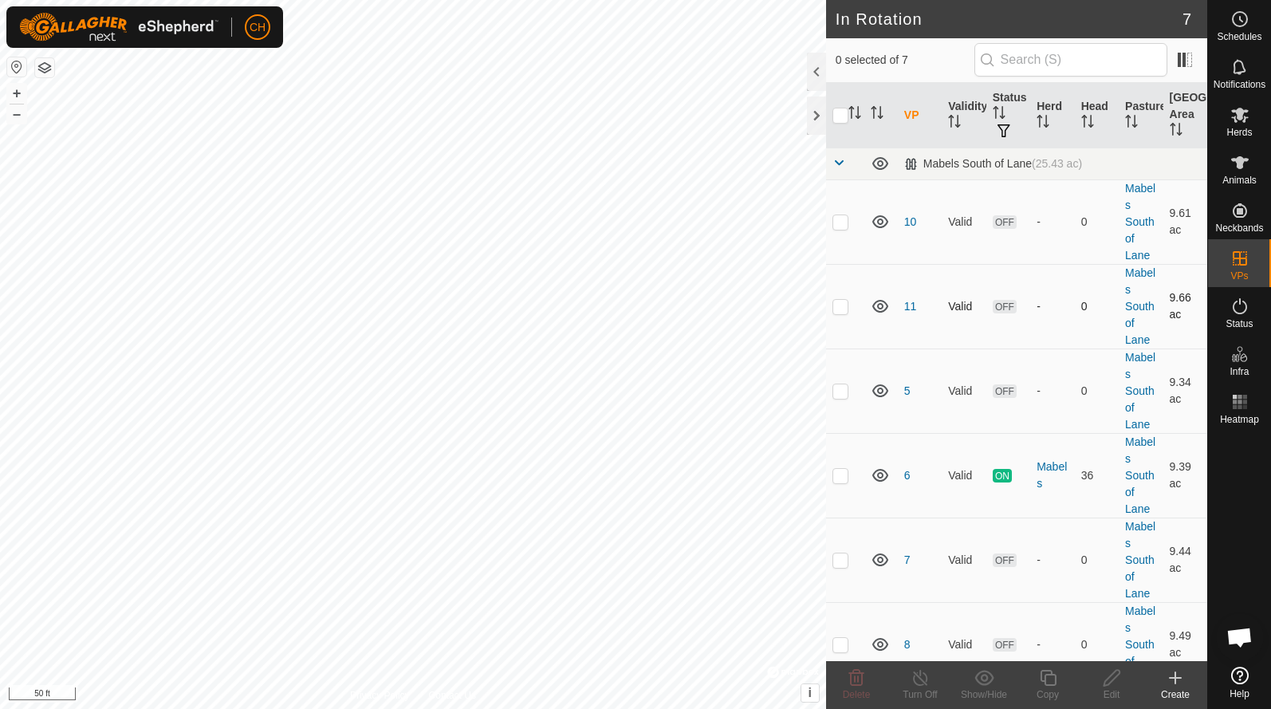
click at [839, 308] on p-checkbox at bounding box center [841, 306] width 16 height 13
checkbox input "true"
click at [25, 93] on button "+" at bounding box center [16, 93] width 19 height 19
click at [1057, 694] on div "Copy" at bounding box center [1048, 694] width 64 height 14
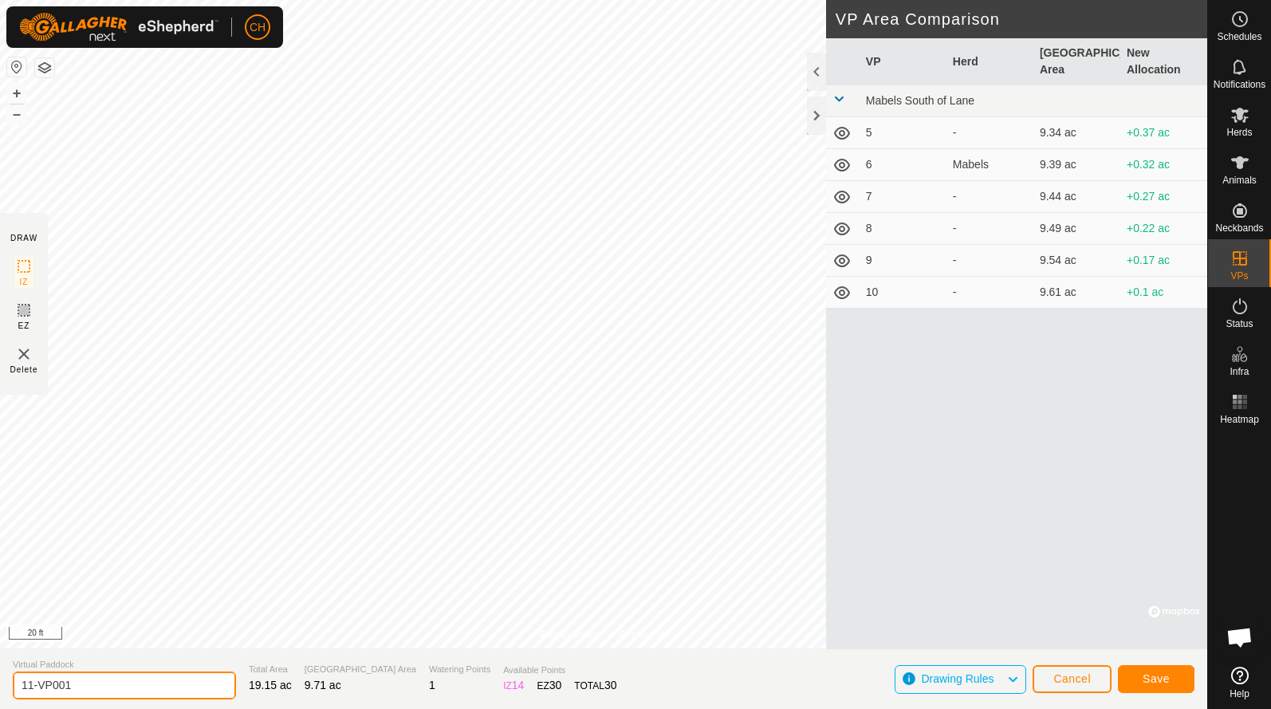
drag, startPoint x: 100, startPoint y: 690, endPoint x: -30, endPoint y: 690, distance: 129.2
click at [0, 690] on html "CH Schedules Notifications Herds Animals Neckbands VPs Status Infra Heatmap Hel…" at bounding box center [635, 354] width 1271 height 709
type input "12"
click at [1141, 679] on button "Save" at bounding box center [1156, 679] width 77 height 28
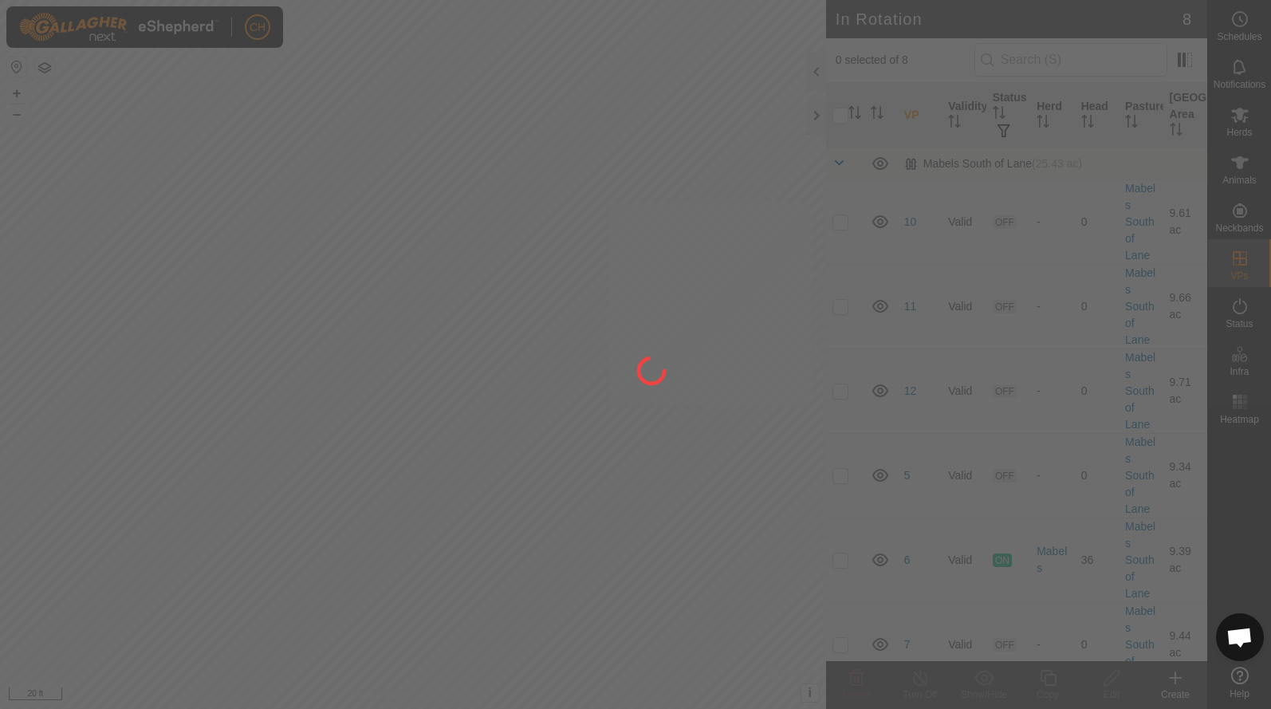
click at [555, 463] on div at bounding box center [635, 354] width 1271 height 709
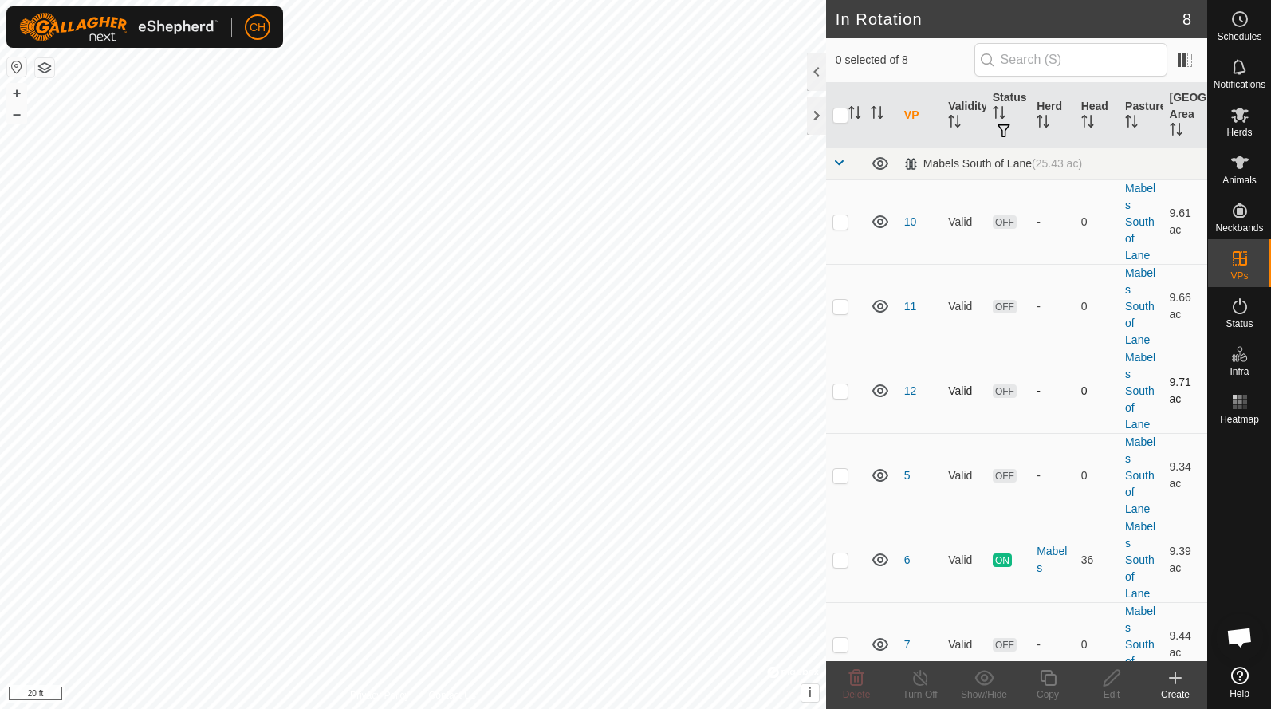
click at [843, 389] on p-checkbox at bounding box center [841, 390] width 16 height 13
checkbox input "true"
click at [1103, 681] on icon at bounding box center [1112, 677] width 20 height 19
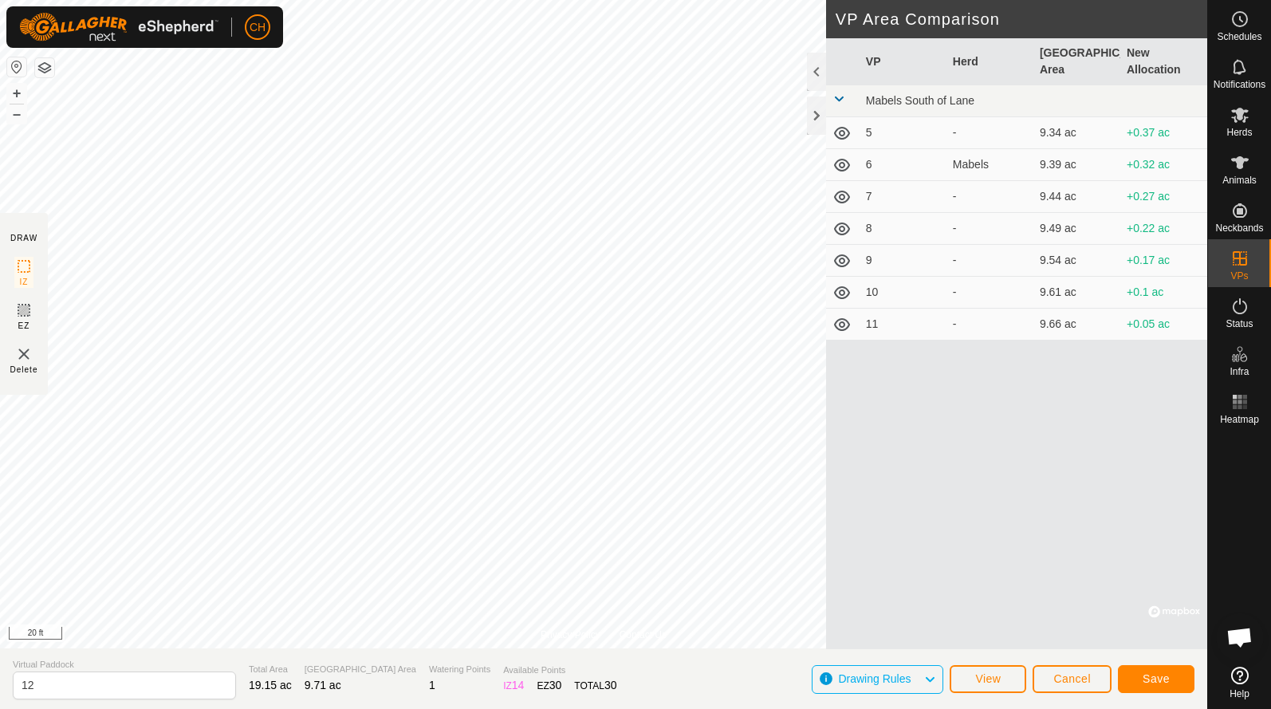
click at [1156, 679] on span "Save" at bounding box center [1156, 678] width 27 height 13
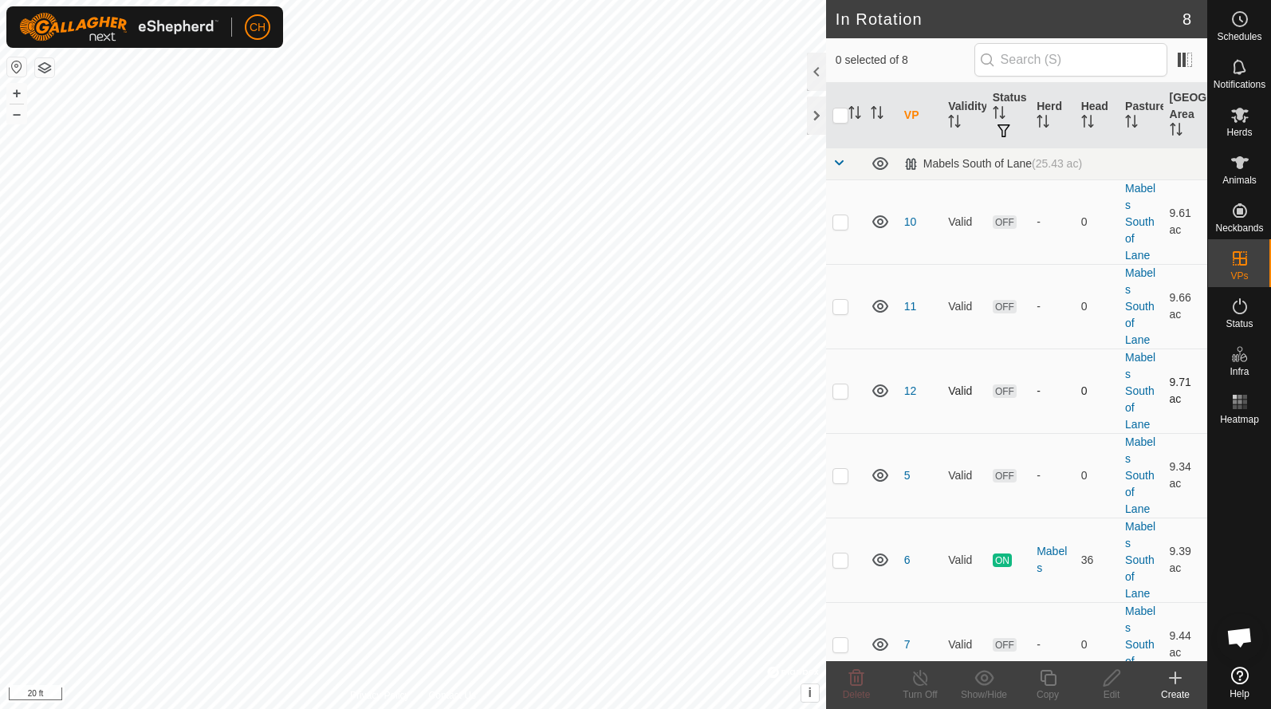
click at [841, 390] on p-checkbox at bounding box center [841, 390] width 16 height 13
checkbox input "true"
click at [1045, 679] on icon at bounding box center [1048, 678] width 16 height 16
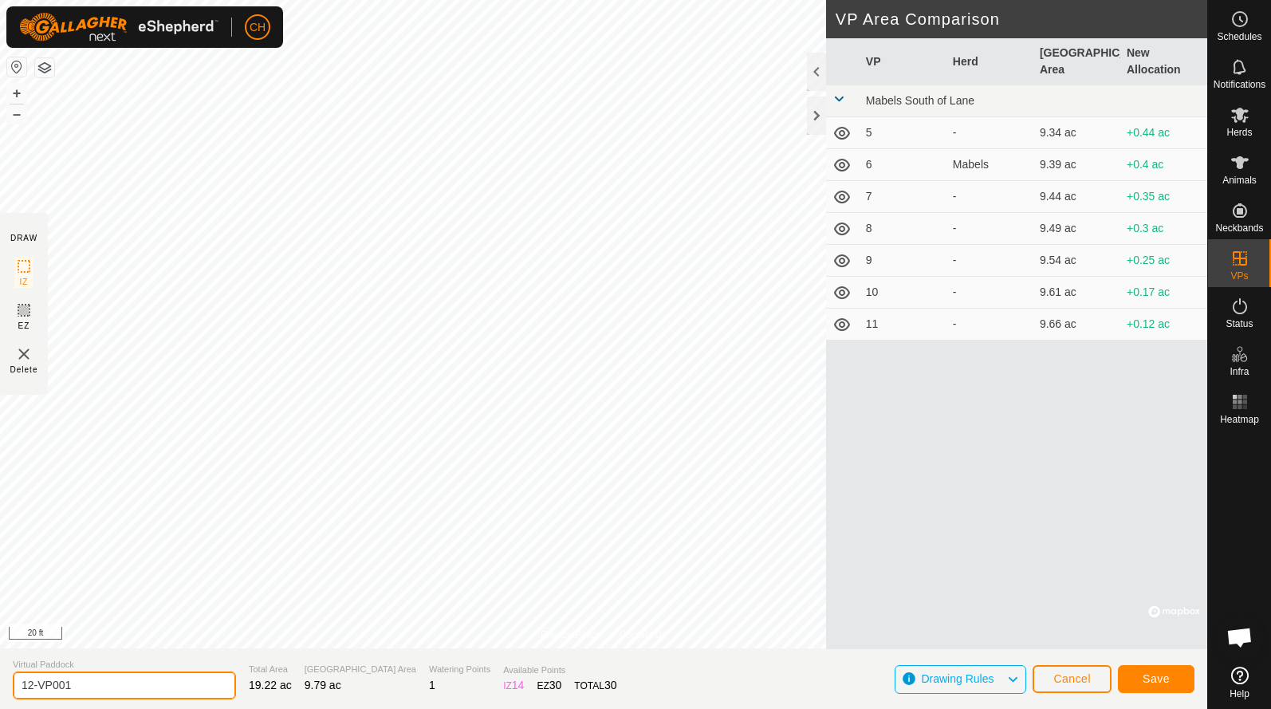
drag, startPoint x: 103, startPoint y: 681, endPoint x: -40, endPoint y: 671, distance: 143.1
click at [0, 671] on html "CH Schedules Notifications Herds Animals Neckbands VPs Status Infra Heatmap Hel…" at bounding box center [635, 354] width 1271 height 709
type input "13"
click at [1140, 679] on button "Save" at bounding box center [1156, 679] width 77 height 28
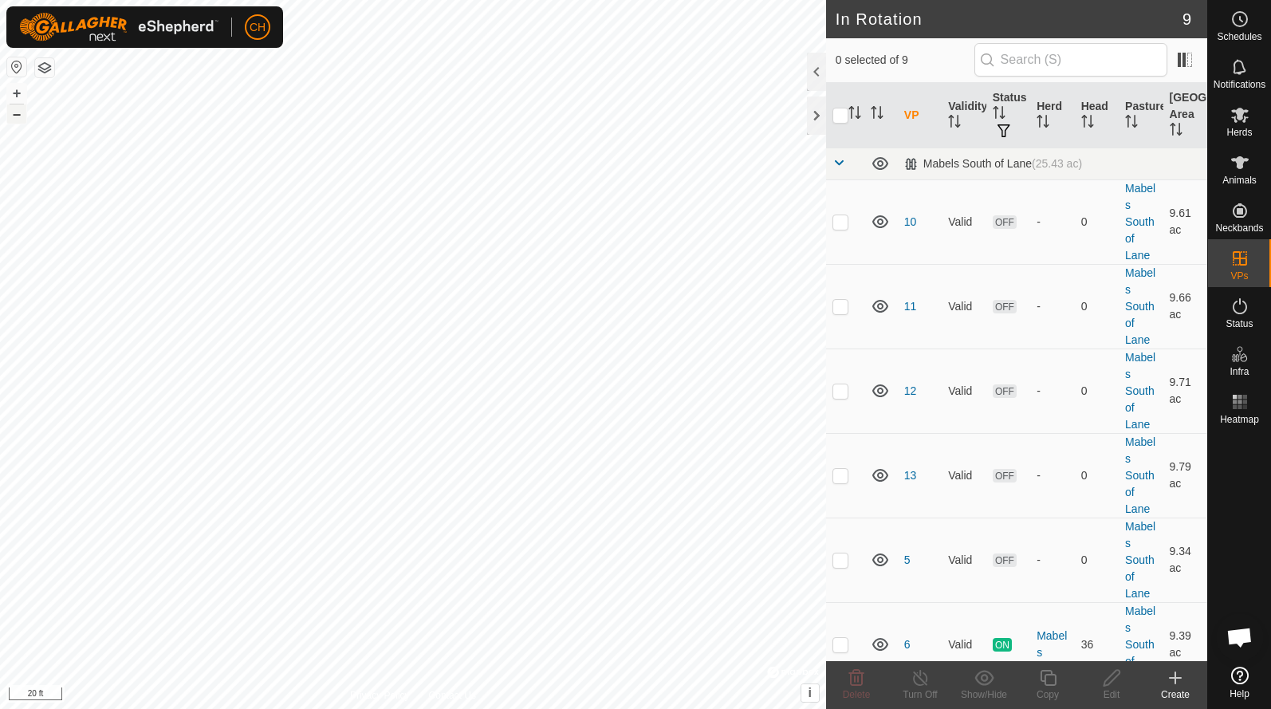
click at [10, 112] on button "–" at bounding box center [16, 113] width 19 height 19
click at [1248, 22] on icon at bounding box center [1240, 19] width 19 height 19
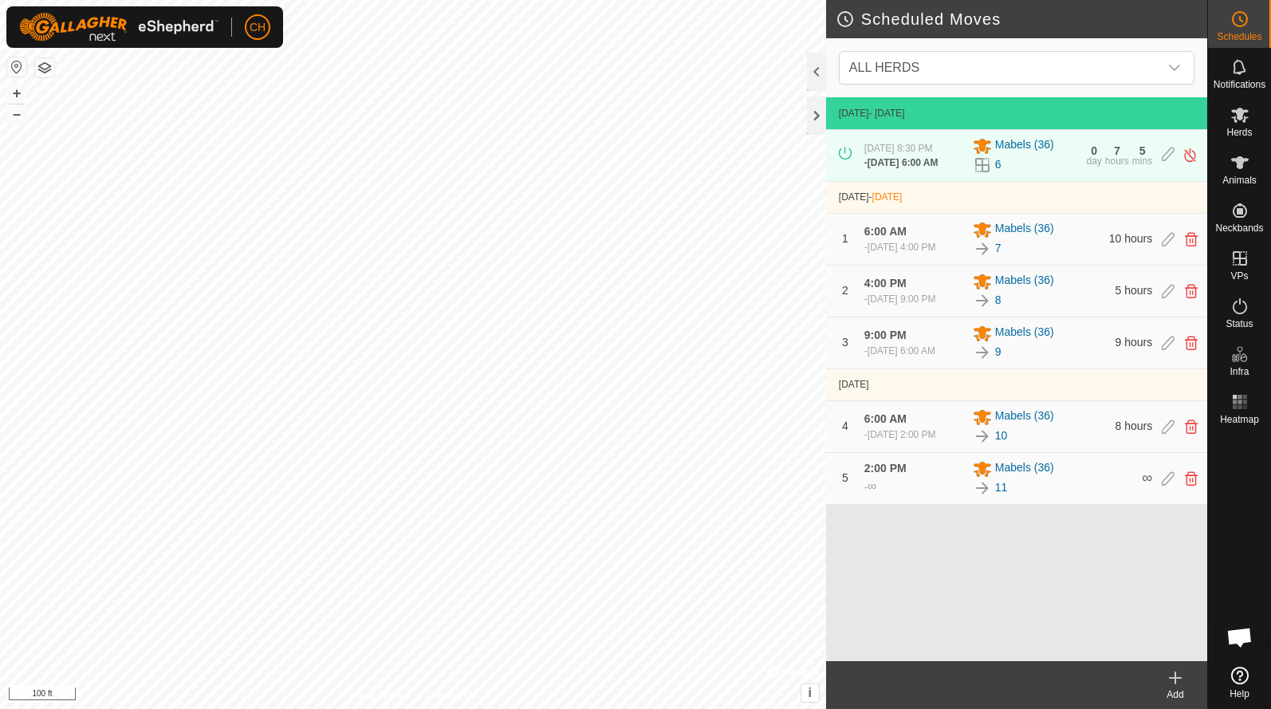
click at [1176, 683] on icon at bounding box center [1176, 677] width 0 height 11
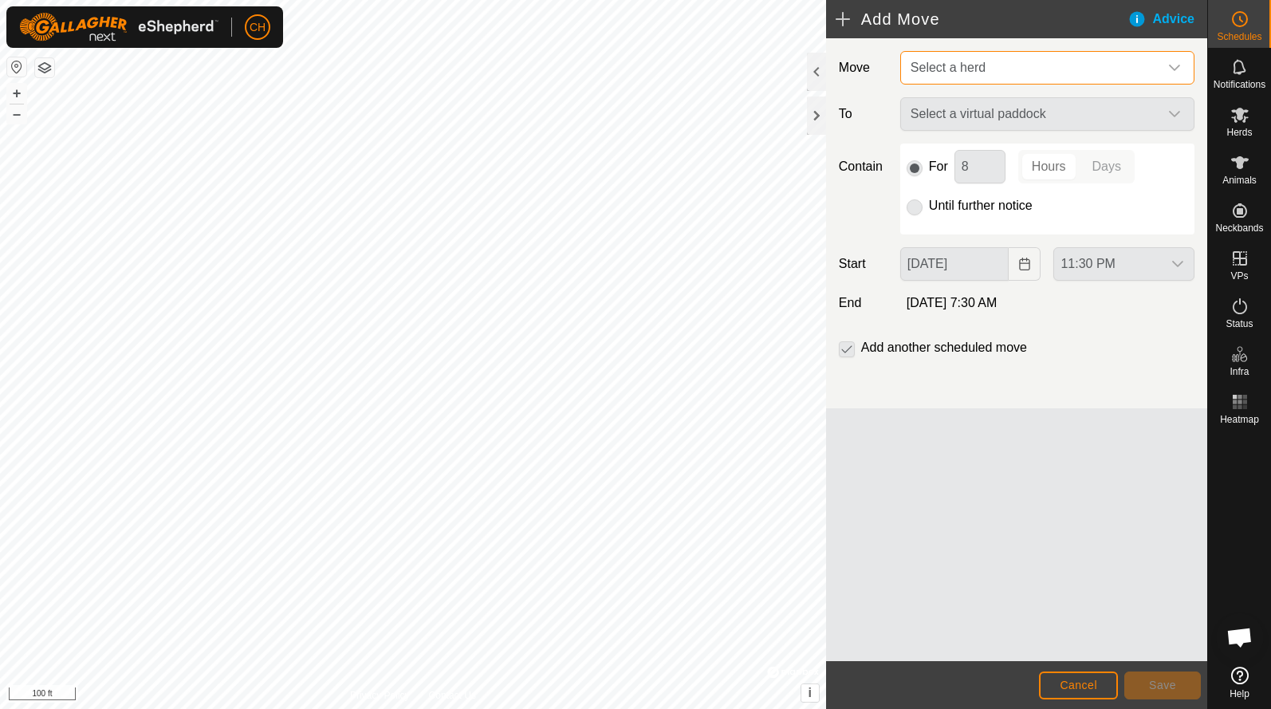
click at [939, 73] on span "Select a herd" at bounding box center [948, 68] width 75 height 14
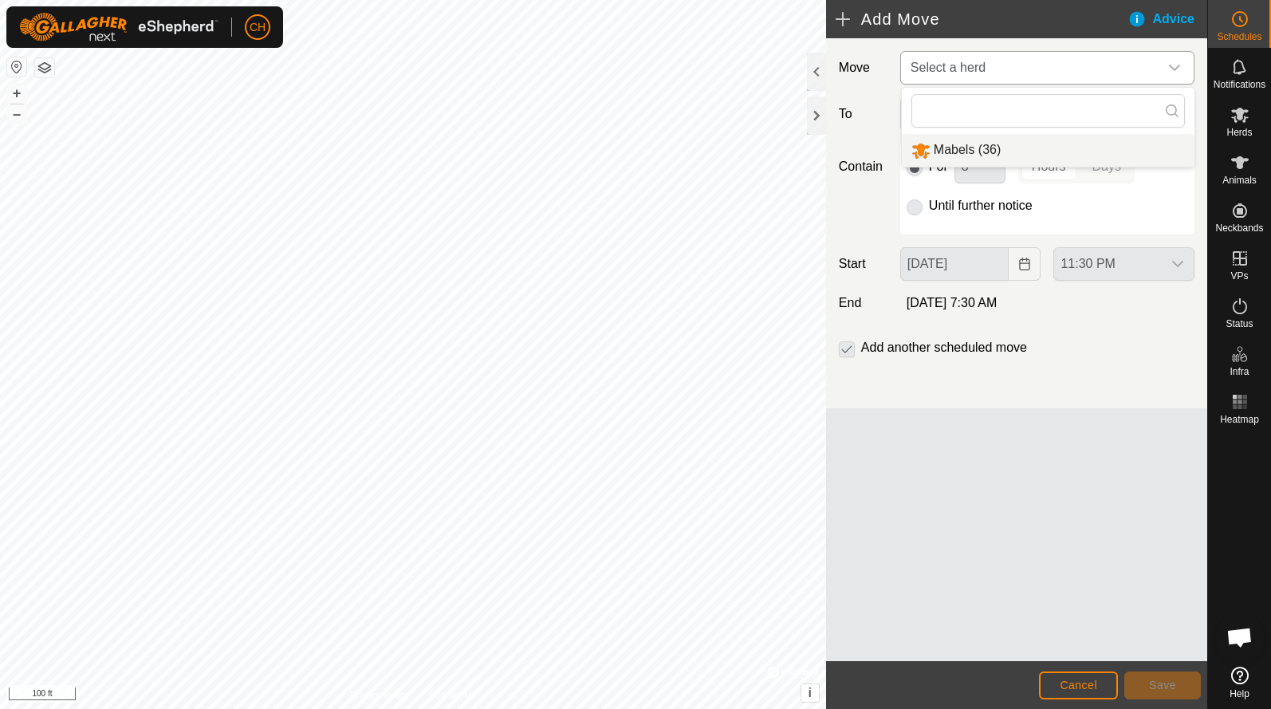
click at [928, 150] on li "Mabels (36)" at bounding box center [1048, 150] width 293 height 33
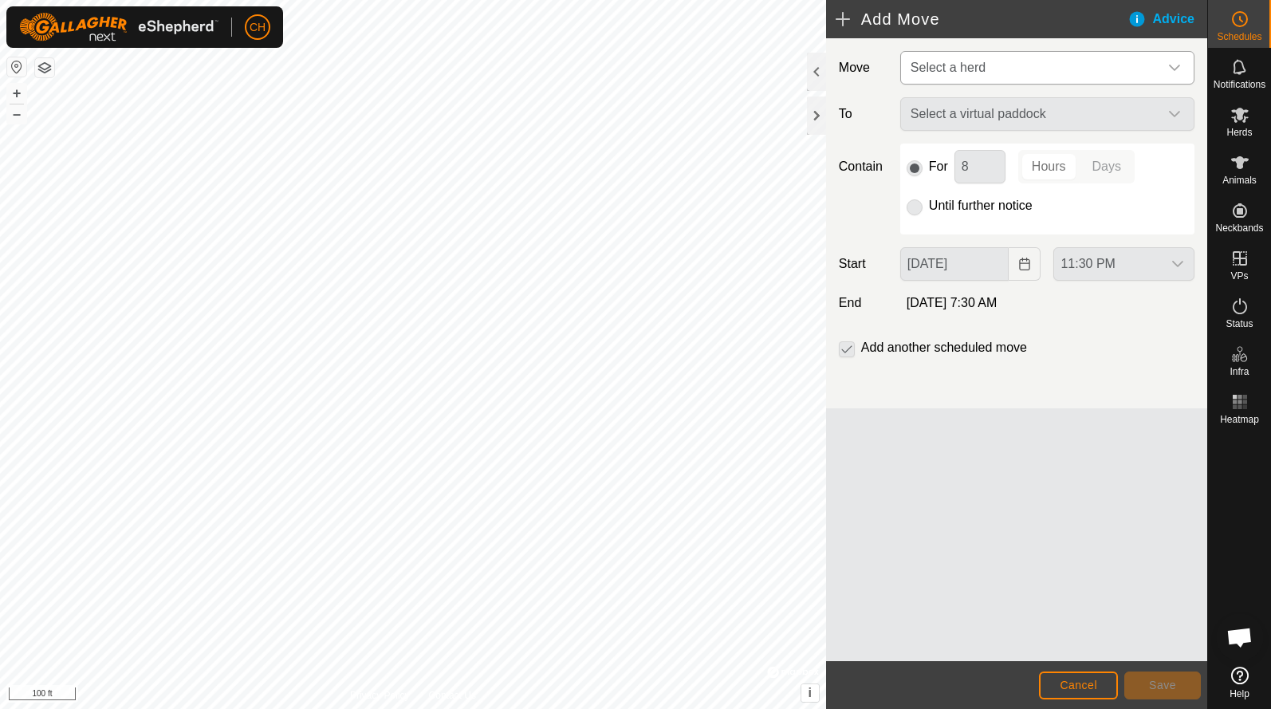
type input "[DATE]"
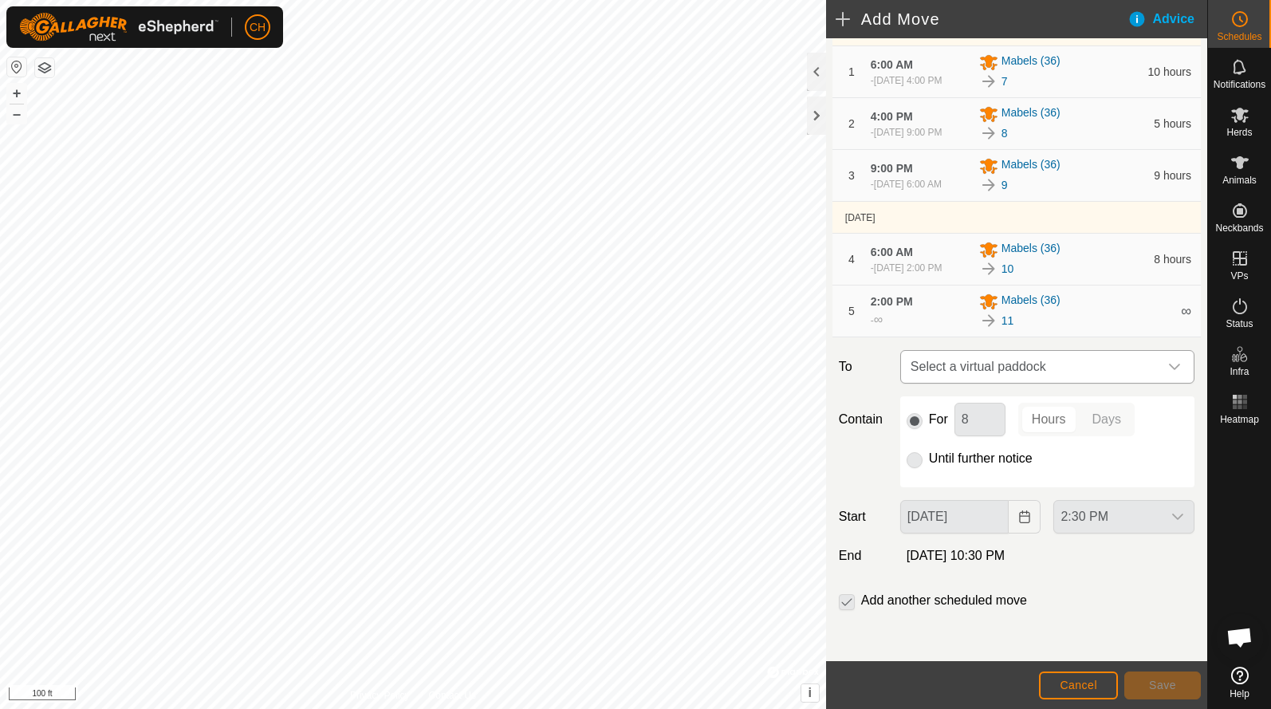
scroll to position [216, 0]
click at [949, 362] on span "Select a virtual paddock" at bounding box center [1031, 367] width 254 height 32
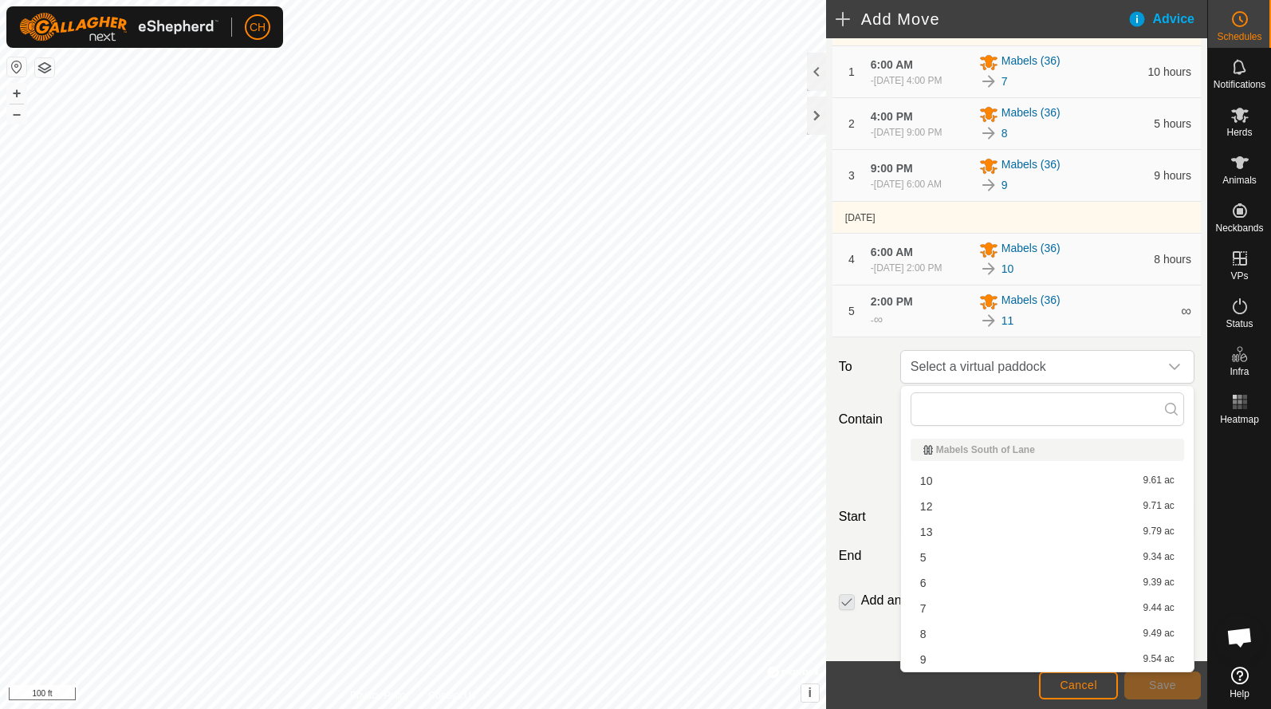
click at [954, 516] on li "12 9.71 ac" at bounding box center [1048, 506] width 274 height 24
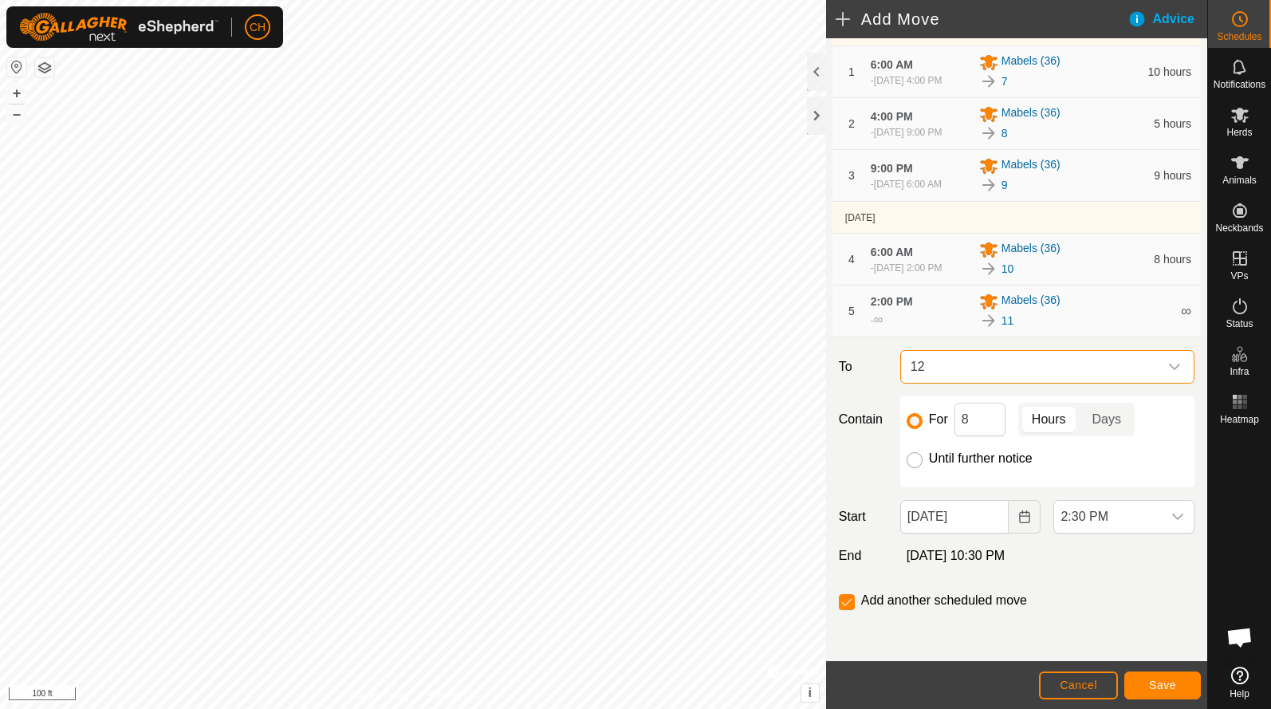
click at [912, 463] on input "Until further notice" at bounding box center [915, 460] width 16 height 16
radio input "true"
checkbox input "false"
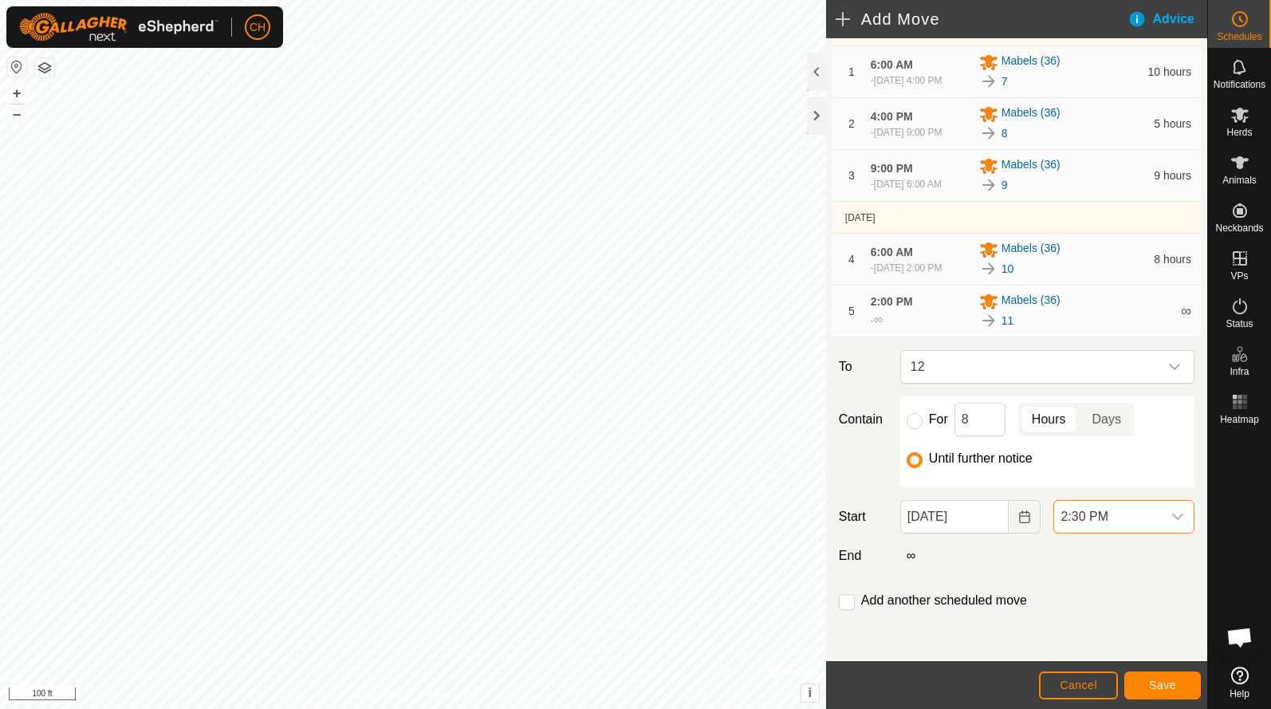
click at [1085, 520] on span "2:30 PM" at bounding box center [1108, 517] width 108 height 32
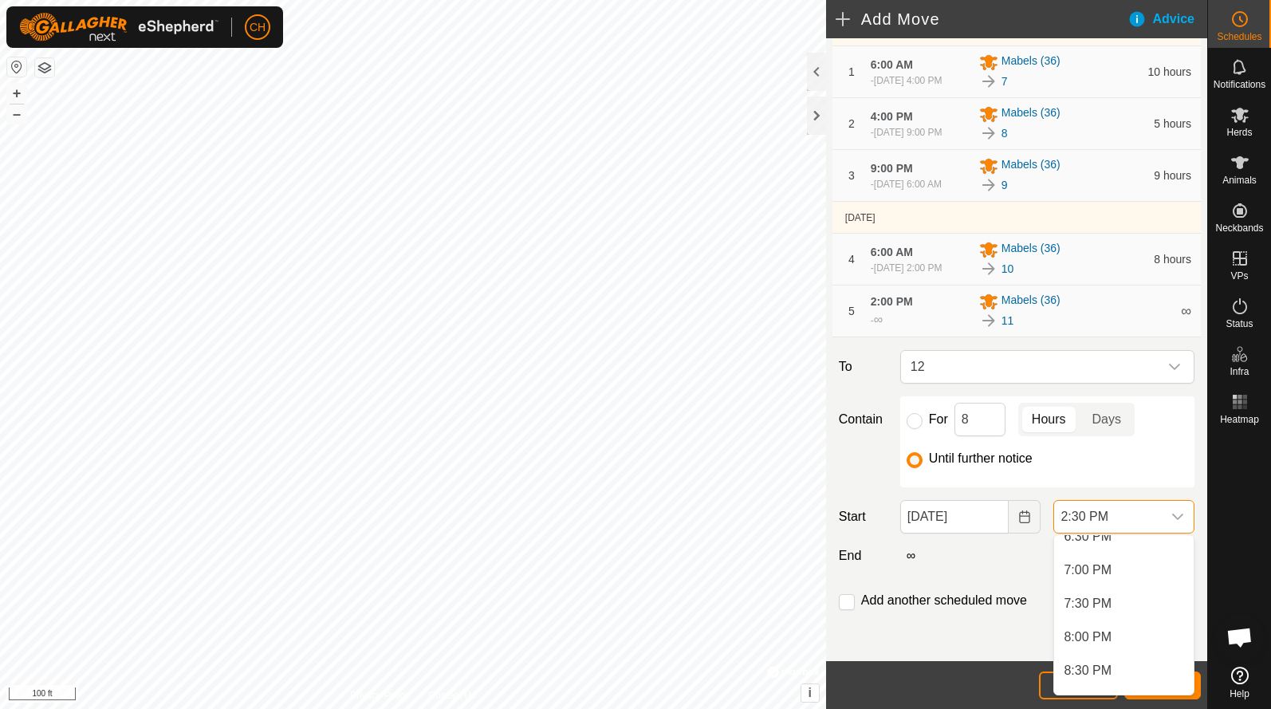
scroll to position [1264, 0]
click at [1099, 628] on li "8:00 PM" at bounding box center [1124, 627] width 140 height 32
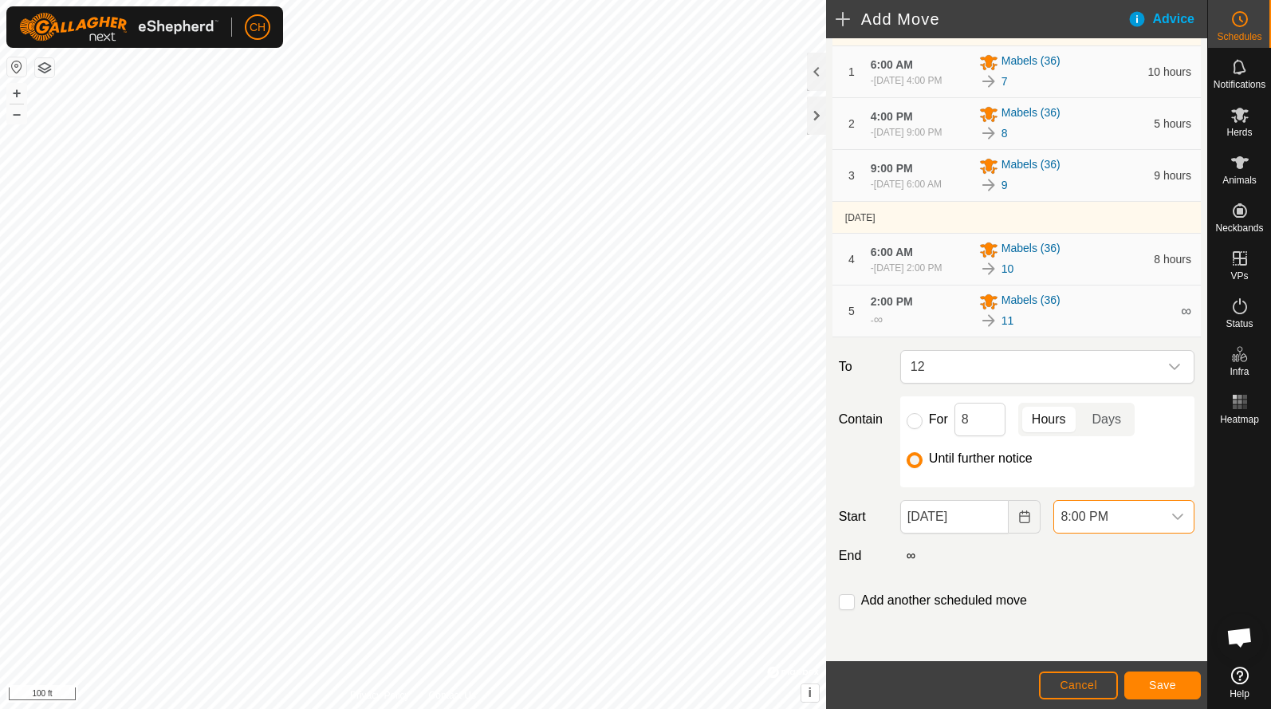
scroll to position [215, 0]
click at [1075, 505] on span "8:00 PM" at bounding box center [1108, 517] width 108 height 32
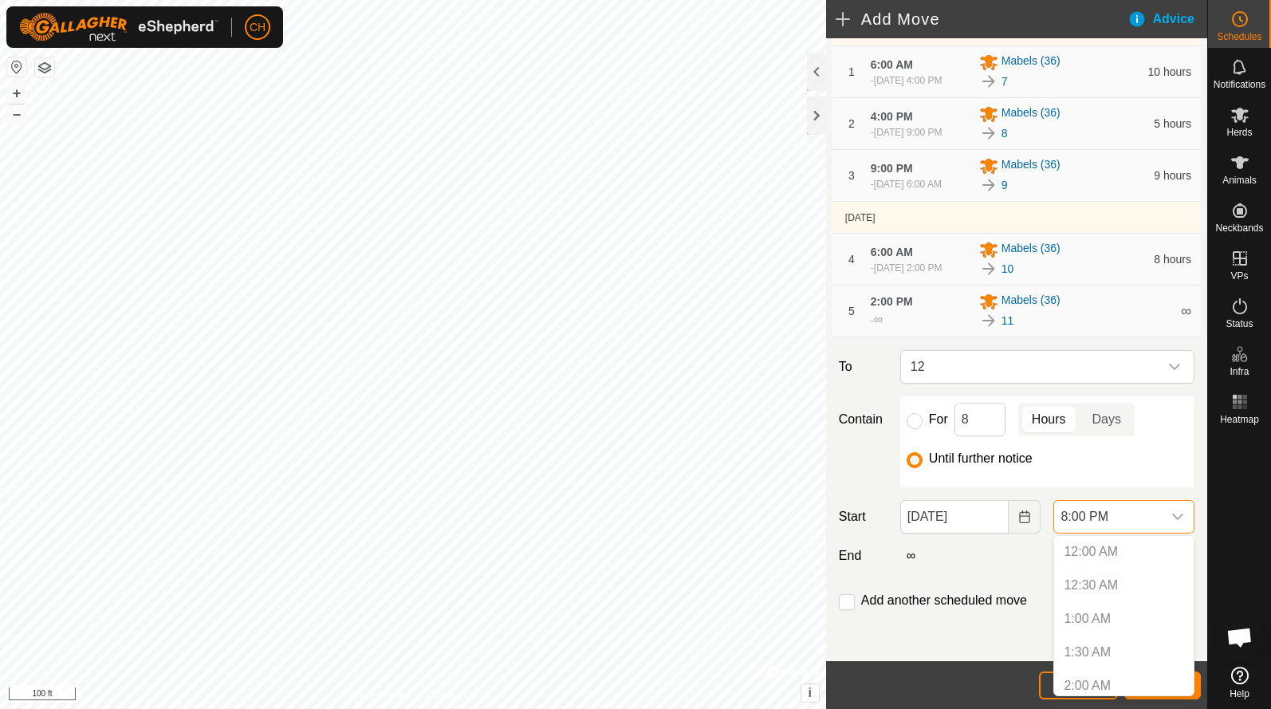
scroll to position [1206, 0]
click at [1081, 655] on li "7:30 PM" at bounding box center [1124, 652] width 140 height 32
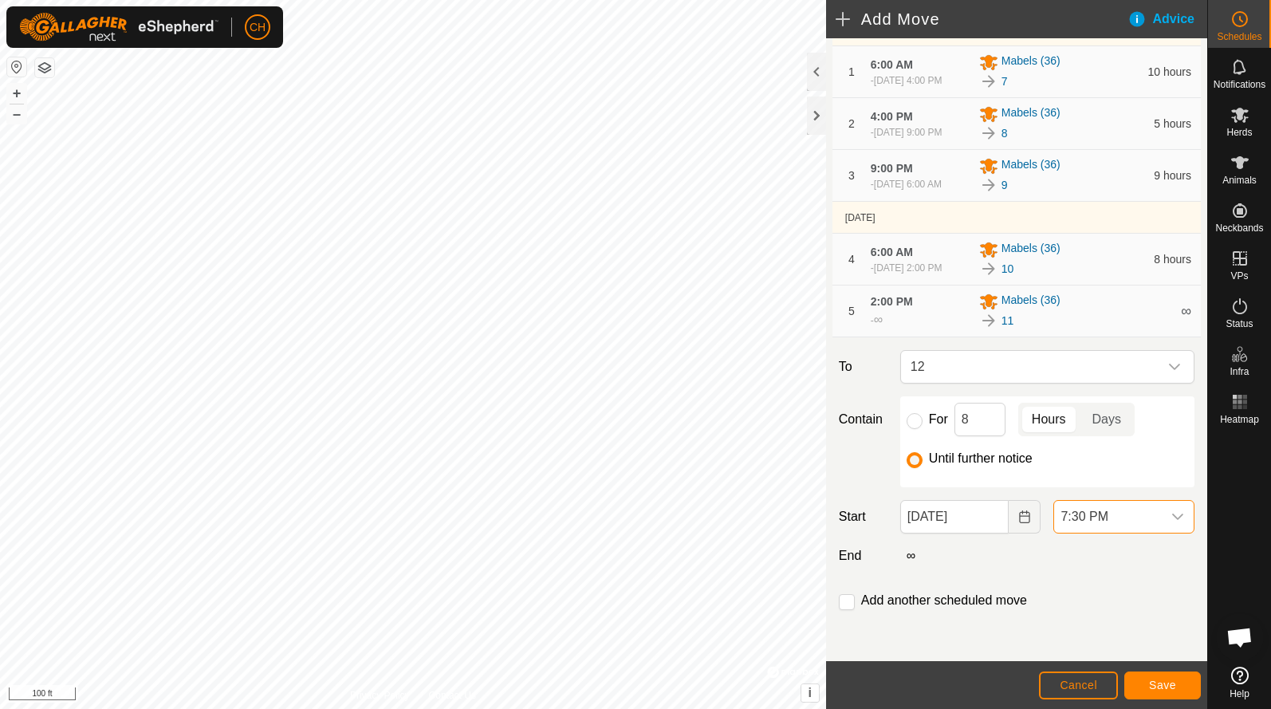
click at [1093, 525] on span "7:30 PM" at bounding box center [1108, 517] width 108 height 32
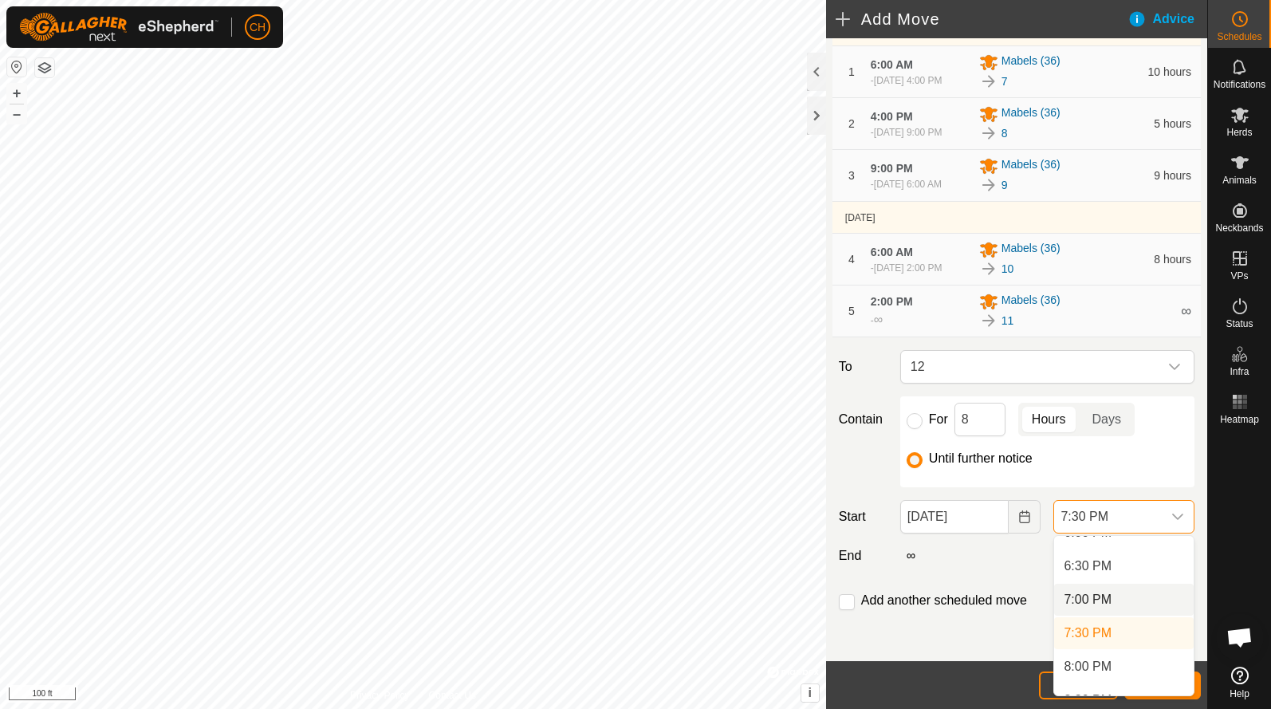
scroll to position [1226, 0]
click at [1092, 664] on li "8:00 PM" at bounding box center [1124, 666] width 140 height 32
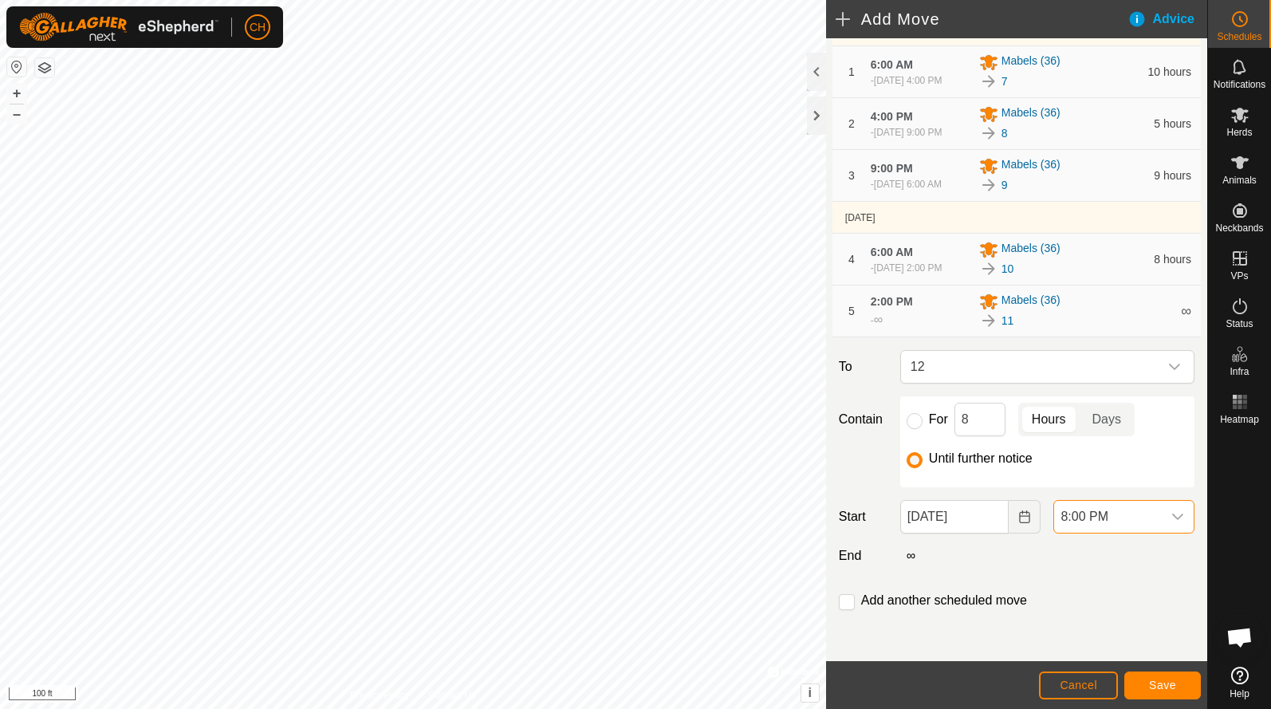
click at [1156, 687] on span "Save" at bounding box center [1162, 685] width 27 height 13
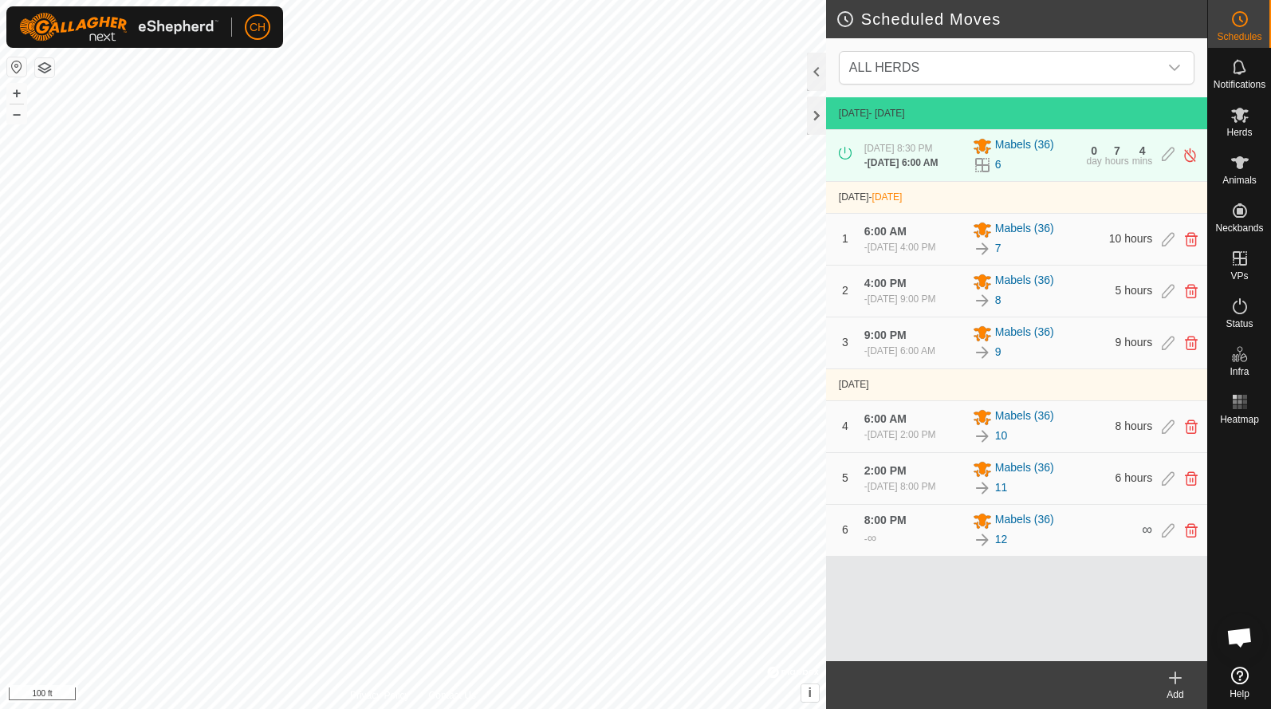
click at [1176, 678] on icon at bounding box center [1175, 678] width 11 height 0
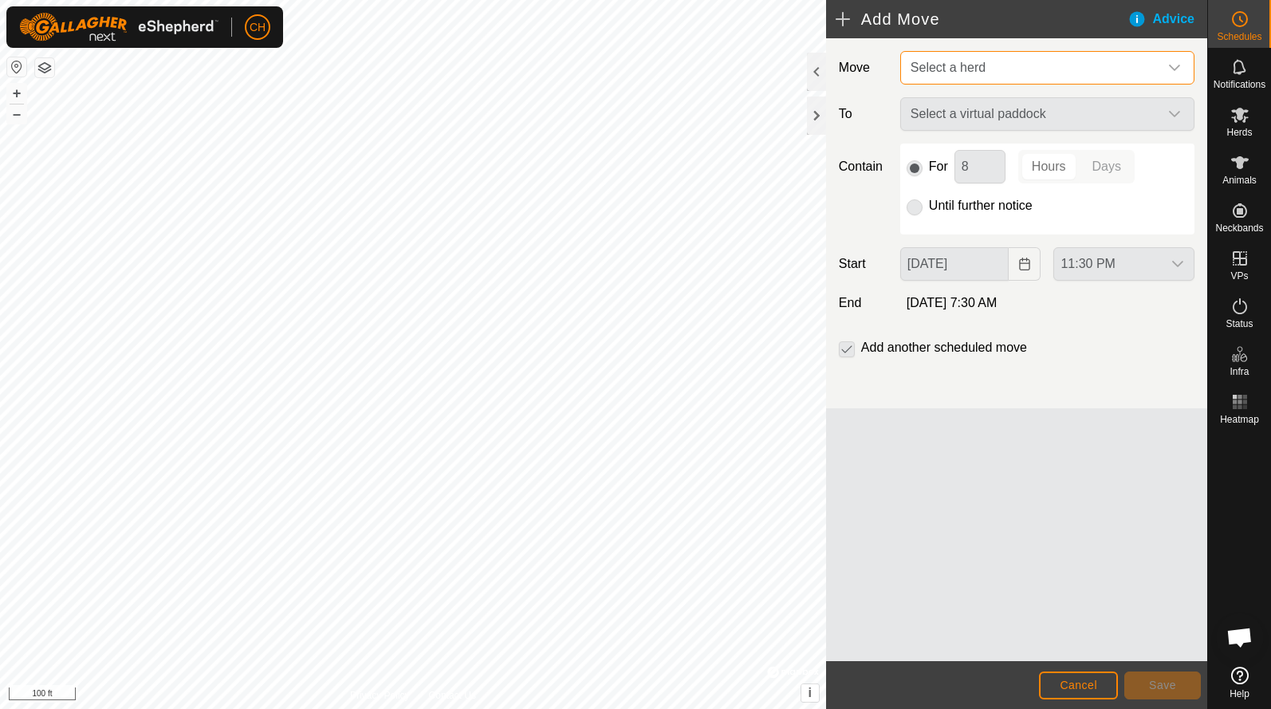
click at [957, 60] on span "Select a herd" at bounding box center [1031, 68] width 254 height 32
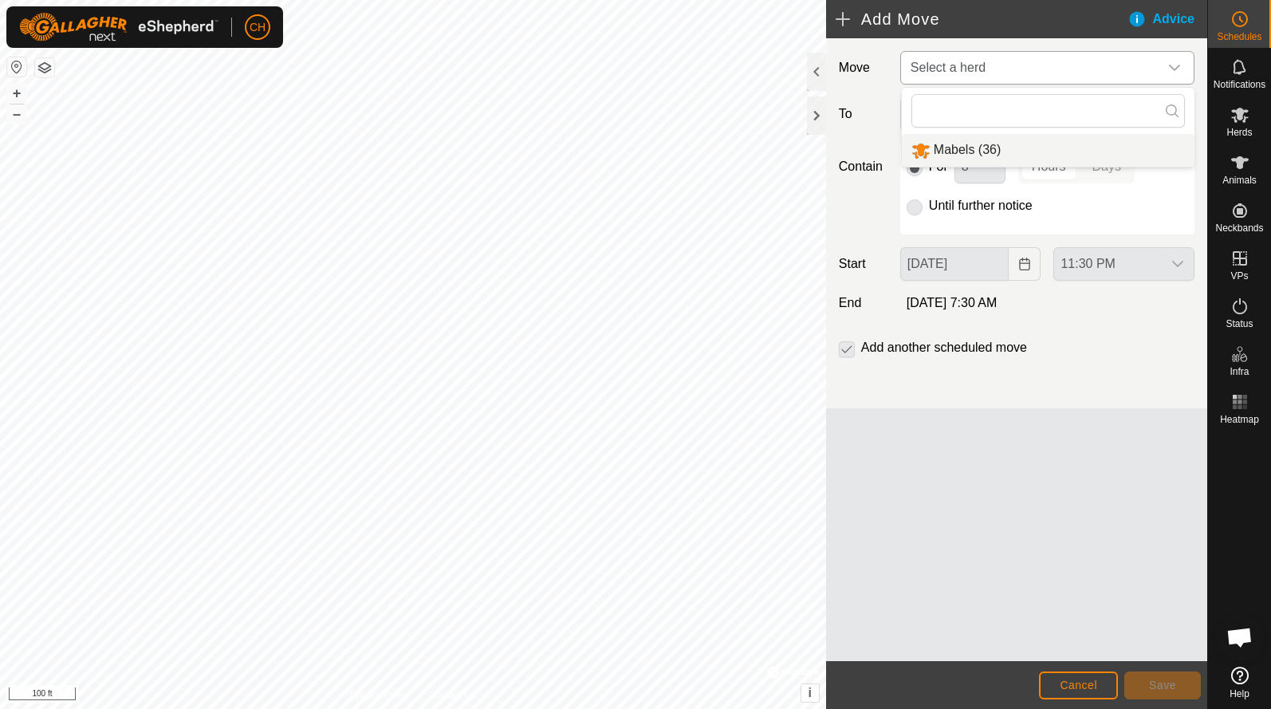
click at [945, 145] on li "Mabels (36)" at bounding box center [1048, 150] width 293 height 33
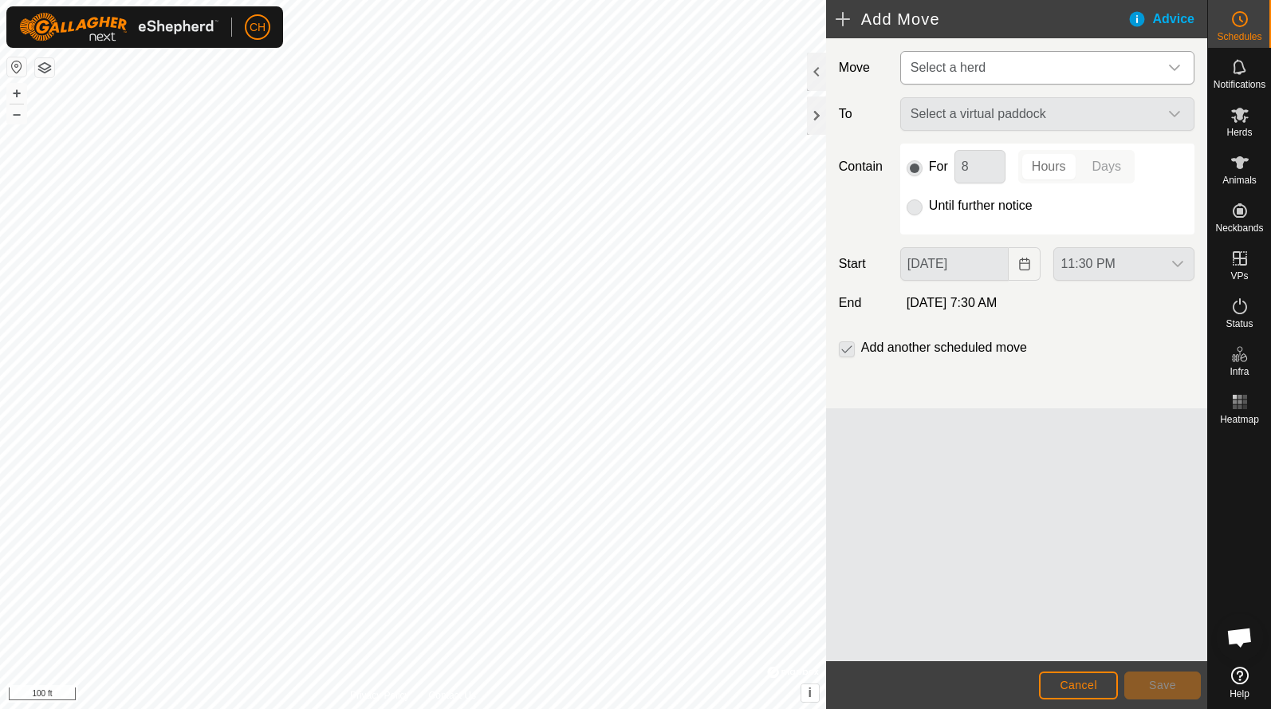
type input "[DATE]"
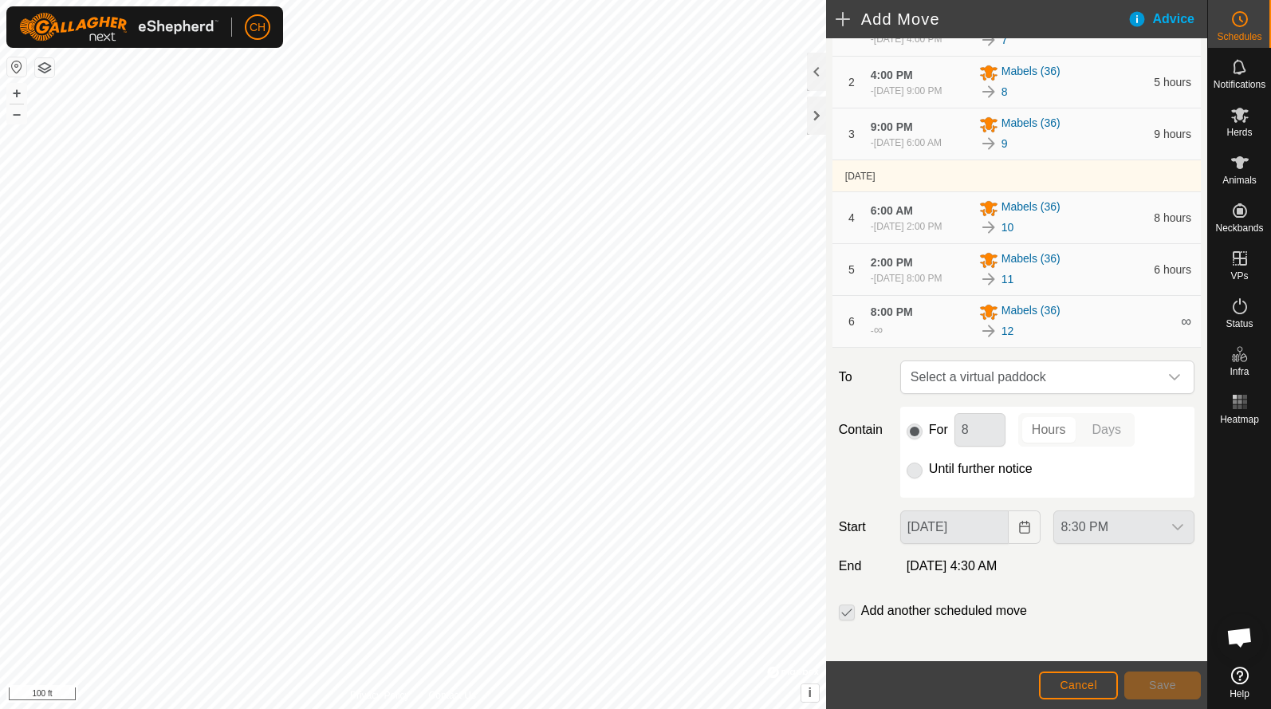
scroll to position [238, 0]
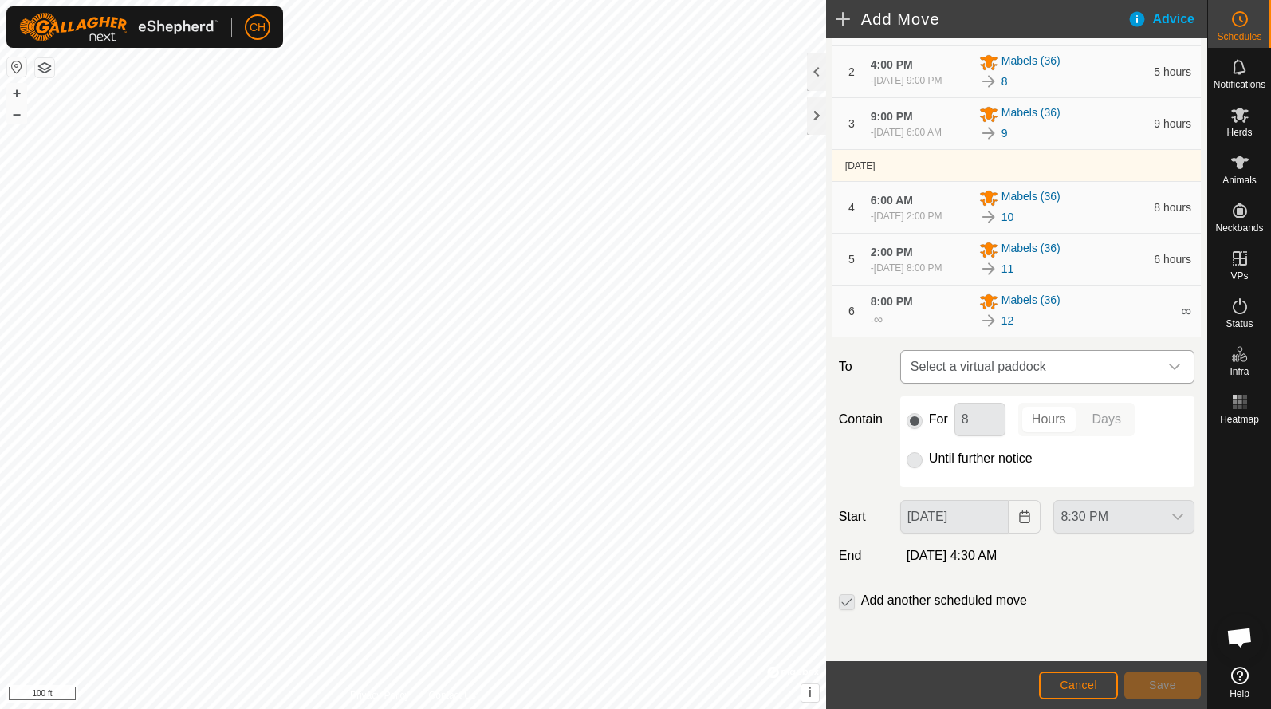
click at [973, 383] on span "Select a virtual paddock" at bounding box center [1031, 367] width 254 height 32
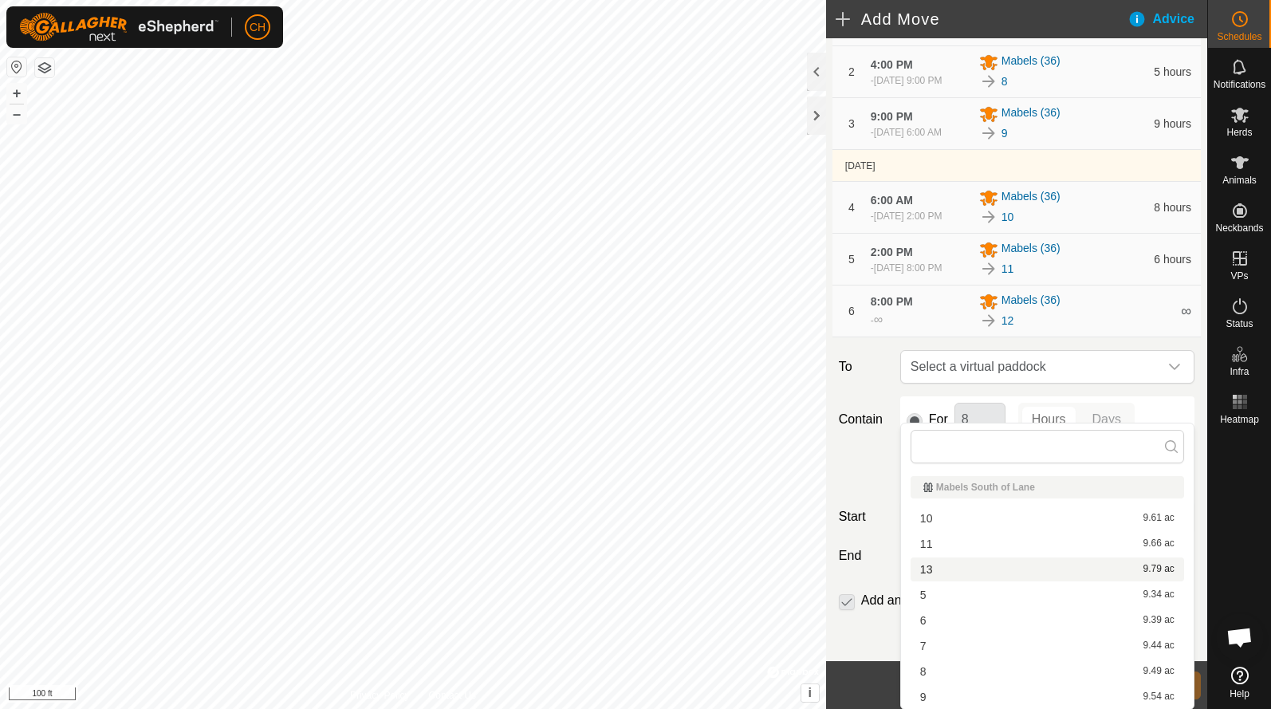
click at [950, 575] on li "13 9.79 ac" at bounding box center [1048, 569] width 274 height 24
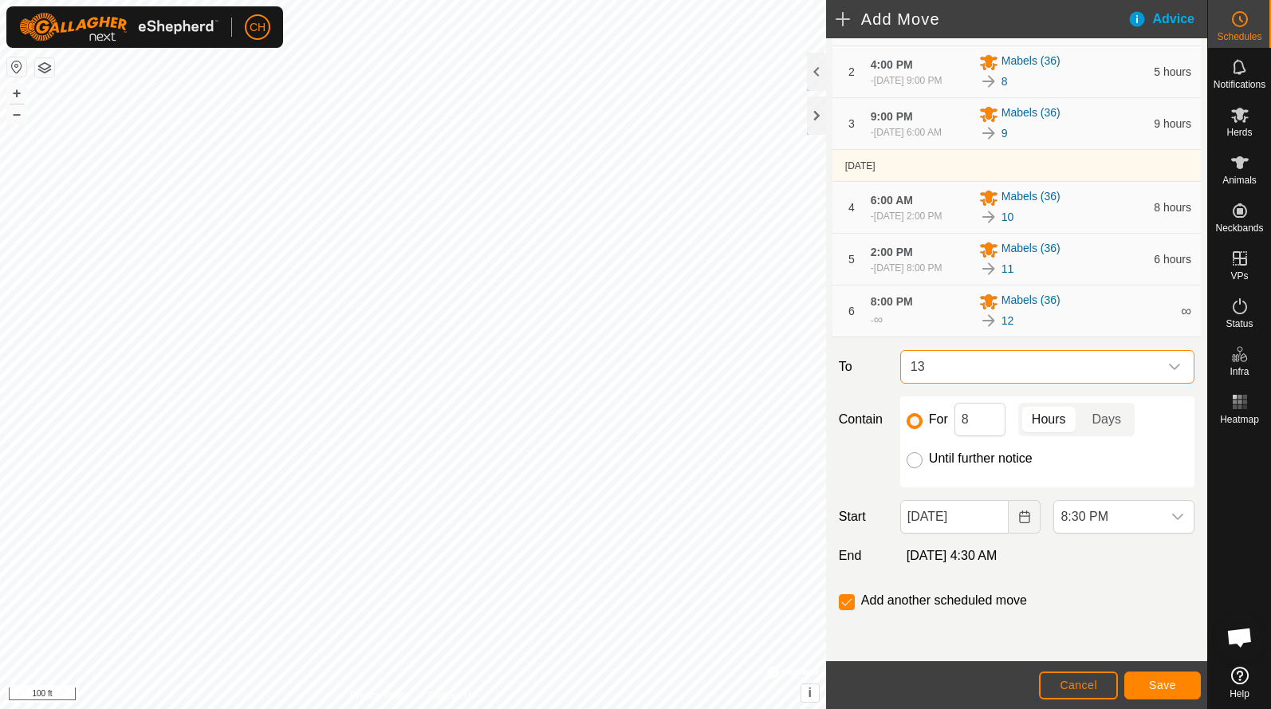
scroll to position [275, 0]
click at [914, 461] on input "Until further notice" at bounding box center [915, 460] width 16 height 16
radio input "true"
checkbox input "false"
click at [1016, 518] on button "Choose Date" at bounding box center [1025, 516] width 32 height 33
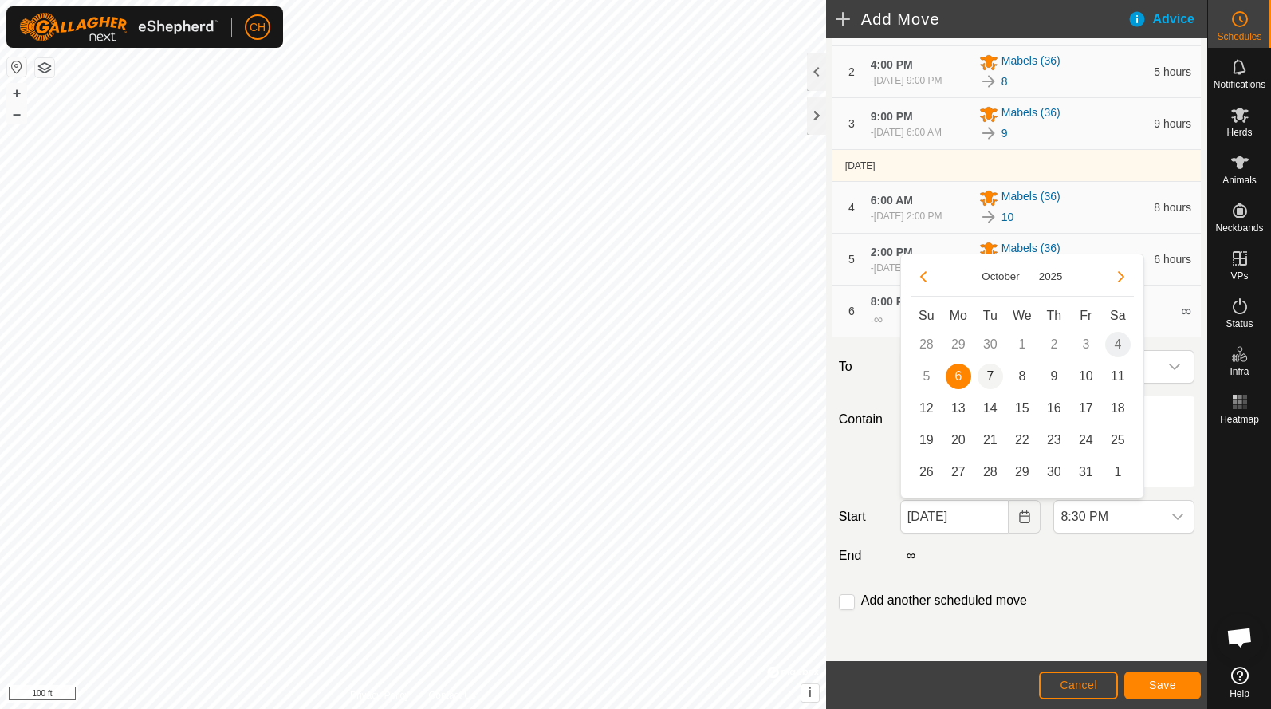
click at [987, 381] on span "7" at bounding box center [991, 377] width 26 height 26
type input "[DATE]"
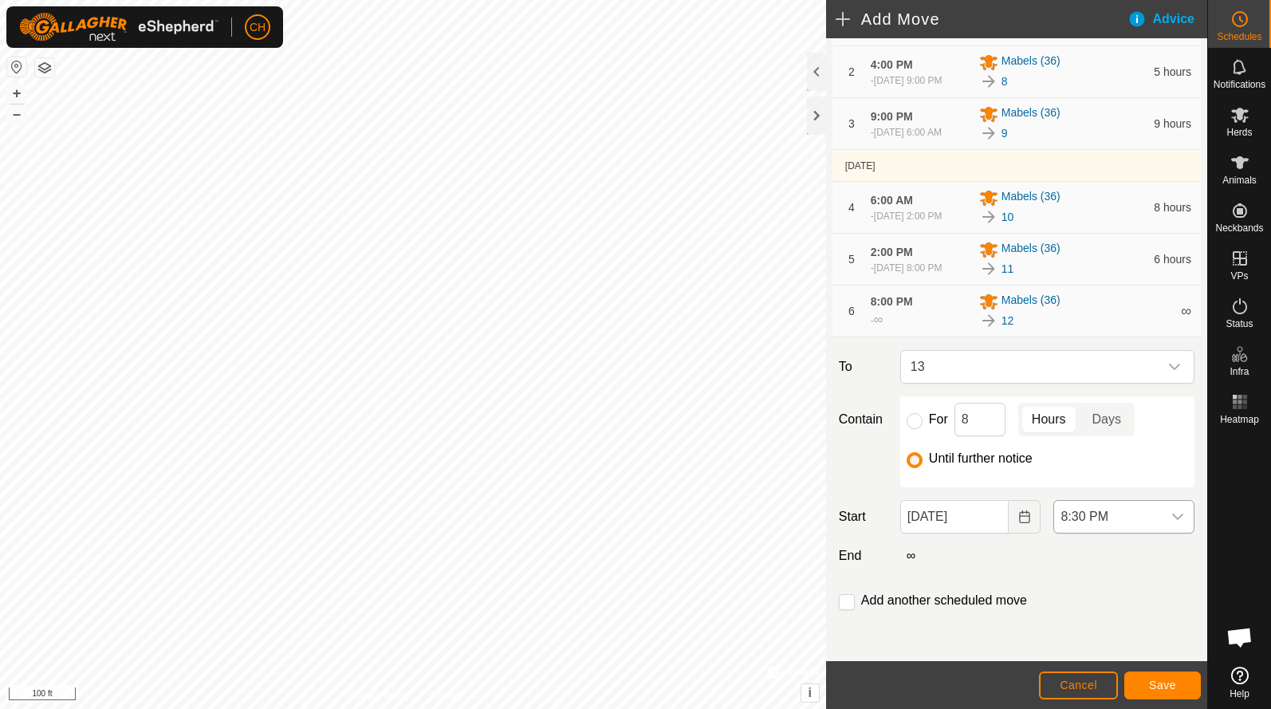
click at [1103, 518] on span "8:30 PM" at bounding box center [1108, 517] width 108 height 32
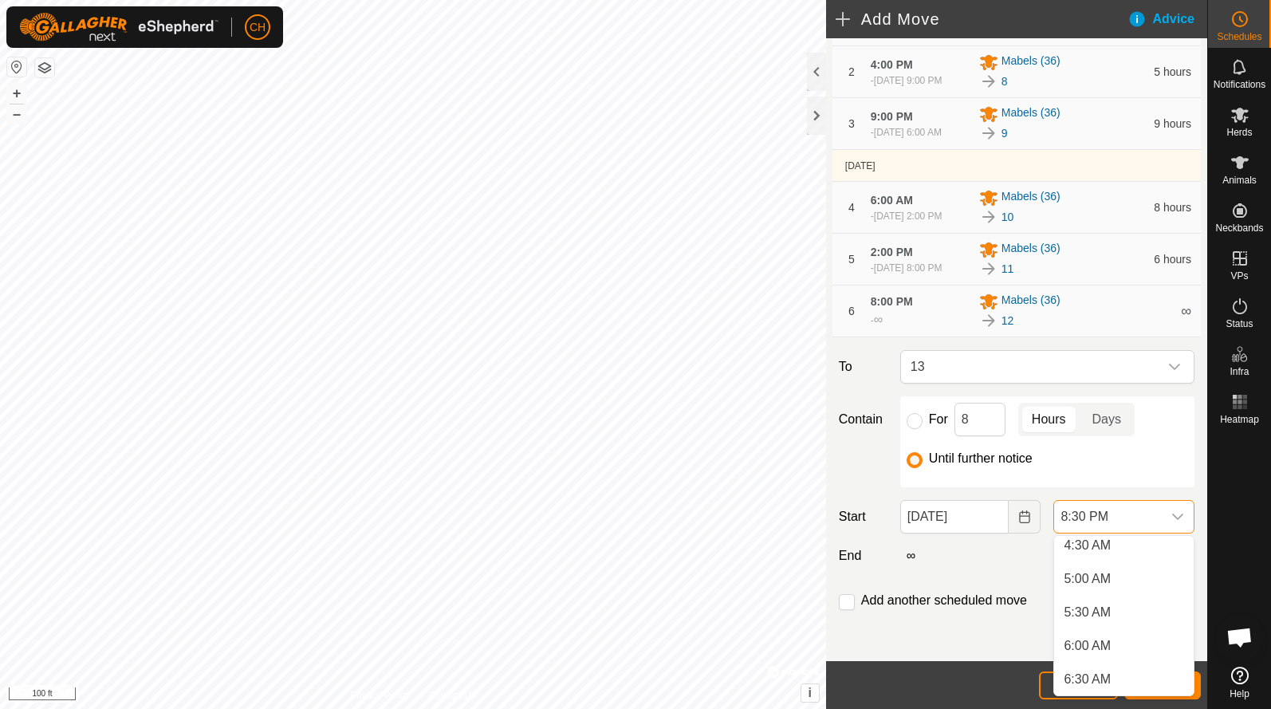
scroll to position [315, 0]
click at [1097, 601] on li "5:30 AM" at bounding box center [1124, 605] width 140 height 32
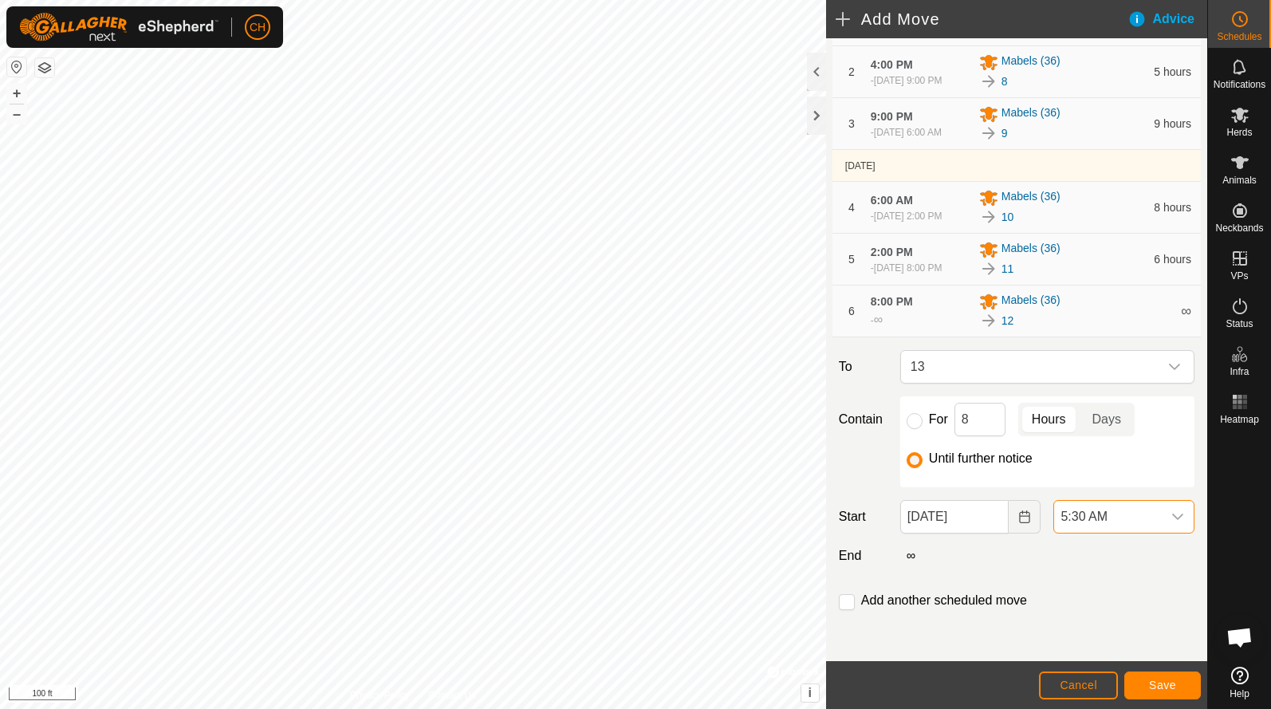
scroll to position [1246, 0]
click at [1155, 684] on span "Save" at bounding box center [1162, 685] width 27 height 13
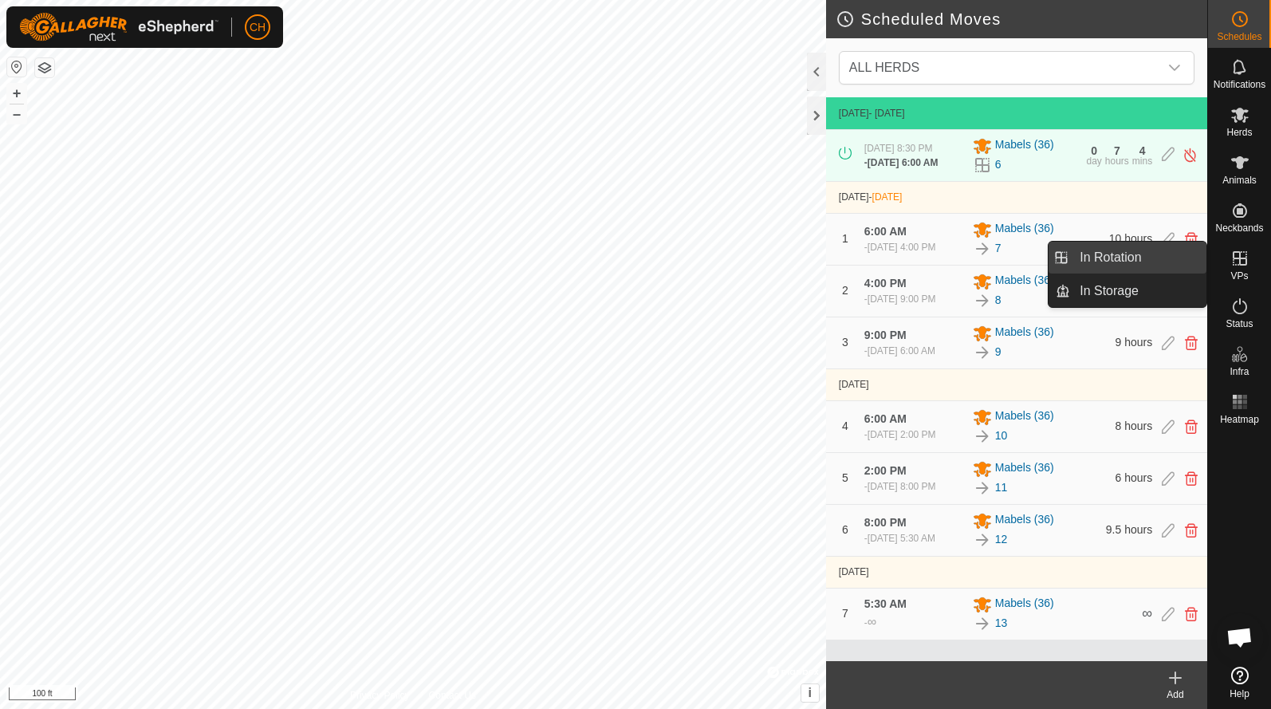
click at [1136, 255] on link "In Rotation" at bounding box center [1138, 258] width 136 height 32
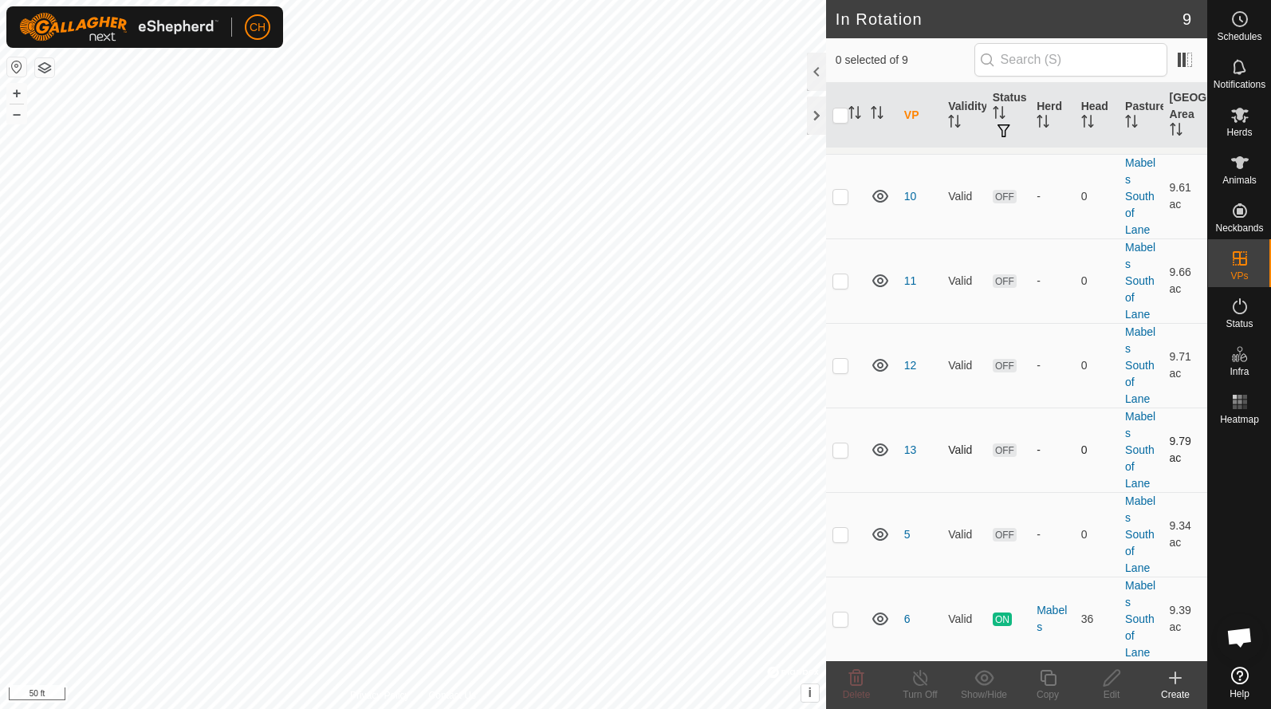
scroll to position [35, 0]
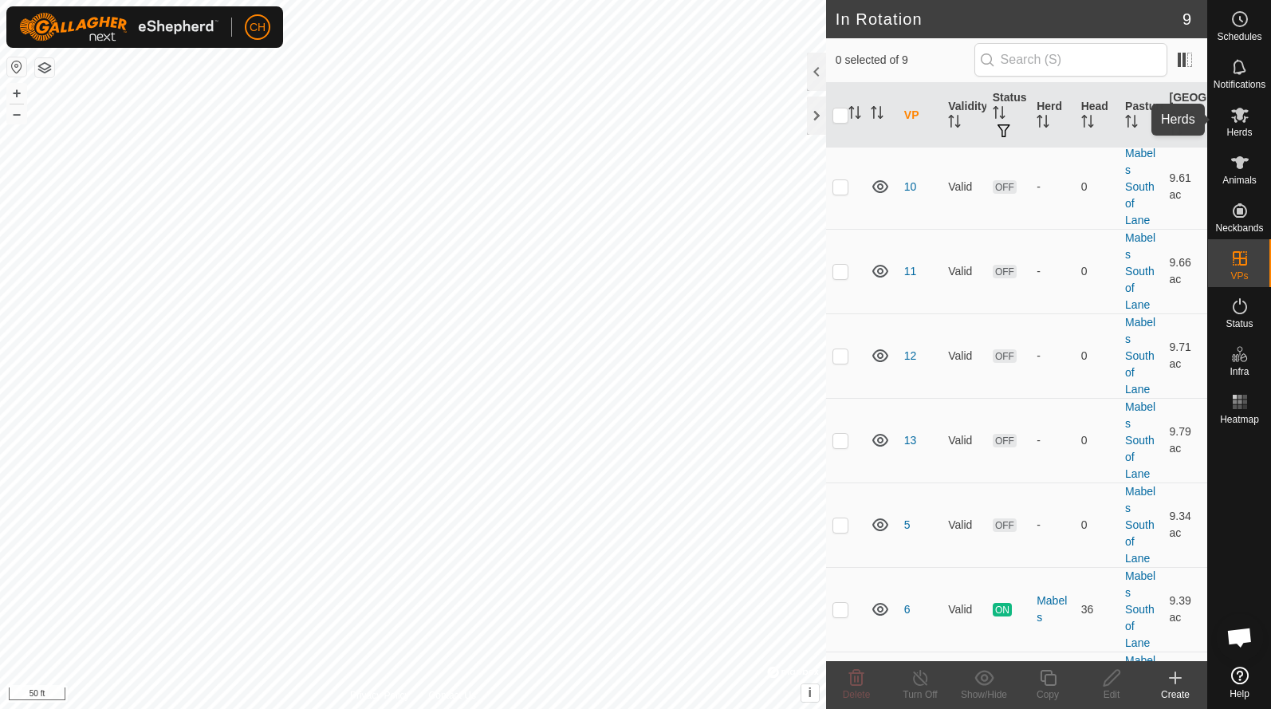
click at [1229, 123] on es-mob-svg-icon at bounding box center [1240, 115] width 29 height 26
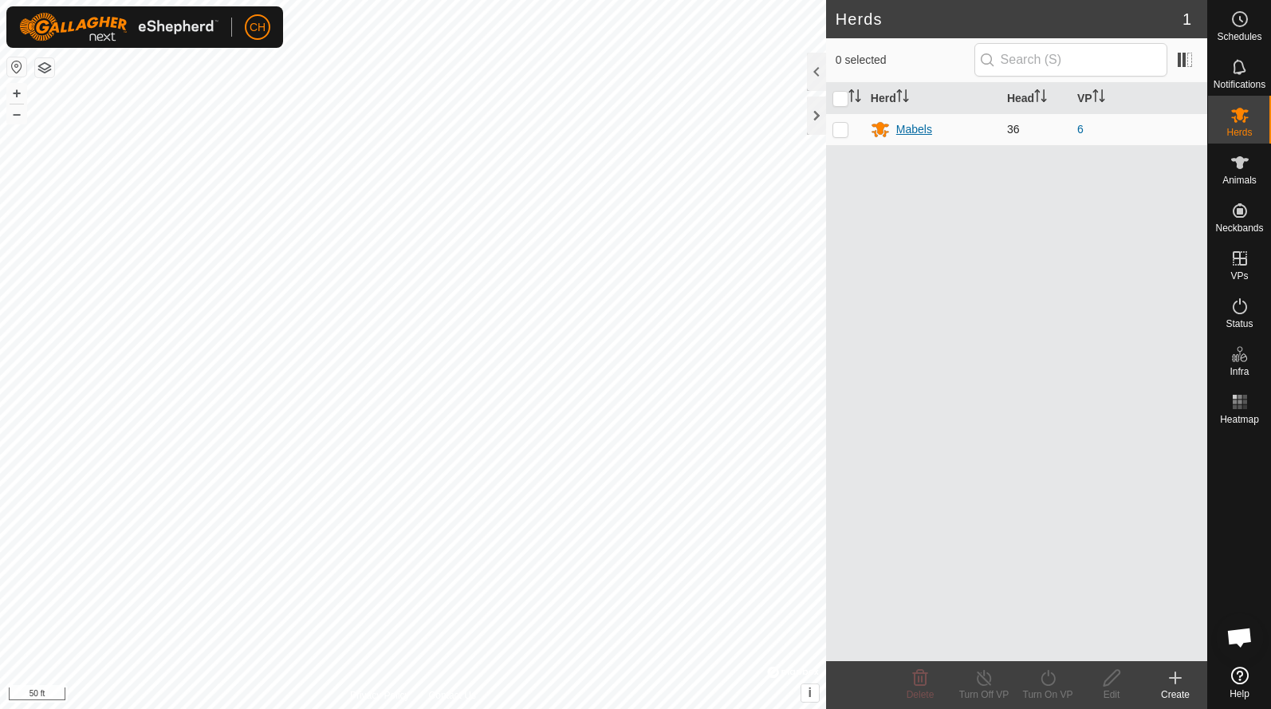
click at [912, 127] on div "Mabels" at bounding box center [914, 129] width 36 height 17
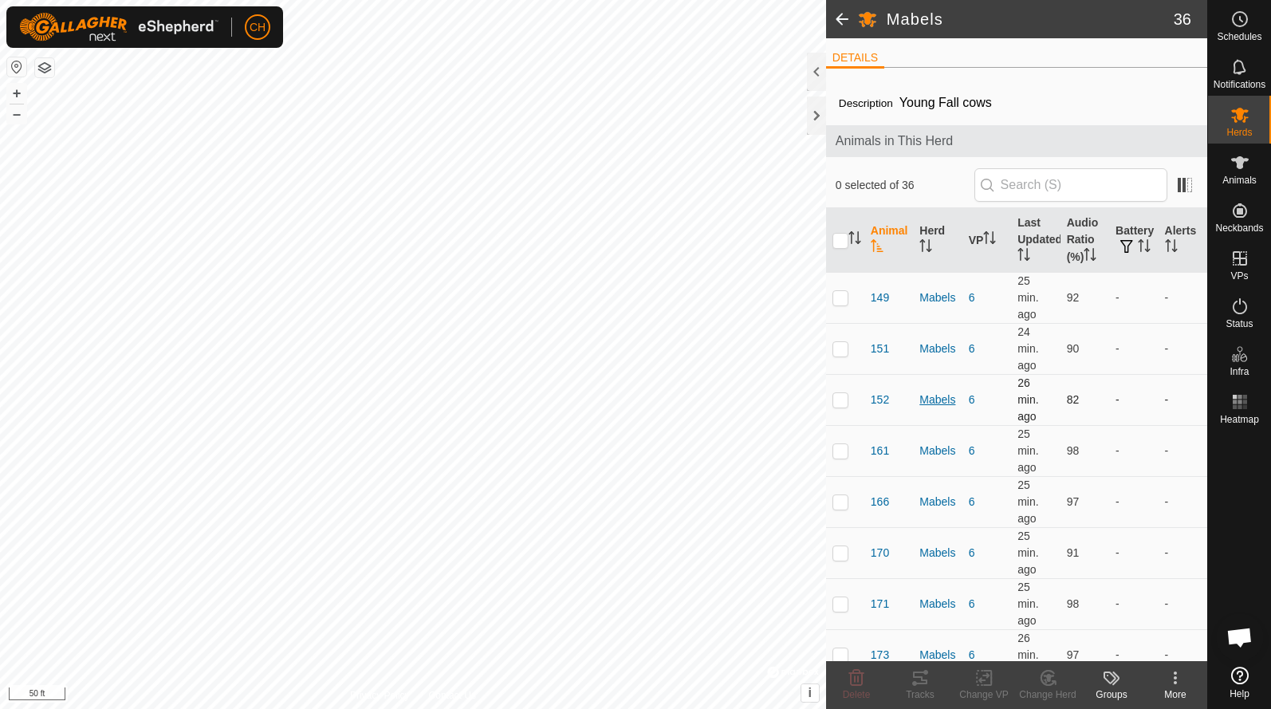
scroll to position [14, 0]
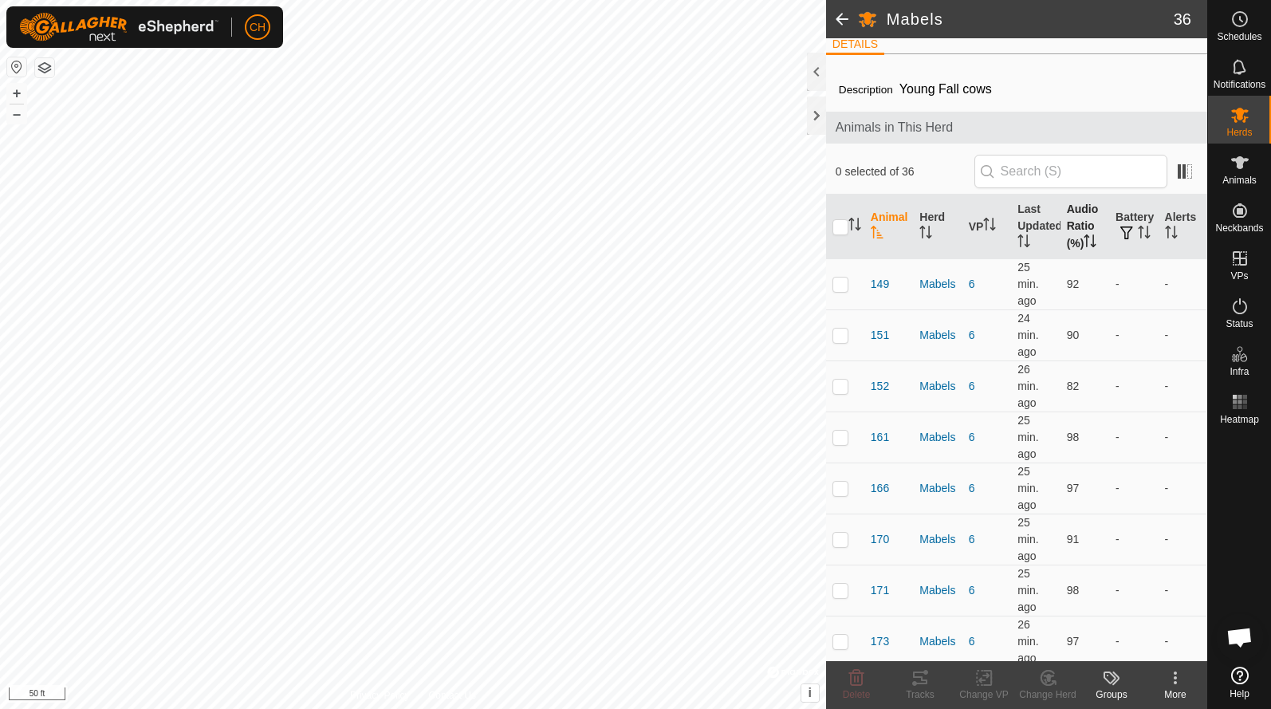
click at [1081, 215] on th "Audio Ratio (%)" at bounding box center [1085, 227] width 49 height 65
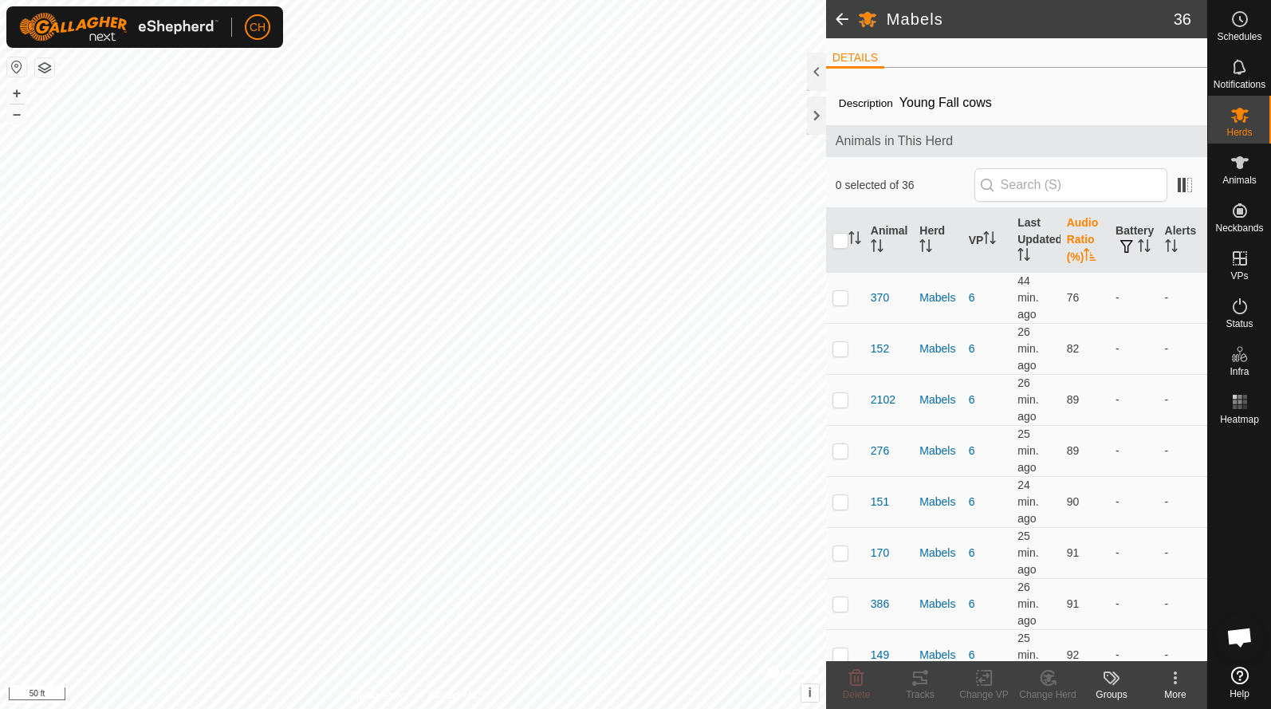
scroll to position [0, 0]
click at [1092, 231] on th "Audio Ratio (%)" at bounding box center [1085, 240] width 49 height 65
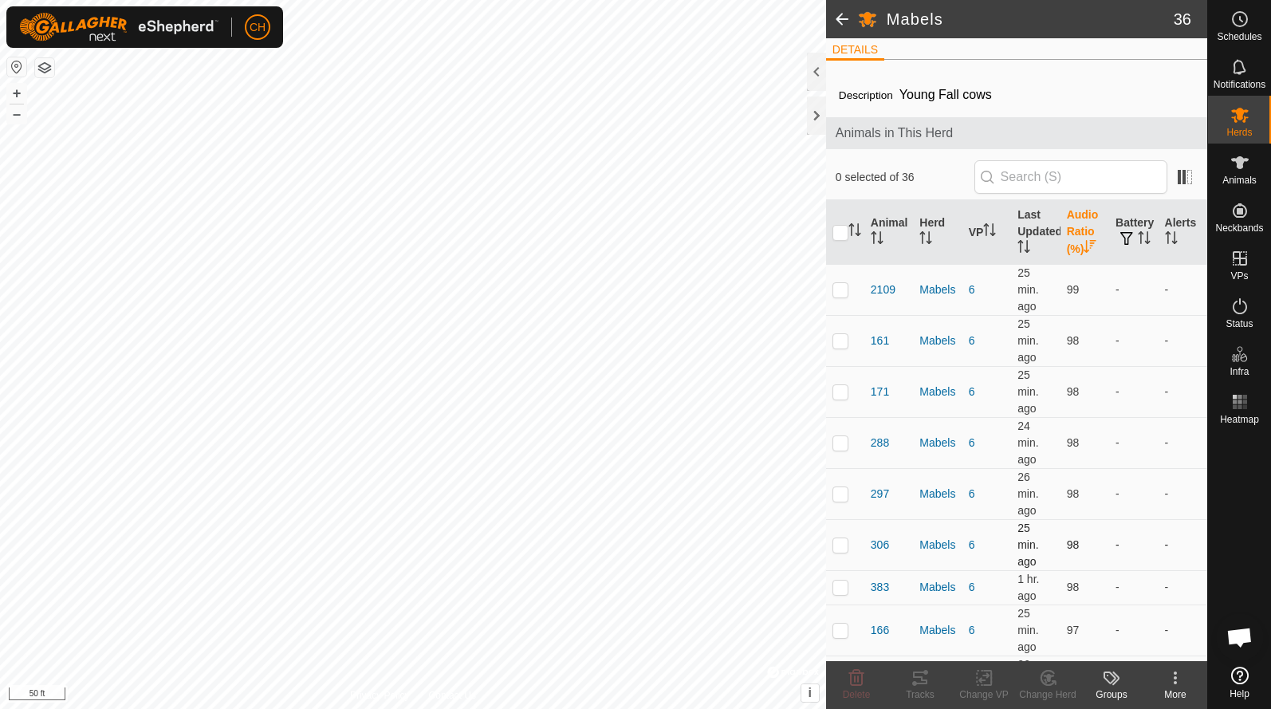
scroll to position [7, 0]
click at [842, 289] on p-checkbox at bounding box center [841, 290] width 16 height 13
checkbox input "true"
click at [923, 675] on icon at bounding box center [920, 677] width 19 height 19
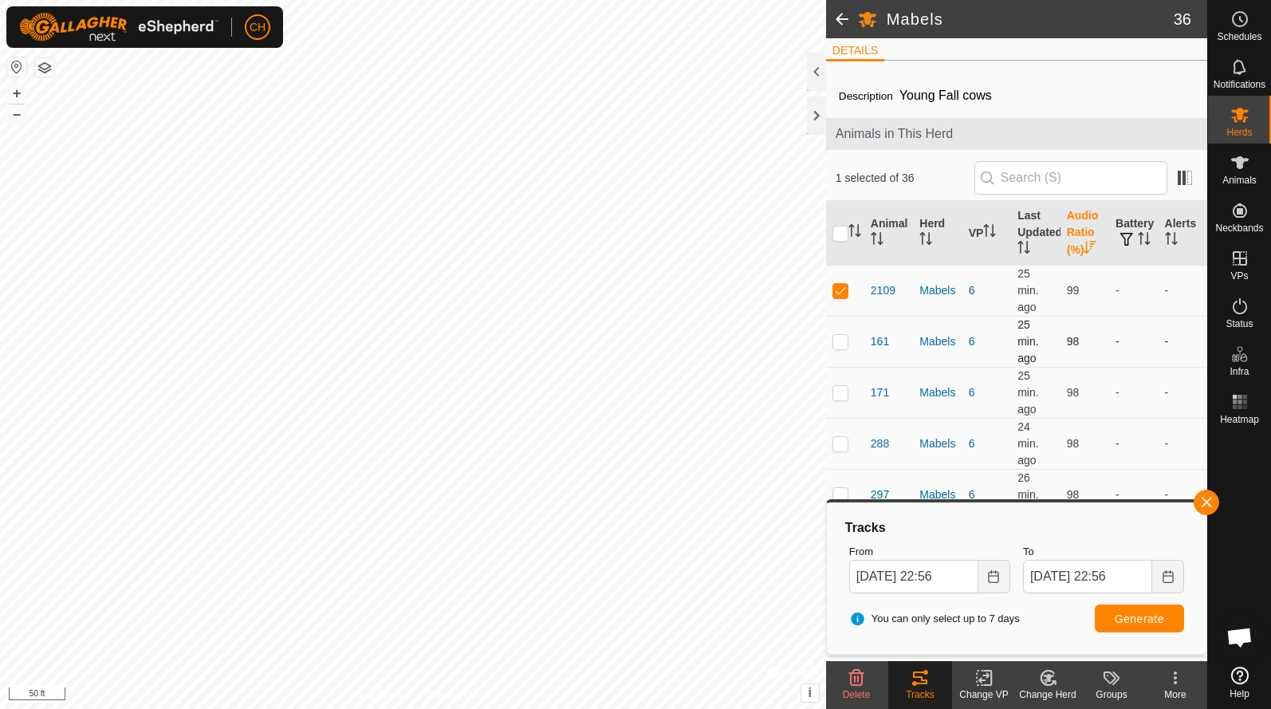
click at [841, 345] on p-checkbox at bounding box center [841, 341] width 16 height 13
checkbox input "true"
click at [842, 400] on td at bounding box center [845, 392] width 38 height 51
checkbox input "true"
click at [843, 291] on p-checkbox at bounding box center [841, 290] width 16 height 13
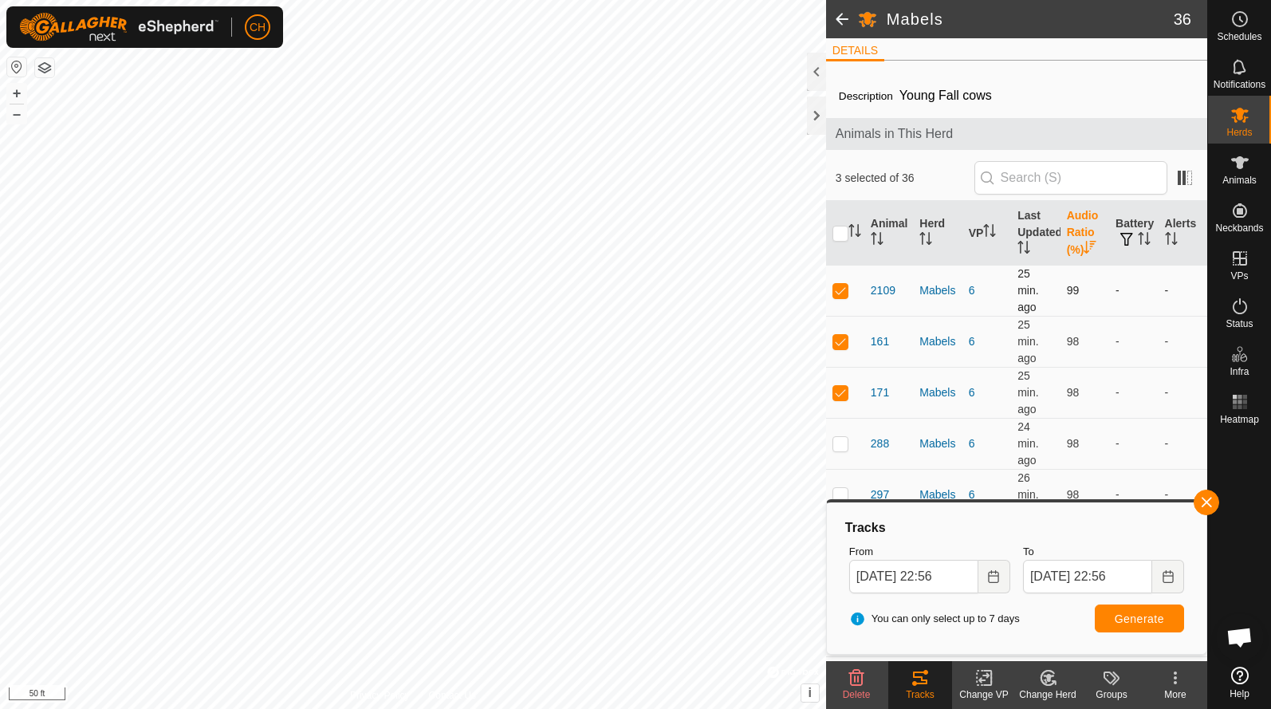
checkbox input "false"
click at [841, 443] on p-checkbox at bounding box center [841, 443] width 16 height 13
checkbox input "true"
click at [1128, 619] on span "Generate" at bounding box center [1139, 618] width 49 height 13
click at [1243, 410] on icon at bounding box center [1240, 401] width 19 height 19
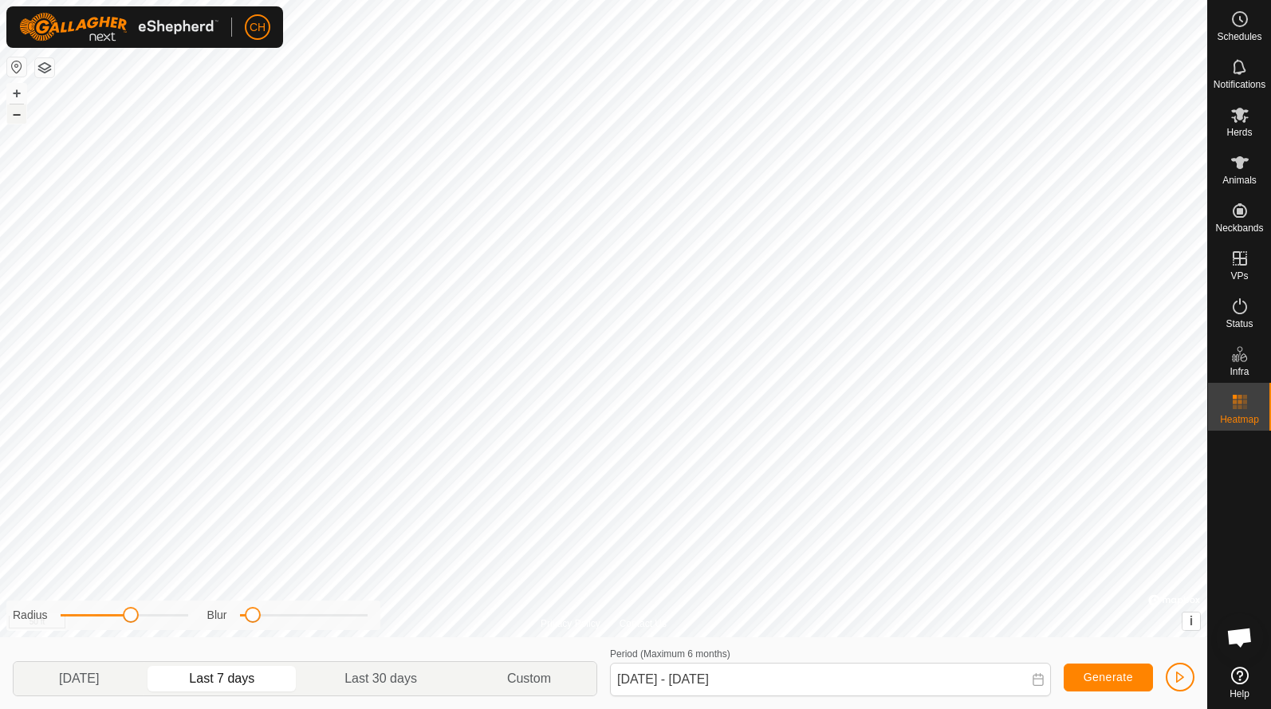
click at [18, 119] on button "–" at bounding box center [16, 113] width 19 height 19
click at [18, 120] on button "–" at bounding box center [16, 113] width 19 height 19
click at [18, 95] on button "+" at bounding box center [16, 93] width 19 height 19
drag, startPoint x: 250, startPoint y: 616, endPoint x: 317, endPoint y: 619, distance: 66.2
click at [319, 619] on span at bounding box center [319, 615] width 16 height 16
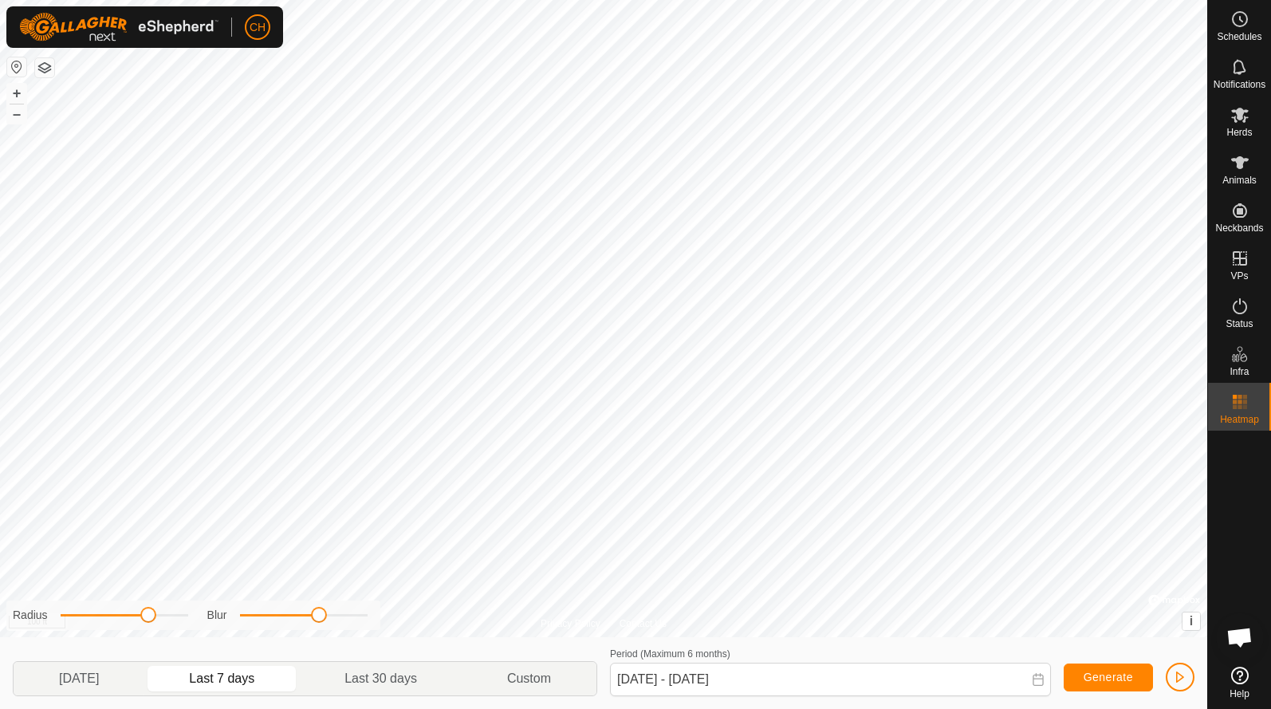
drag, startPoint x: 131, startPoint y: 615, endPoint x: 147, endPoint y: 617, distance: 16.1
click at [147, 617] on span at bounding box center [148, 615] width 16 height 16
click at [99, 683] on p-togglebutton "[DATE]" at bounding box center [79, 678] width 131 height 33
click at [217, 683] on p-togglebutton "Last 7 days" at bounding box center [222, 678] width 156 height 33
click at [360, 668] on p-togglebutton "Last 30 days" at bounding box center [381, 678] width 163 height 33
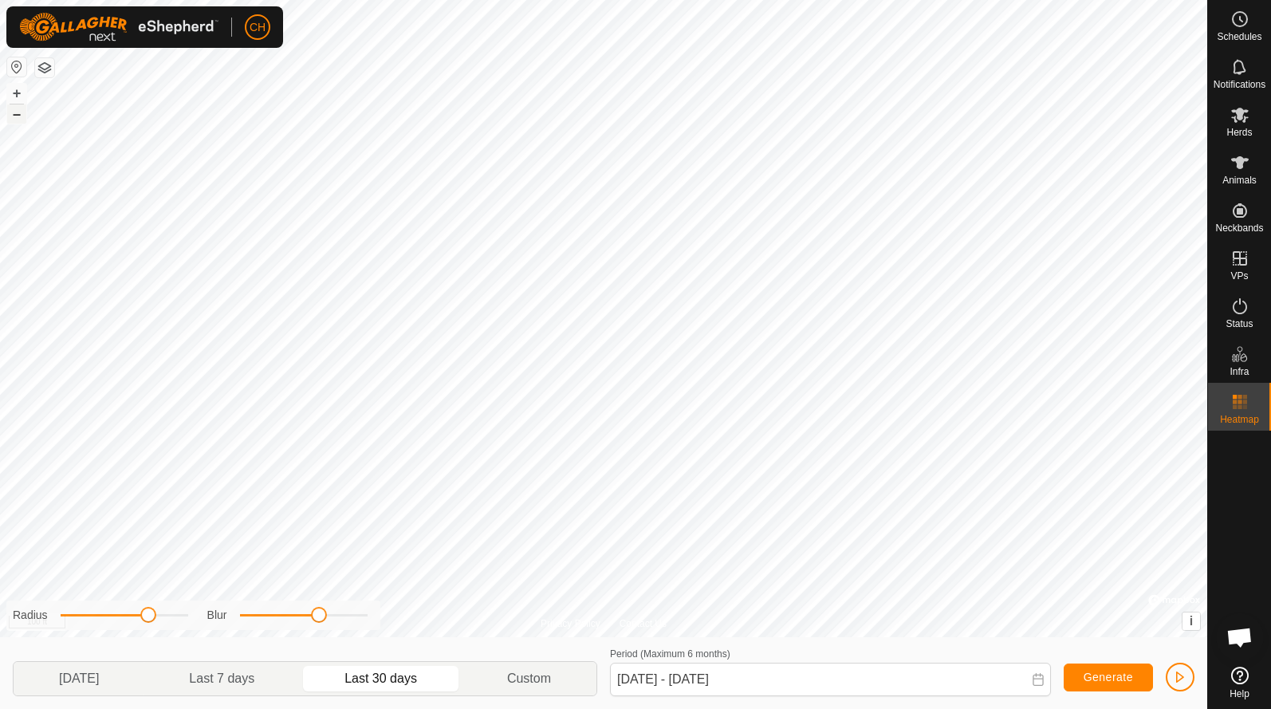
click at [22, 119] on button "–" at bounding box center [16, 113] width 19 height 19
drag, startPoint x: 152, startPoint y: 615, endPoint x: 173, endPoint y: 617, distance: 21.7
click at [173, 617] on span at bounding box center [174, 615] width 16 height 16
drag, startPoint x: 321, startPoint y: 614, endPoint x: 308, endPoint y: 608, distance: 14.7
click at [308, 608] on span at bounding box center [309, 615] width 16 height 16
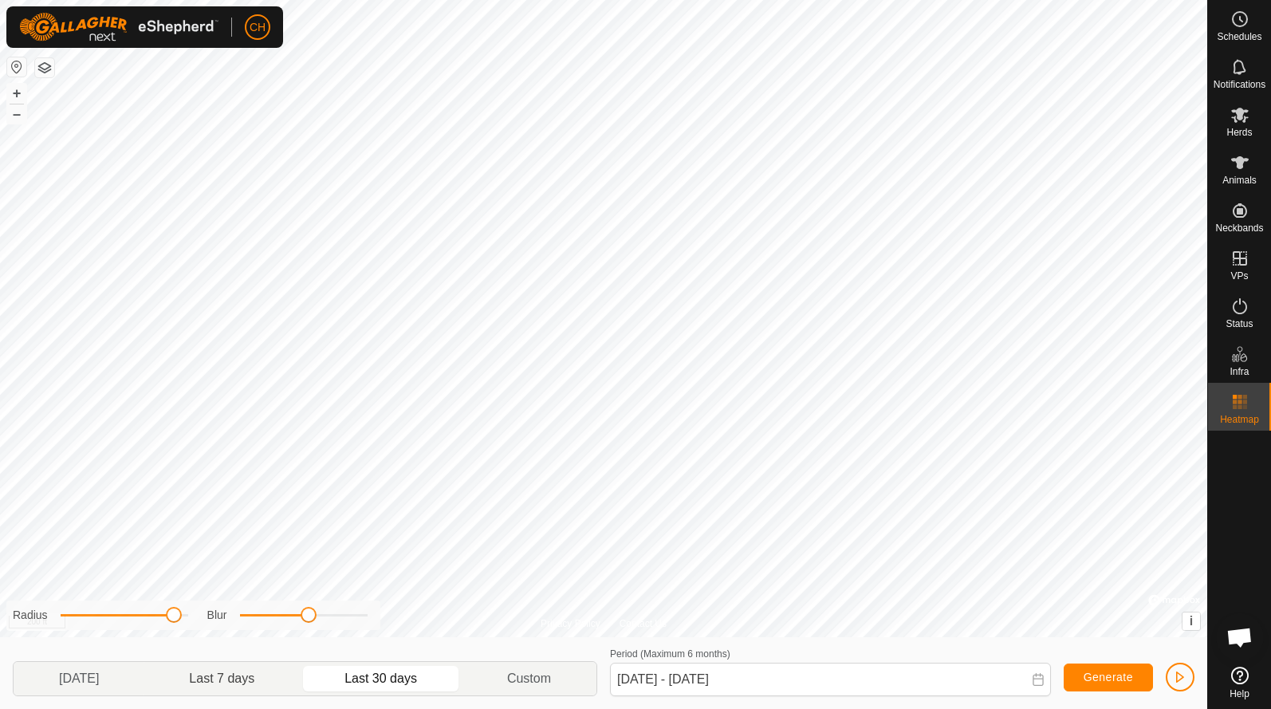
click at [211, 673] on p-togglebutton "Last 7 days" at bounding box center [222, 678] width 156 height 33
type input "[DATE] - [DATE]"
